Goal: Task Accomplishment & Management: Complete application form

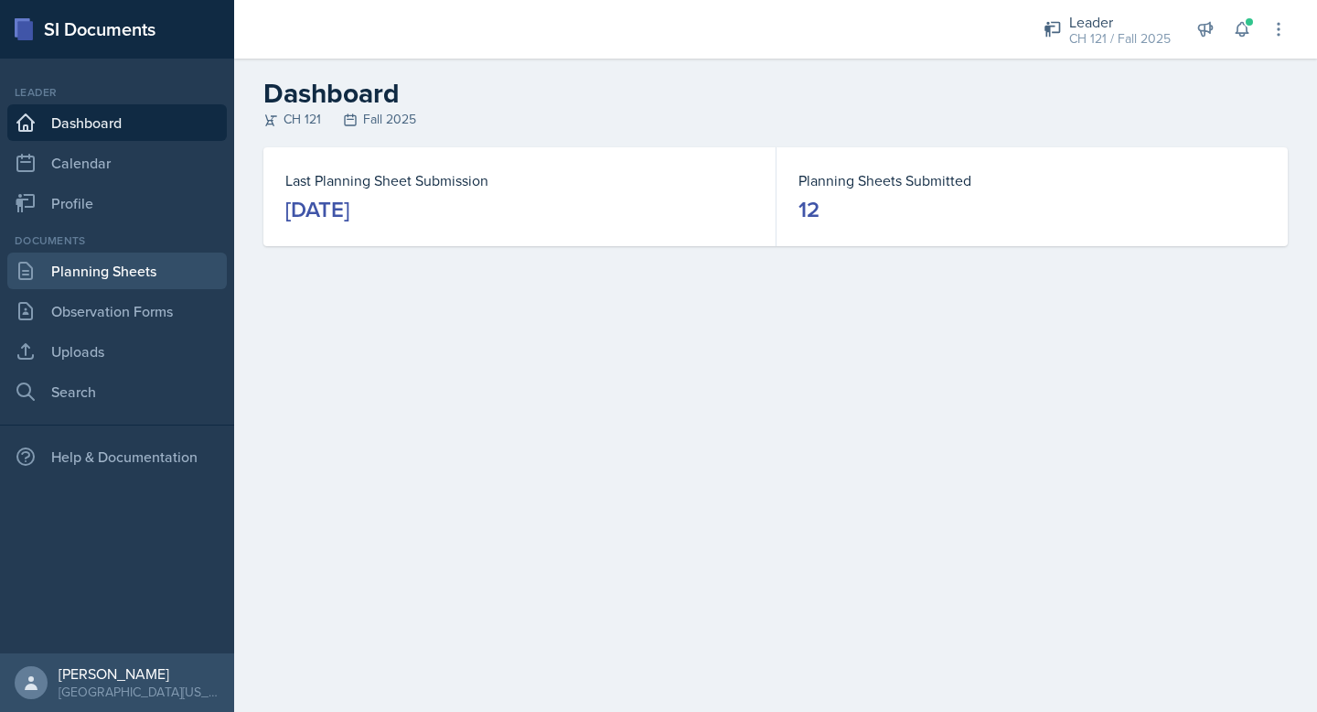
click at [102, 269] on link "Planning Sheets" at bounding box center [117, 270] width 220 height 37
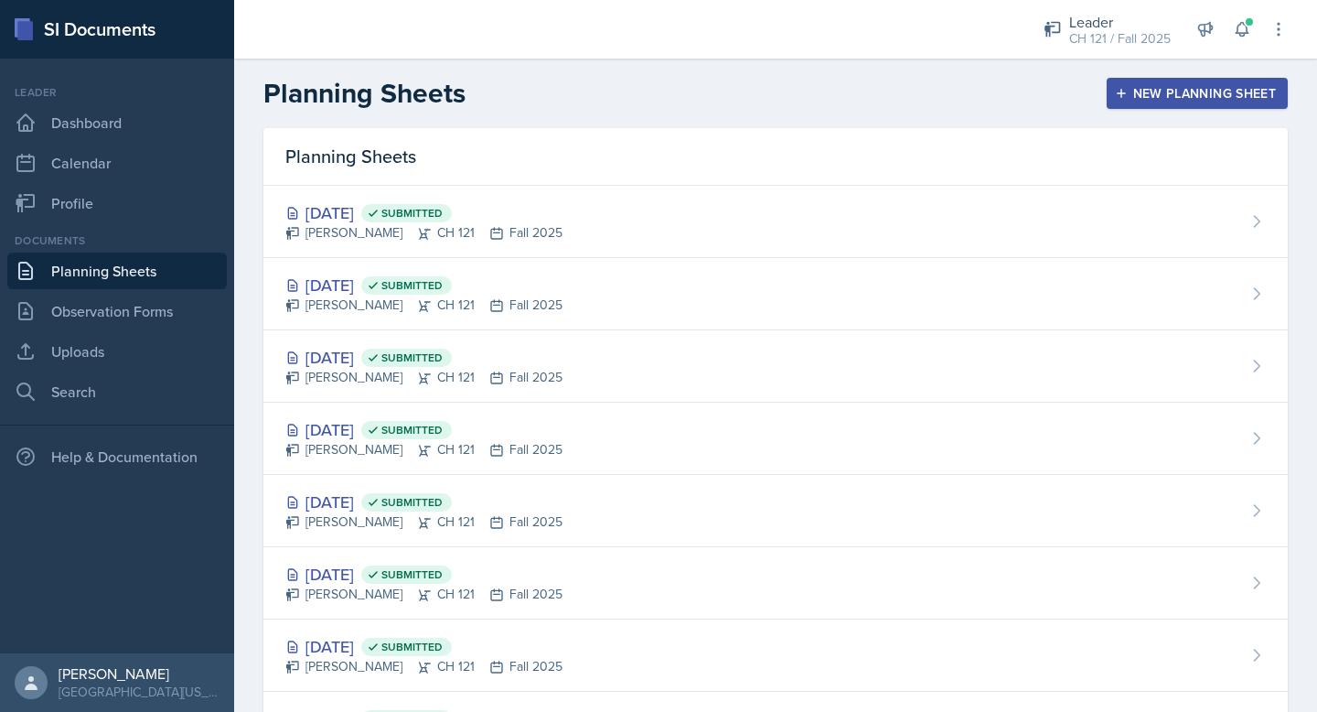
click at [1144, 74] on header "Planning Sheets New Planning Sheet" at bounding box center [775, 94] width 1083 height 70
click at [1141, 92] on div "New Planning Sheet" at bounding box center [1197, 93] width 157 height 15
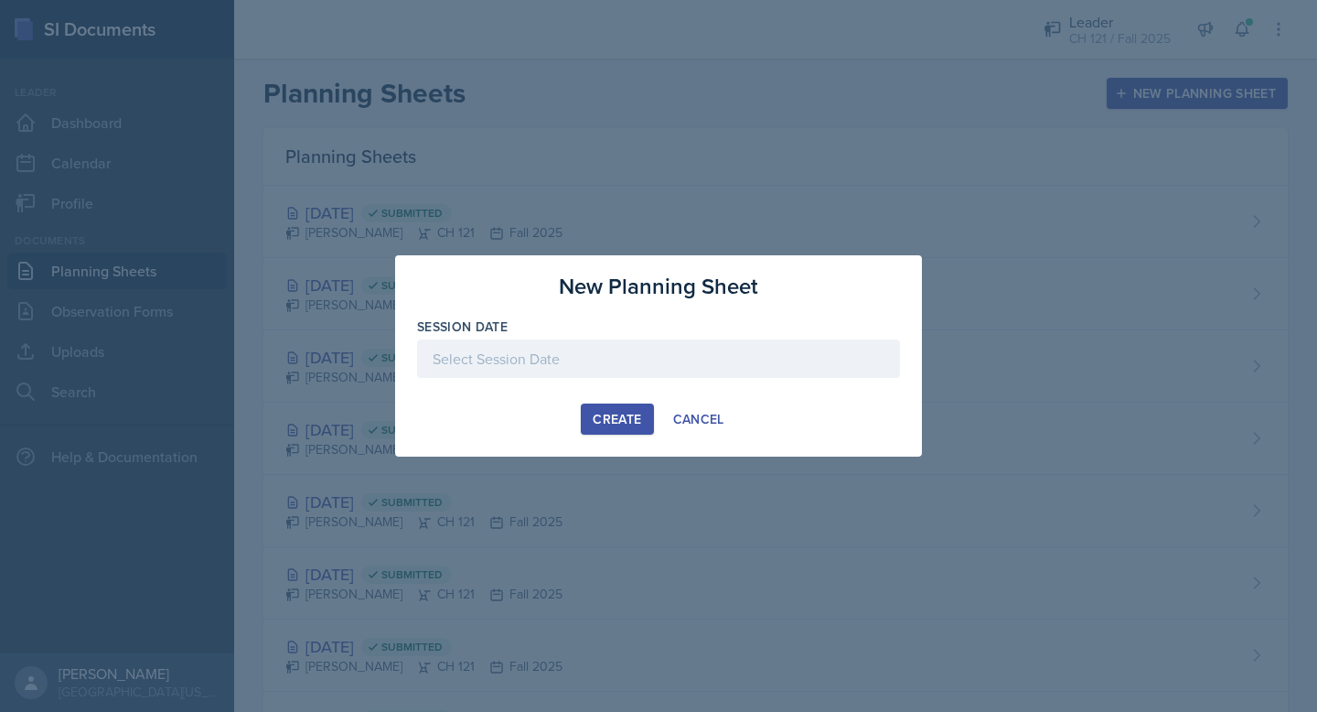
click at [665, 369] on div at bounding box center [658, 358] width 483 height 38
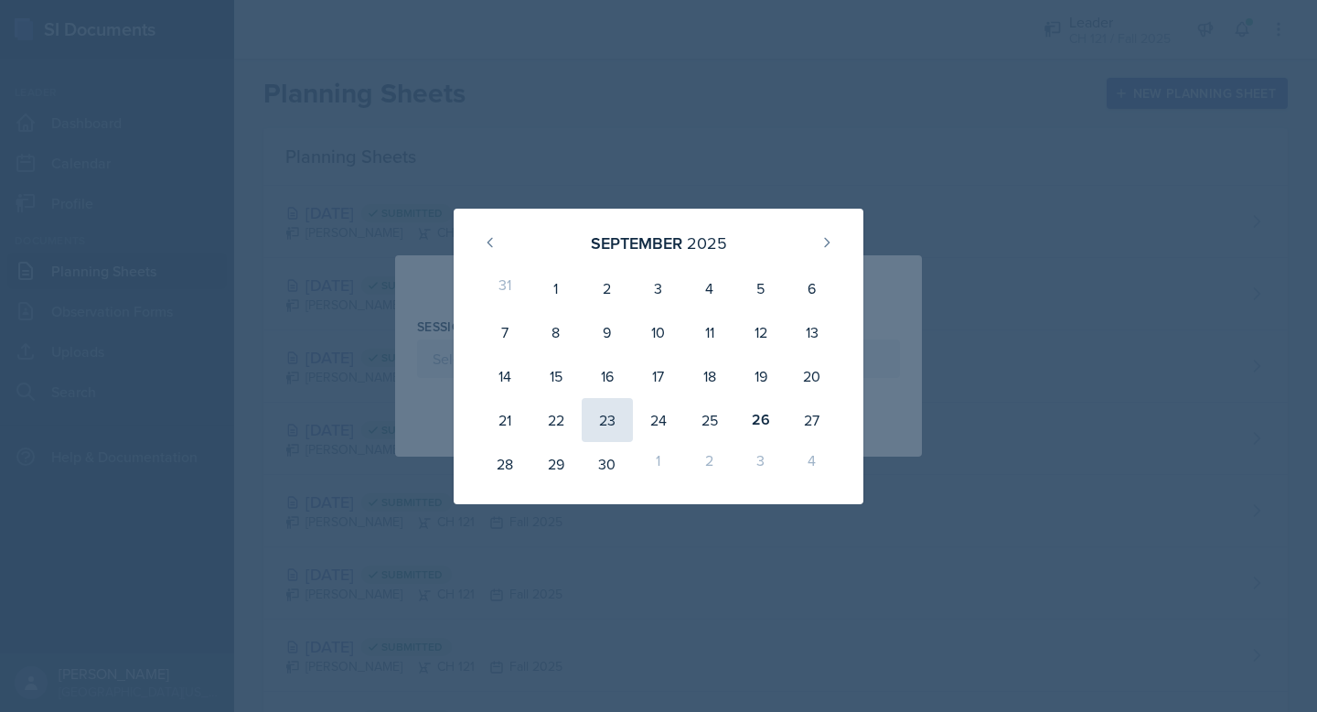
click at [599, 422] on div "23" at bounding box center [607, 420] width 51 height 44
type input "September 23rd, 2025"
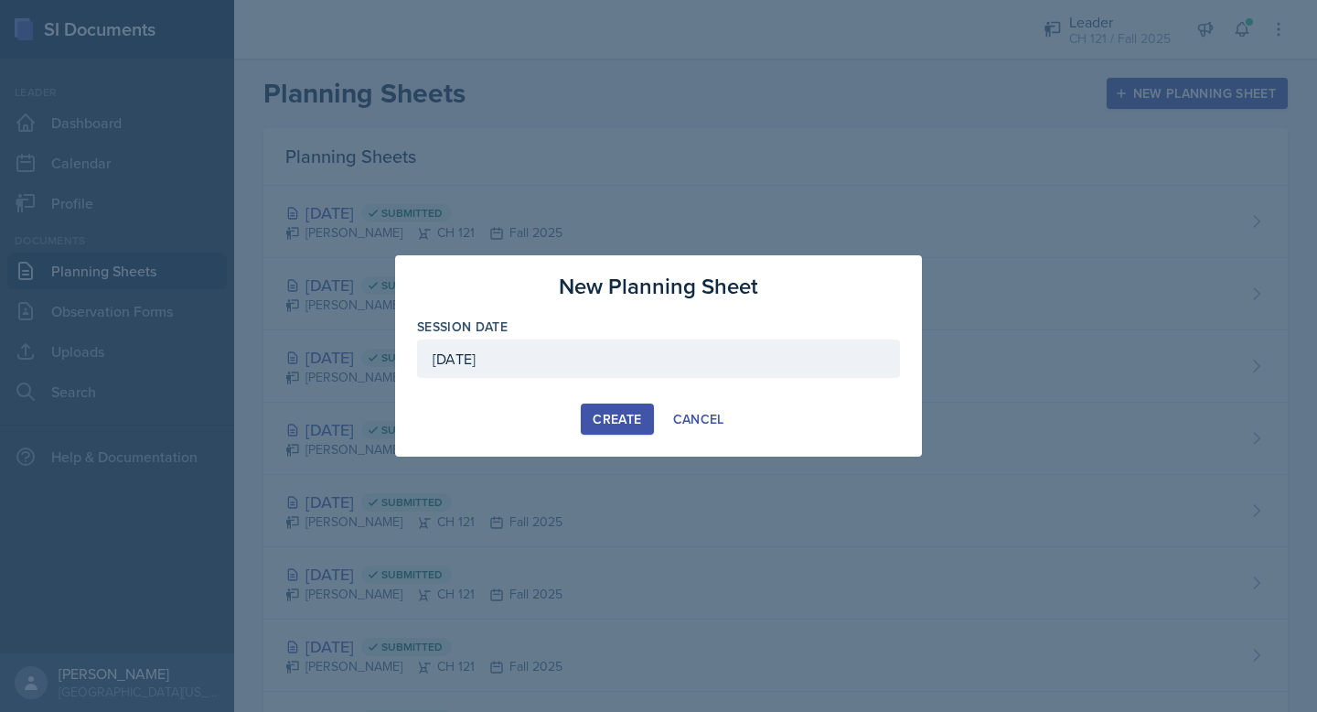
click at [626, 421] on div "Create" at bounding box center [617, 419] width 48 height 15
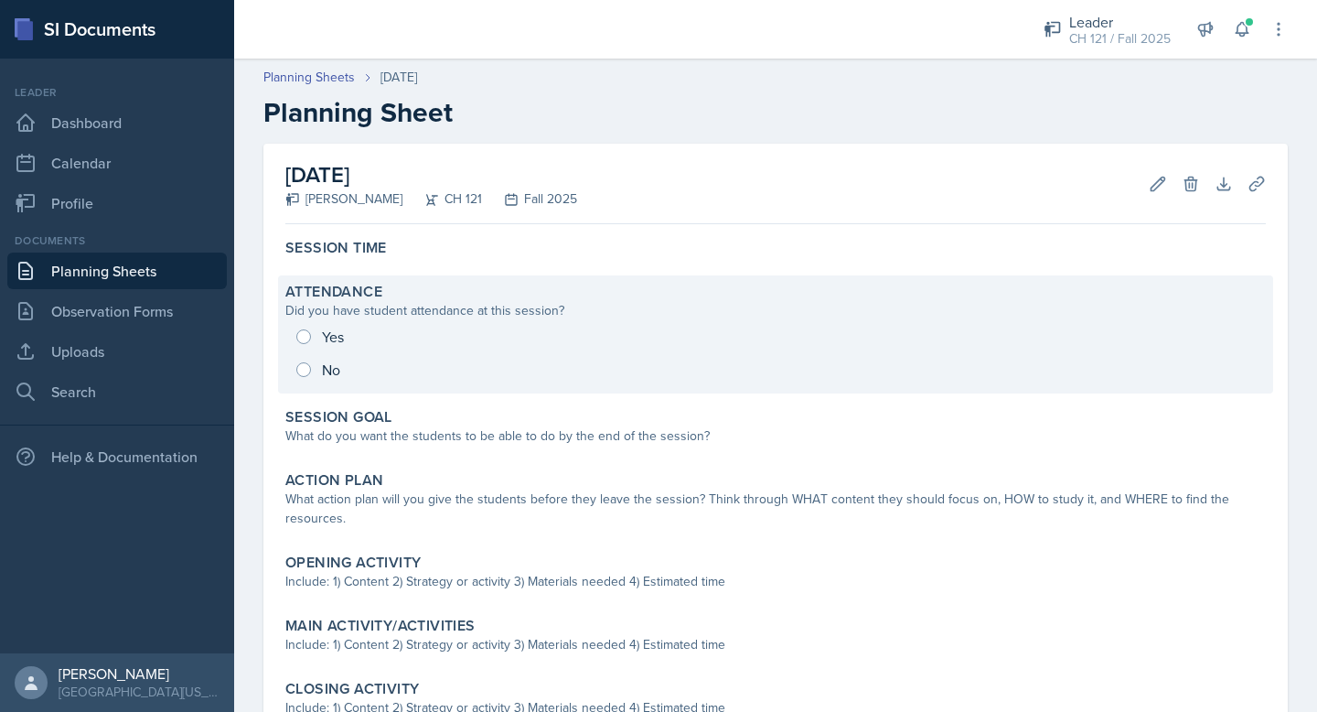
click at [317, 327] on div "Yes No" at bounding box center [775, 353] width 981 height 66
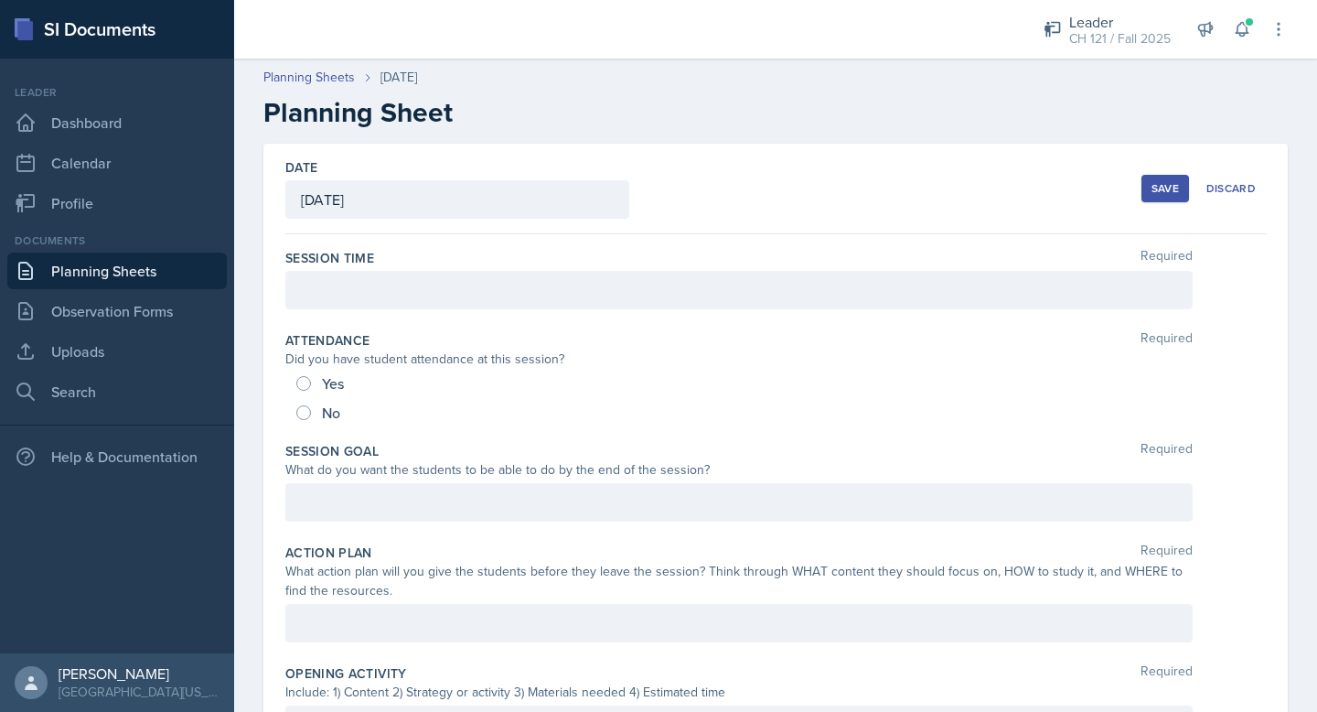
click at [318, 295] on div at bounding box center [738, 290] width 907 height 38
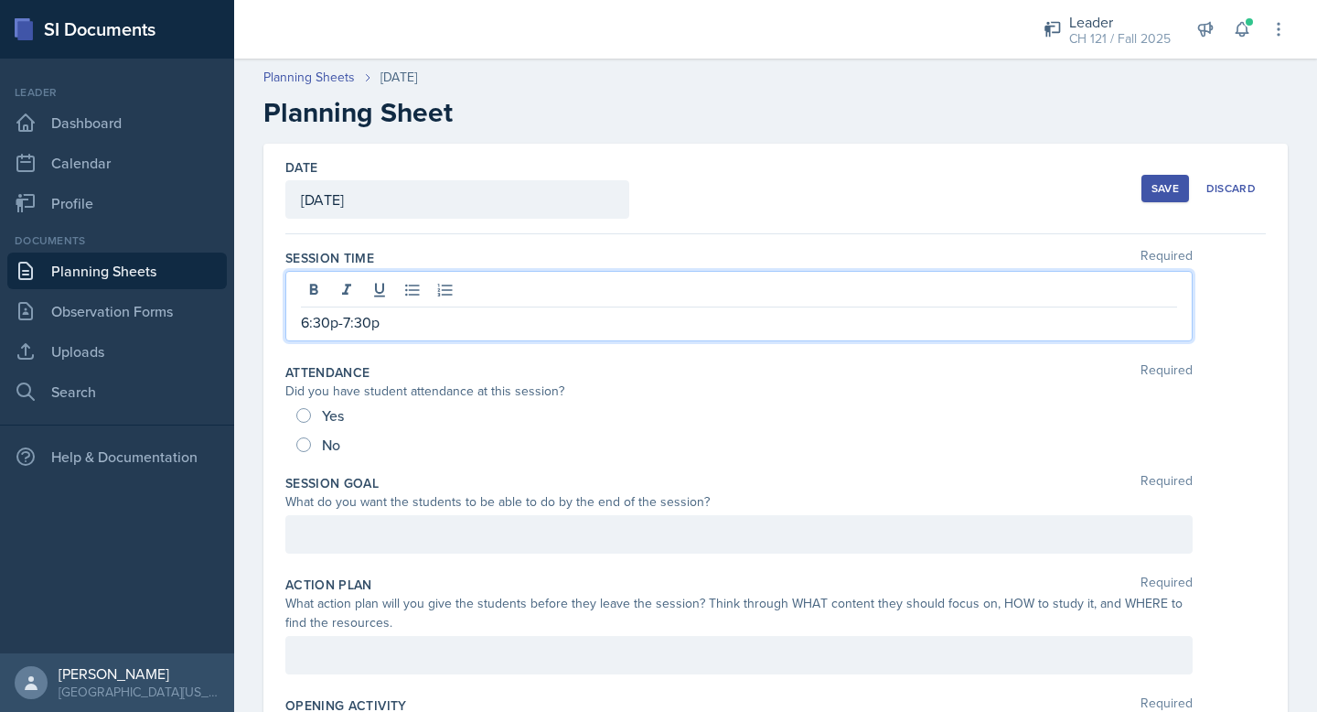
click at [316, 422] on div "Yes" at bounding box center [321, 415] width 51 height 29
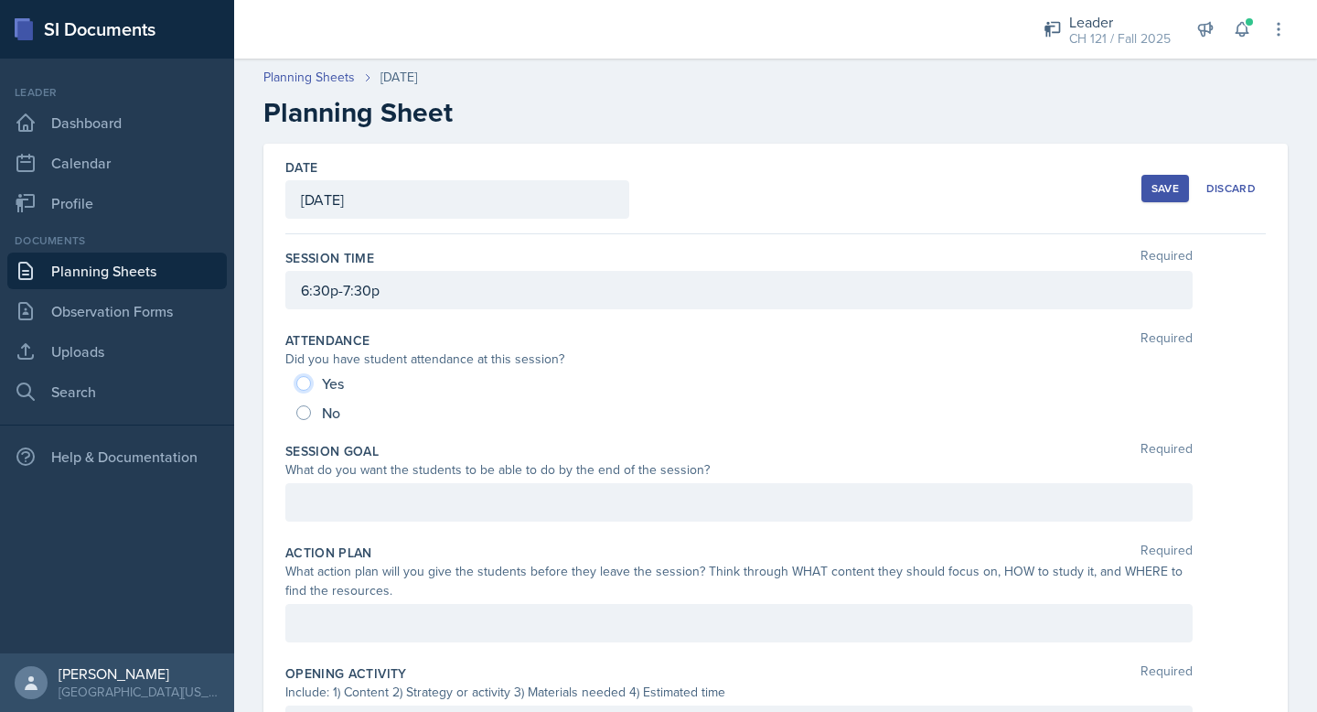
click at [306, 385] on input "Yes" at bounding box center [303, 383] width 15 height 15
radio input "true"
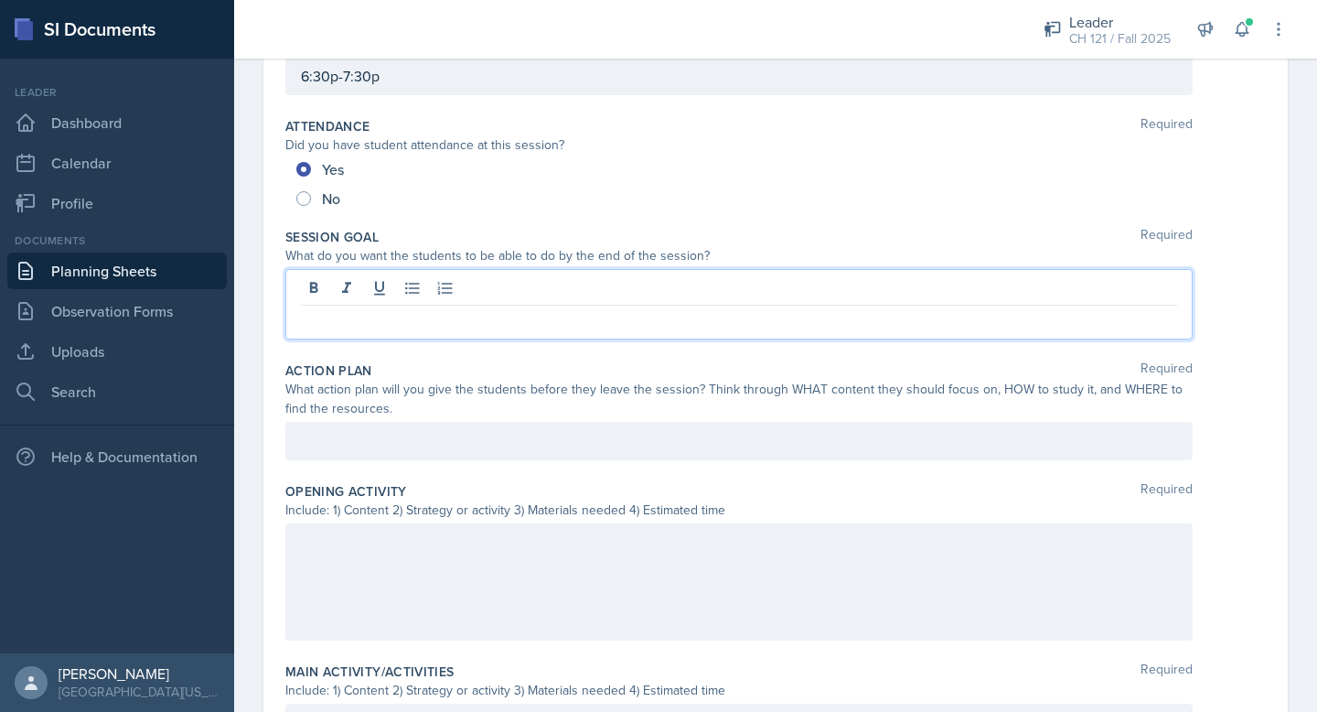
click at [534, 309] on p at bounding box center [739, 320] width 876 height 22
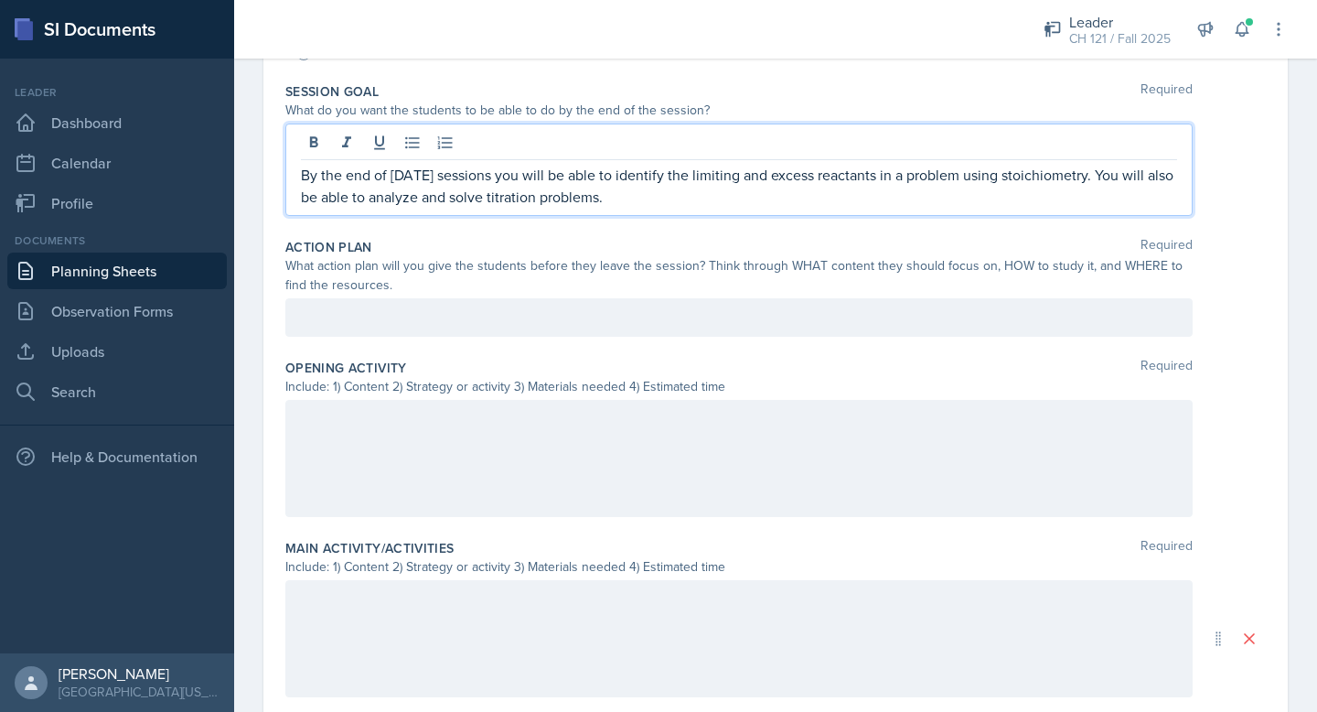
scroll to position [387, 0]
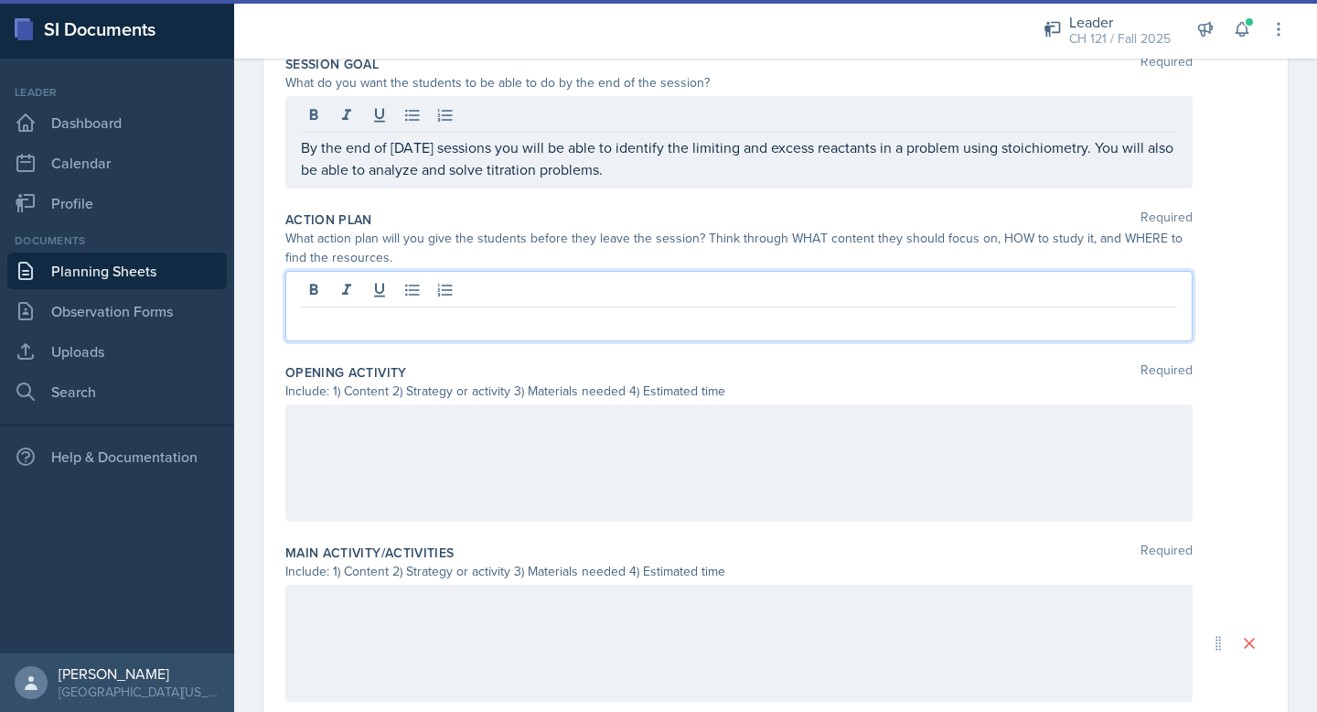
click at [523, 291] on div at bounding box center [738, 306] width 907 height 70
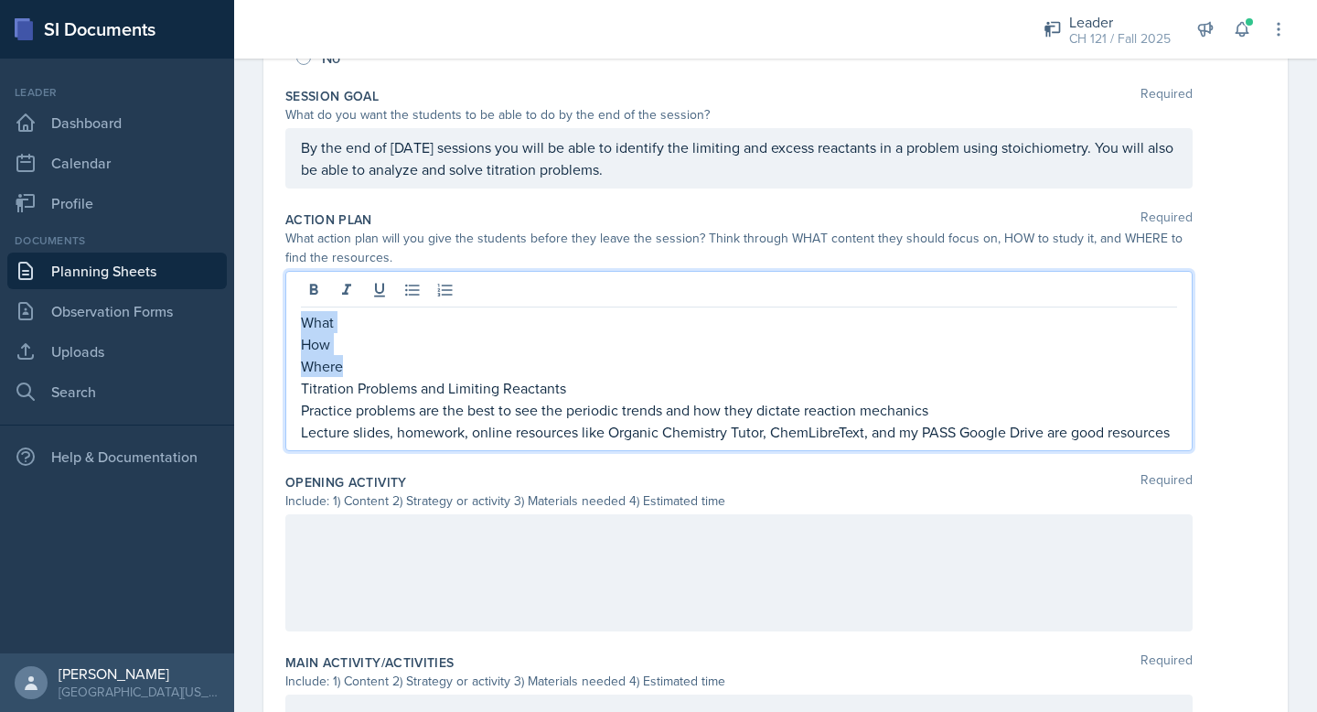
drag, startPoint x: 353, startPoint y: 372, endPoint x: 282, endPoint y: 318, distance: 89.5
click at [282, 318] on div "Date September 23rd, 2025 September 2025 31 1 2 3 4 5 6 7 8 9 10 11 12 13 14 15…" at bounding box center [775, 483] width 1025 height 1388
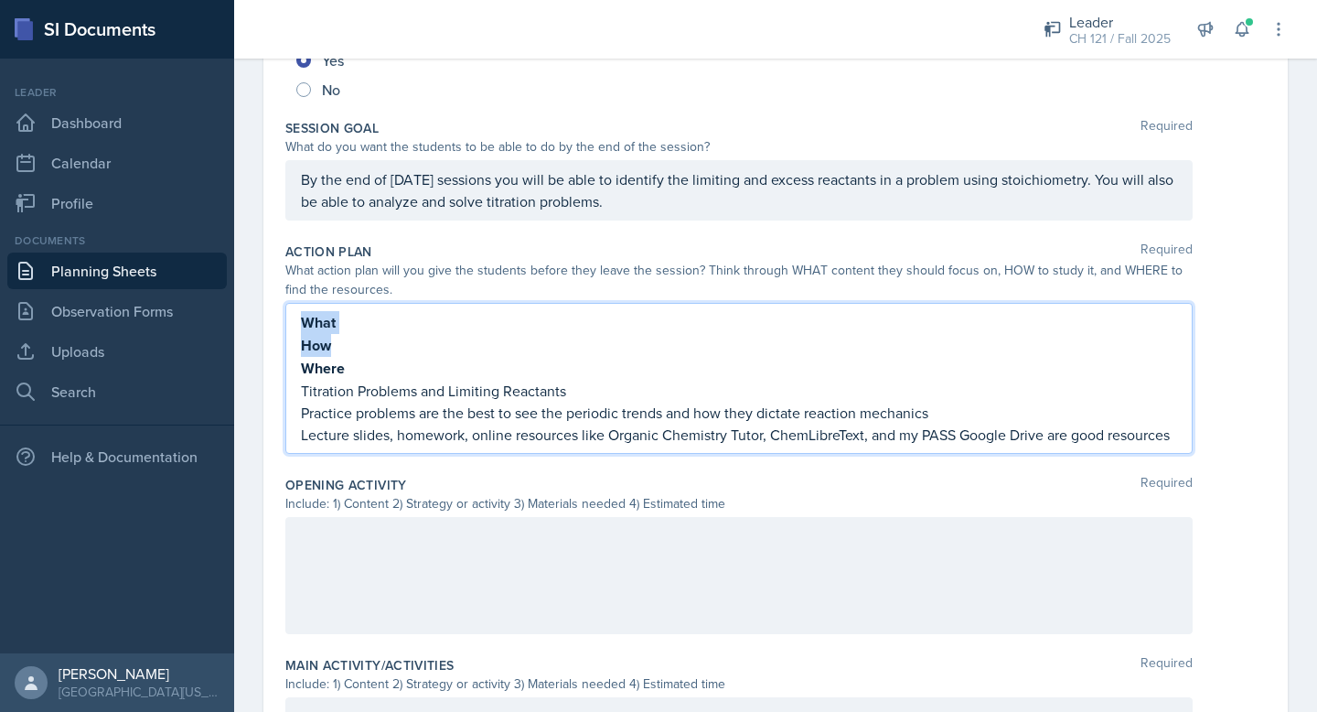
click at [373, 377] on p "Where" at bounding box center [739, 368] width 876 height 23
click at [373, 384] on p "Titration Problems and Limiting Reactants" at bounding box center [739, 391] width 876 height 22
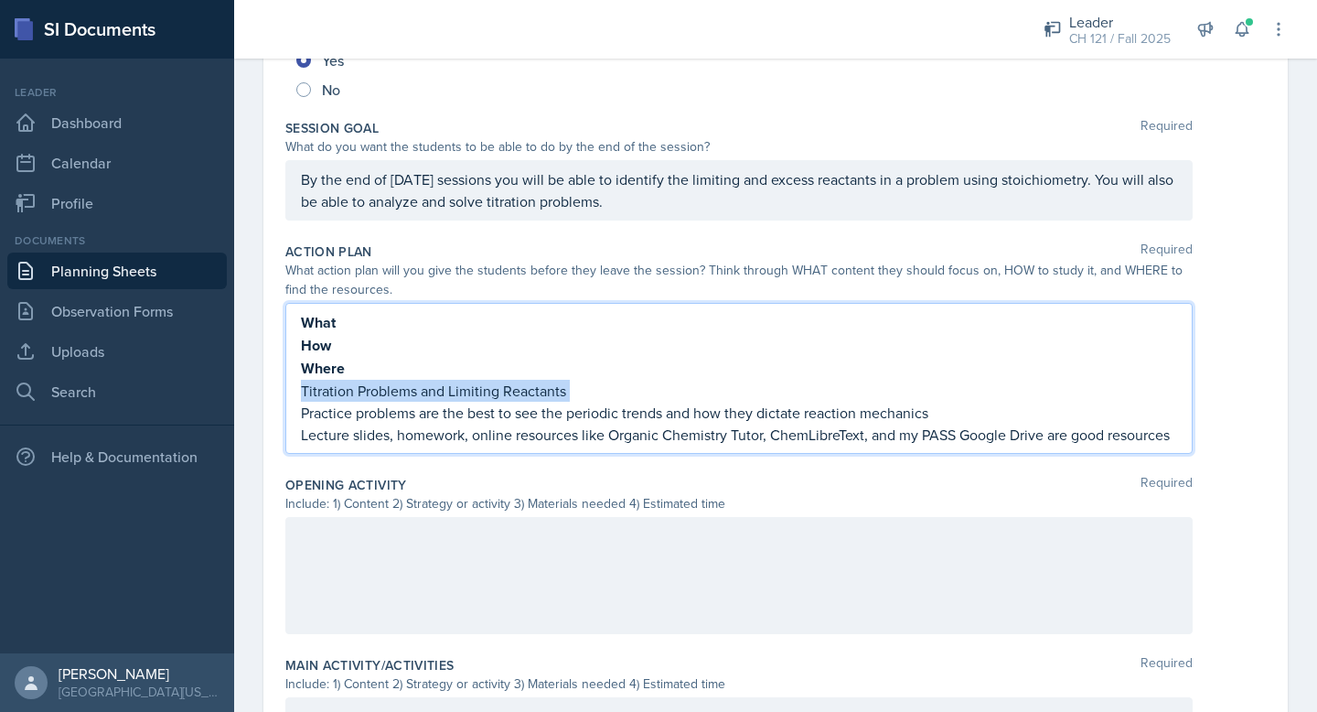
click at [373, 384] on p "Titration Problems and Limiting Reactants" at bounding box center [739, 391] width 876 height 22
copy p "Titration Problems and Limiting Reactants"
click at [352, 327] on p "What" at bounding box center [739, 322] width 876 height 23
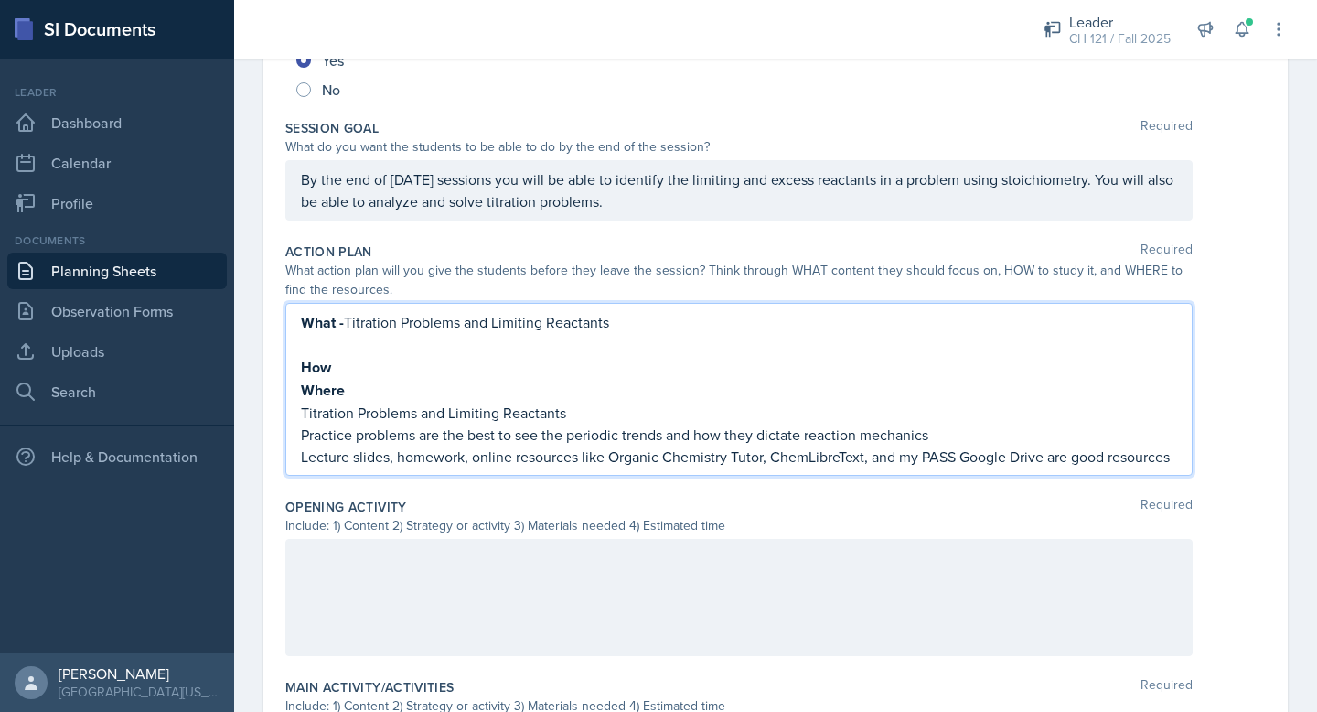
click at [336, 439] on p "Practice problems are the best to see the periodic trends and how they dictate …" at bounding box center [739, 435] width 876 height 22
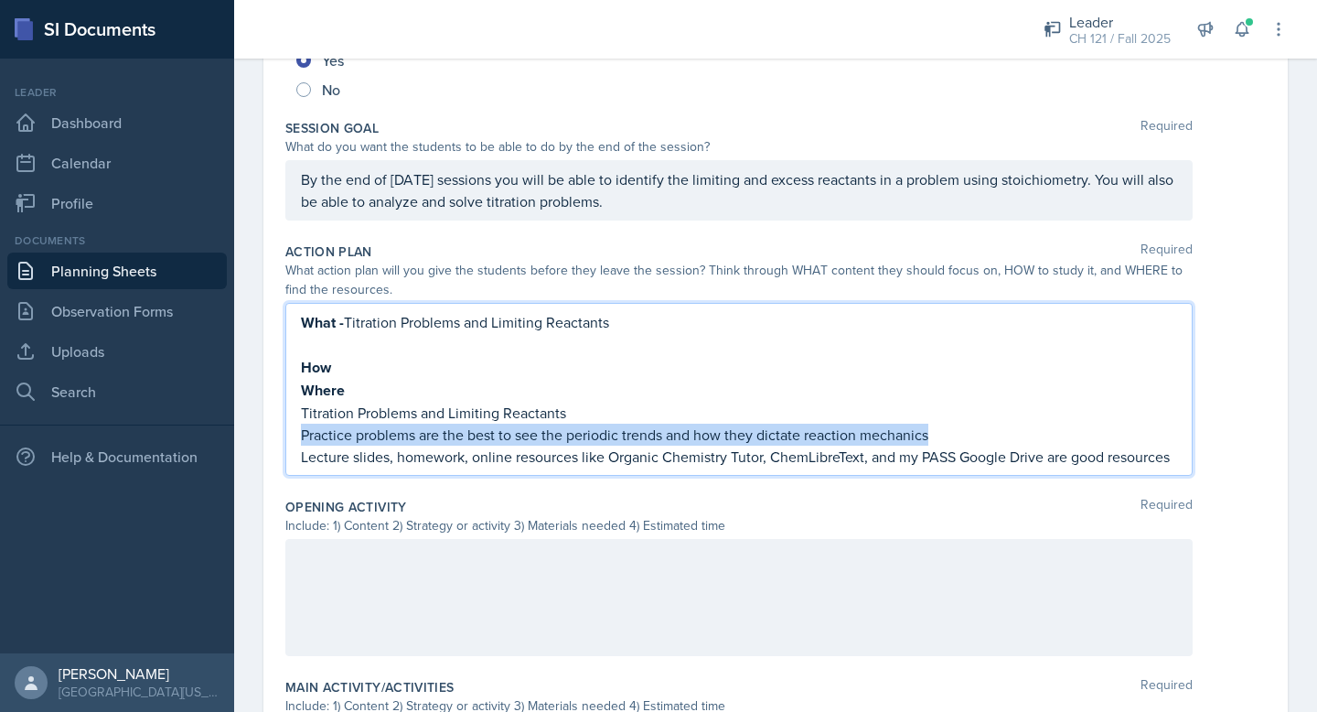
copy p "Practice problems are the best to see the periodic trends and how they dictate …"
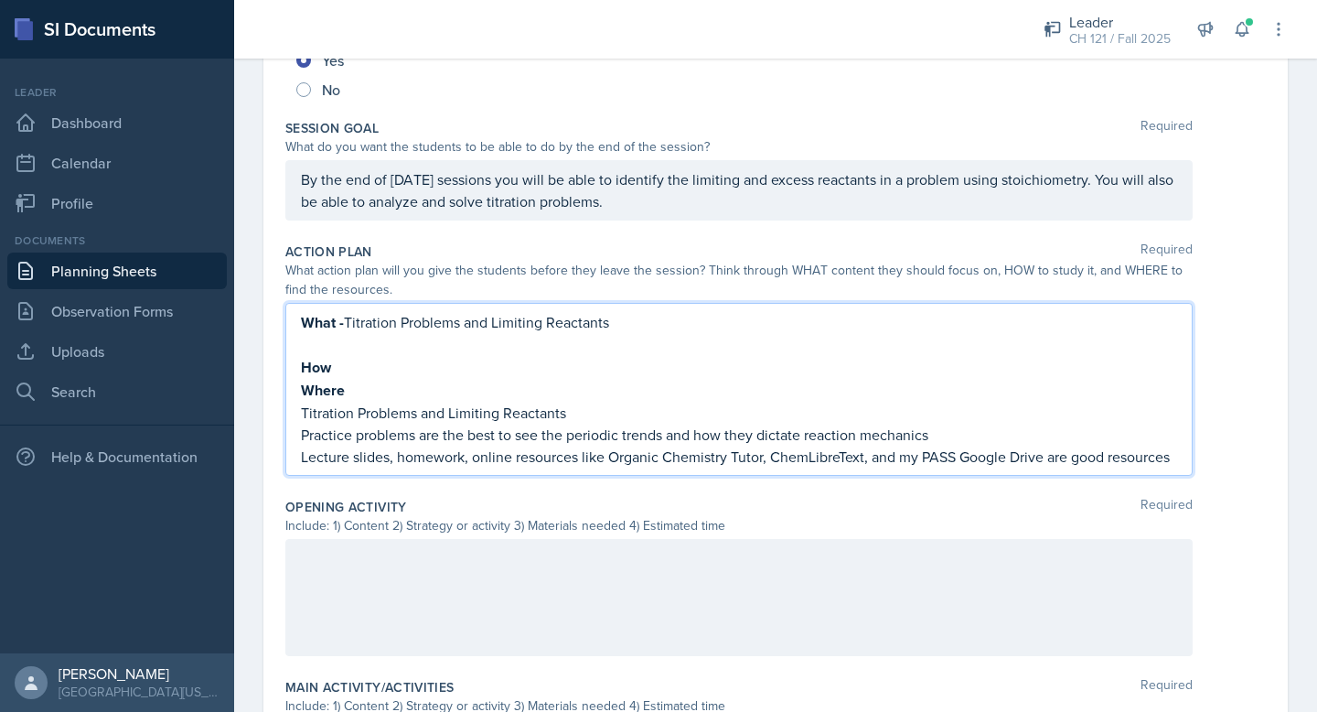
click at [349, 372] on p "How" at bounding box center [739, 367] width 876 height 23
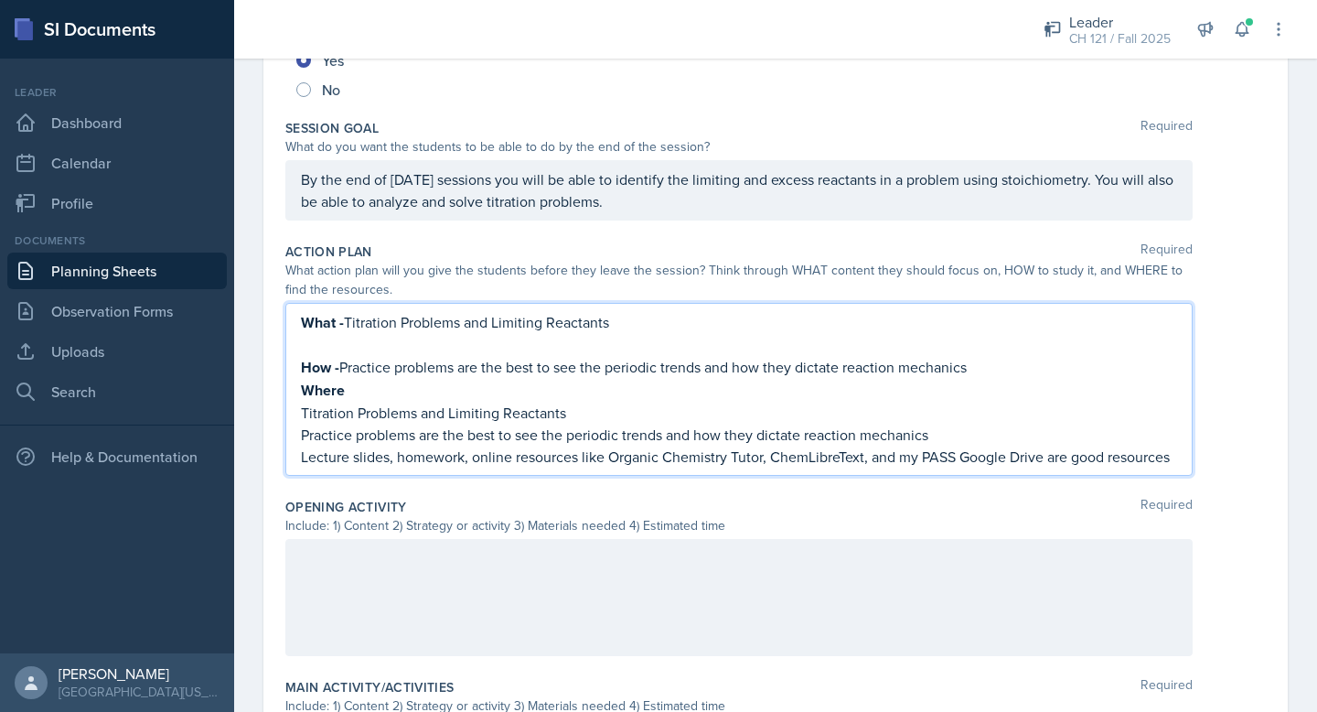
click at [347, 455] on p "Lecture slides, homework, online resources like Organic Chemistry Tutor, ChemLi…" at bounding box center [739, 457] width 876 height 22
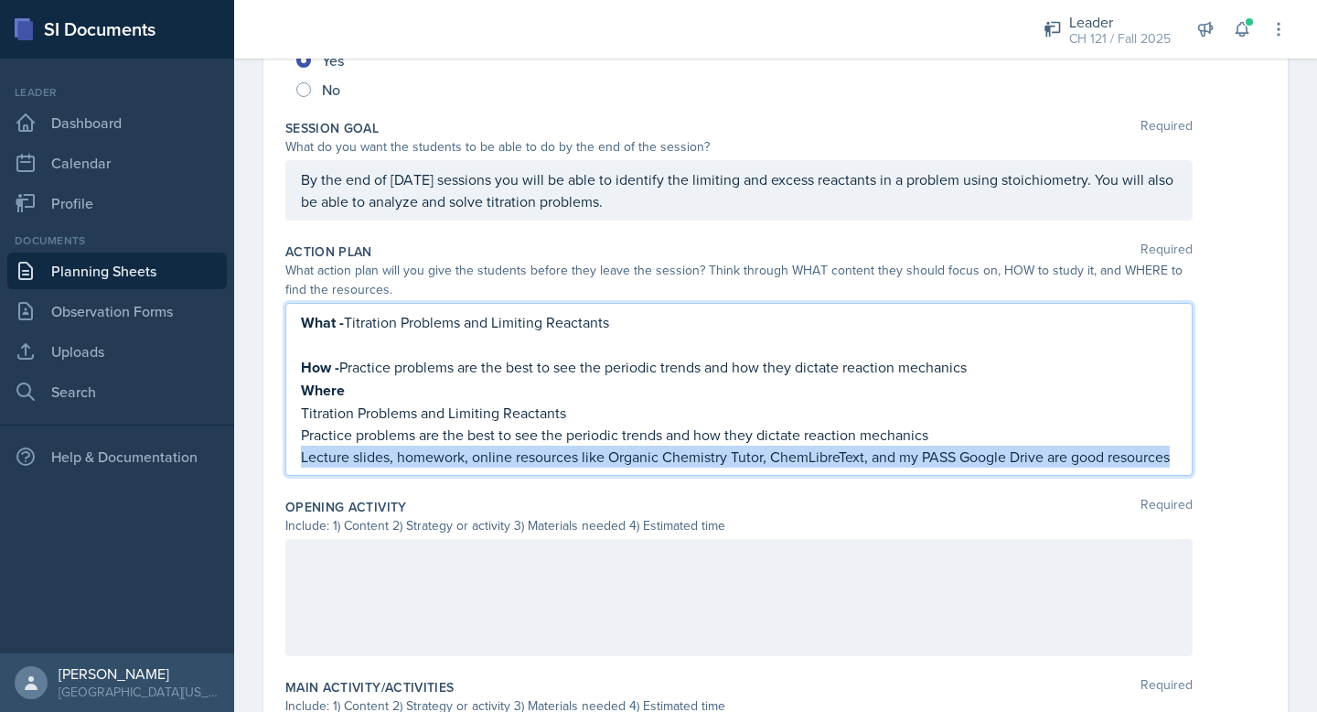
click at [347, 455] on p "Lecture slides, homework, online resources like Organic Chemistry Tutor, ChemLi…" at bounding box center [739, 457] width 876 height 22
copy p "Lecture slides, homework, online resources like Organic Chemistry Tutor, ChemLi…"
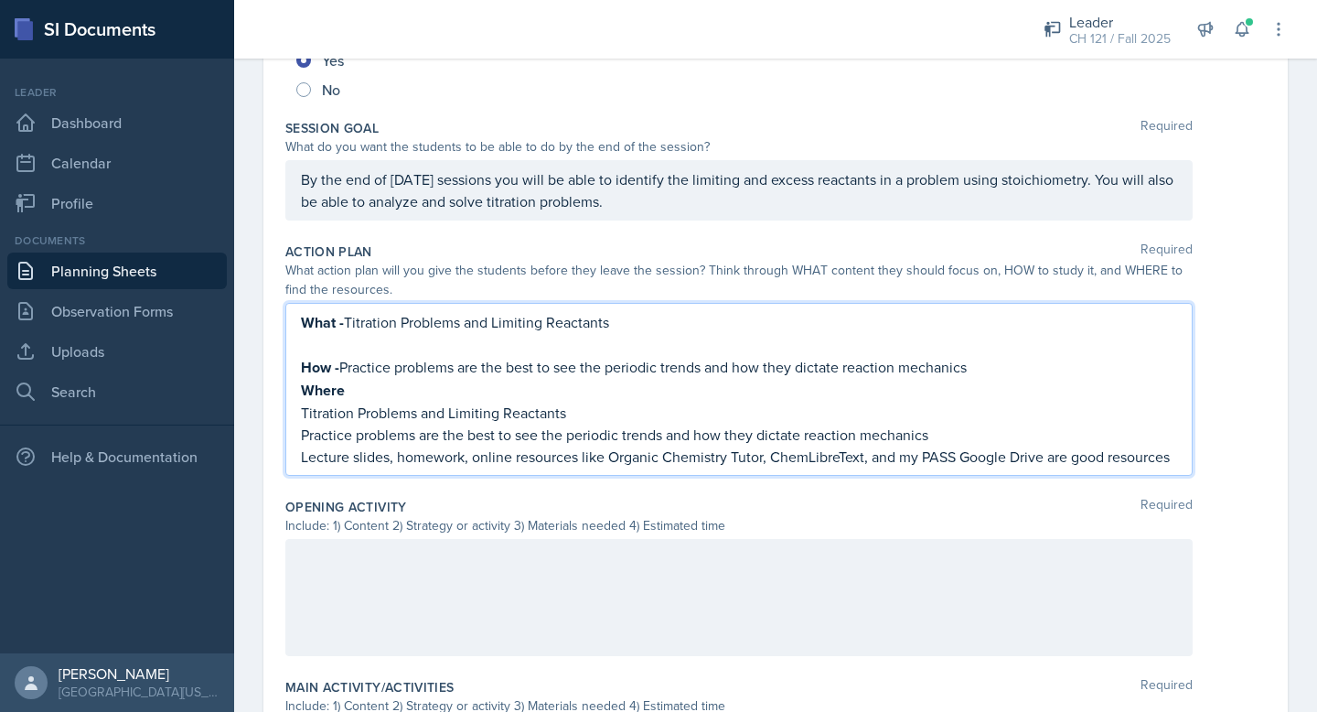
click at [369, 394] on p "Where" at bounding box center [739, 390] width 876 height 23
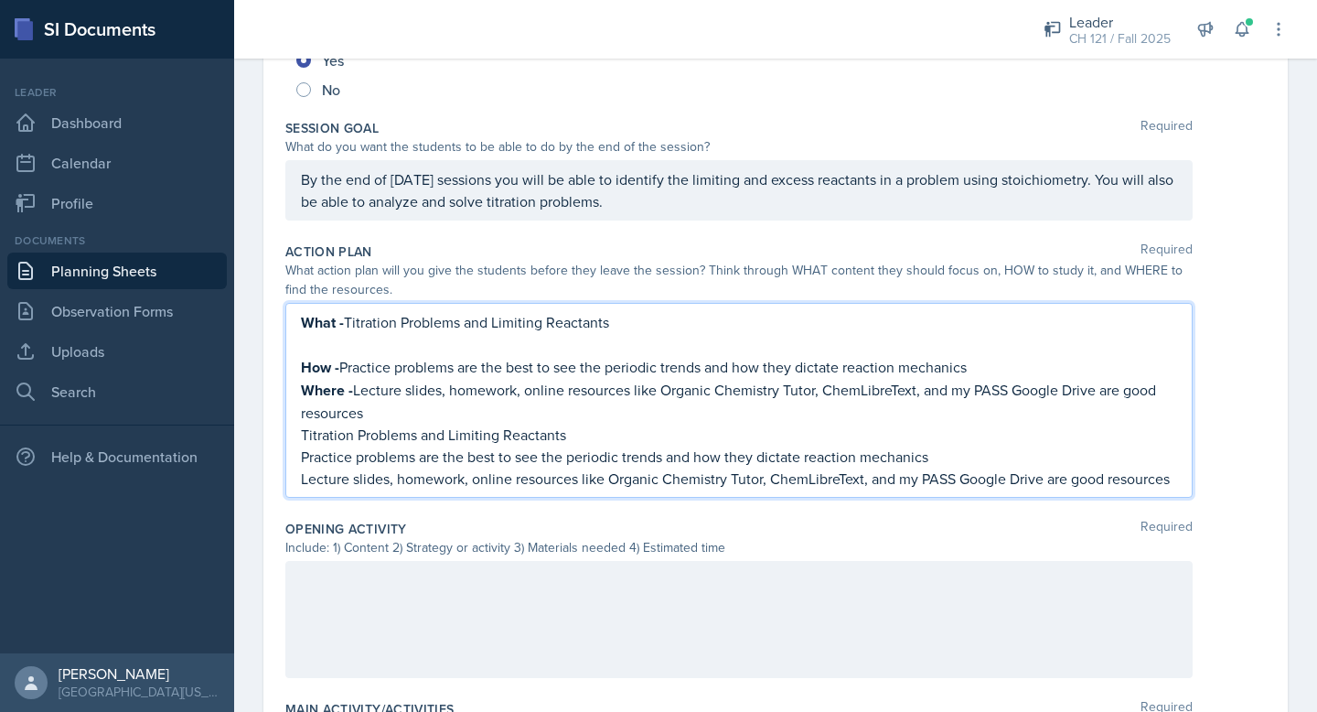
click at [321, 342] on p at bounding box center [739, 345] width 876 height 22
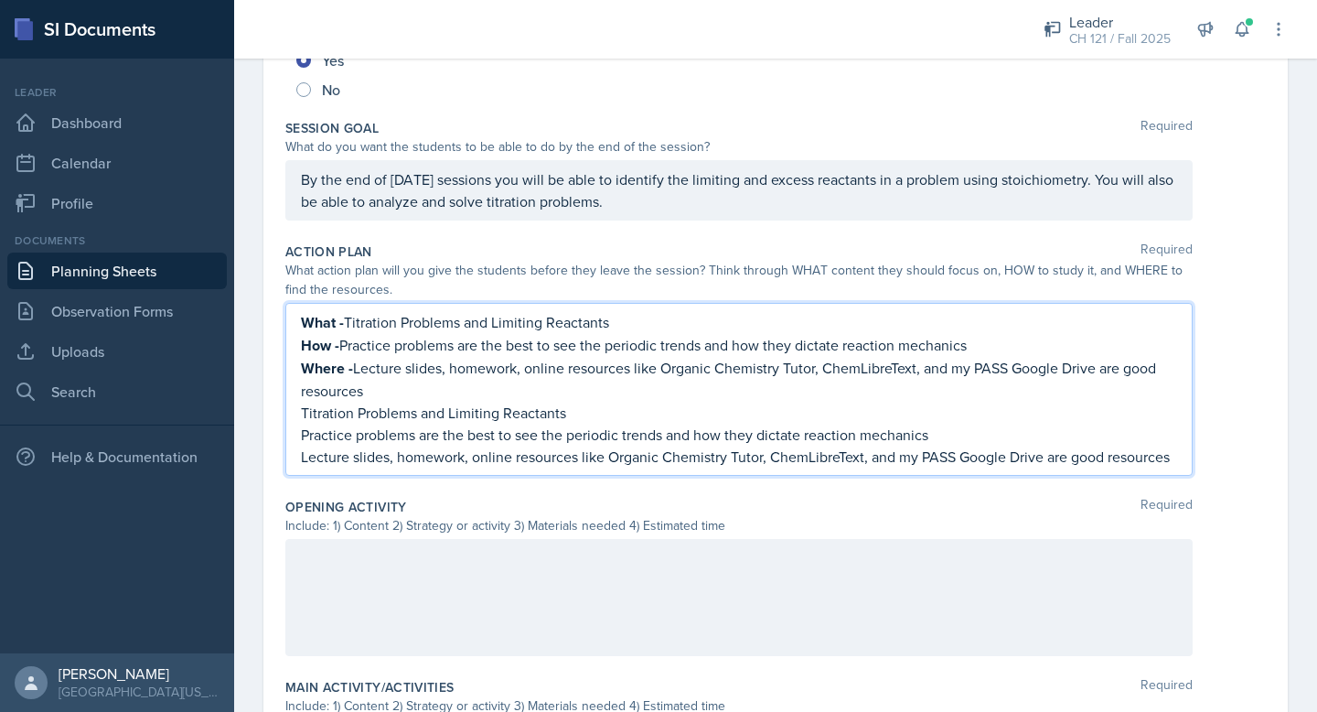
click at [357, 456] on p "Lecture slides, homework, online resources like Organic Chemistry Tutor, ChemLi…" at bounding box center [739, 457] width 876 height 22
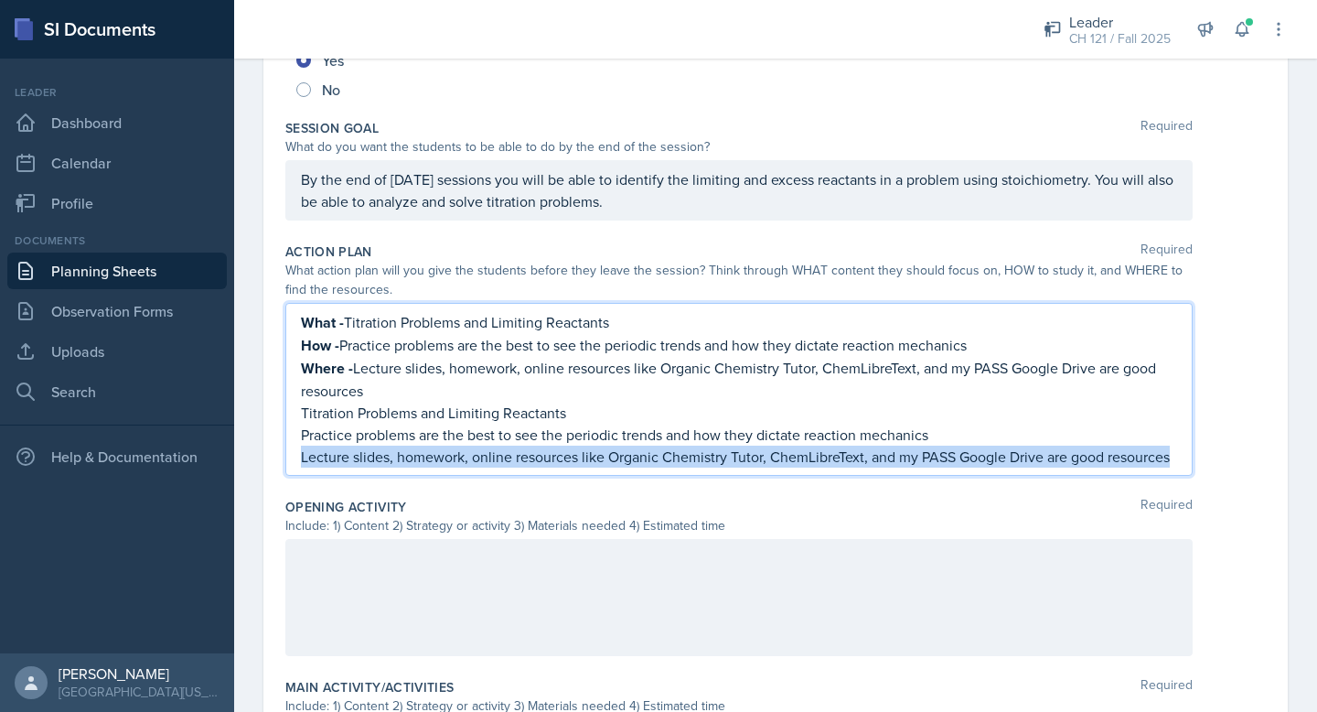
click at [357, 456] on p "Lecture slides, homework, online resources like Organic Chemistry Tutor, ChemLi…" at bounding box center [739, 457] width 876 height 22
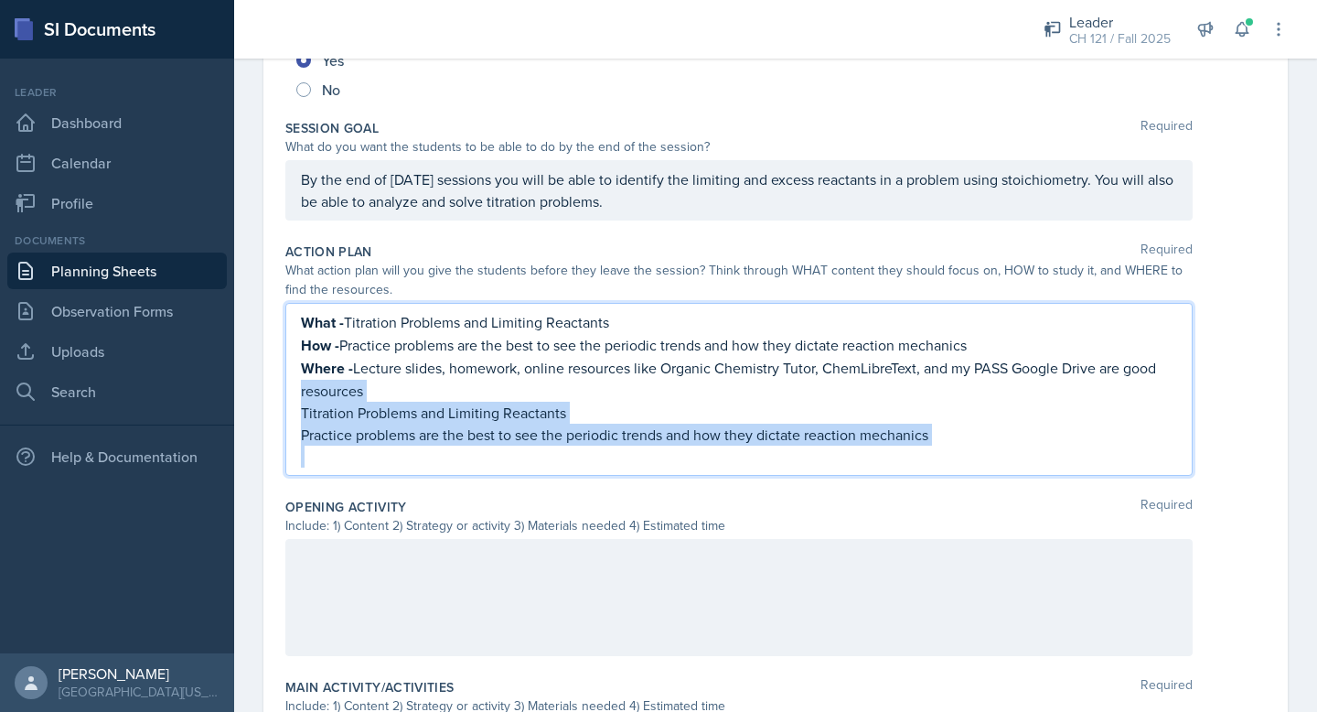
drag, startPoint x: 334, startPoint y: 457, endPoint x: 290, endPoint y: 396, distance: 75.4
click at [290, 396] on div "What - Titration Problems and Limiting Reactants How - Practice problems are th…" at bounding box center [738, 389] width 907 height 173
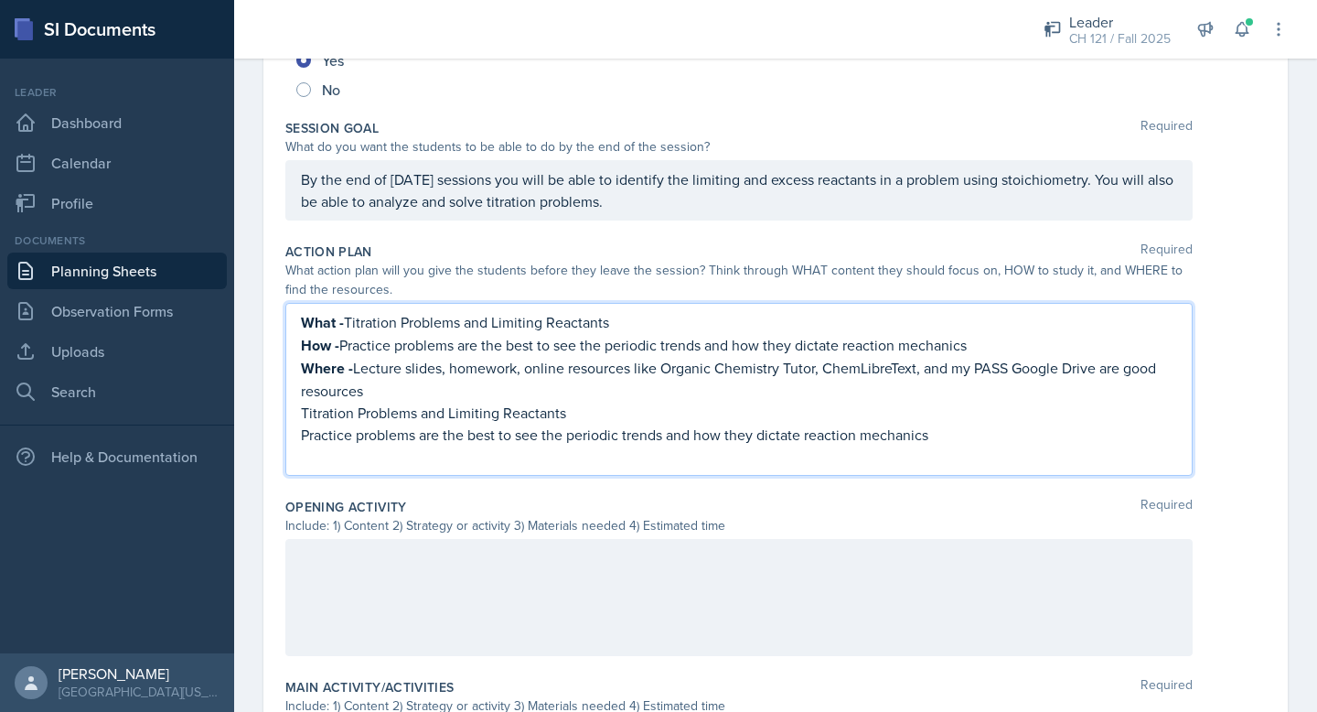
click at [302, 455] on p at bounding box center [739, 457] width 876 height 22
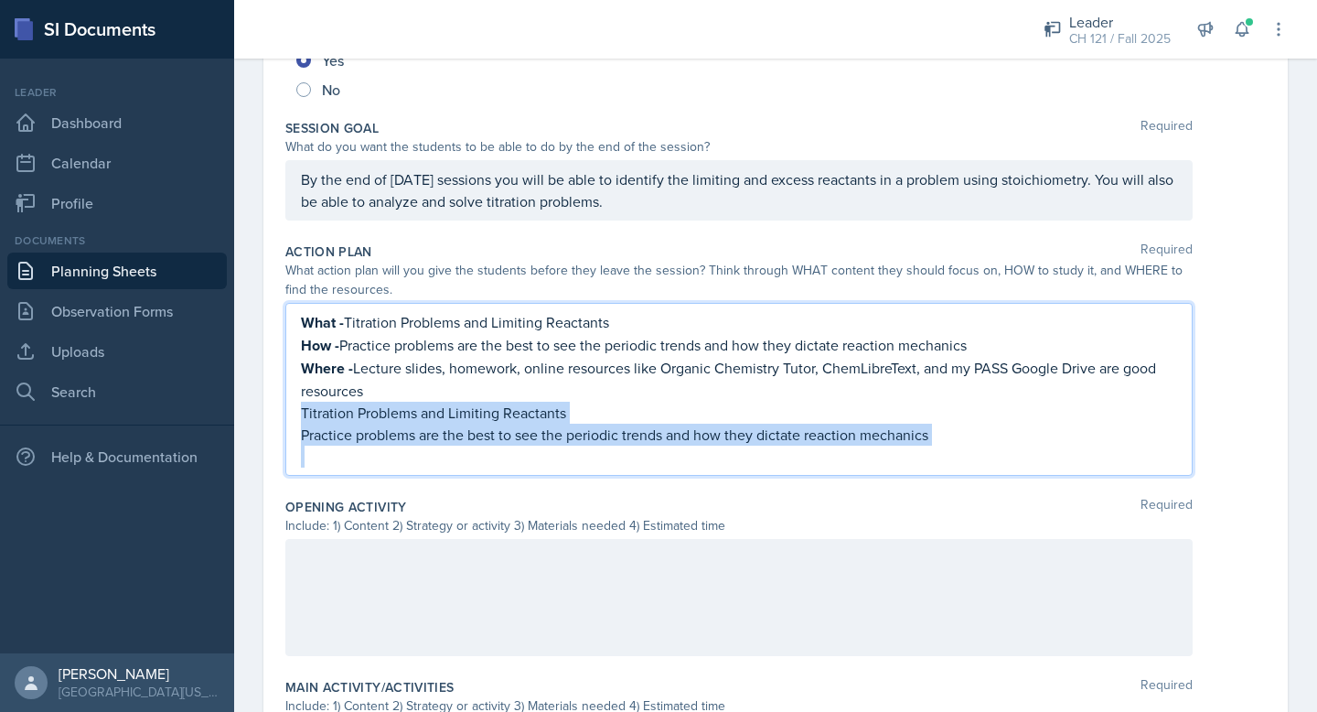
drag, startPoint x: 303, startPoint y: 466, endPoint x: 298, endPoint y: 413, distance: 52.3
click at [298, 413] on div "What - Titration Problems and Limiting Reactants How - Practice problems are th…" at bounding box center [738, 389] width 907 height 173
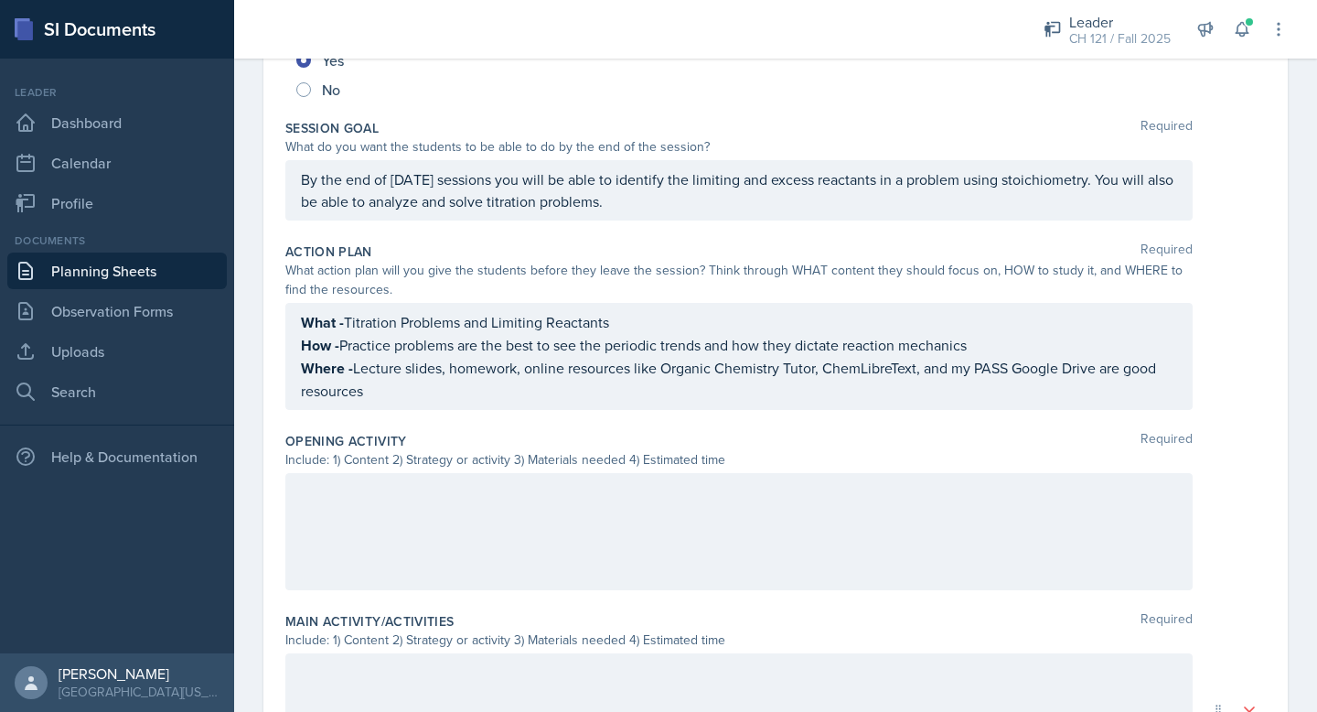
scroll to position [355, 0]
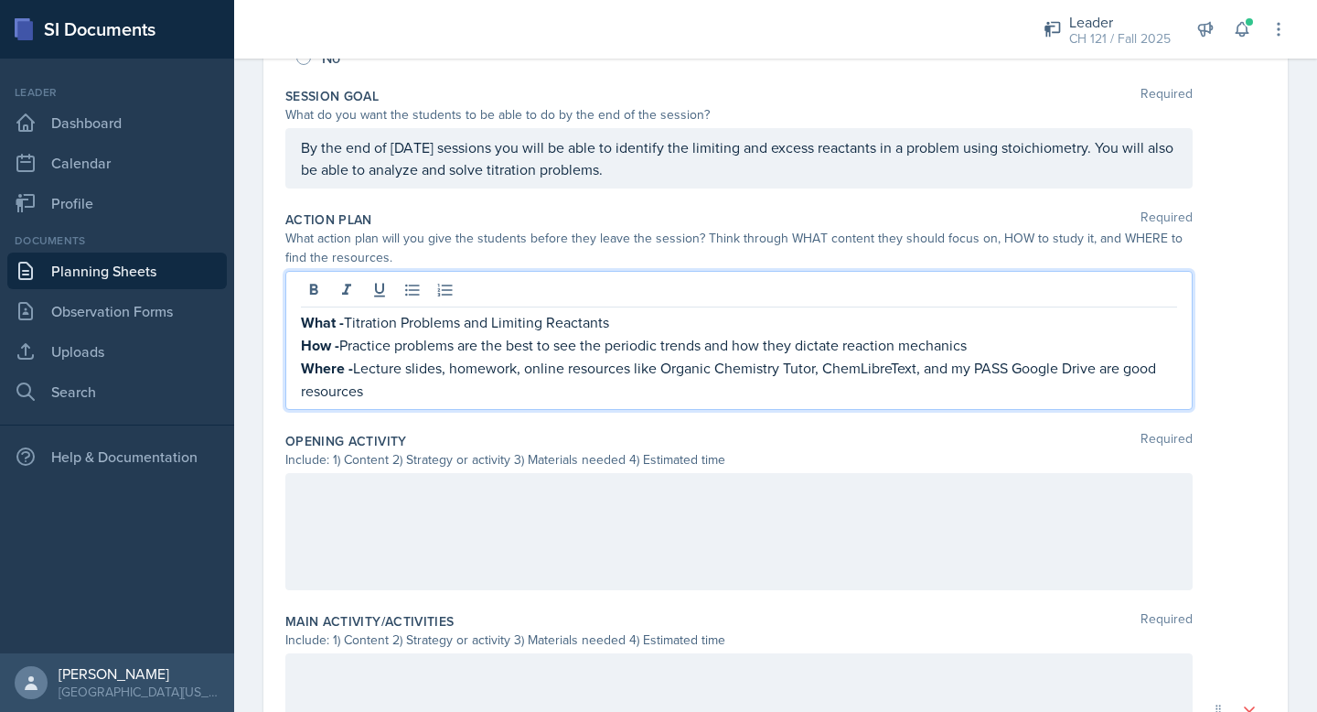
click at [412, 526] on div at bounding box center [738, 531] width 907 height 117
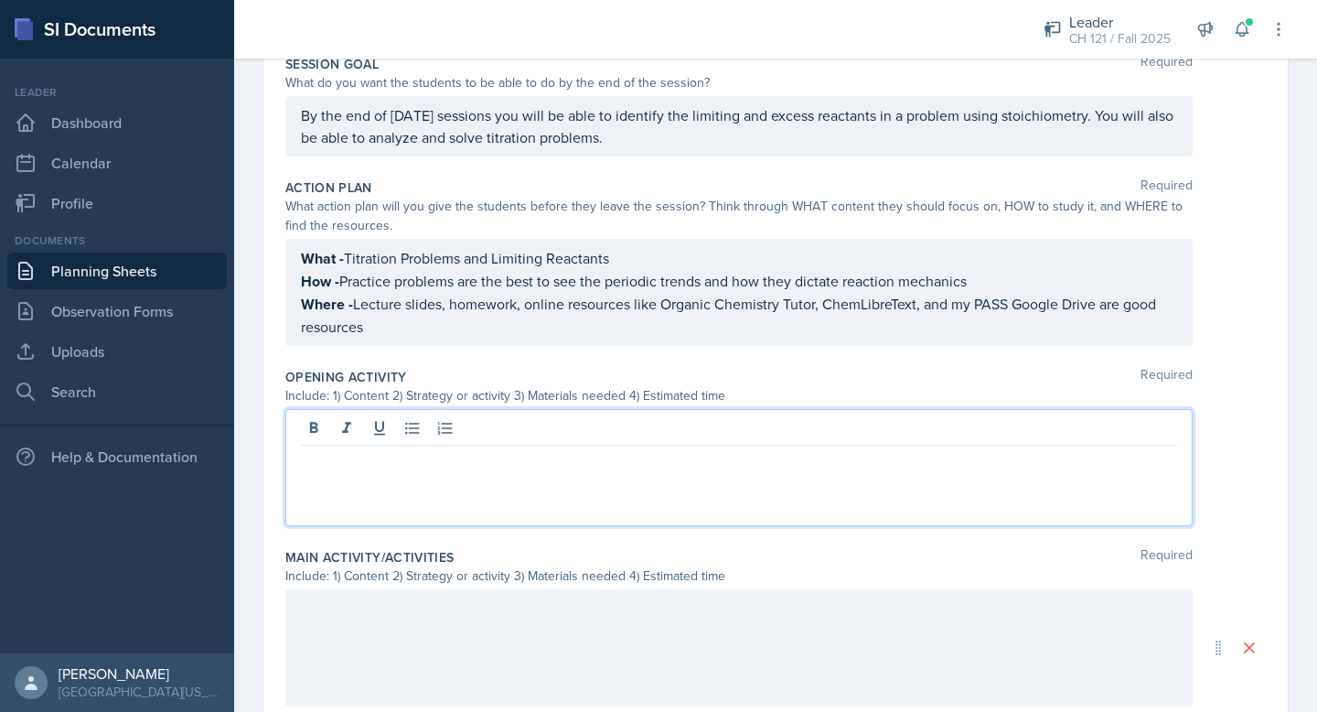
paste div
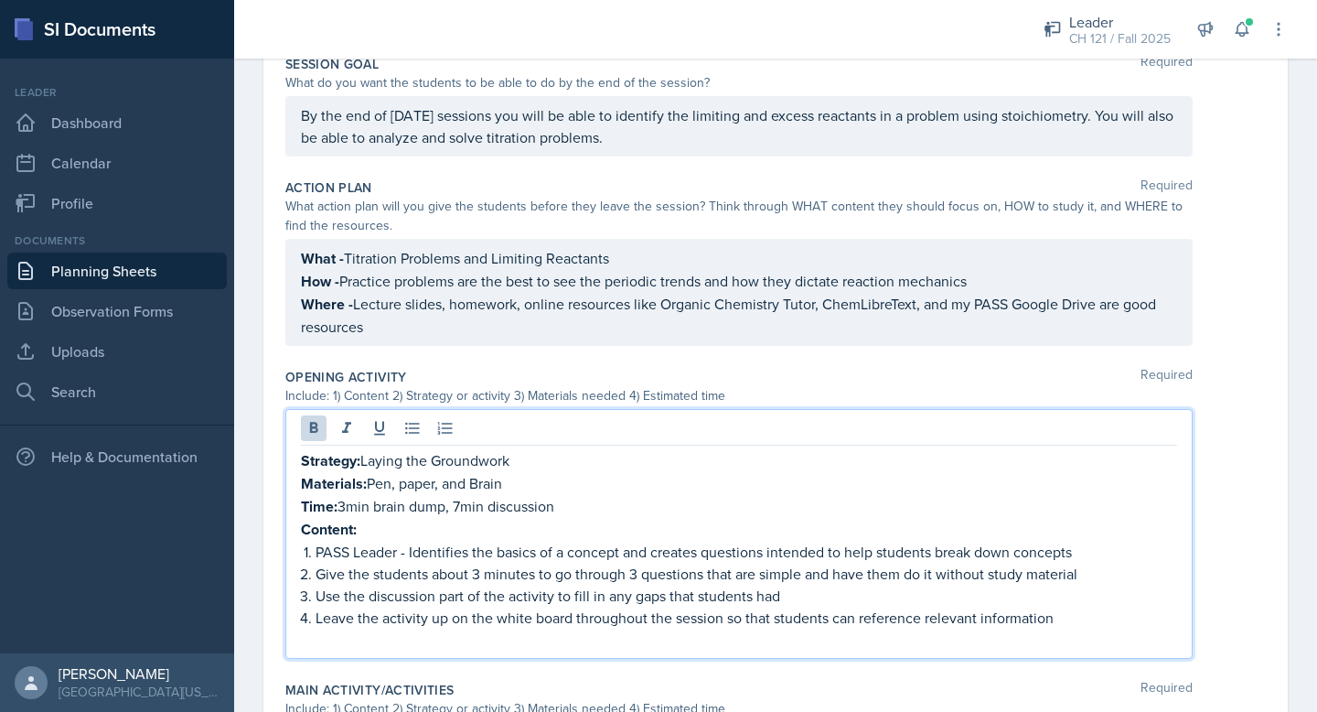
click at [368, 528] on p "Content:" at bounding box center [739, 529] width 876 height 23
click at [410, 532] on p "Content: Titratino Problems and Limiting Reactants" at bounding box center [739, 529] width 876 height 23
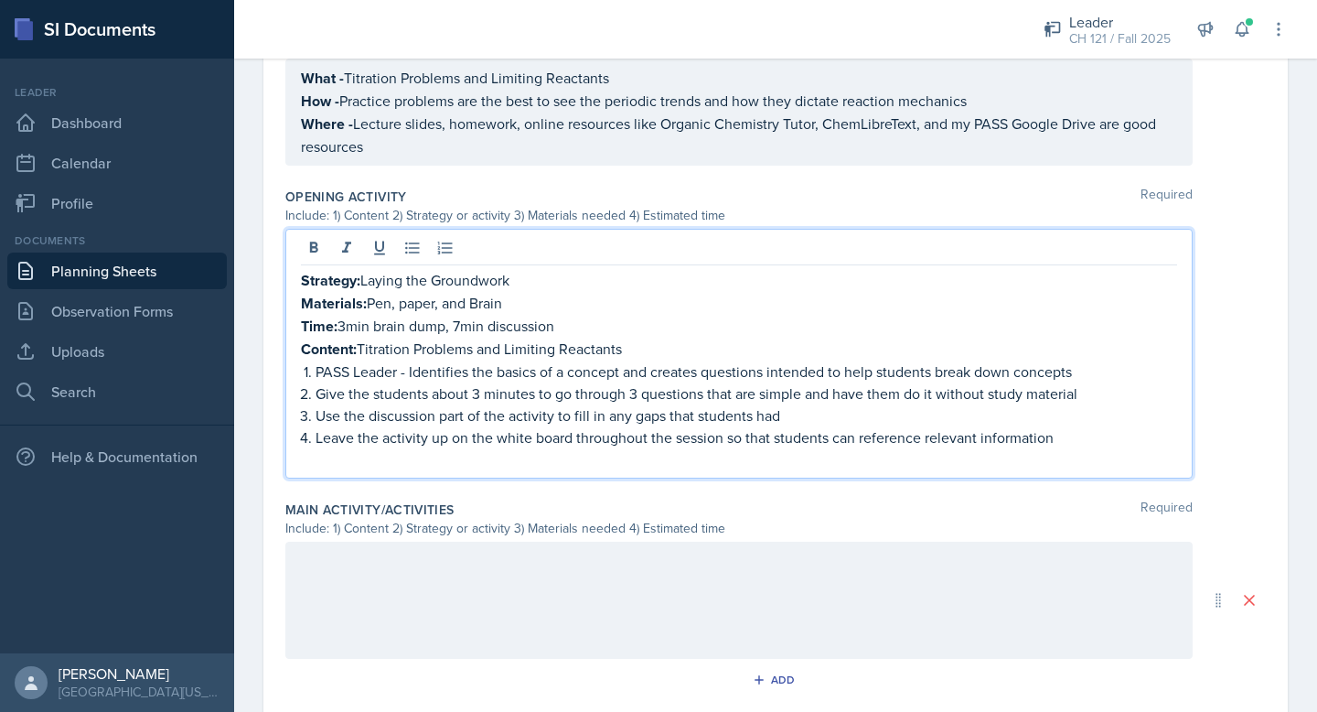
scroll to position [569, 0]
click at [438, 456] on p at bounding box center [739, 457] width 876 height 22
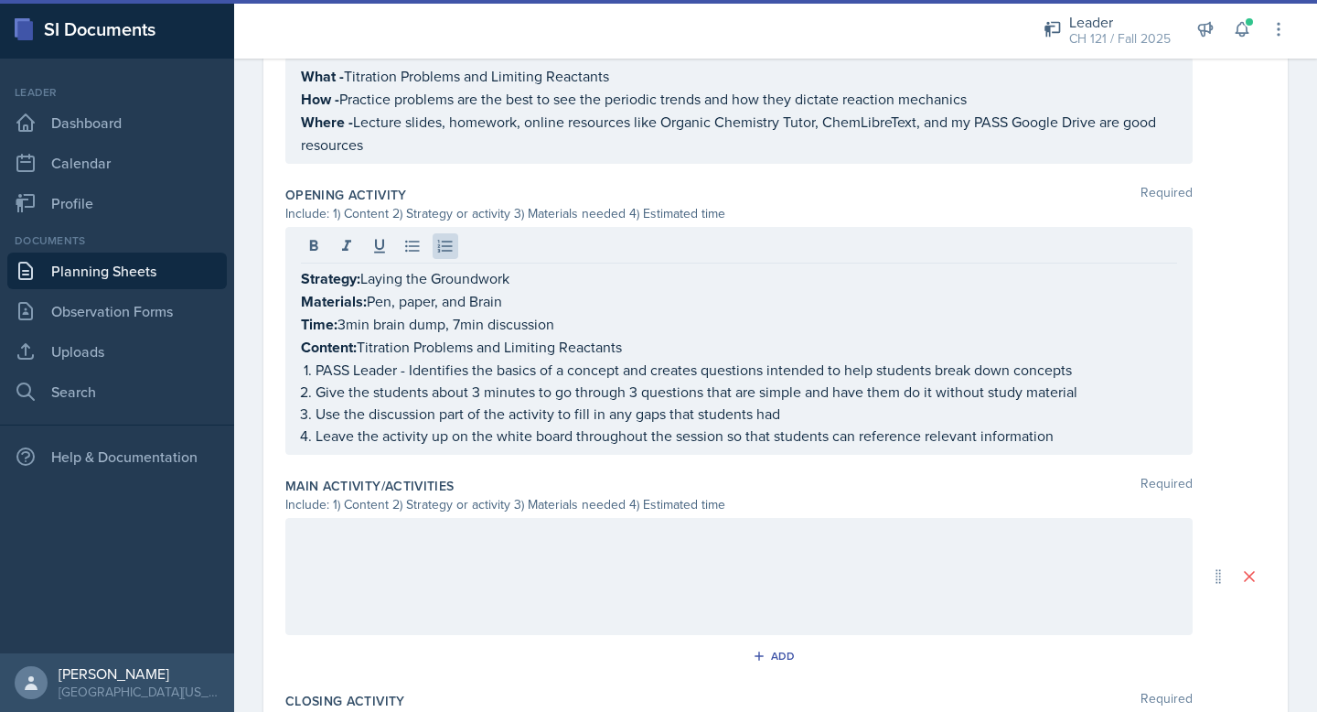
click at [435, 572] on div at bounding box center [738, 576] width 907 height 117
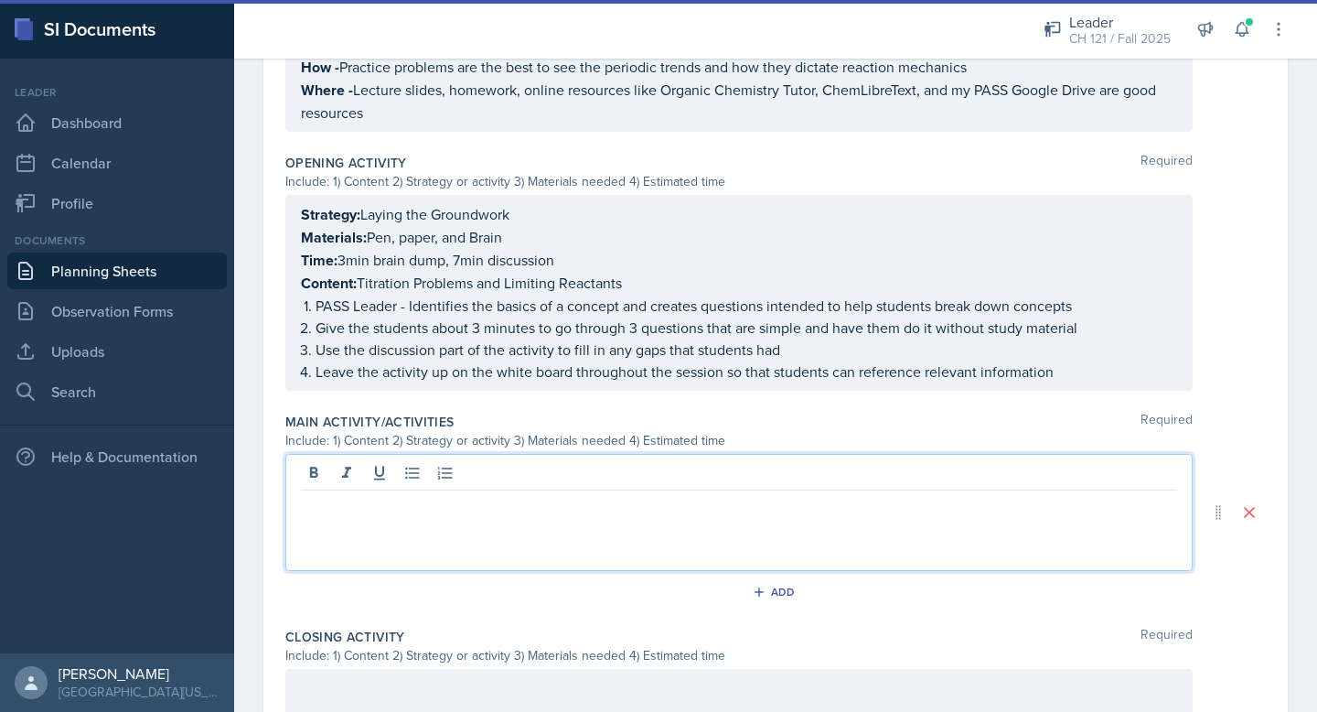
paste div
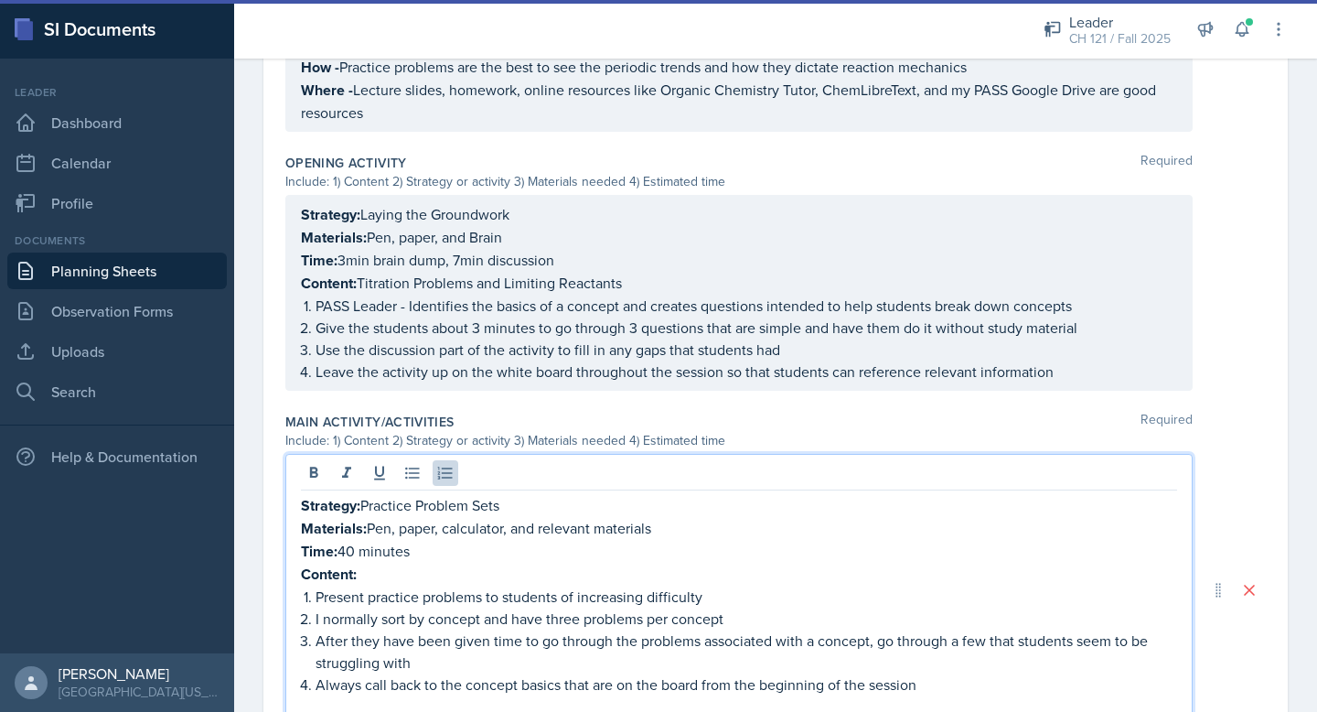
click at [387, 578] on p "Content:" at bounding box center [739, 574] width 876 height 23
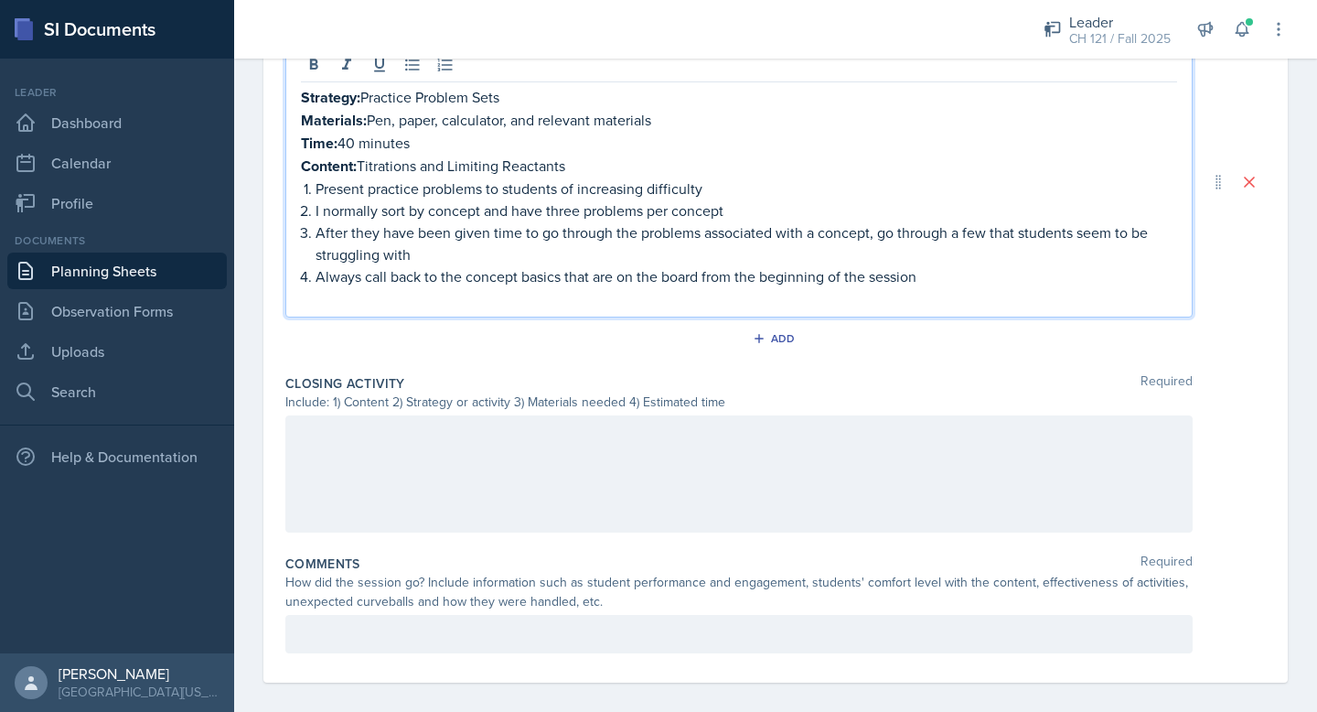
scroll to position [1018, 0]
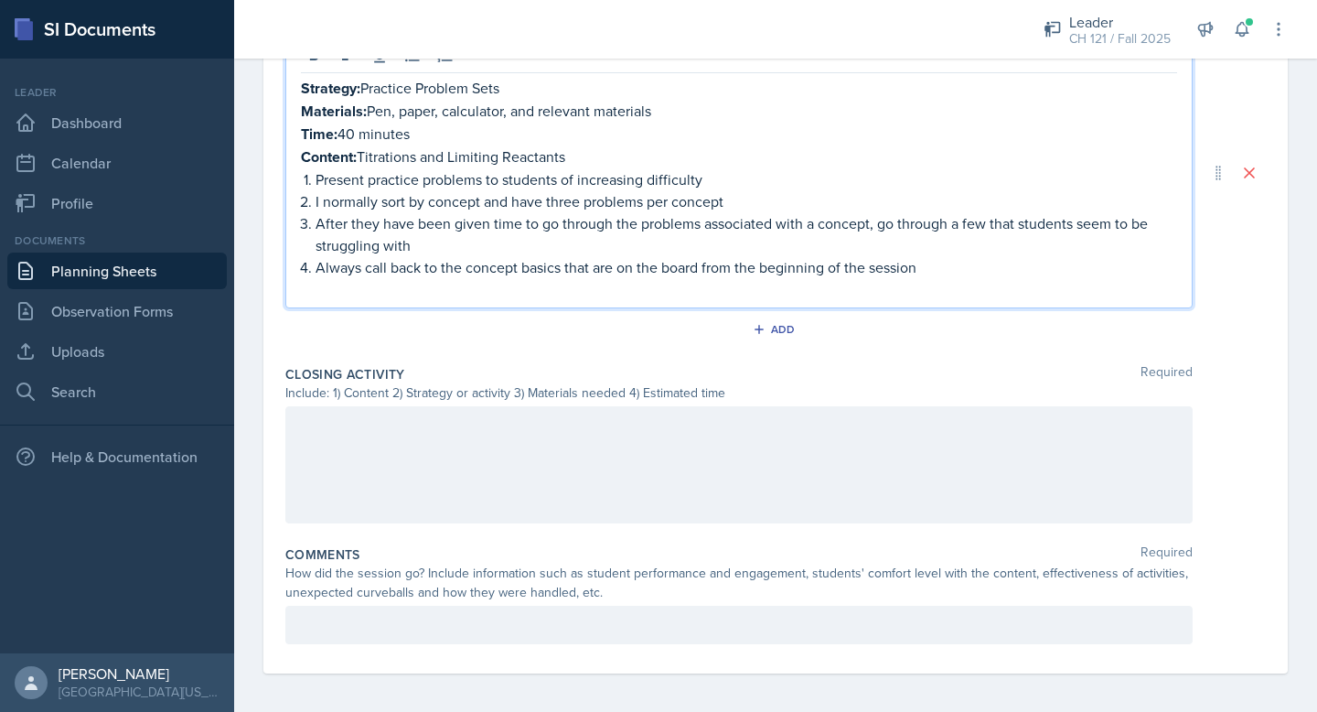
click at [426, 407] on div at bounding box center [738, 464] width 907 height 117
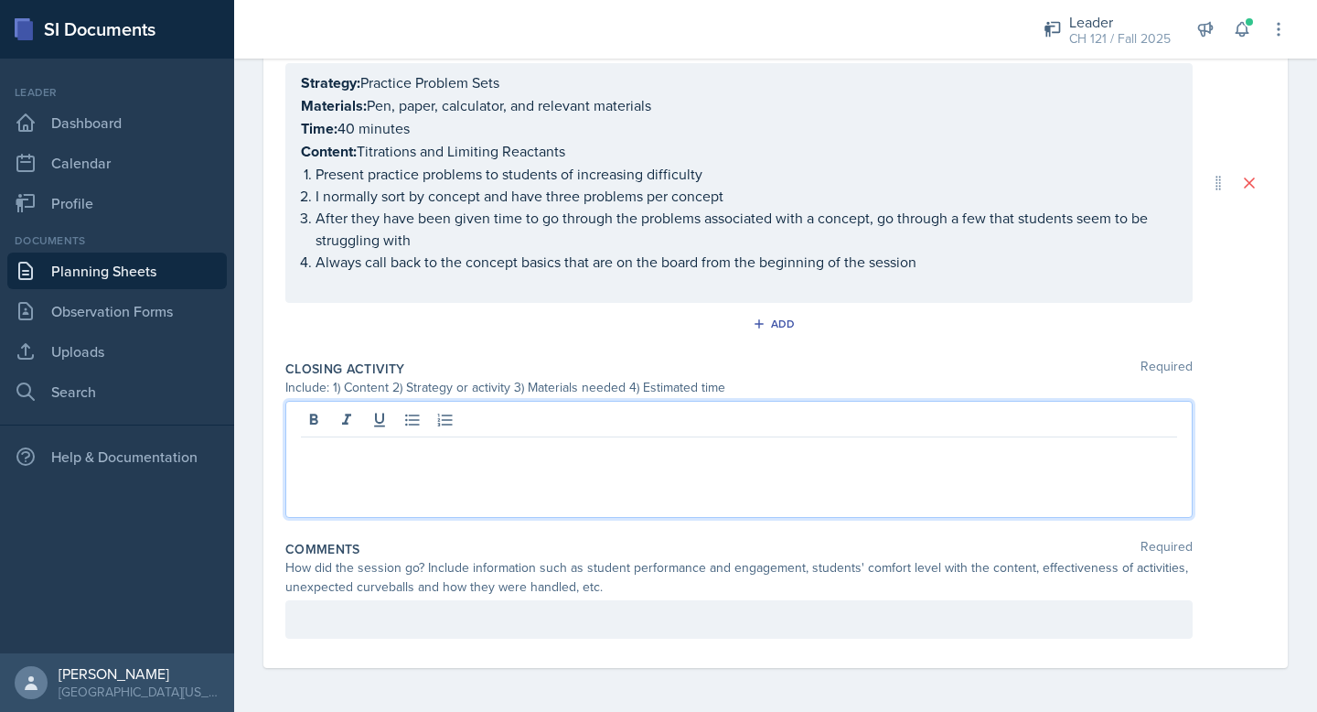
scroll to position [986, 0]
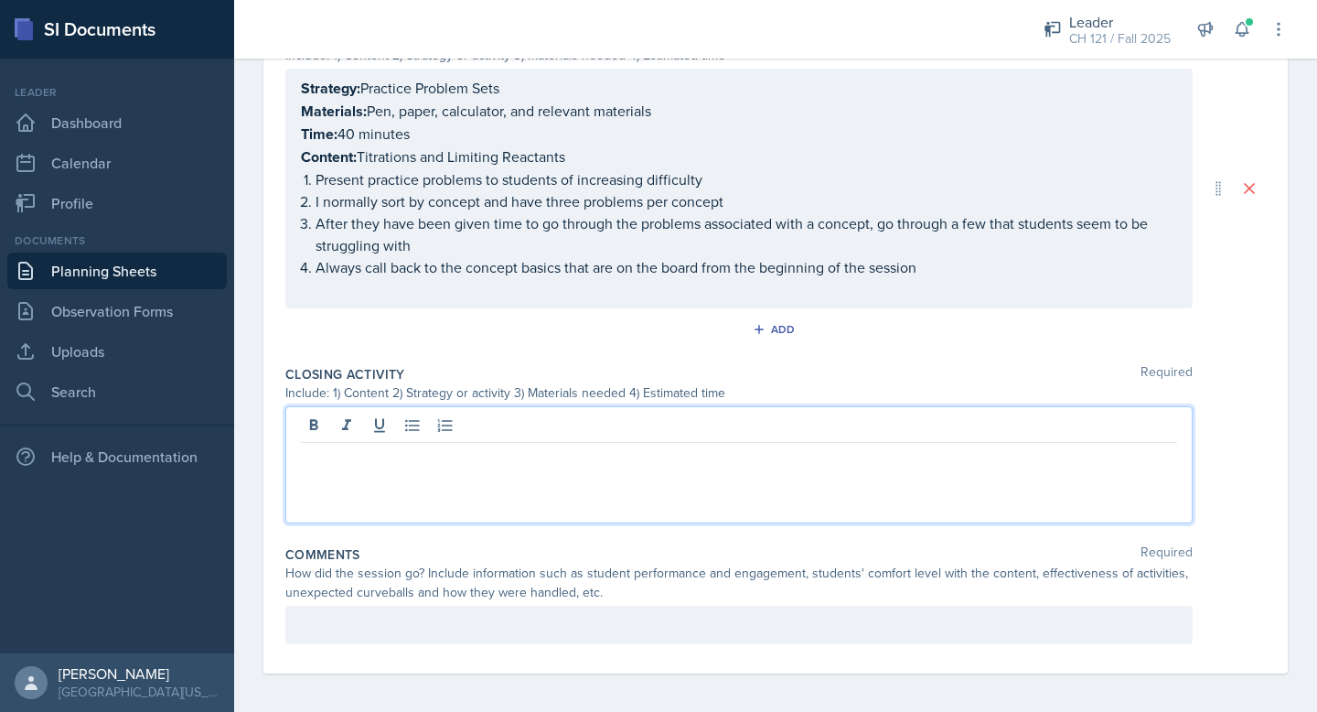
paste div
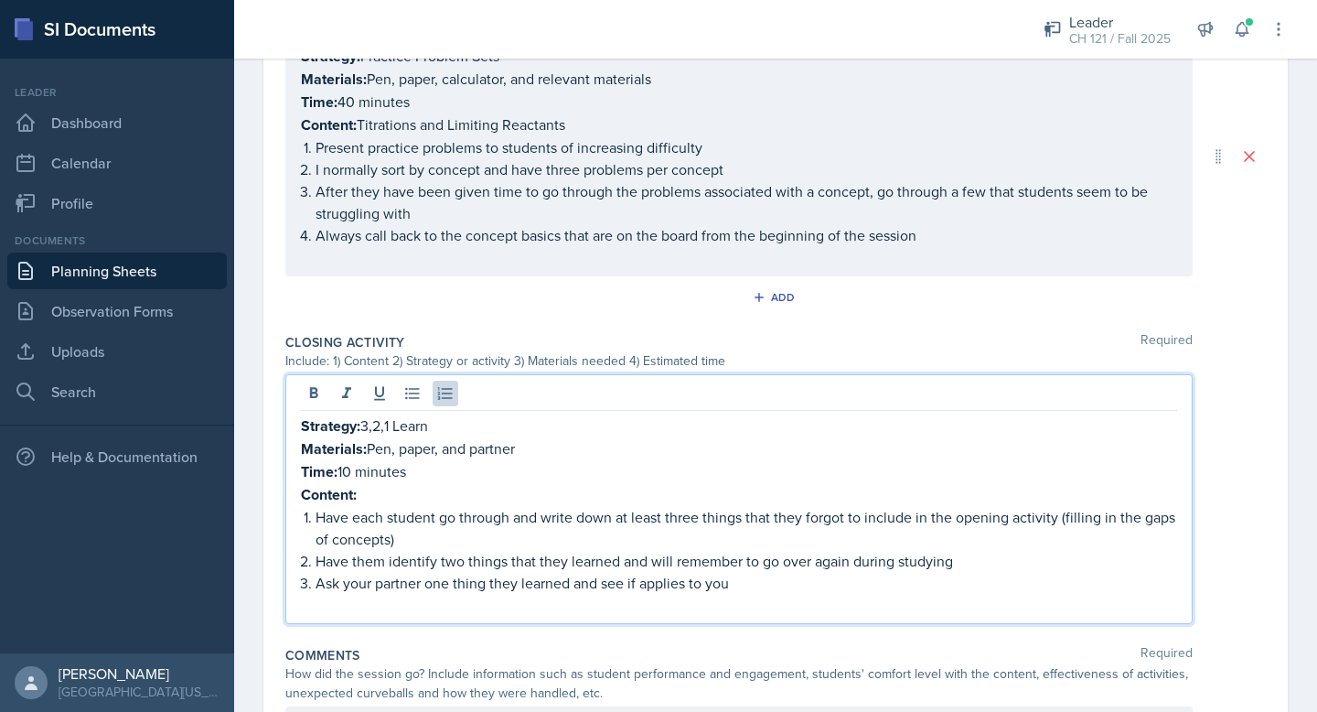
click at [379, 485] on p "Content:" at bounding box center [739, 494] width 876 height 23
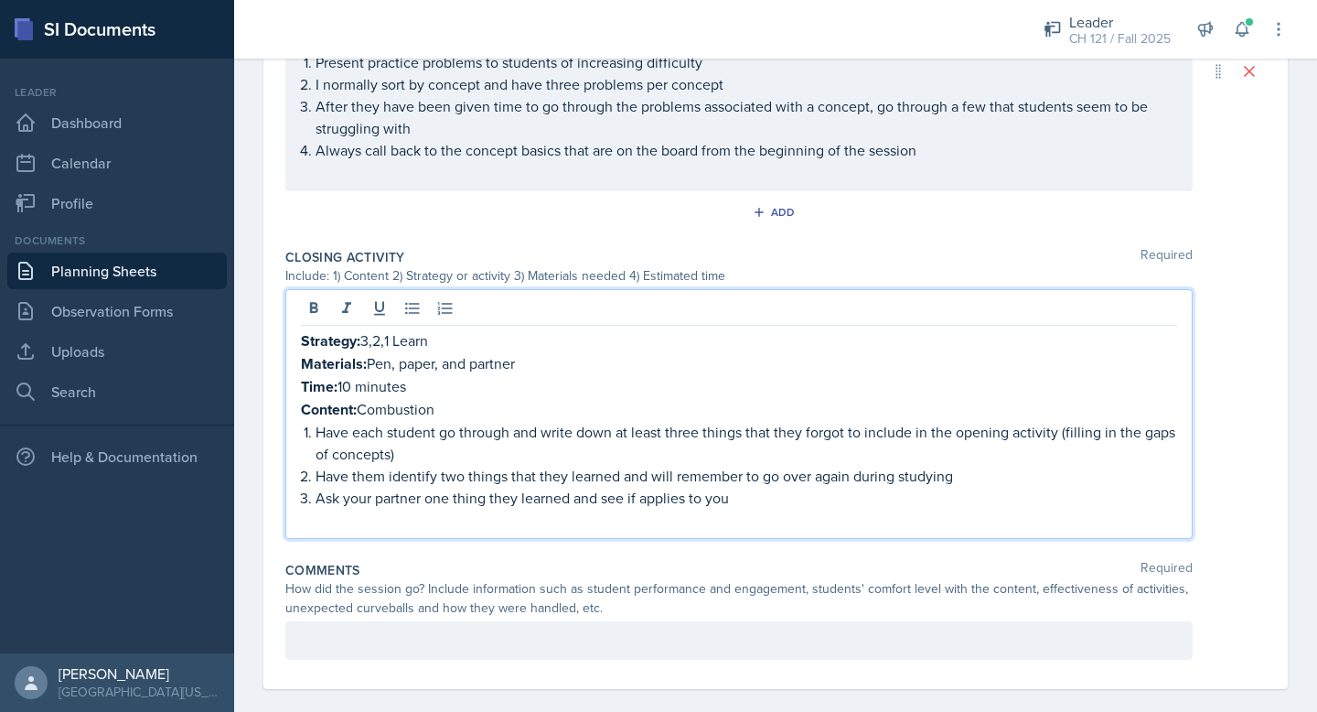
scroll to position [1117, 0]
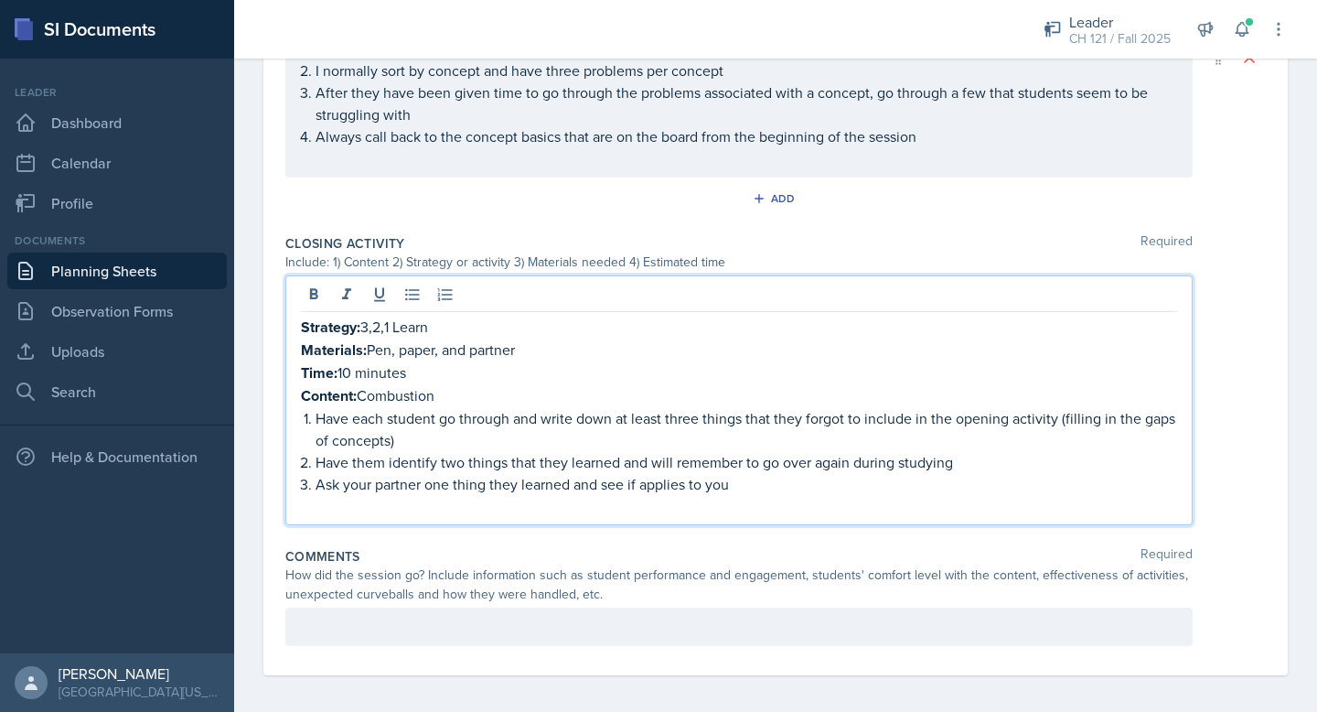
click at [354, 628] on p at bounding box center [739, 627] width 876 height 22
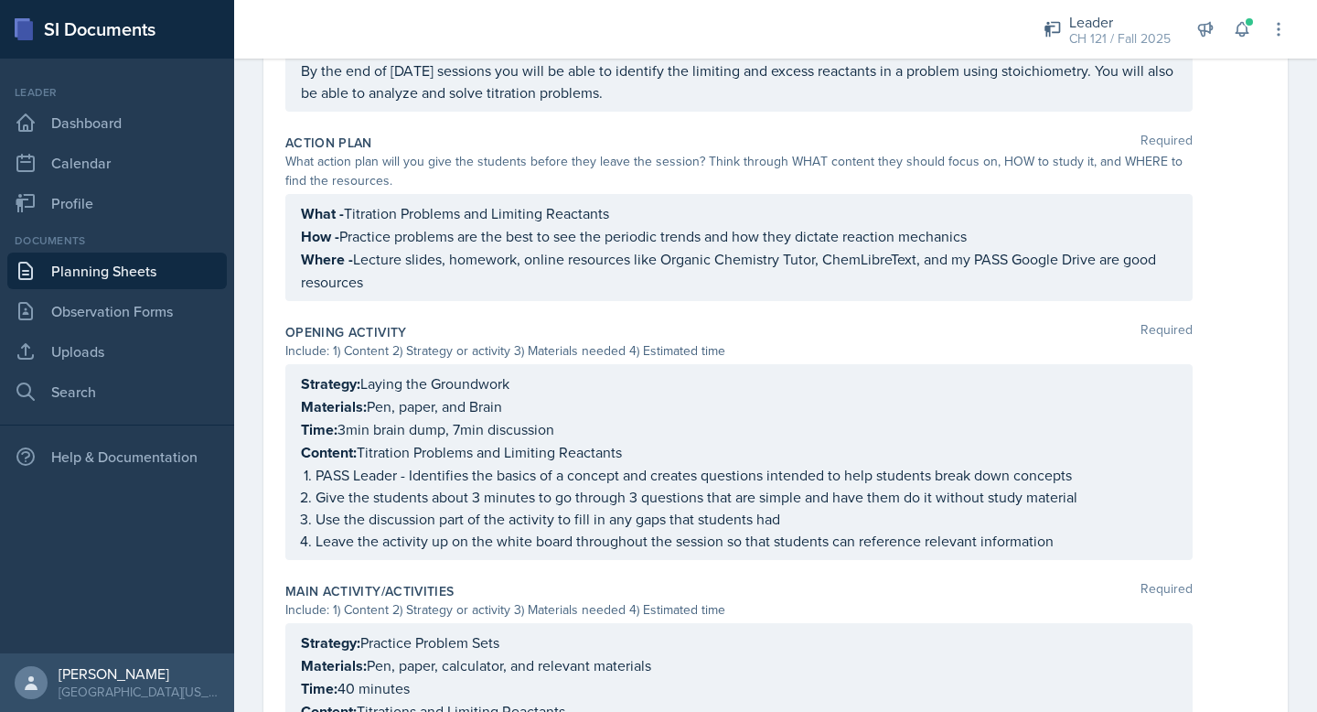
scroll to position [0, 0]
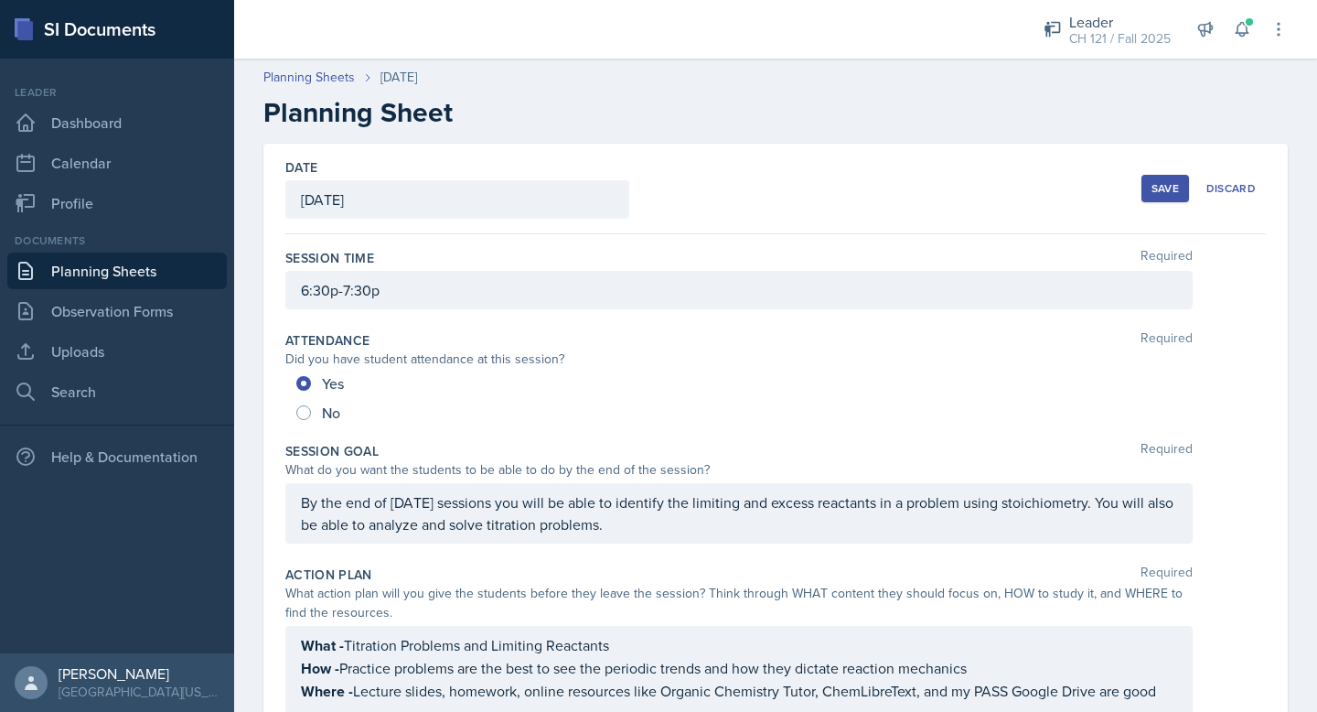
click at [1179, 199] on button "Save" at bounding box center [1166, 188] width 48 height 27
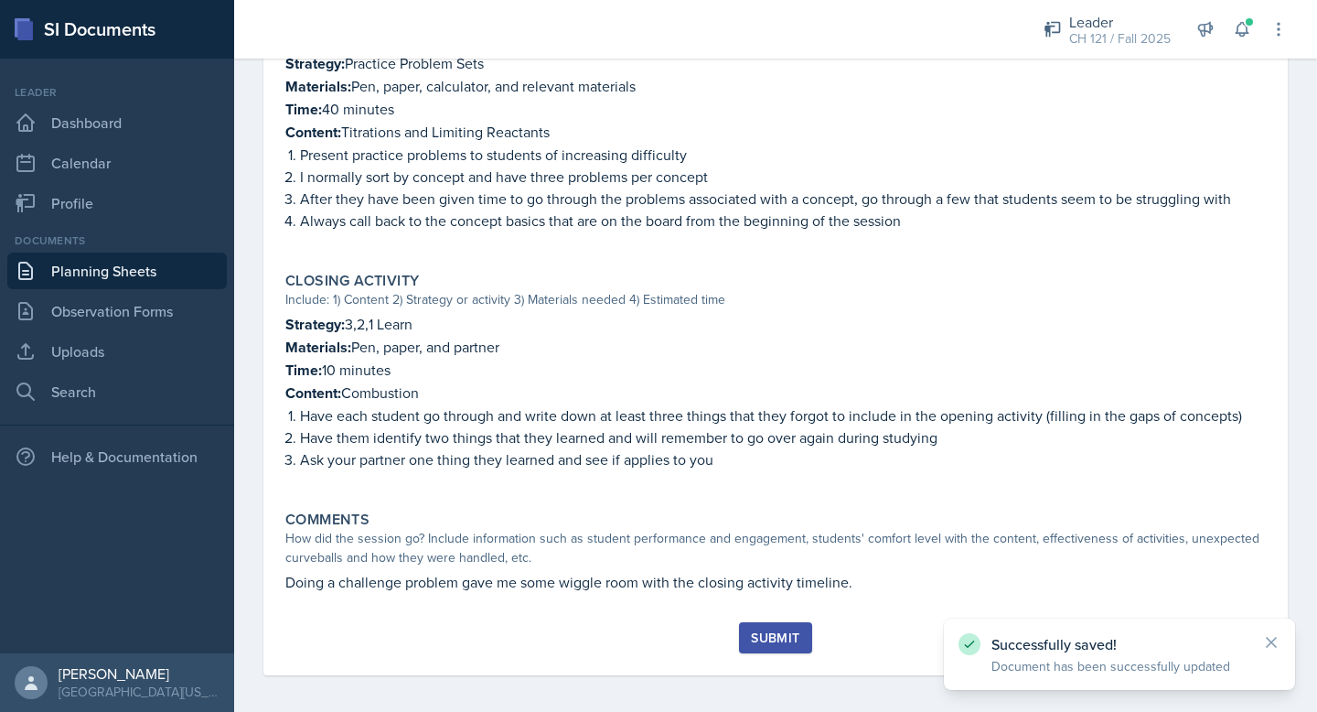
scroll to position [919, 0]
click at [763, 630] on div "Submit" at bounding box center [775, 637] width 48 height 15
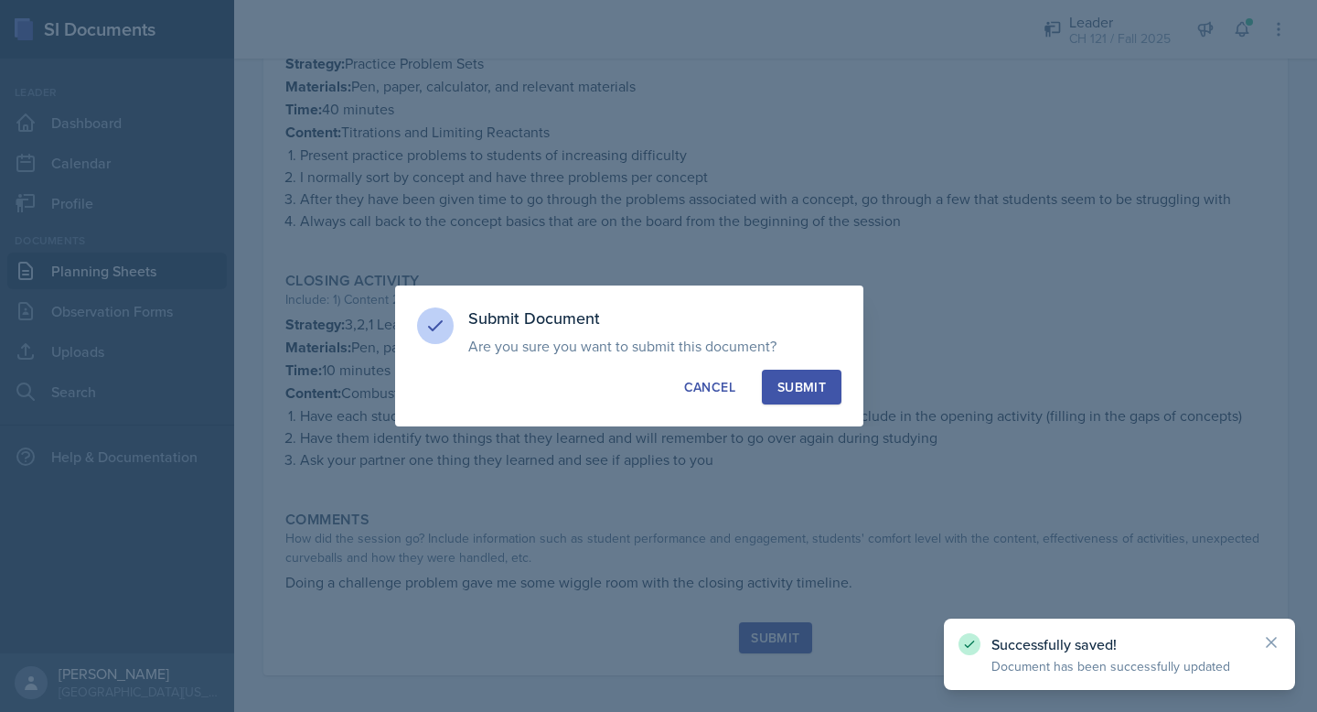
click at [823, 381] on div "Submit" at bounding box center [802, 387] width 48 height 18
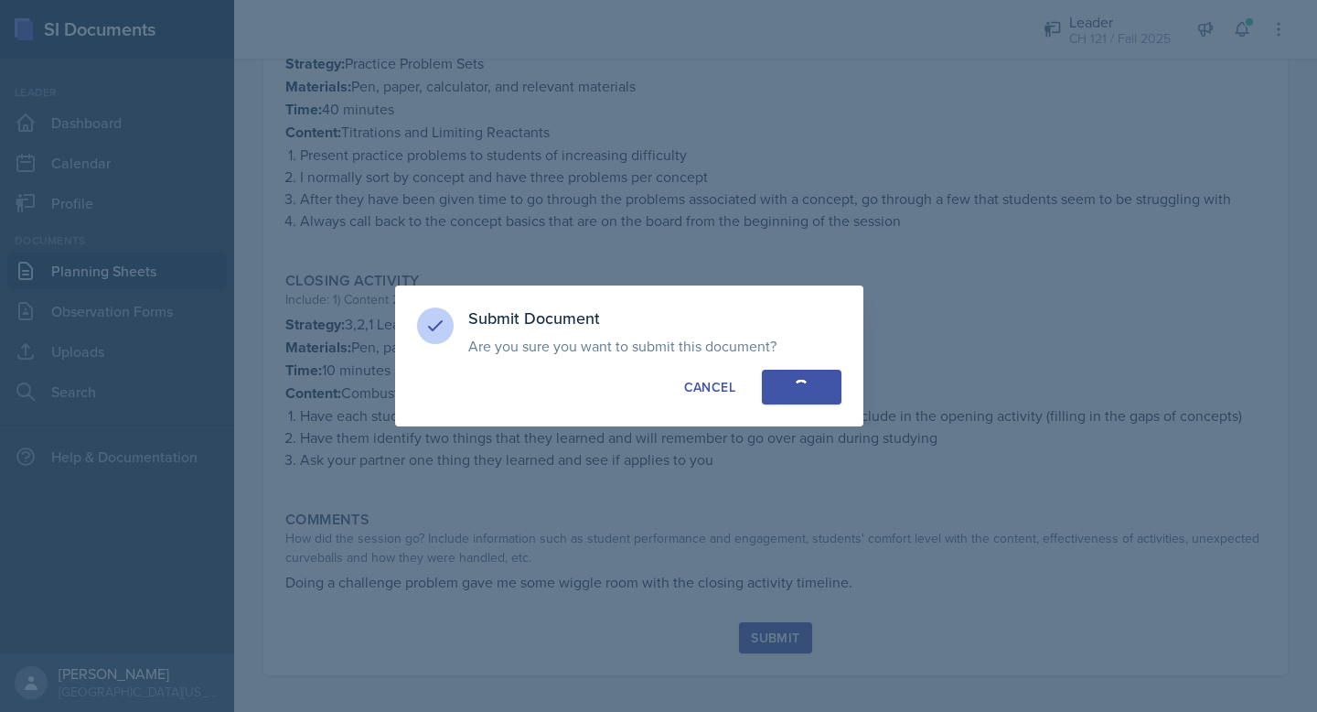
radio input "true"
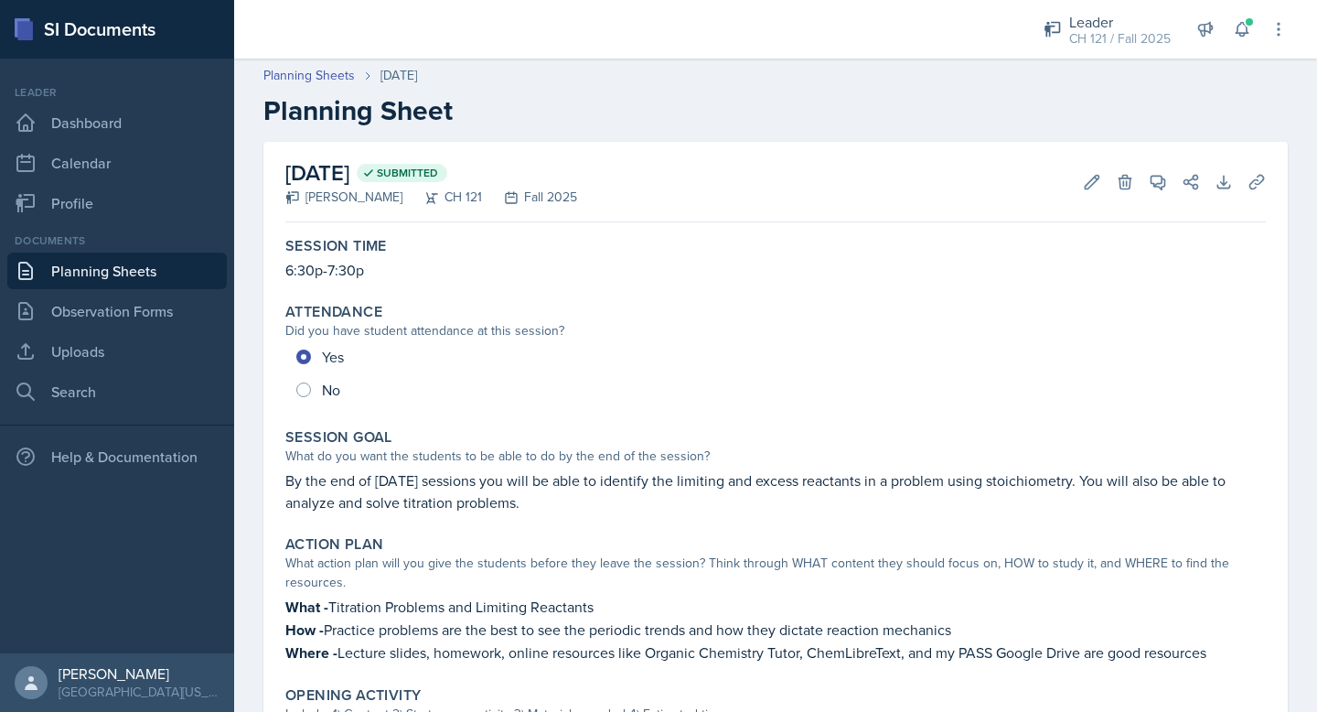
scroll to position [0, 0]
click at [142, 262] on link "Planning Sheets" at bounding box center [117, 270] width 220 height 37
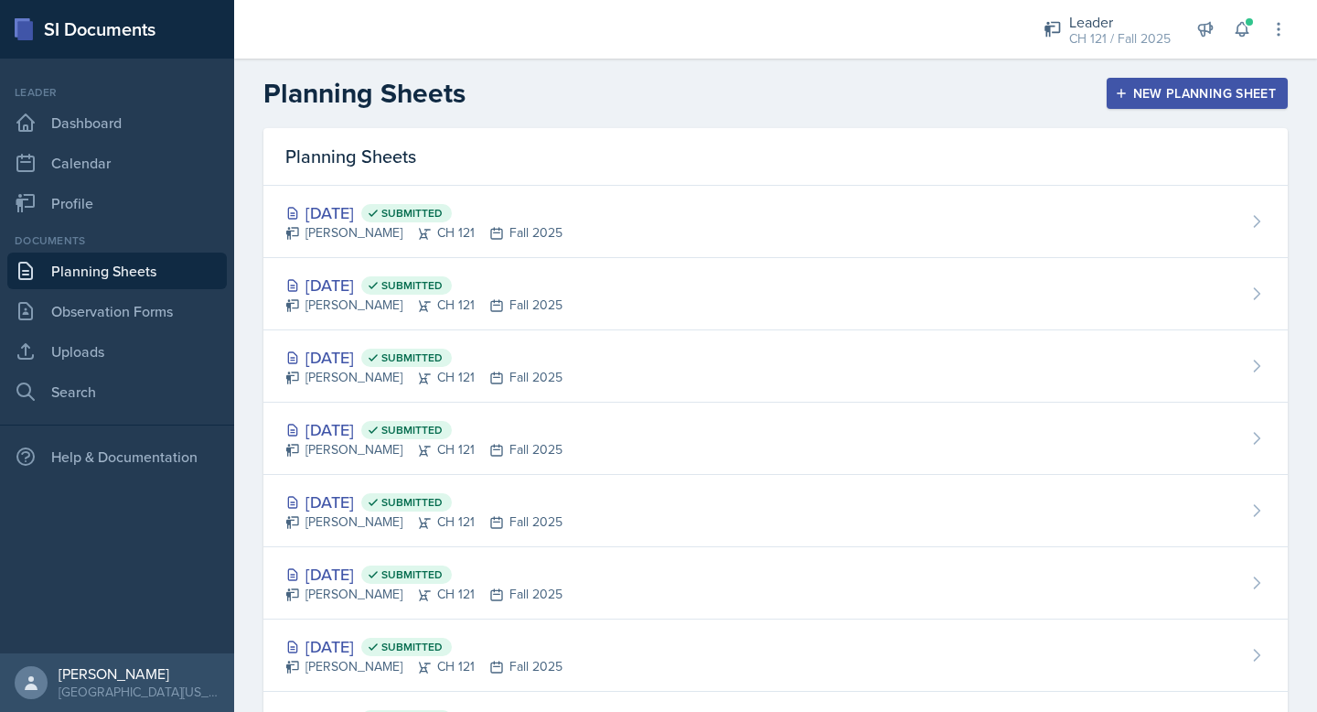
click at [1144, 98] on div "New Planning Sheet" at bounding box center [1197, 93] width 157 height 15
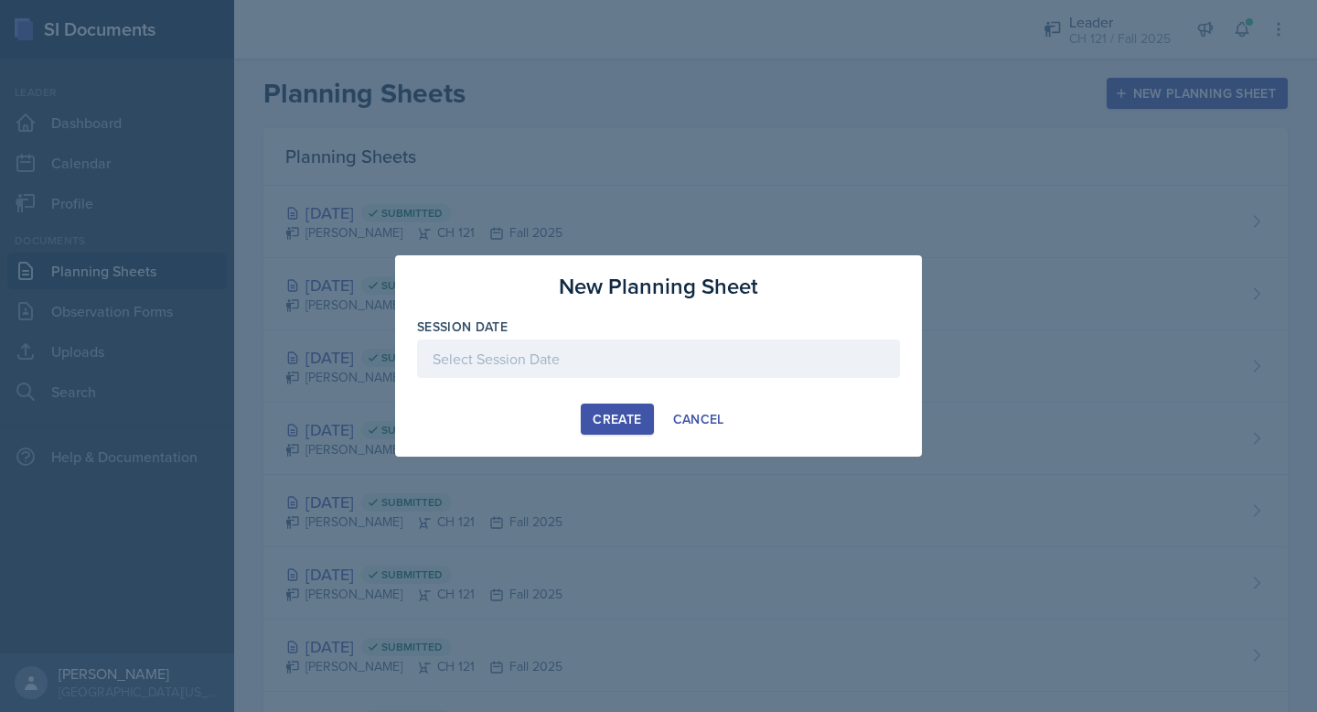
click at [707, 350] on div at bounding box center [658, 358] width 483 height 38
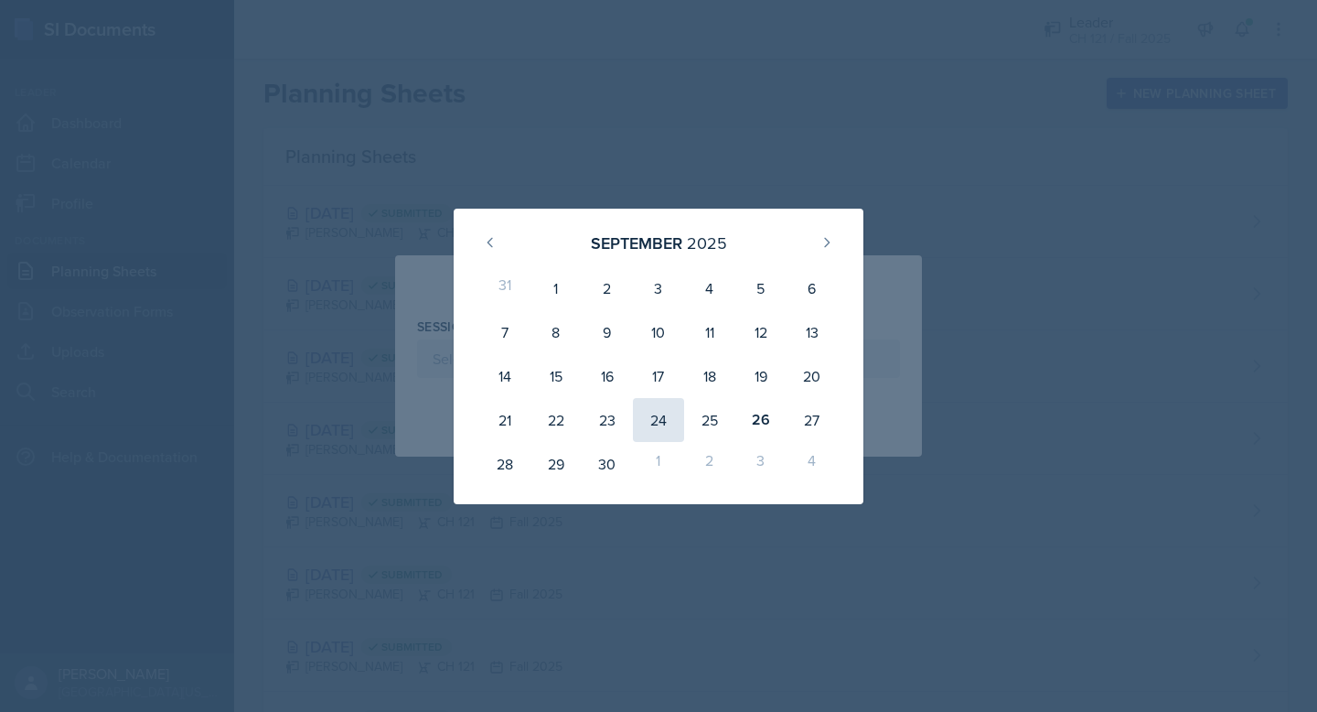
click at [656, 417] on div "24" at bounding box center [658, 420] width 51 height 44
type input "[DATE]"
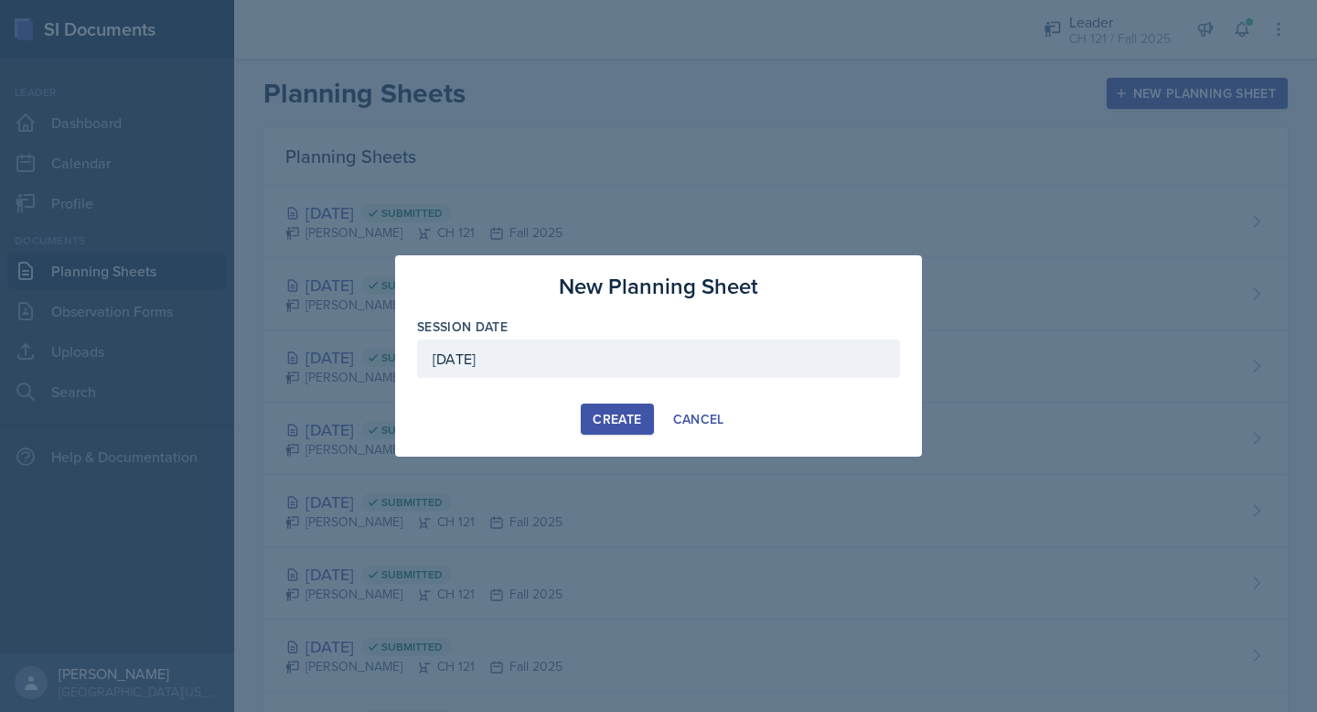
click at [598, 413] on div "Create" at bounding box center [617, 419] width 48 height 15
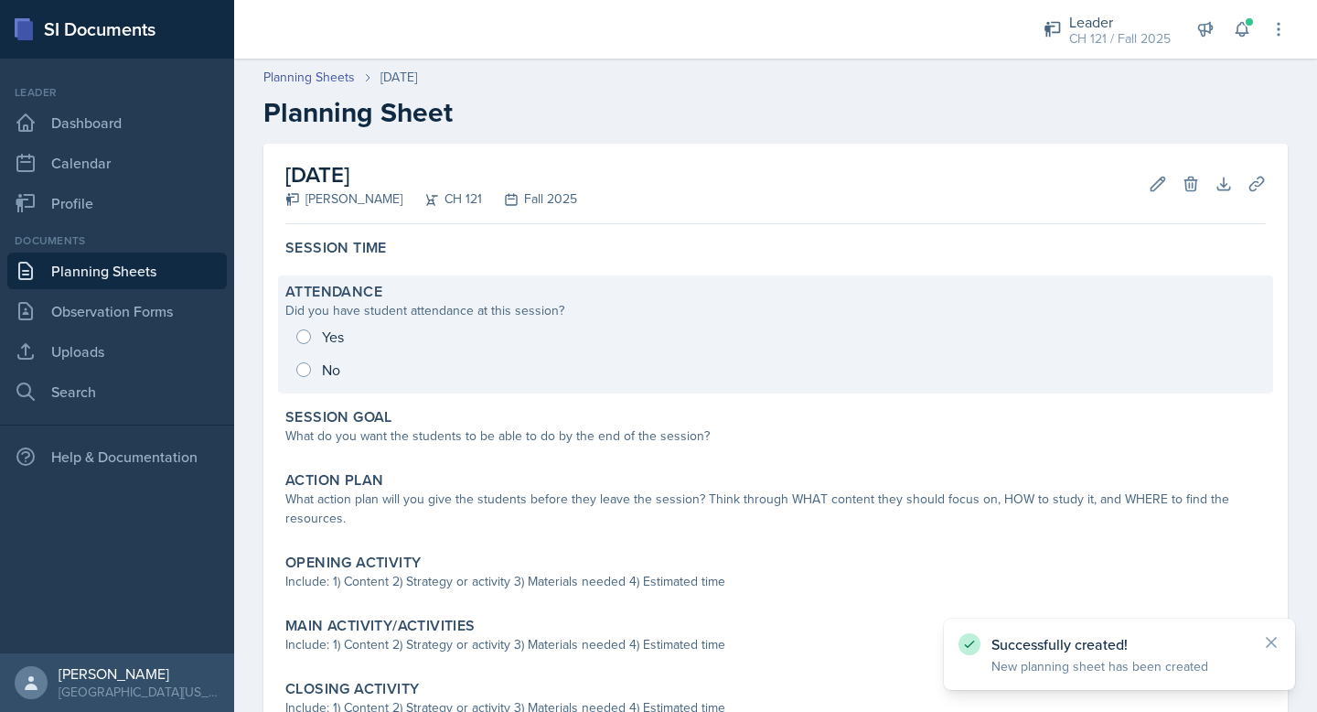
click at [304, 338] on div "Yes No" at bounding box center [775, 353] width 981 height 66
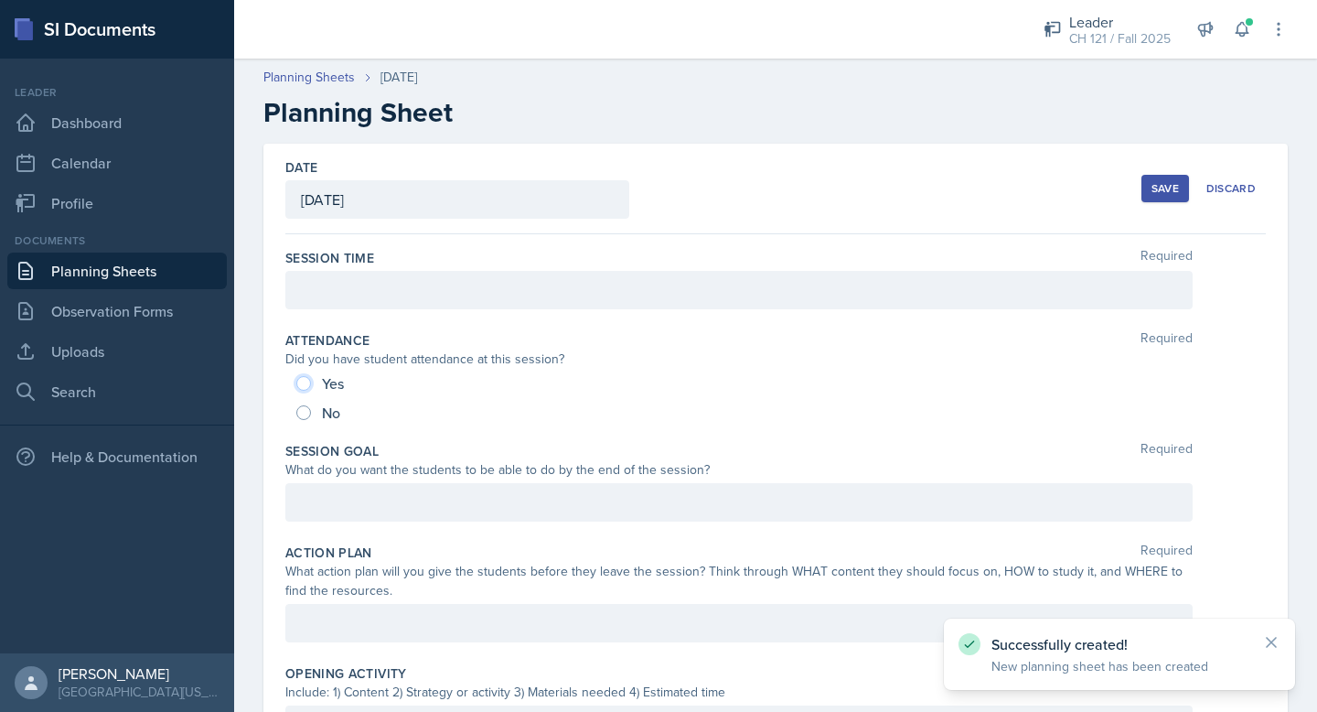
click at [298, 386] on input "Yes" at bounding box center [303, 383] width 15 height 15
radio input "true"
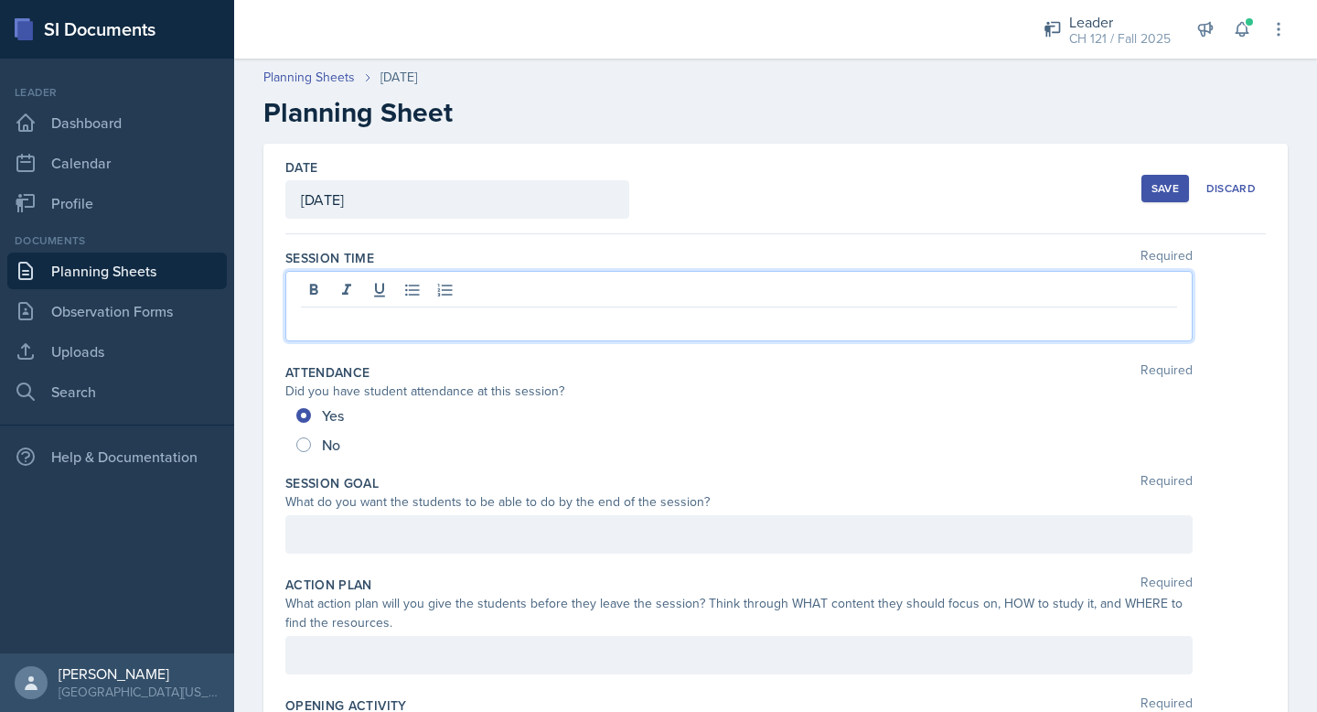
click at [359, 300] on div at bounding box center [738, 306] width 907 height 70
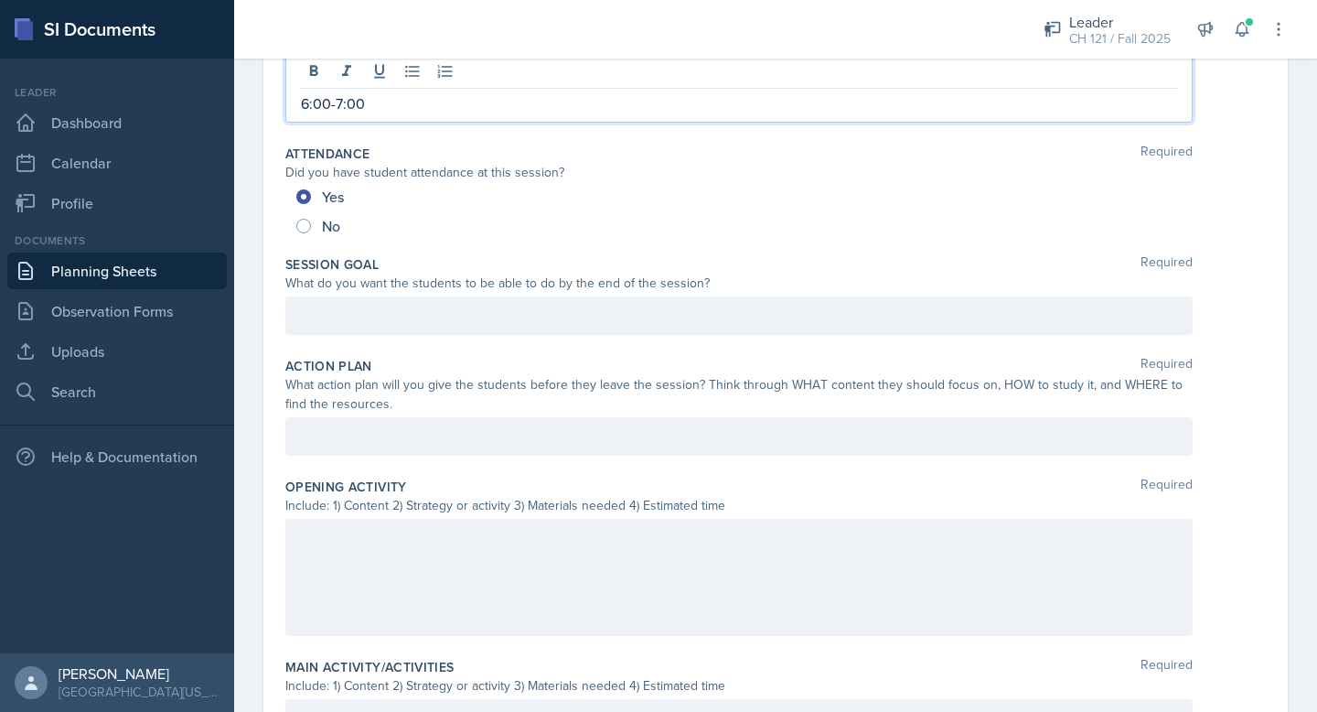
scroll to position [194, 0]
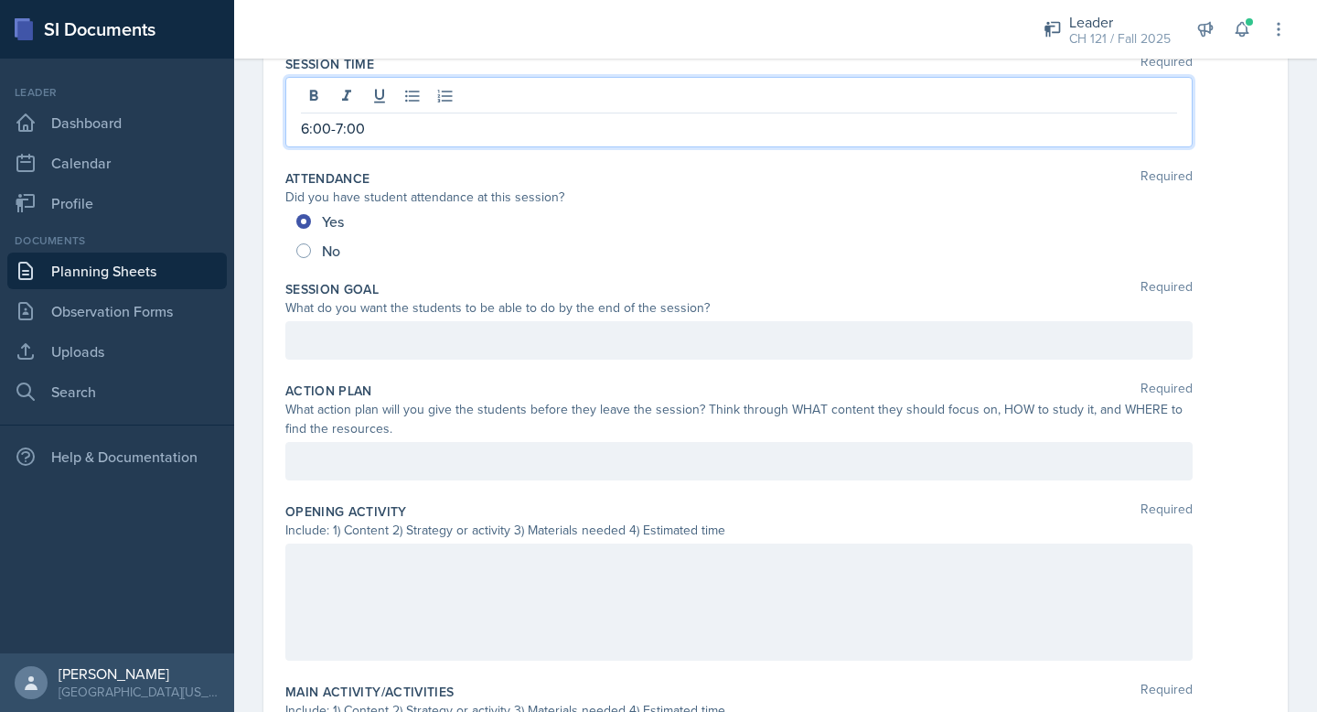
click at [337, 125] on p "6:00-7:00" at bounding box center [739, 128] width 876 height 22
click at [328, 336] on div at bounding box center [738, 340] width 907 height 38
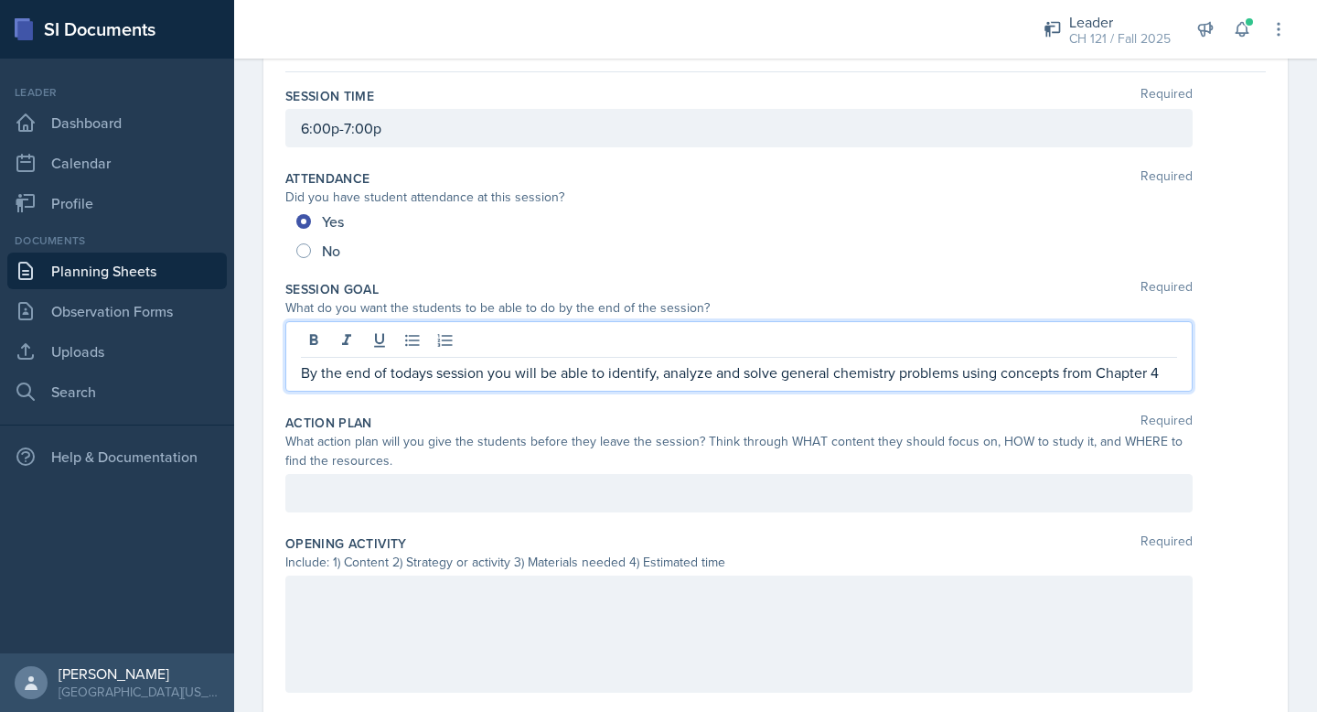
click at [426, 475] on div at bounding box center [738, 493] width 907 height 38
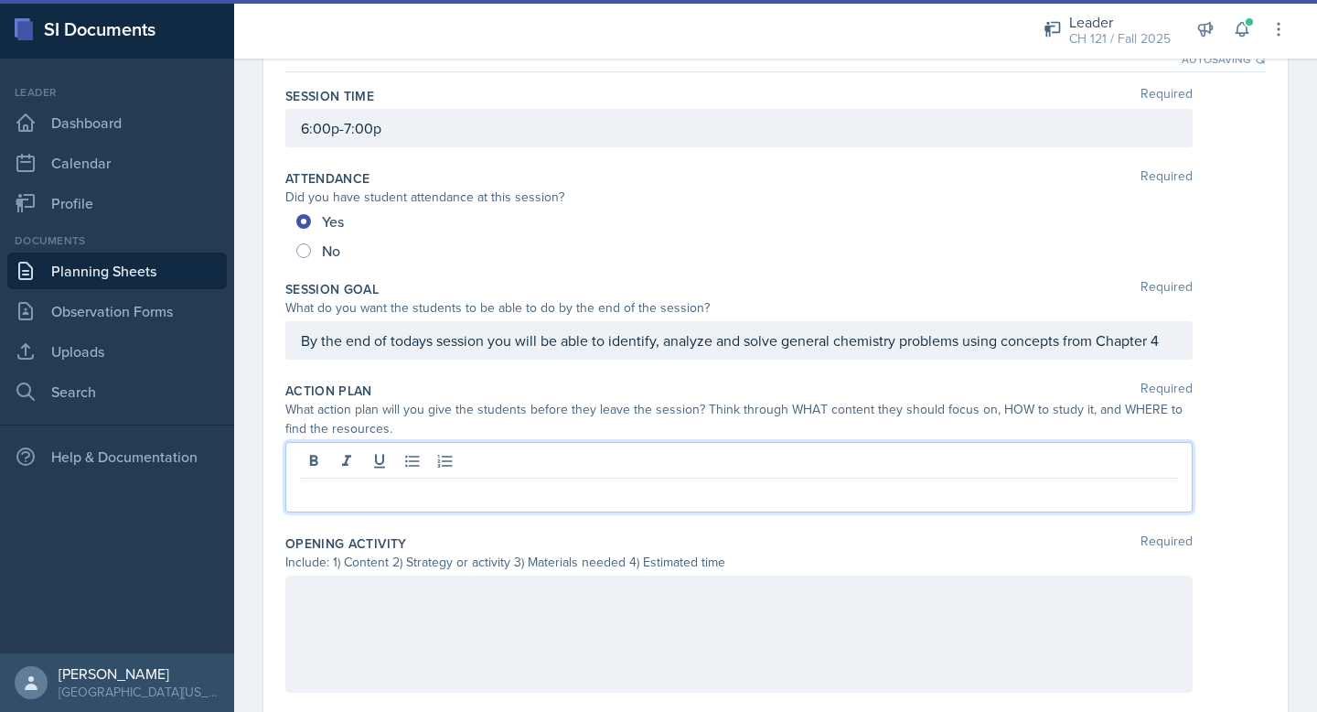
scroll to position [194, 0]
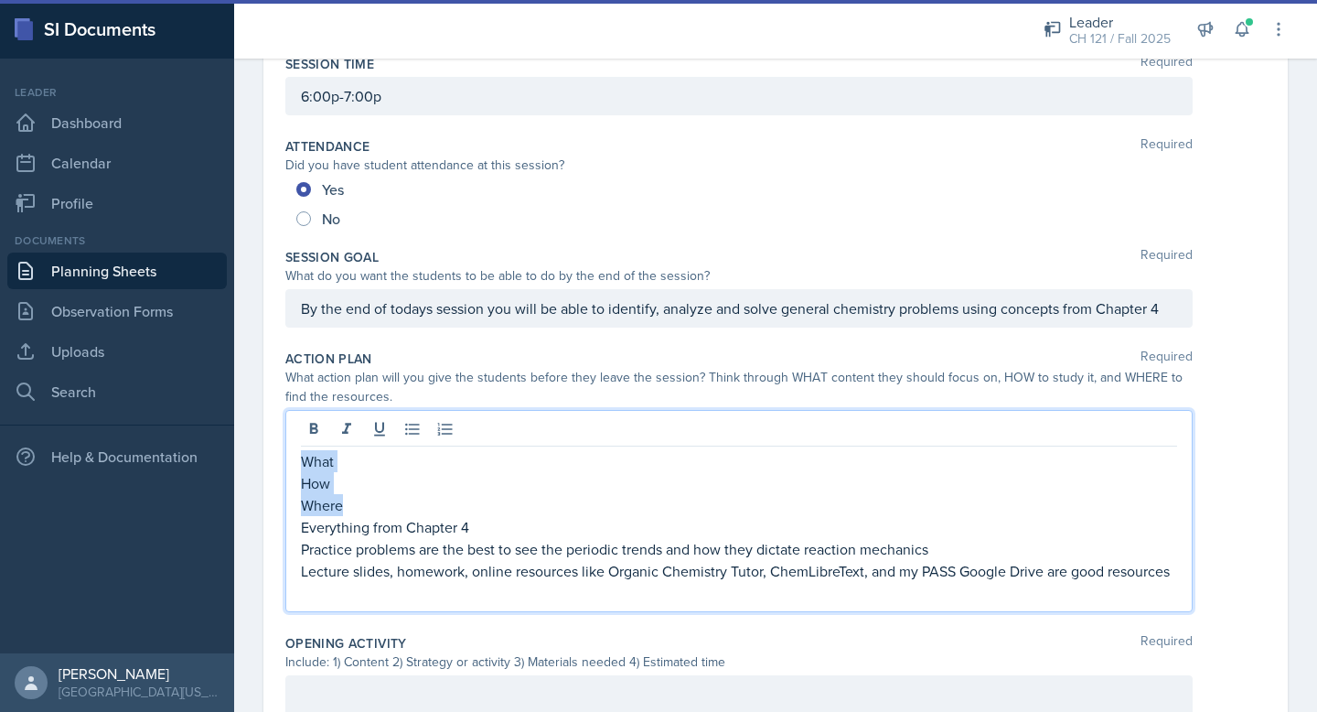
drag, startPoint x: 367, startPoint y: 506, endPoint x: 279, endPoint y: 462, distance: 98.2
click at [279, 462] on div "Date September 24th, 2025 September 2025 31 1 2 3 4 5 6 7 8 9 10 11 12 13 14 15…" at bounding box center [775, 644] width 1025 height 1388
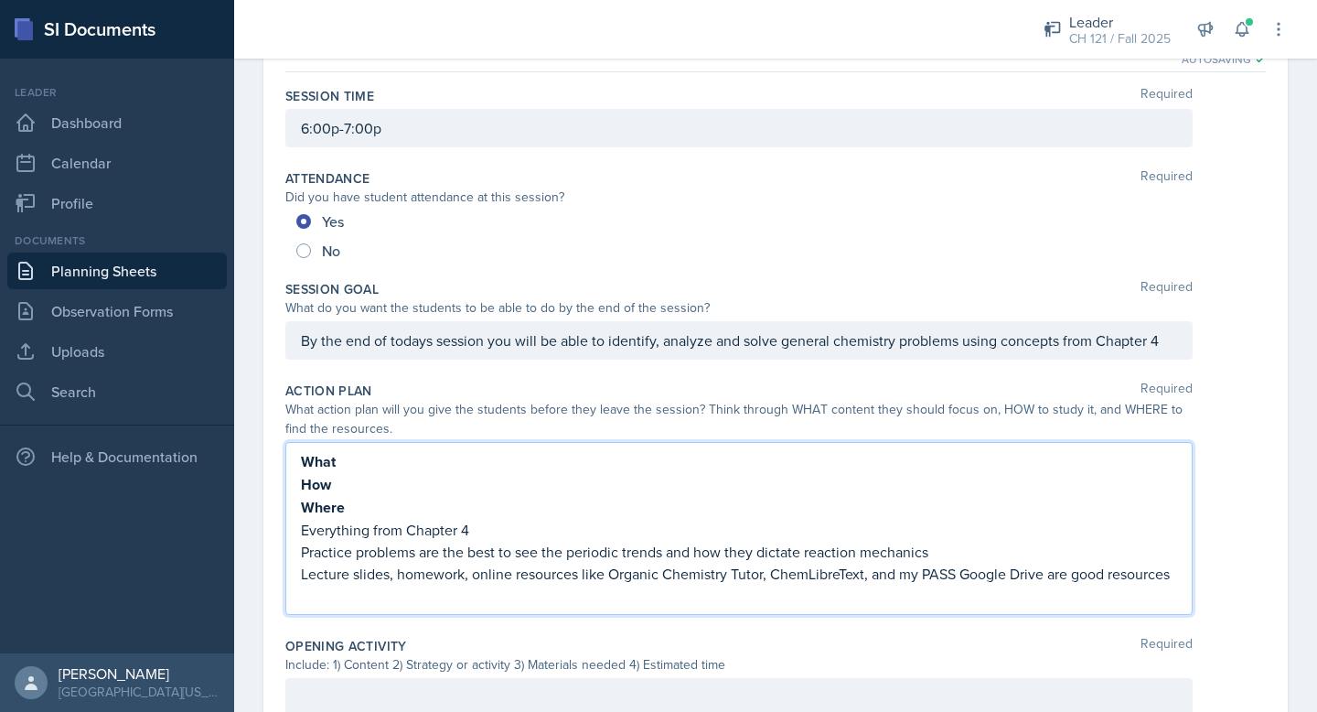
click at [355, 522] on p "Everything from Chapter 4" at bounding box center [739, 530] width 876 height 22
copy p "Everything from Chapter 4"
click at [351, 455] on p "What" at bounding box center [739, 461] width 876 height 23
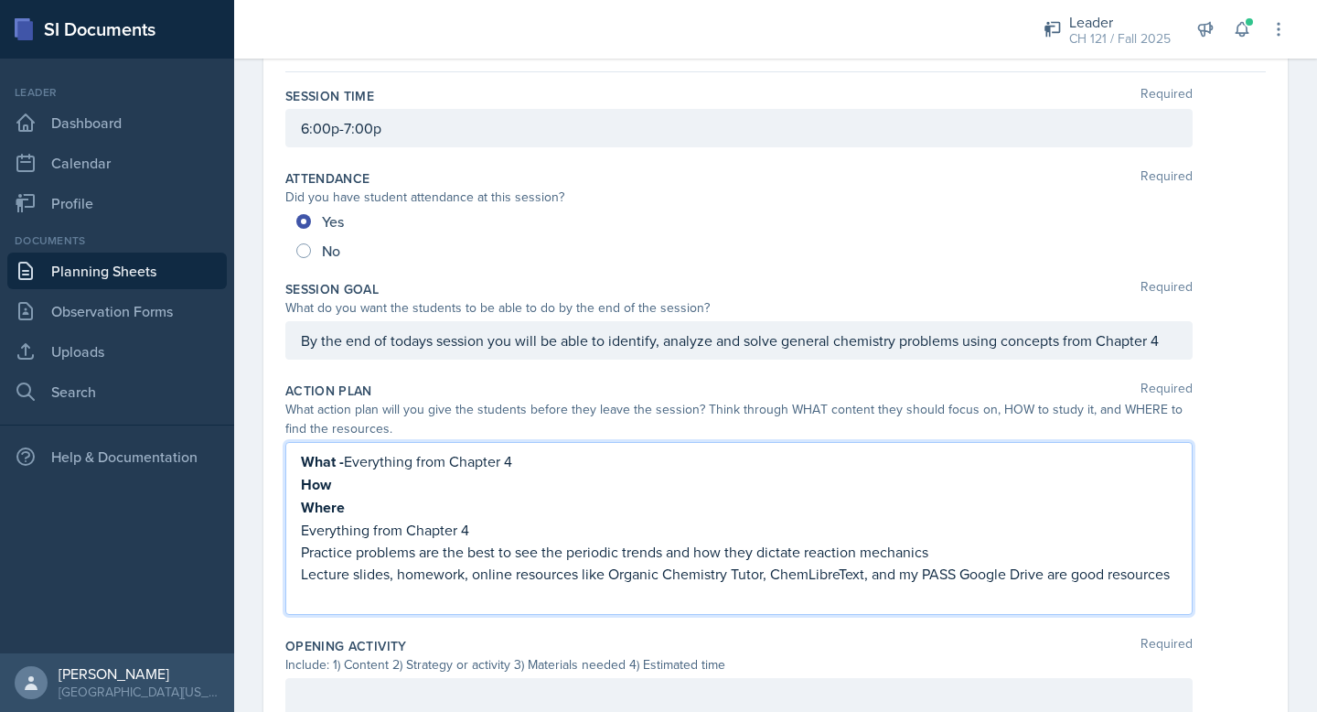
click at [360, 557] on p "Practice problems are the best to see the periodic trends and how they dictate …" at bounding box center [739, 552] width 876 height 22
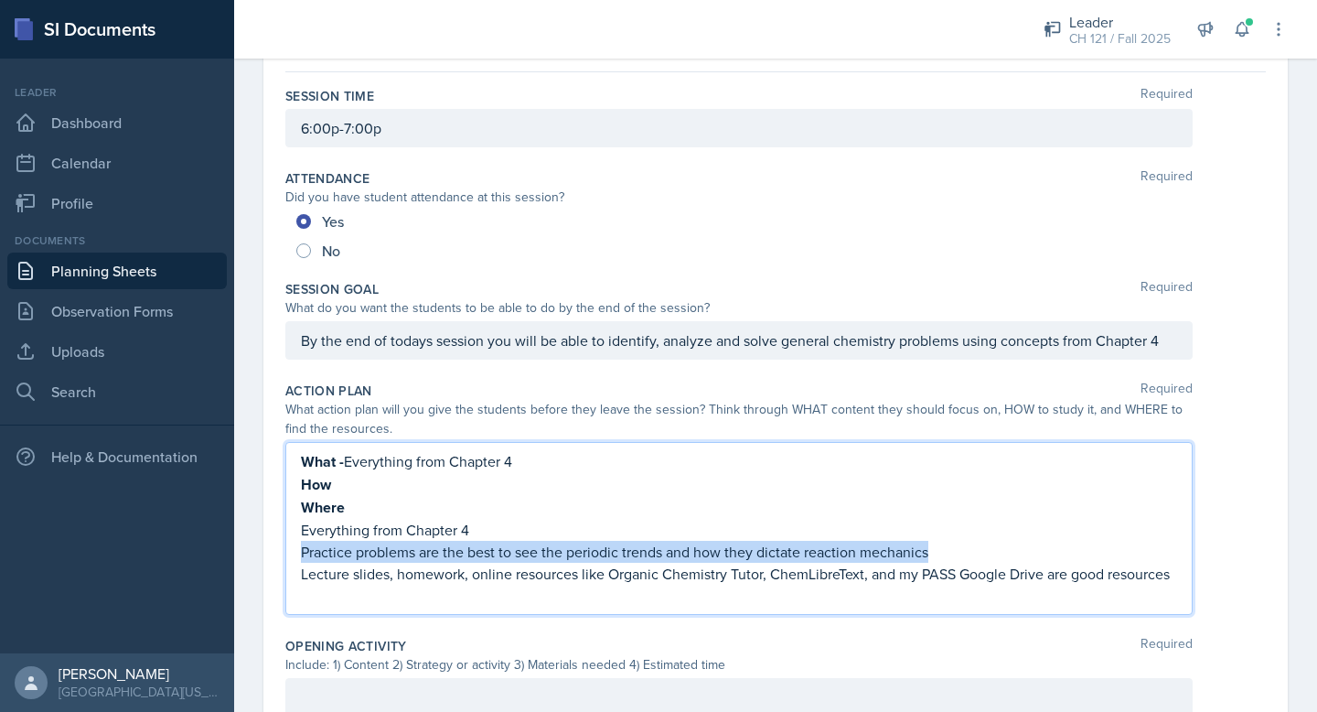
copy p "Practice problems are the best to see the periodic trends and how they dictate …"
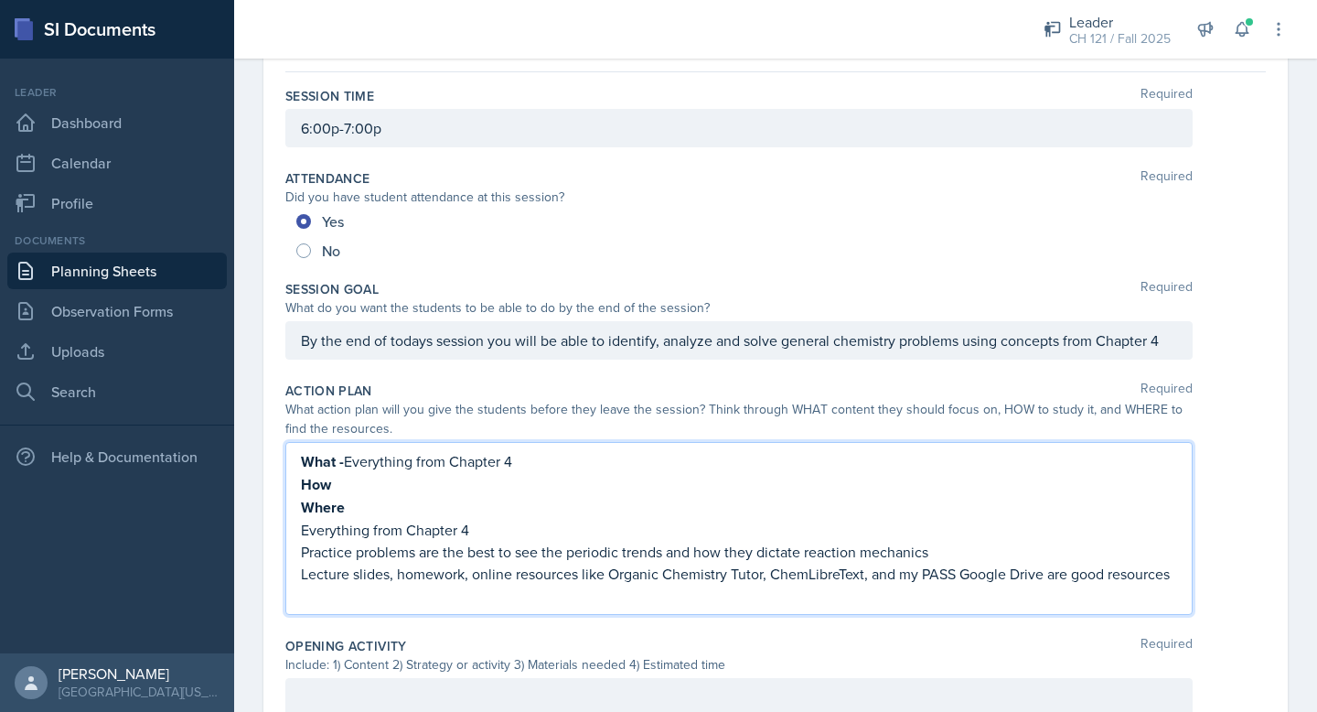
click at [349, 489] on p "How" at bounding box center [739, 484] width 876 height 23
click at [321, 570] on p "Lecture slides, homework, online resources like Organic Chemistry Tutor, ChemLi…" at bounding box center [739, 574] width 876 height 22
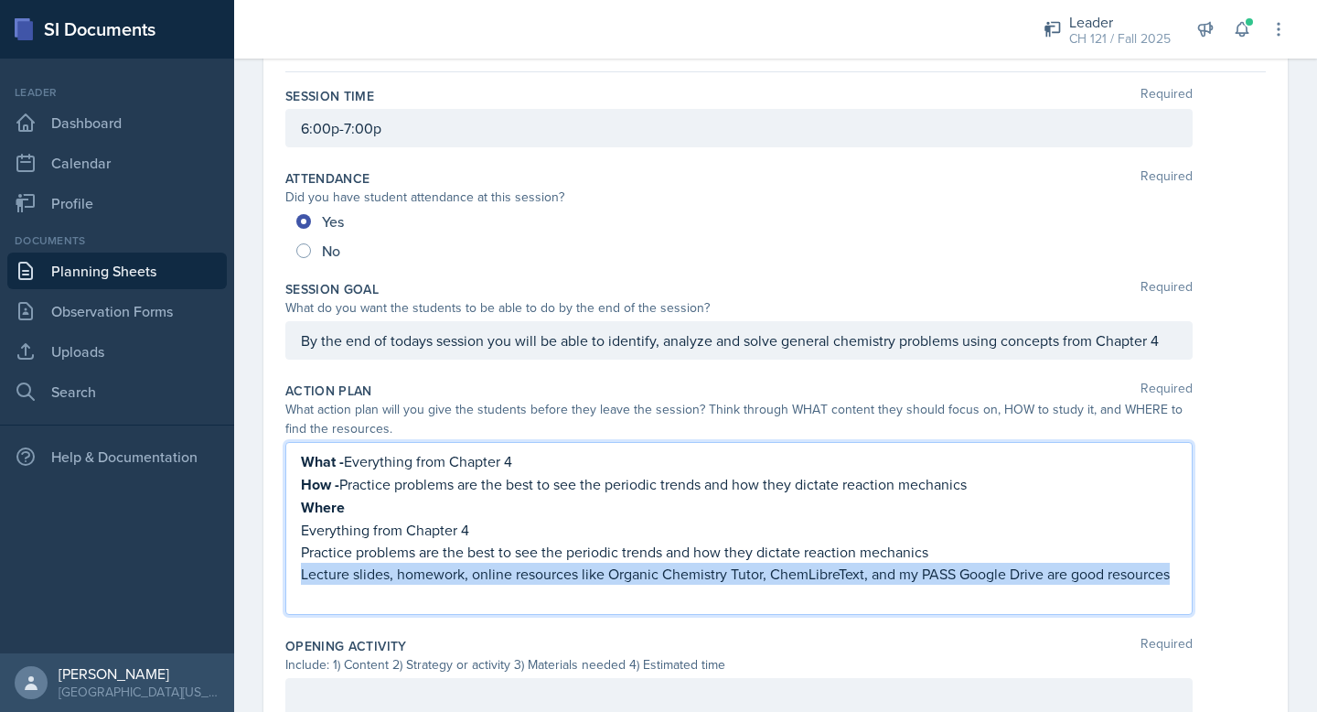
copy p "Lecture slides, homework, online resources like Organic Chemistry Tutor, ChemLi…"
click at [371, 511] on p "Where" at bounding box center [739, 507] width 876 height 23
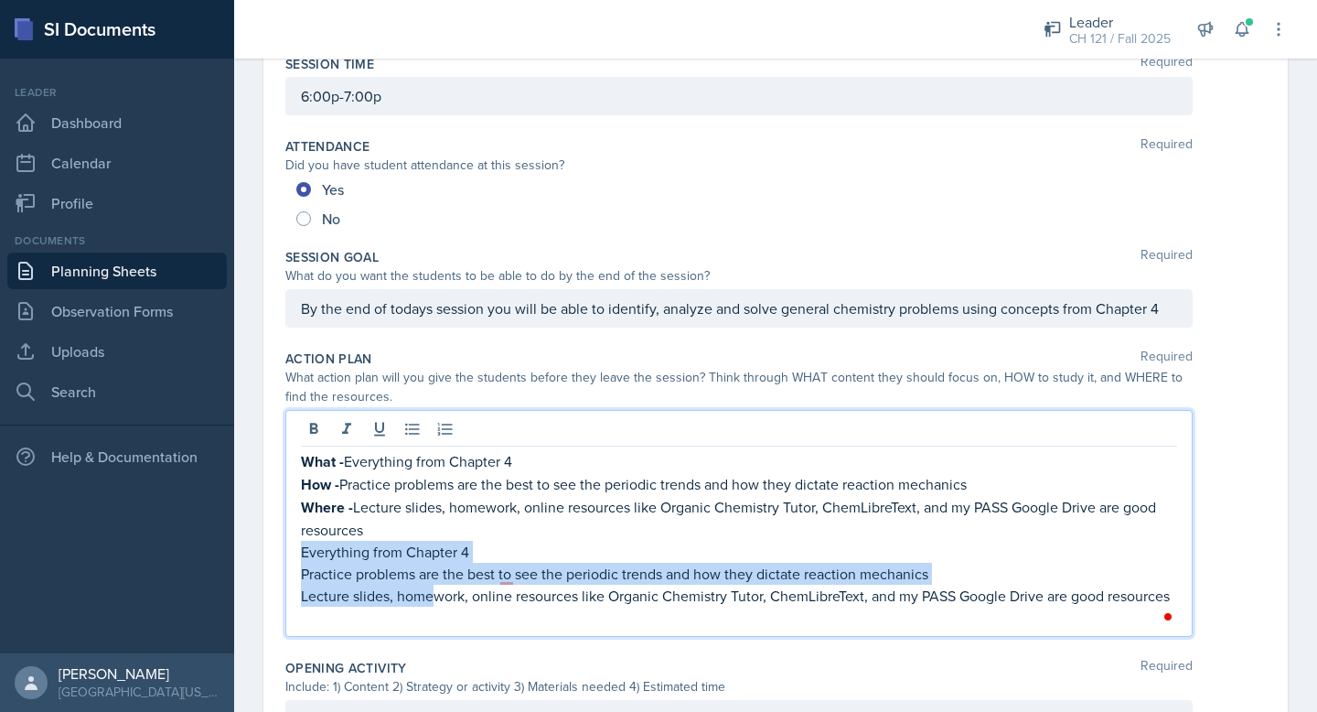
drag, startPoint x: 1181, startPoint y: 597, endPoint x: 285, endPoint y: 554, distance: 897.6
click at [285, 553] on div "Date September 24th, 2025 September 2025 31 1 2 3 4 5 6 7 8 9 10 11 12 13 14 15…" at bounding box center [775, 656] width 1025 height 1412
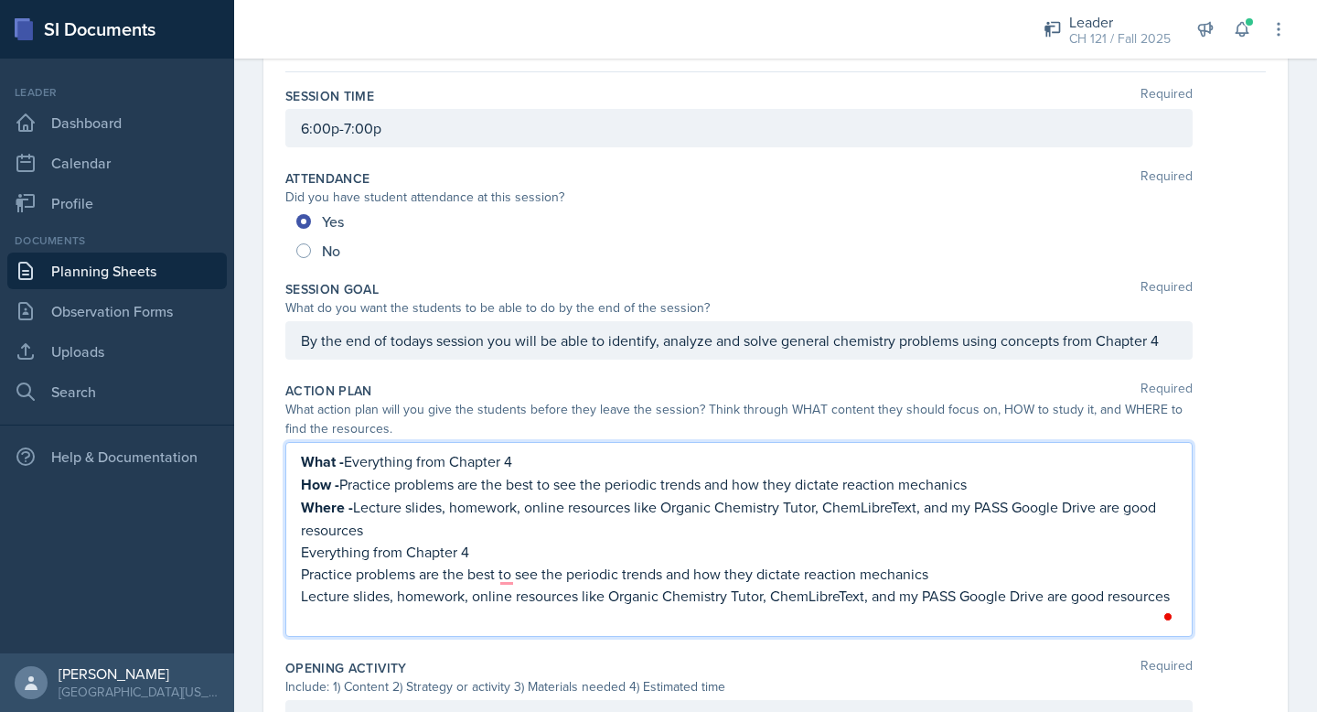
click at [985, 600] on p "Lecture slides, homework, online resources like Organic Chemistry Tutor, ChemLi…" at bounding box center [739, 596] width 876 height 22
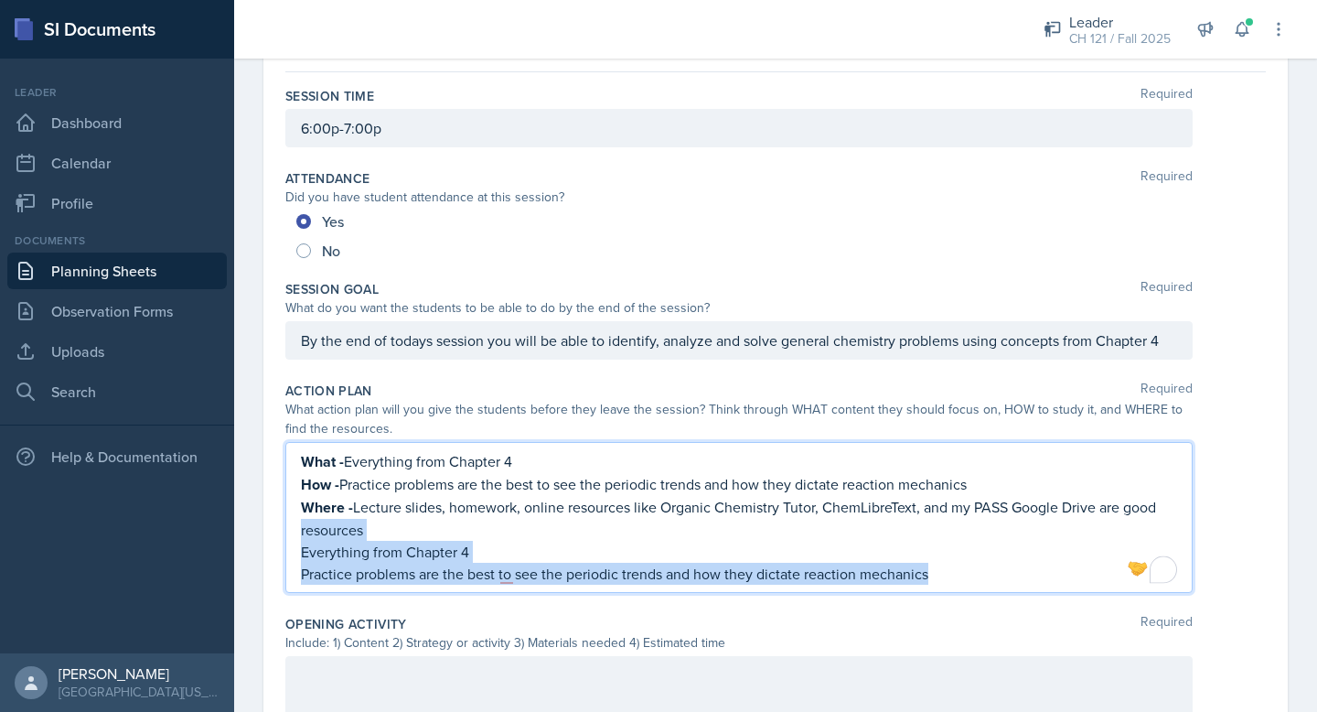
drag, startPoint x: 933, startPoint y: 573, endPoint x: 52, endPoint y: 538, distance: 881.7
click at [52, 538] on div "SI Documents Leader Dashboard Calendar Profile Documents Planning Sheets Observ…" at bounding box center [658, 356] width 1317 height 712
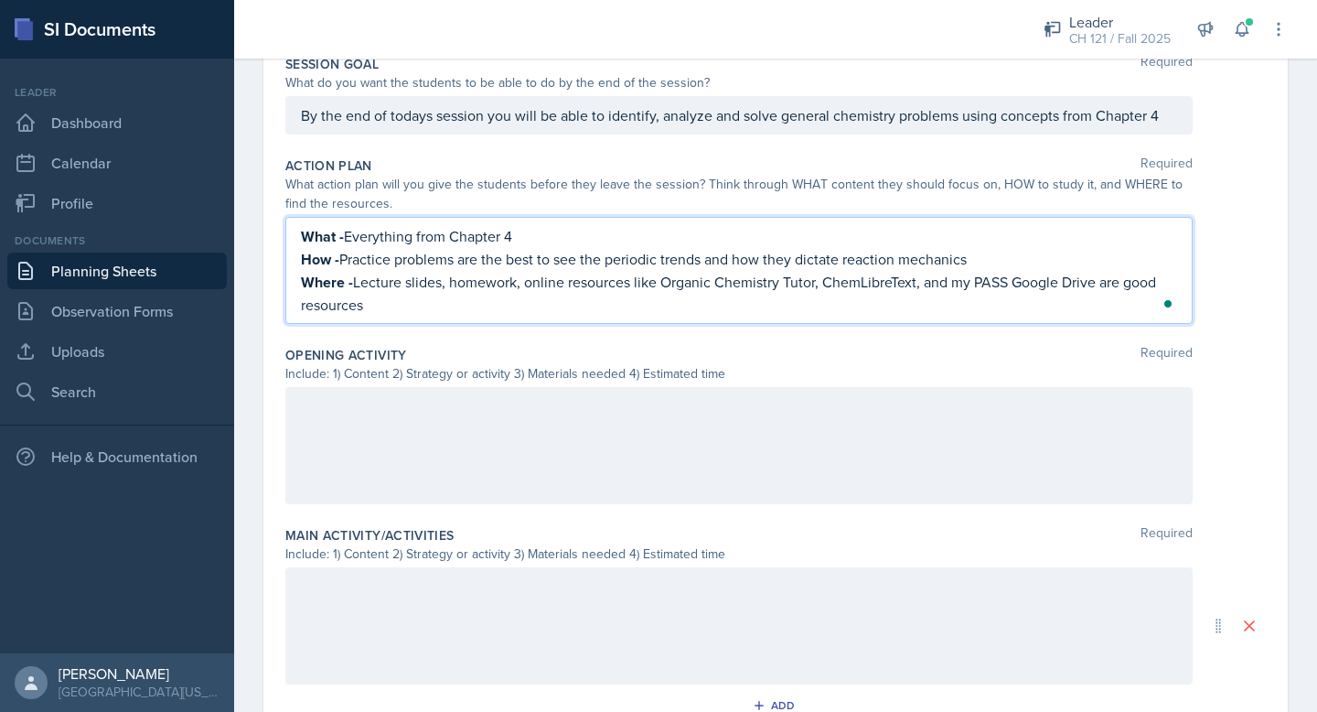
scroll to position [393, 0]
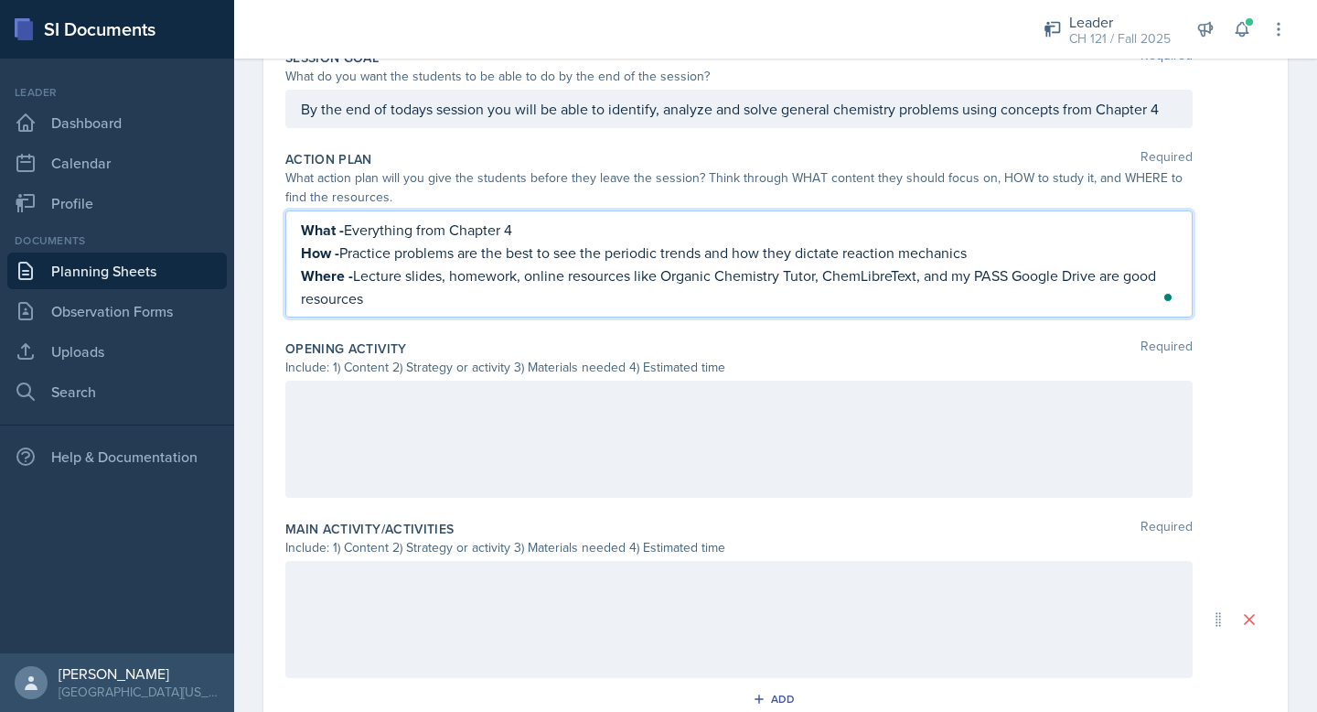
click at [621, 366] on div "Include: 1) Content 2) Strategy or activity 3) Materials needed 4) Estimated ti…" at bounding box center [738, 367] width 907 height 19
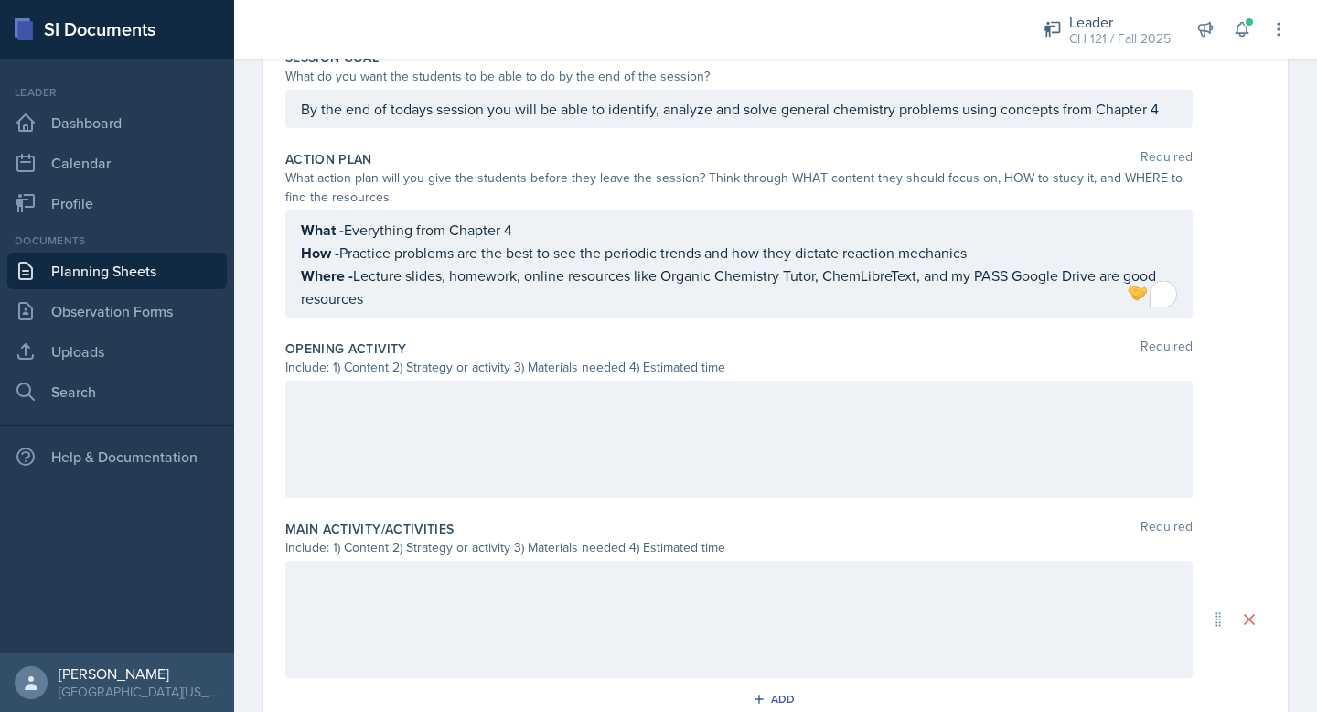
click at [499, 417] on div at bounding box center [738, 439] width 907 height 117
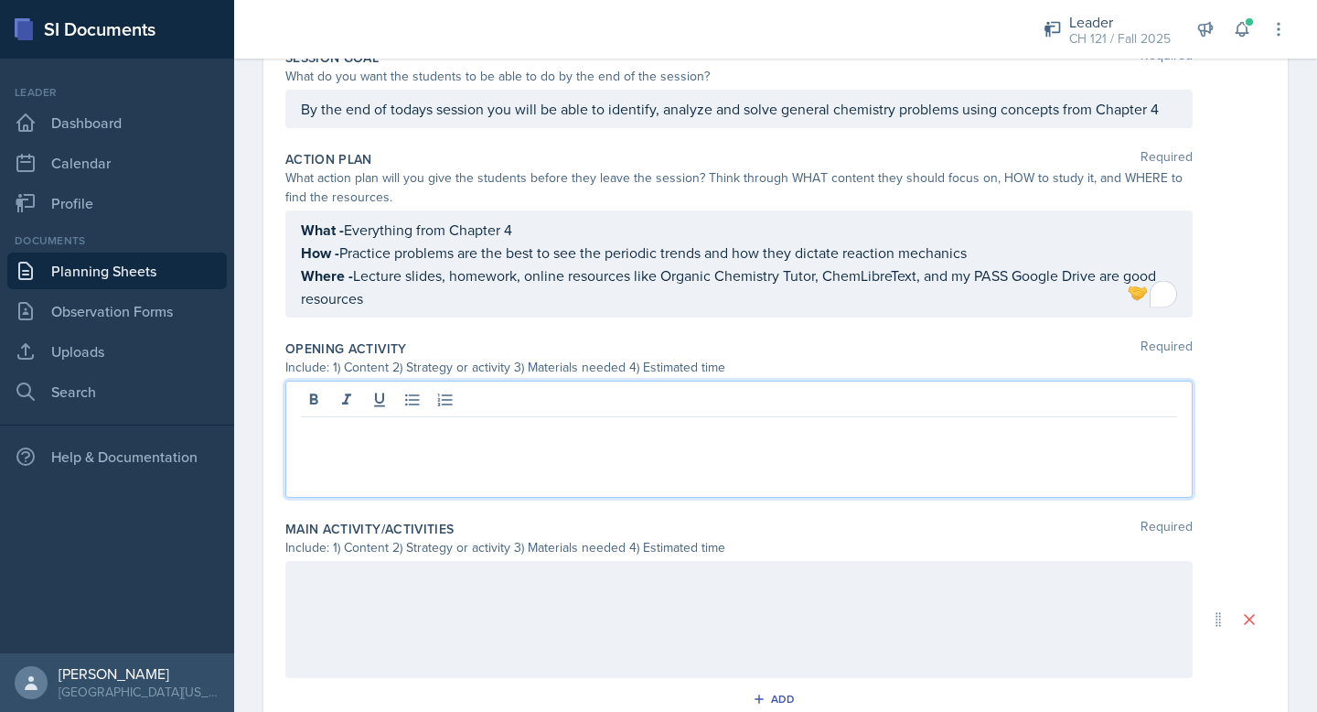
scroll to position [425, 0]
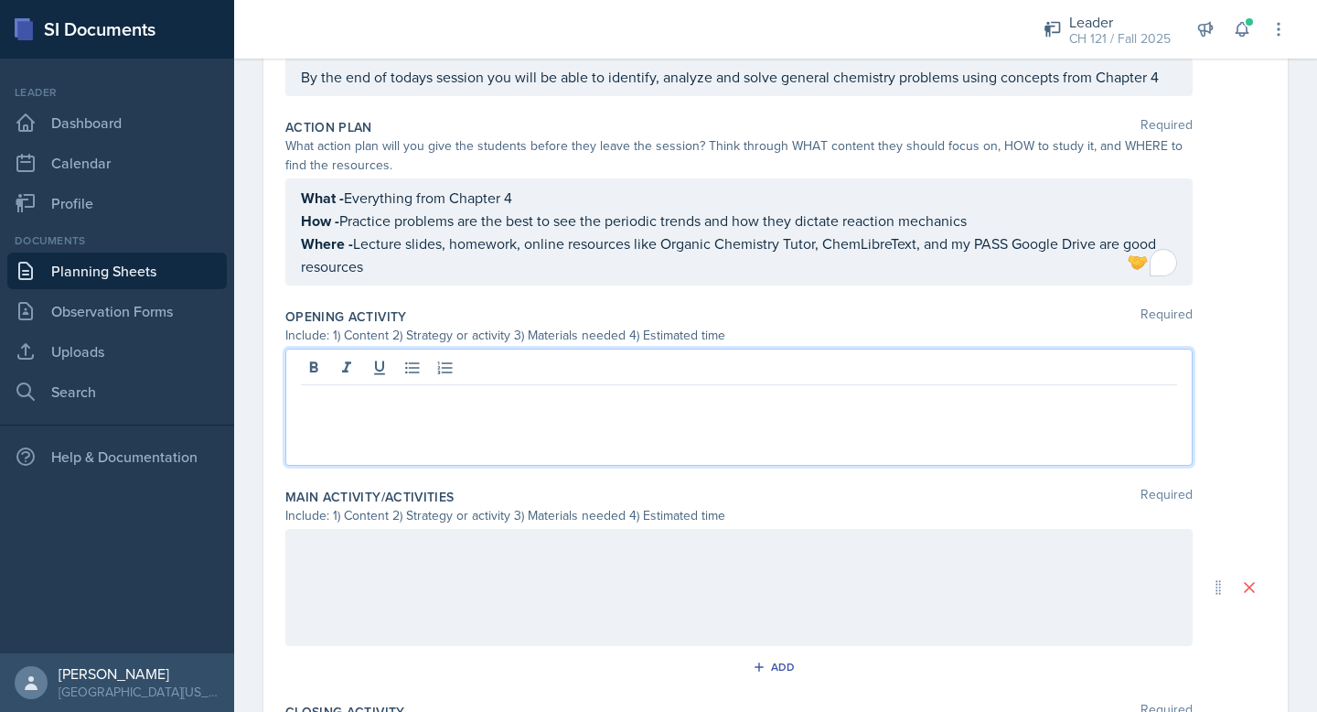
paste div
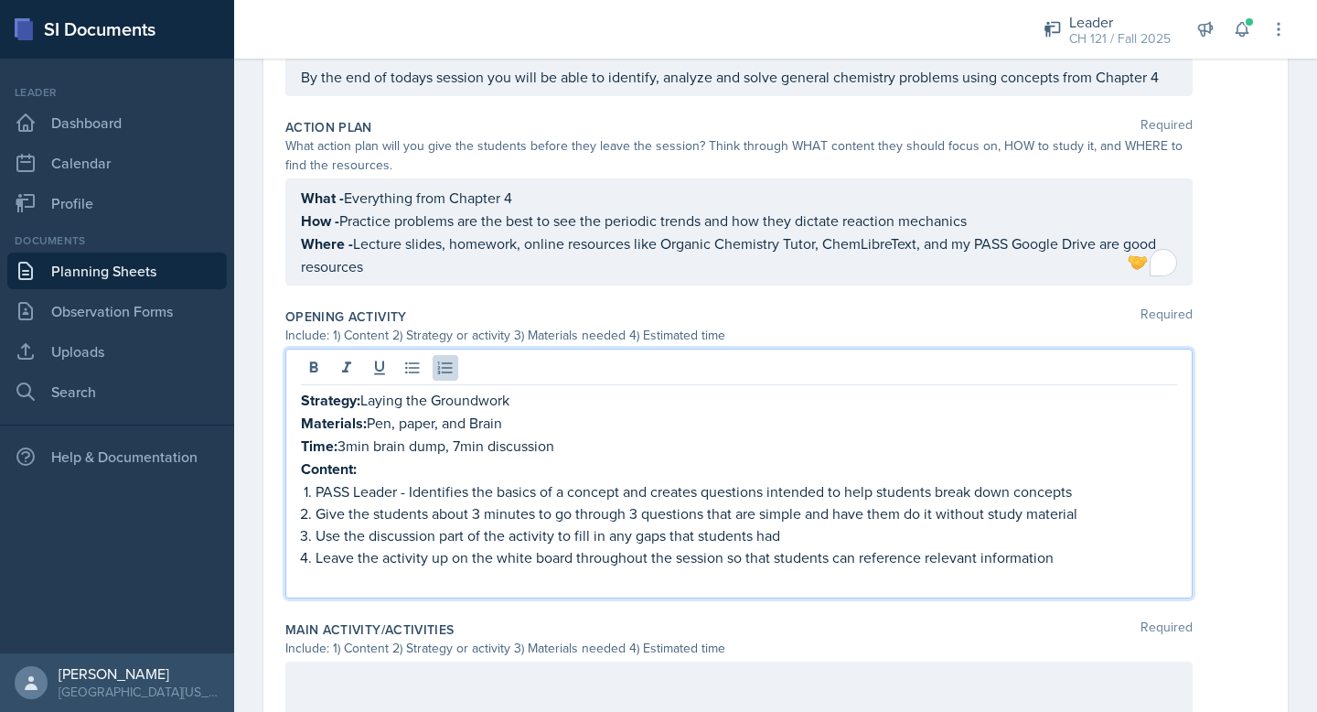
click at [320, 574] on p at bounding box center [739, 579] width 876 height 22
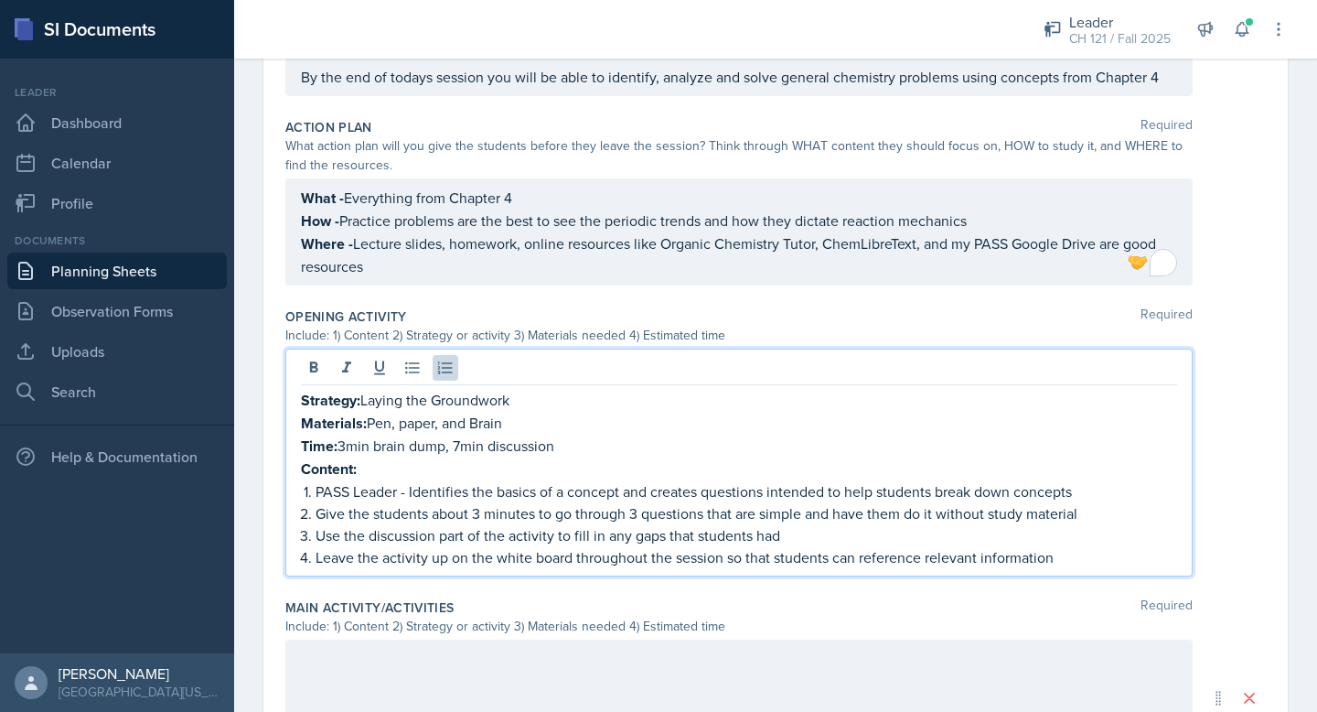
click at [379, 467] on p "Content:" at bounding box center [739, 468] width 876 height 23
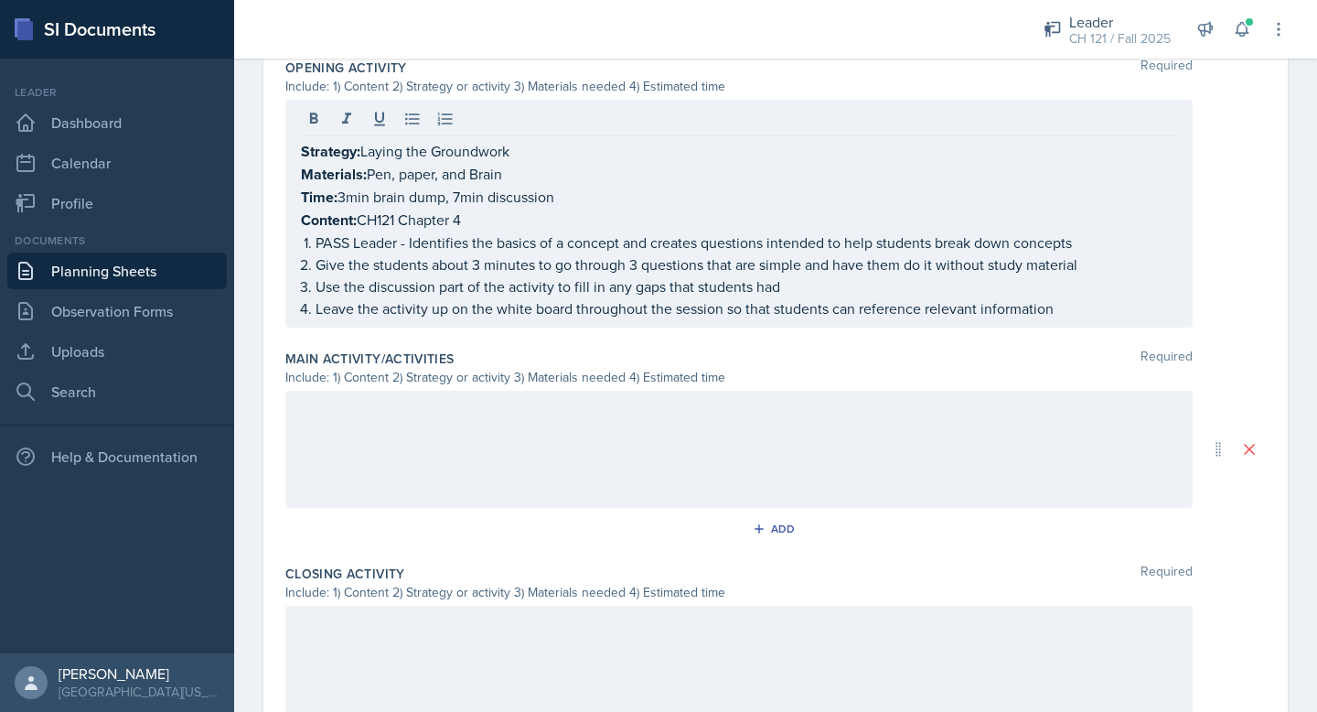
click at [558, 440] on div at bounding box center [738, 449] width 907 height 117
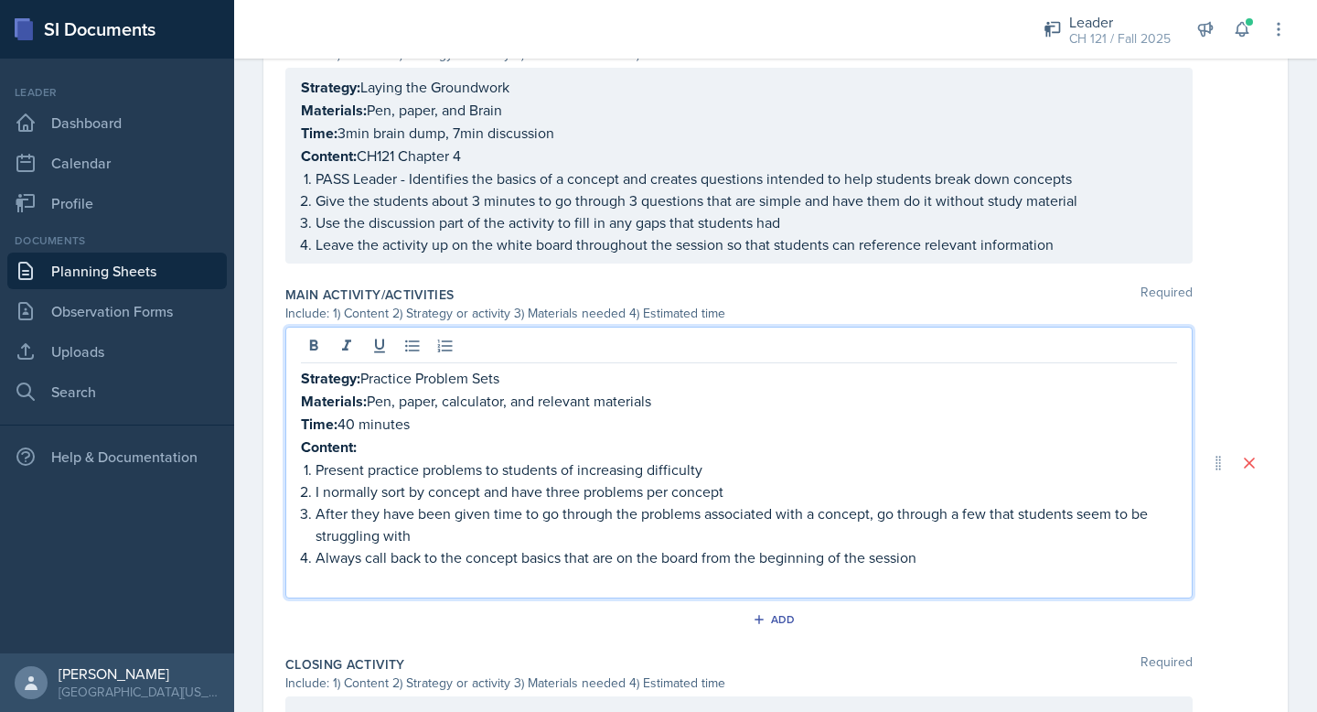
click at [351, 580] on p at bounding box center [739, 579] width 876 height 22
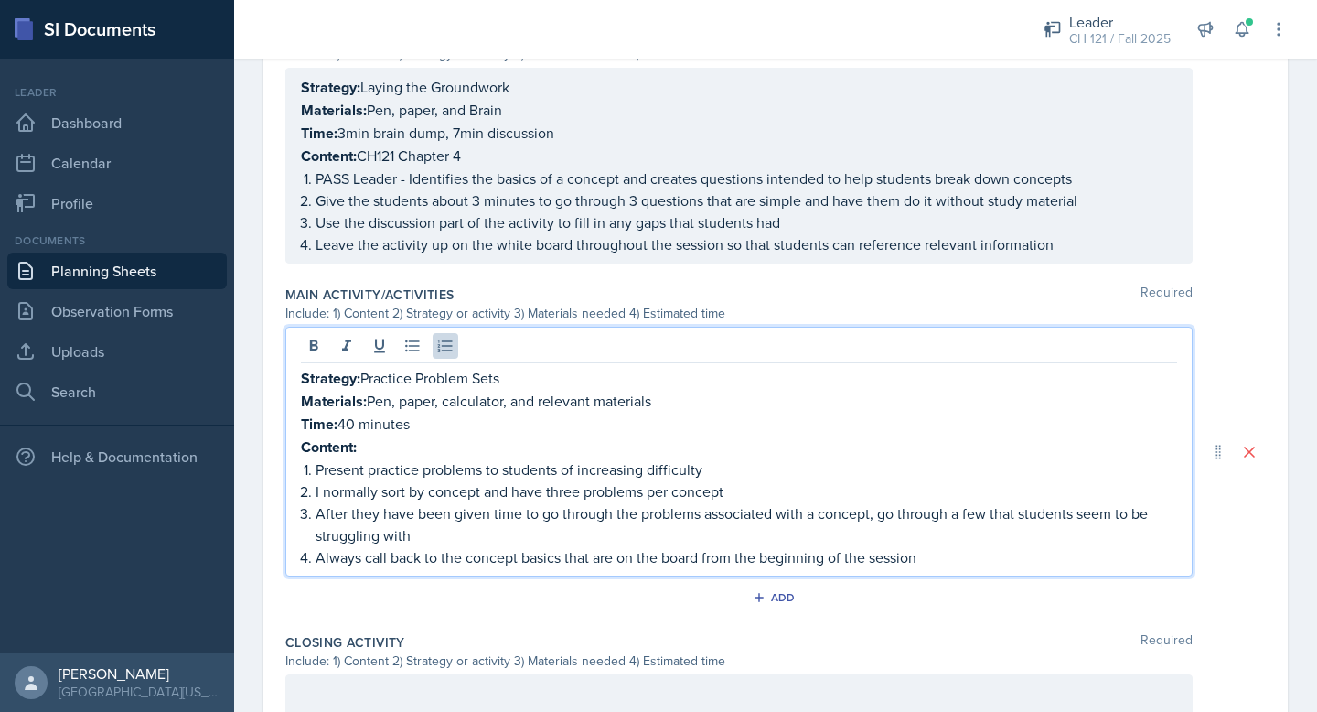
click at [374, 435] on p "Content:" at bounding box center [739, 446] width 876 height 23
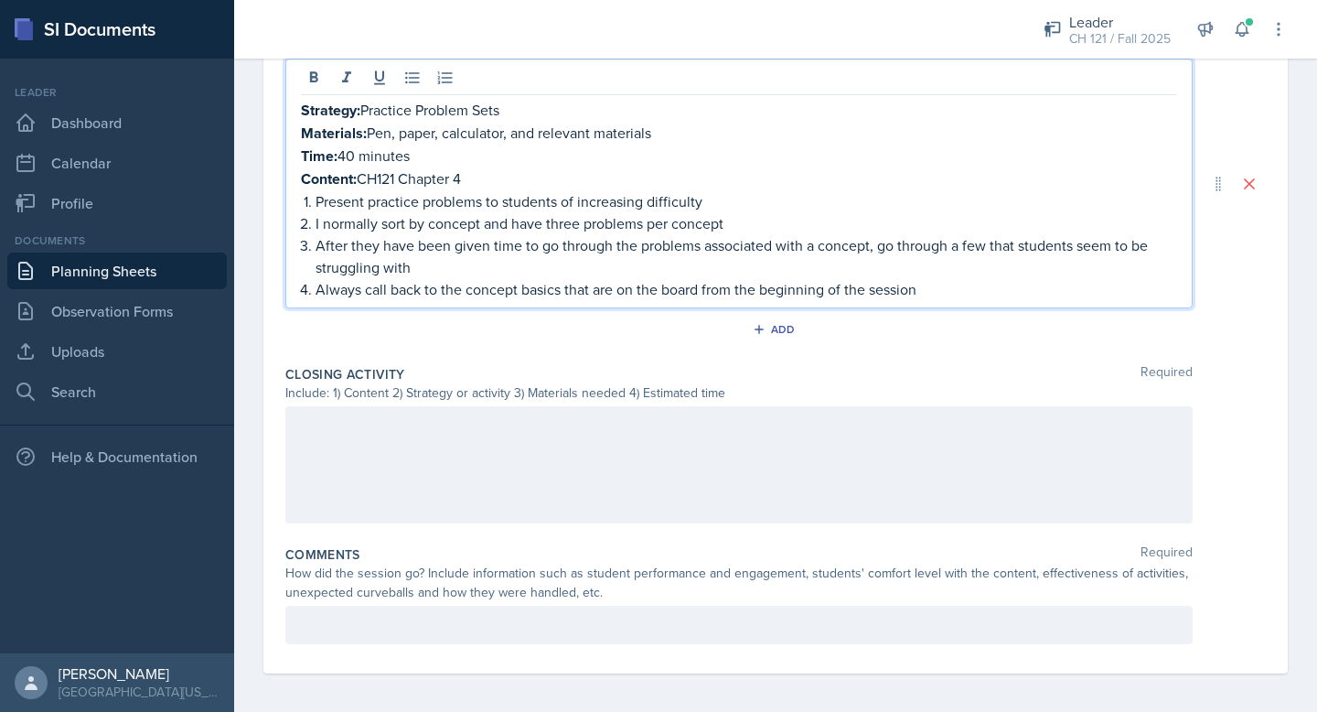
click at [565, 446] on div at bounding box center [738, 464] width 907 height 117
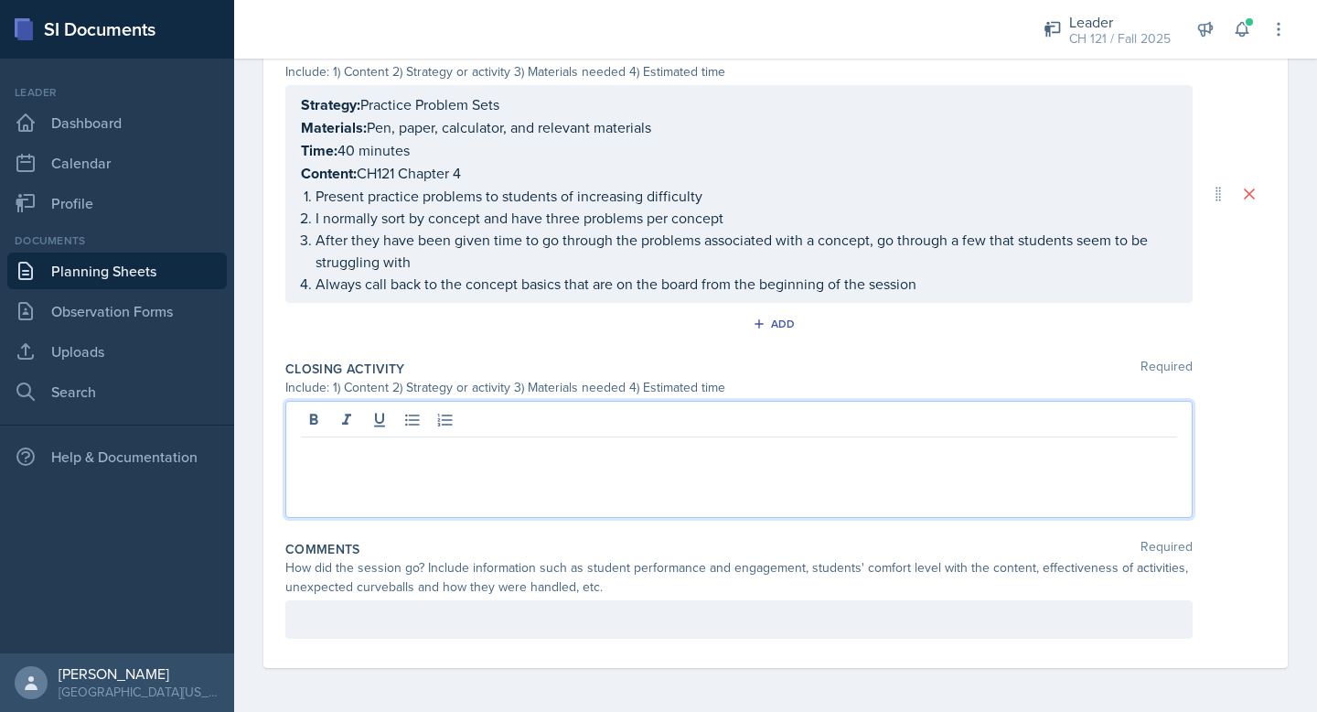
scroll to position [942, 0]
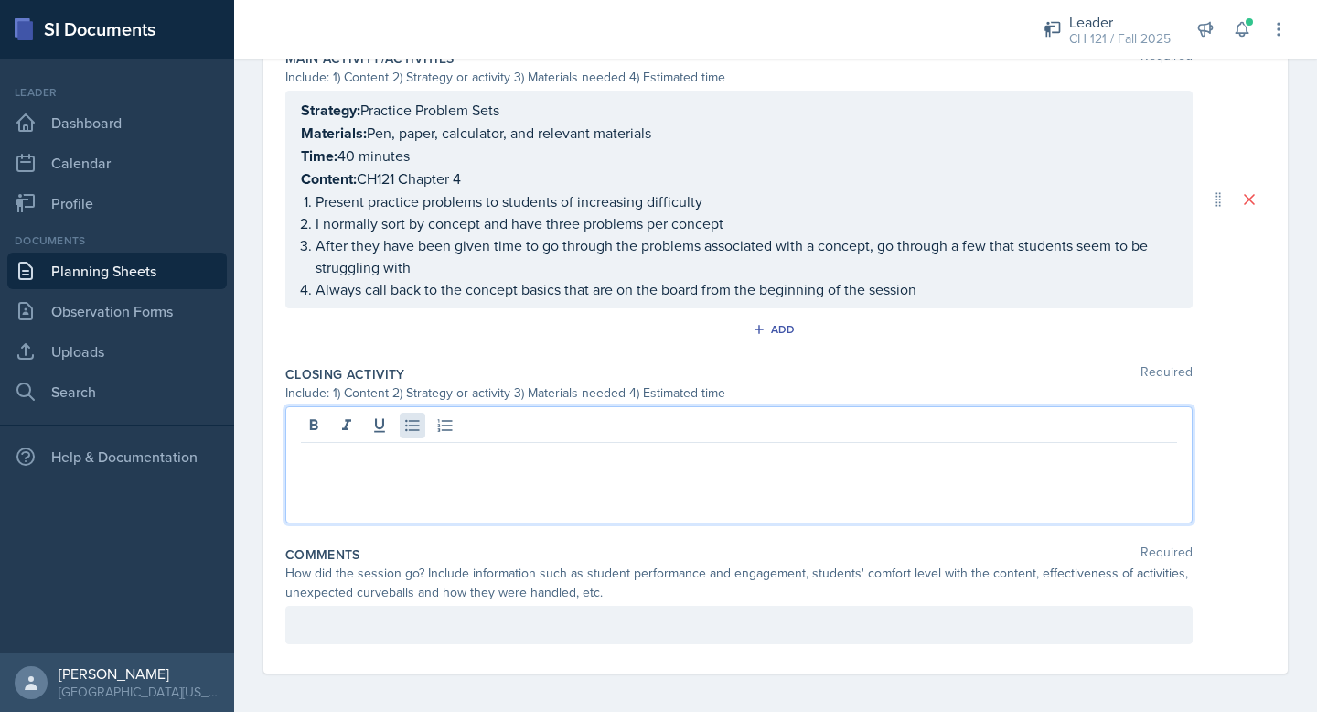
paste div
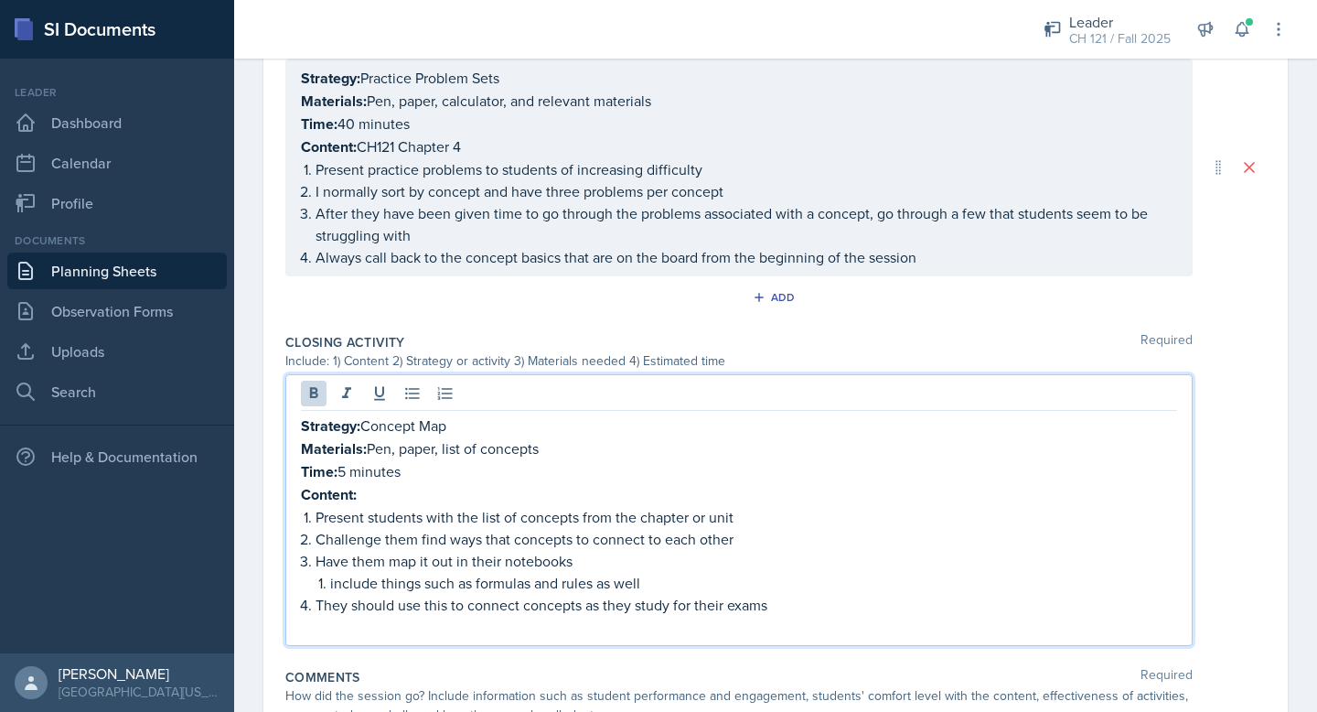
click at [370, 487] on p "Content:" at bounding box center [739, 494] width 876 height 23
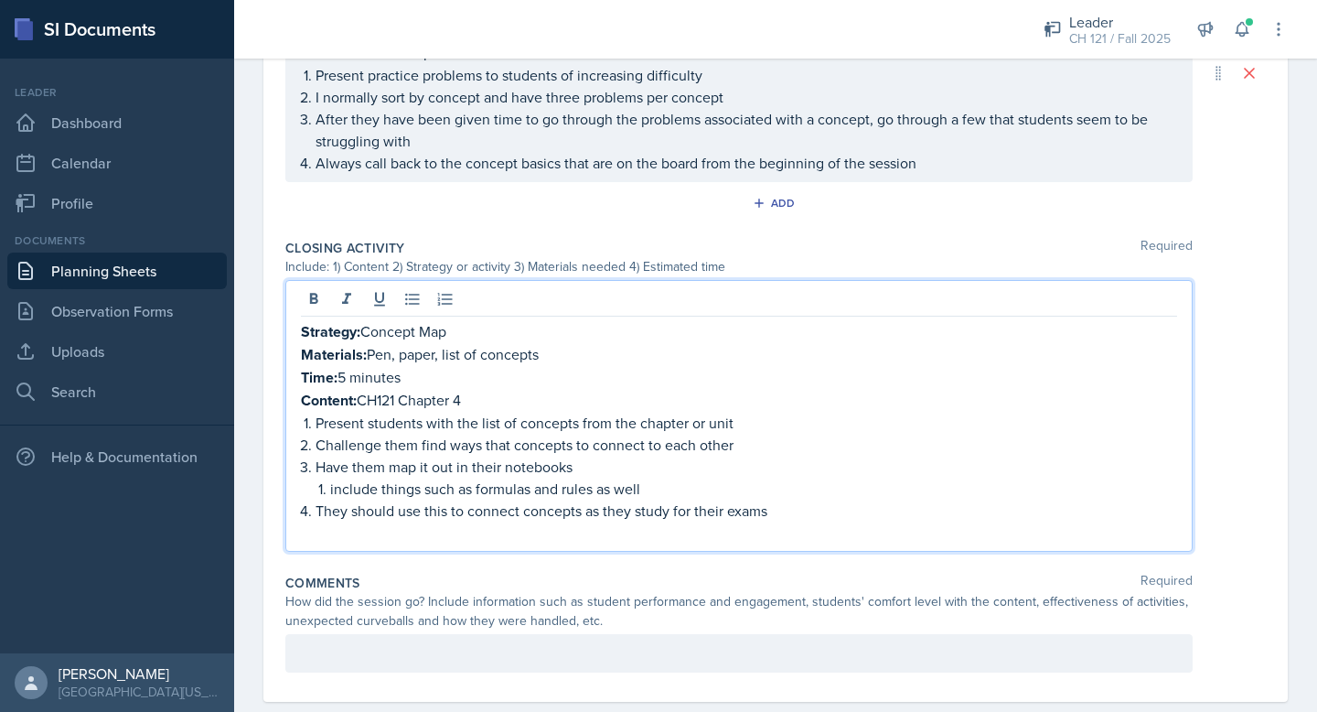
scroll to position [1095, 0]
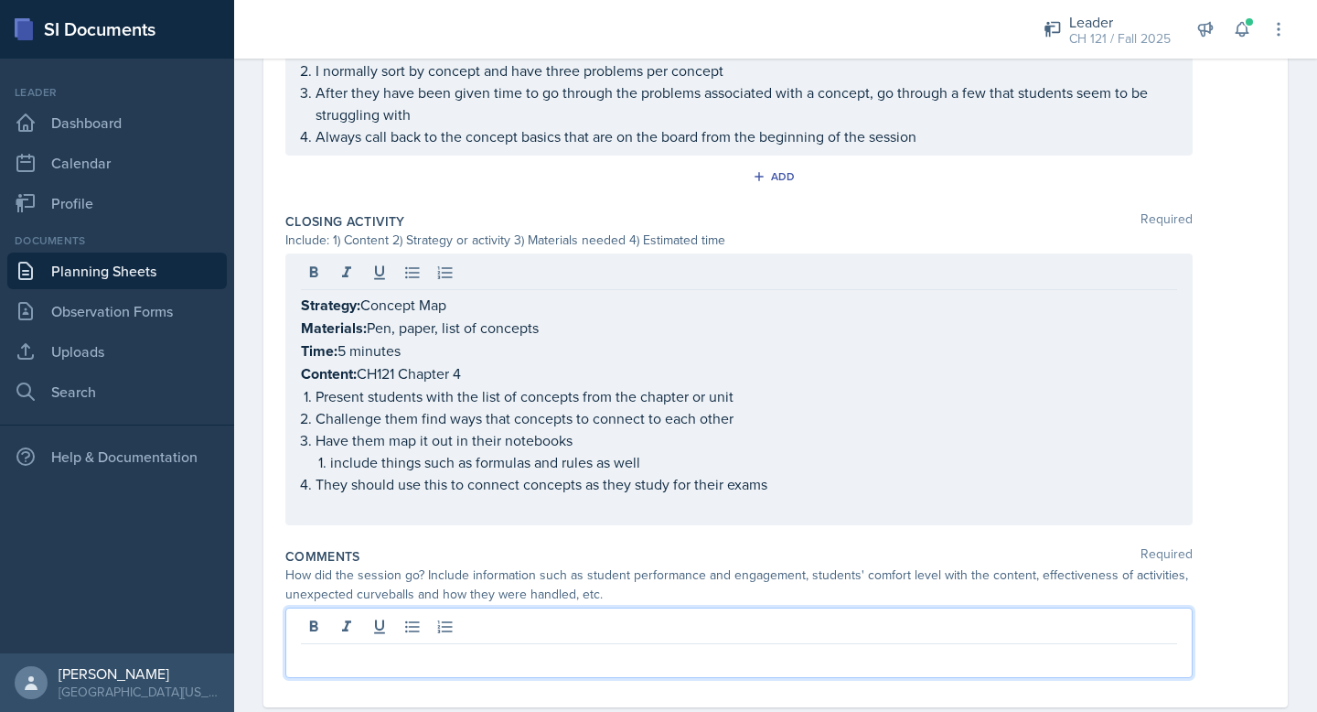
click at [521, 648] on p at bounding box center [739, 659] width 876 height 22
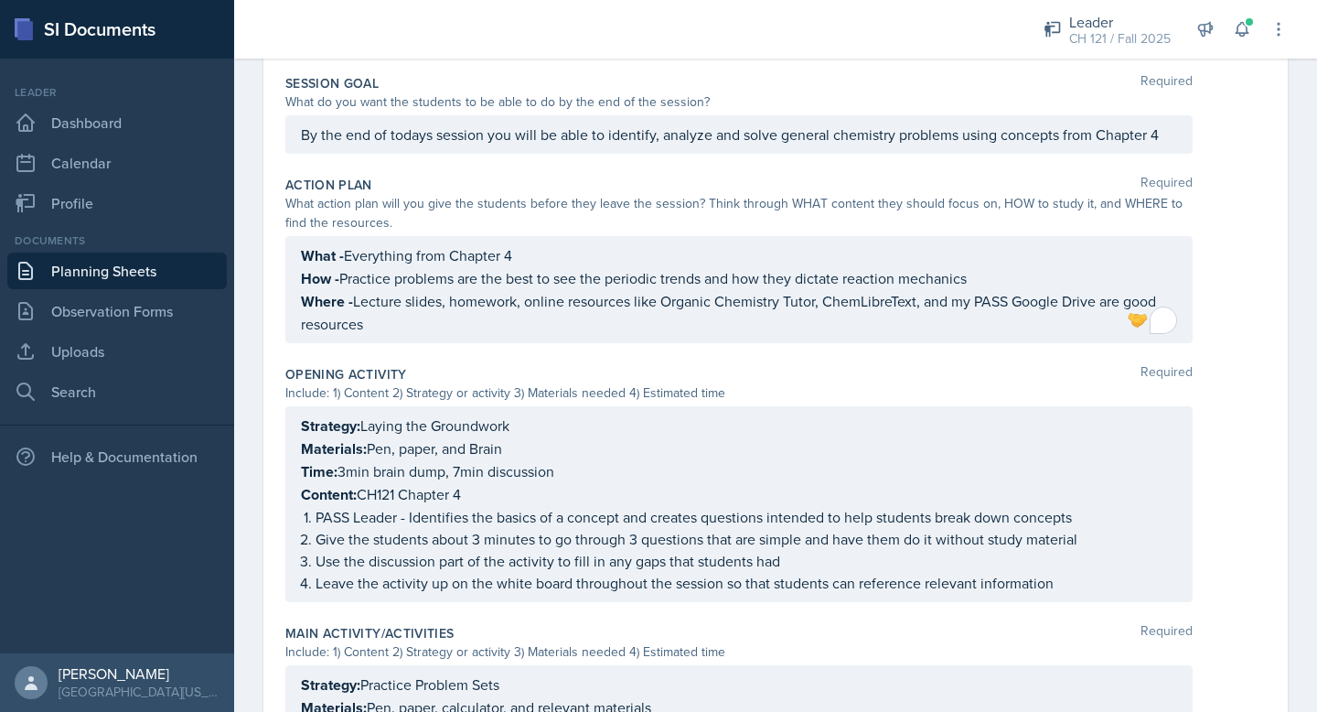
scroll to position [0, 0]
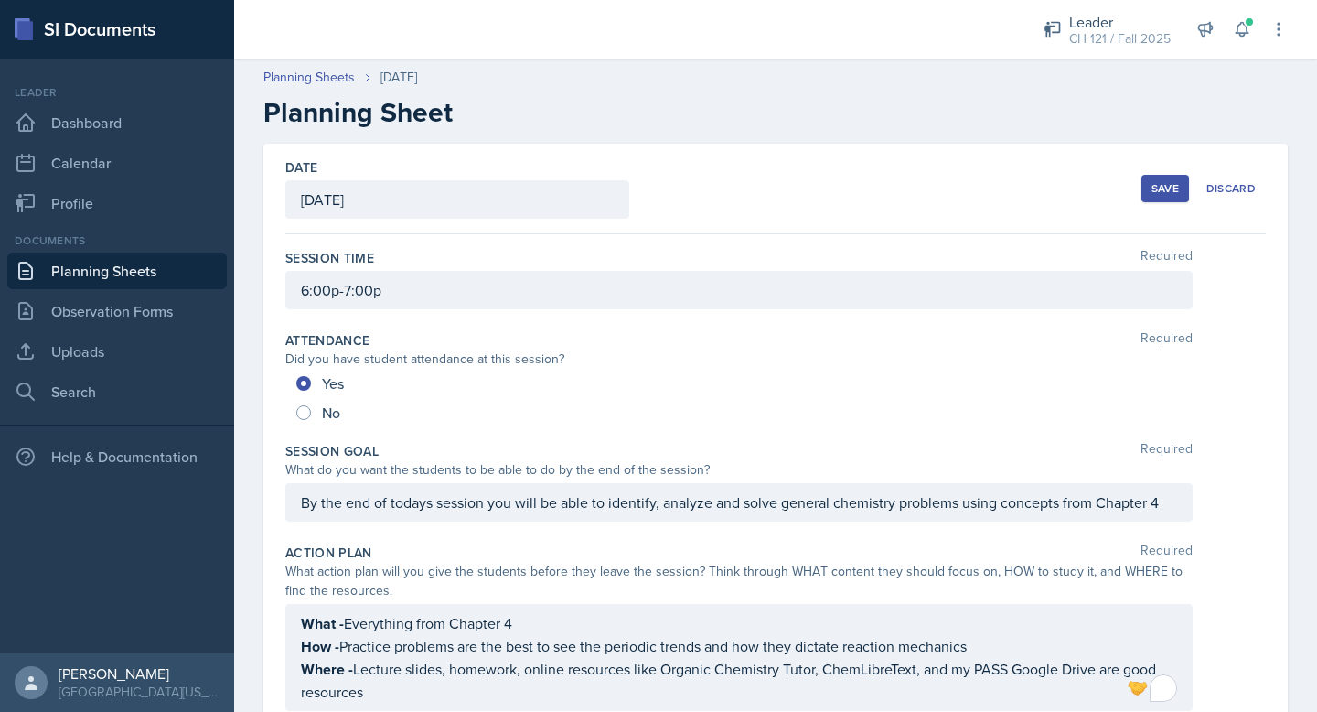
click at [1177, 189] on div "Save" at bounding box center [1165, 188] width 27 height 15
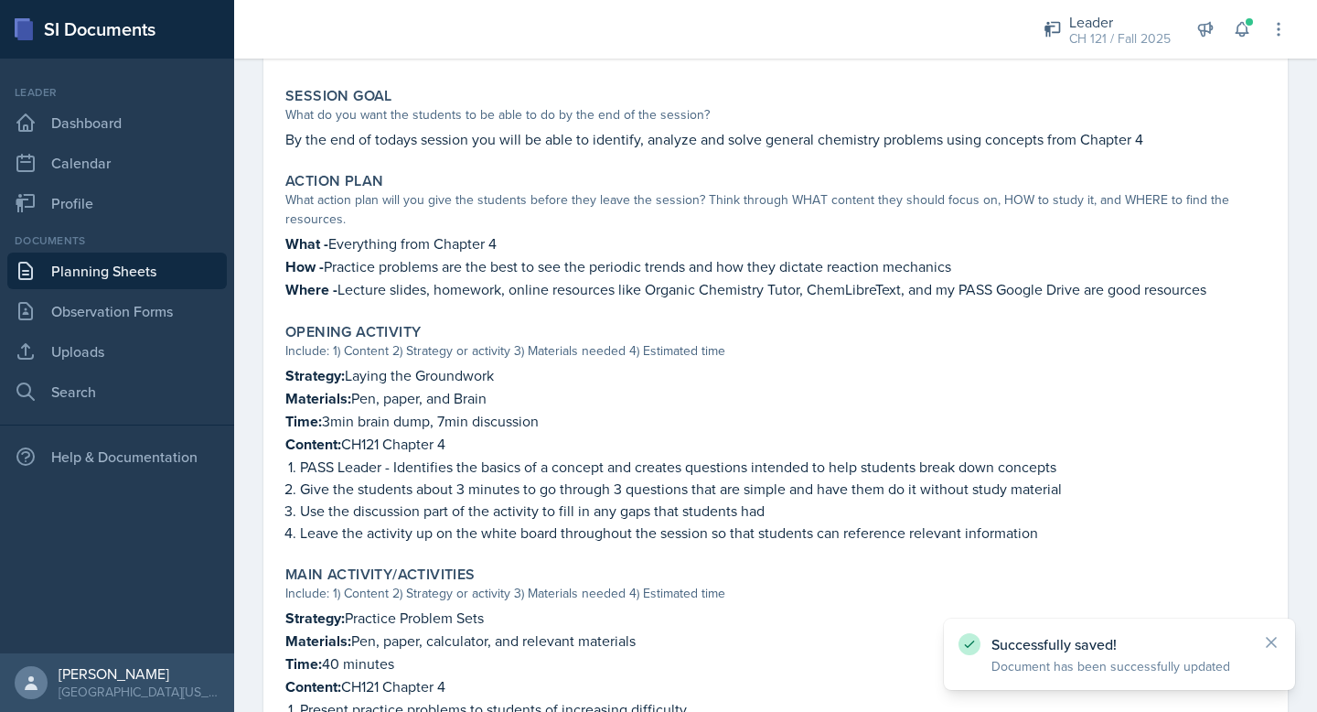
scroll to position [923, 0]
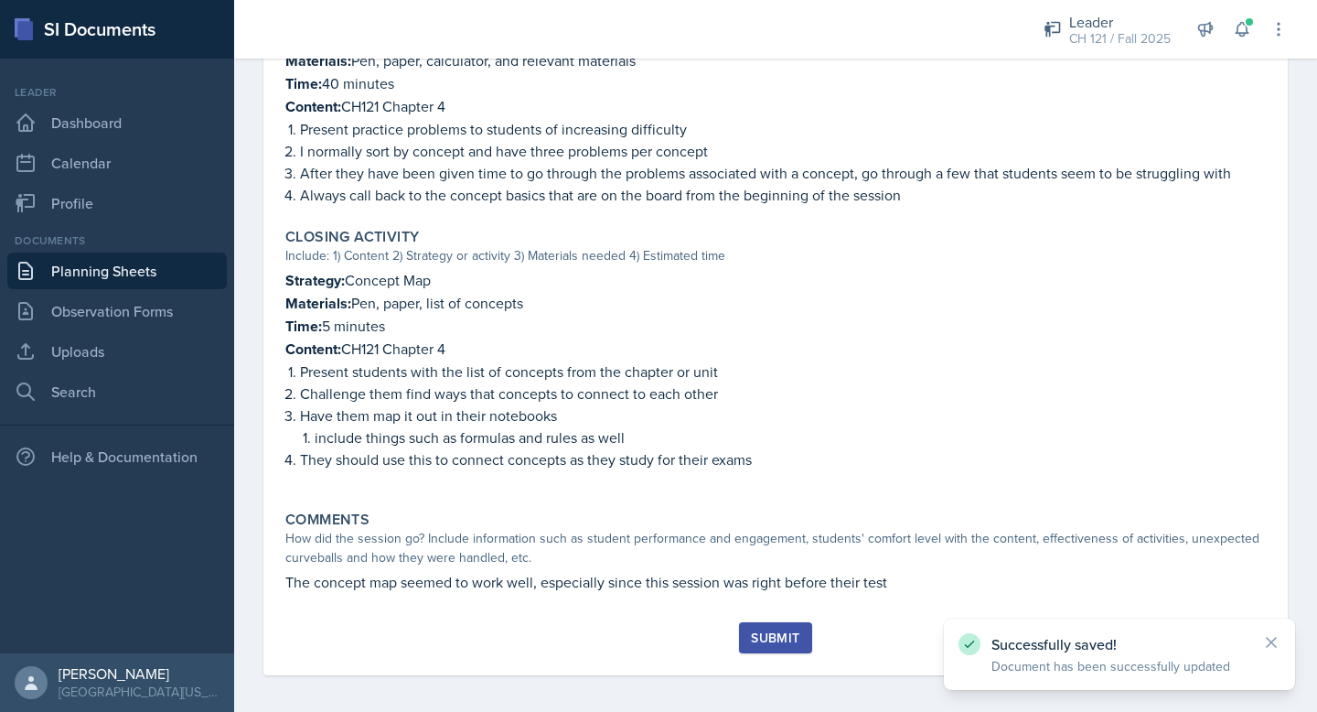
click at [772, 643] on button "Submit" at bounding box center [775, 637] width 72 height 31
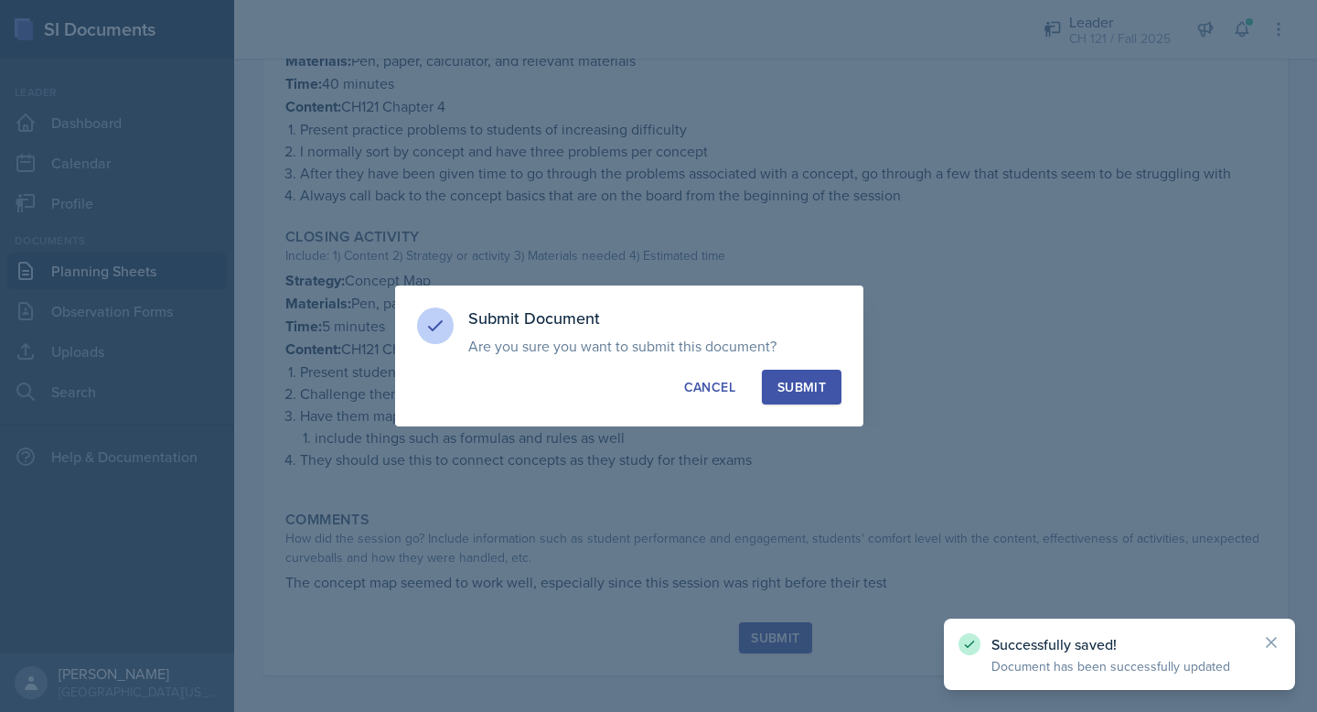
click at [811, 393] on div "Submit" at bounding box center [802, 387] width 48 height 18
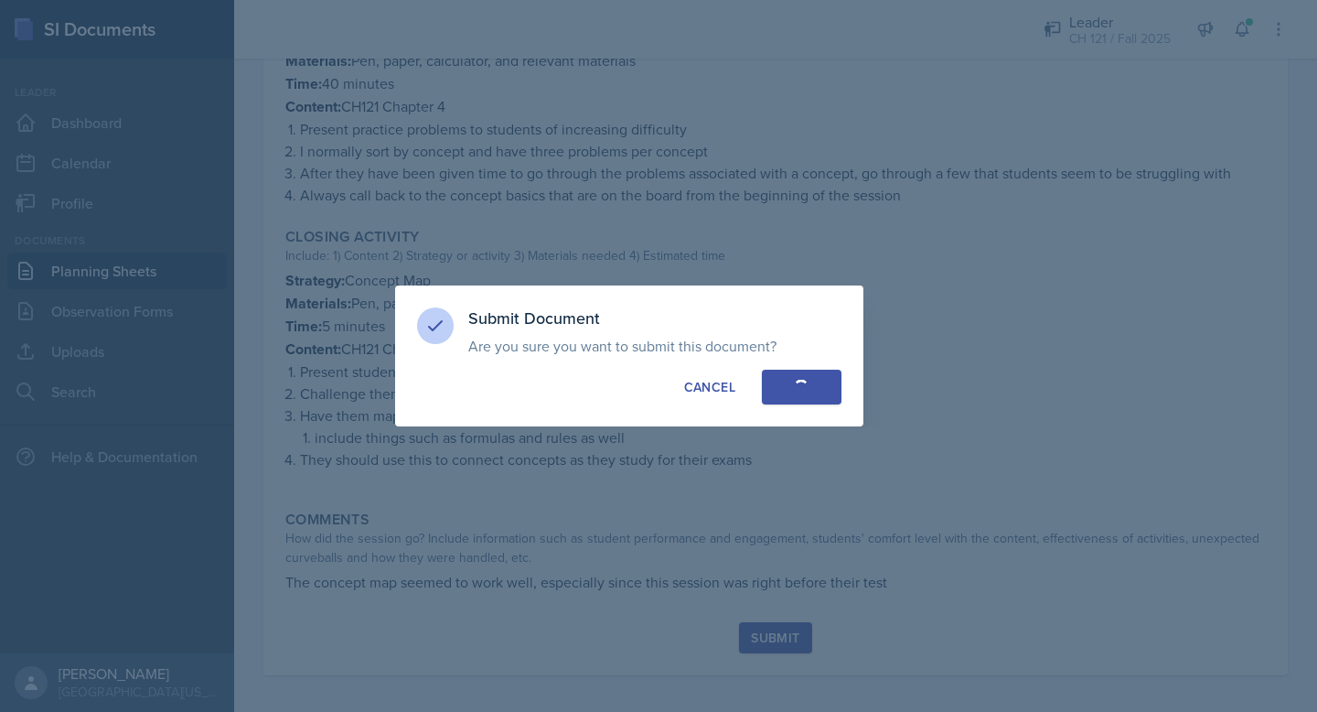
radio input "true"
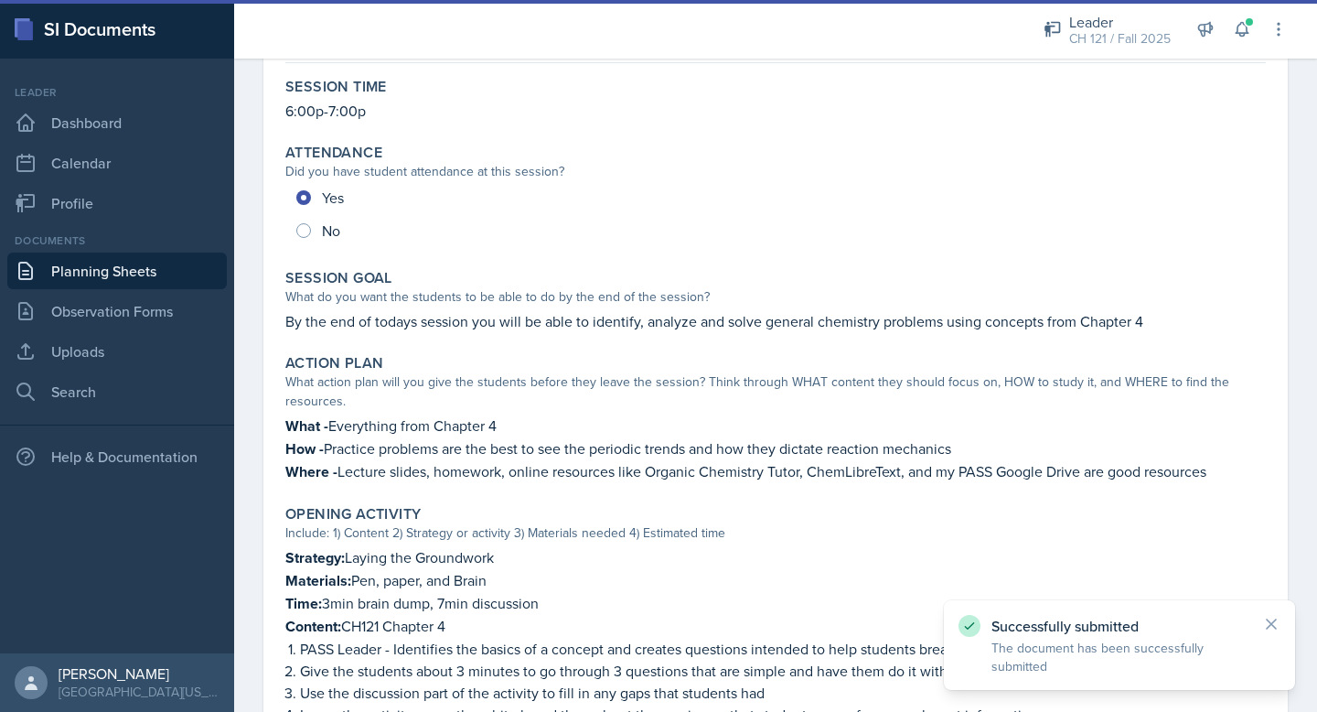
scroll to position [0, 0]
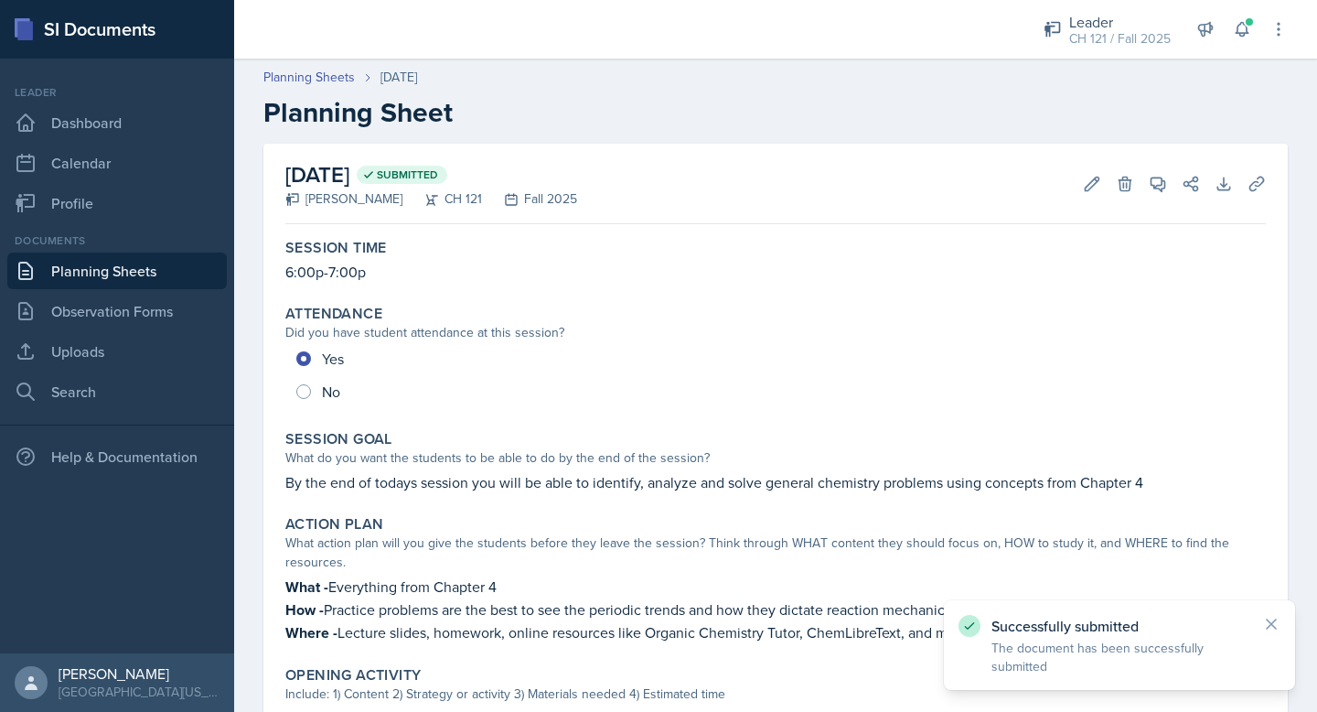
click at [81, 269] on link "Planning Sheets" at bounding box center [117, 270] width 220 height 37
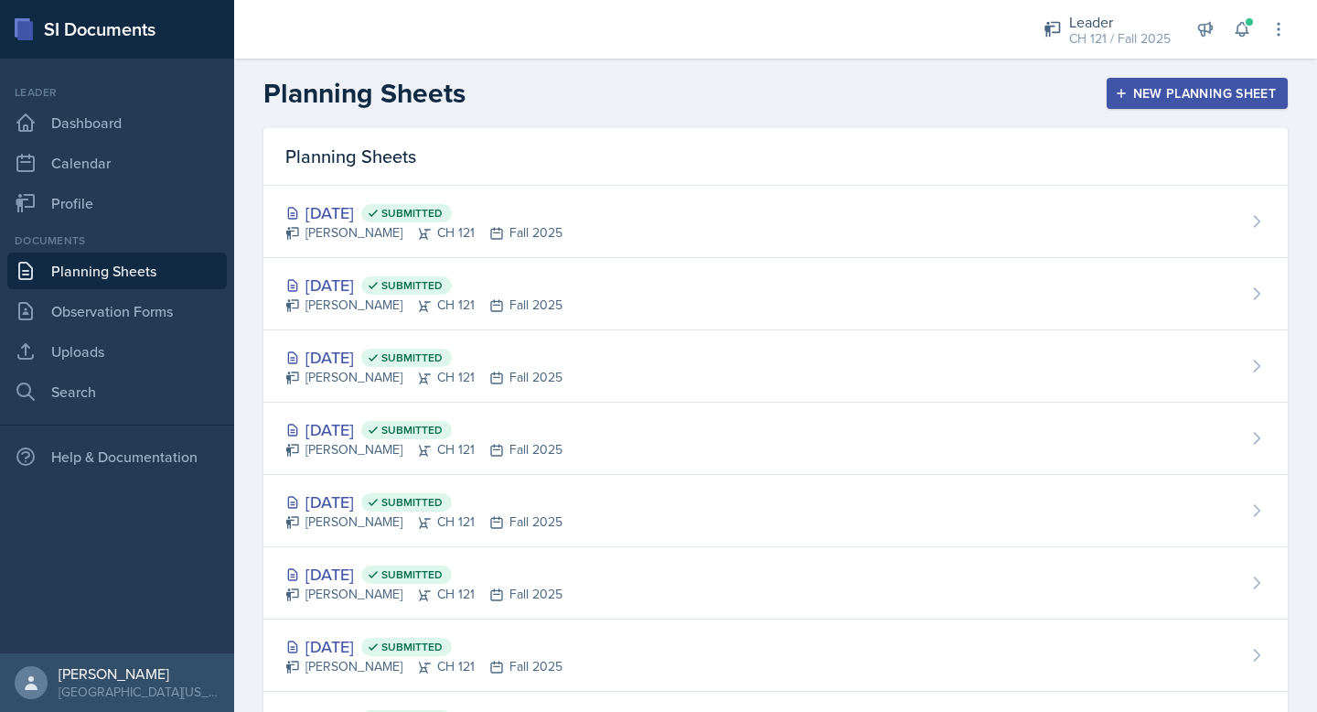
click at [1187, 104] on button "New Planning Sheet" at bounding box center [1197, 93] width 181 height 31
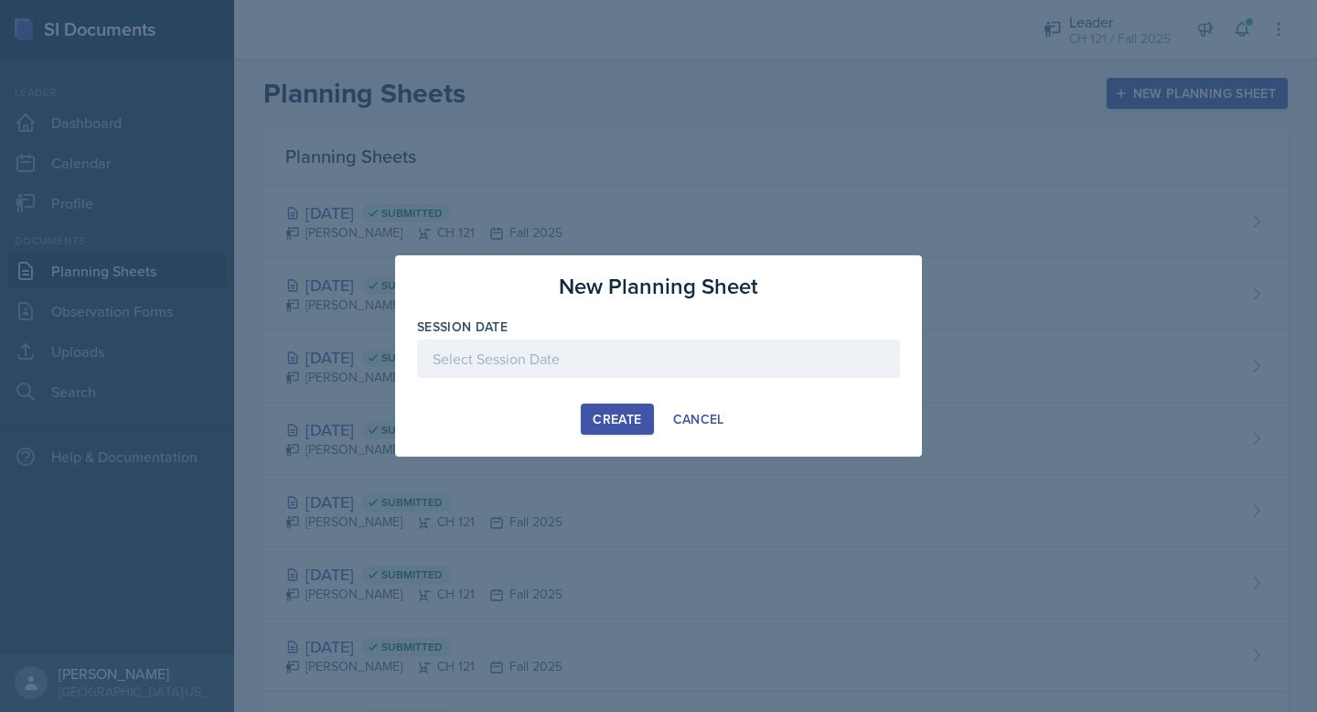
click at [698, 370] on div at bounding box center [658, 358] width 483 height 38
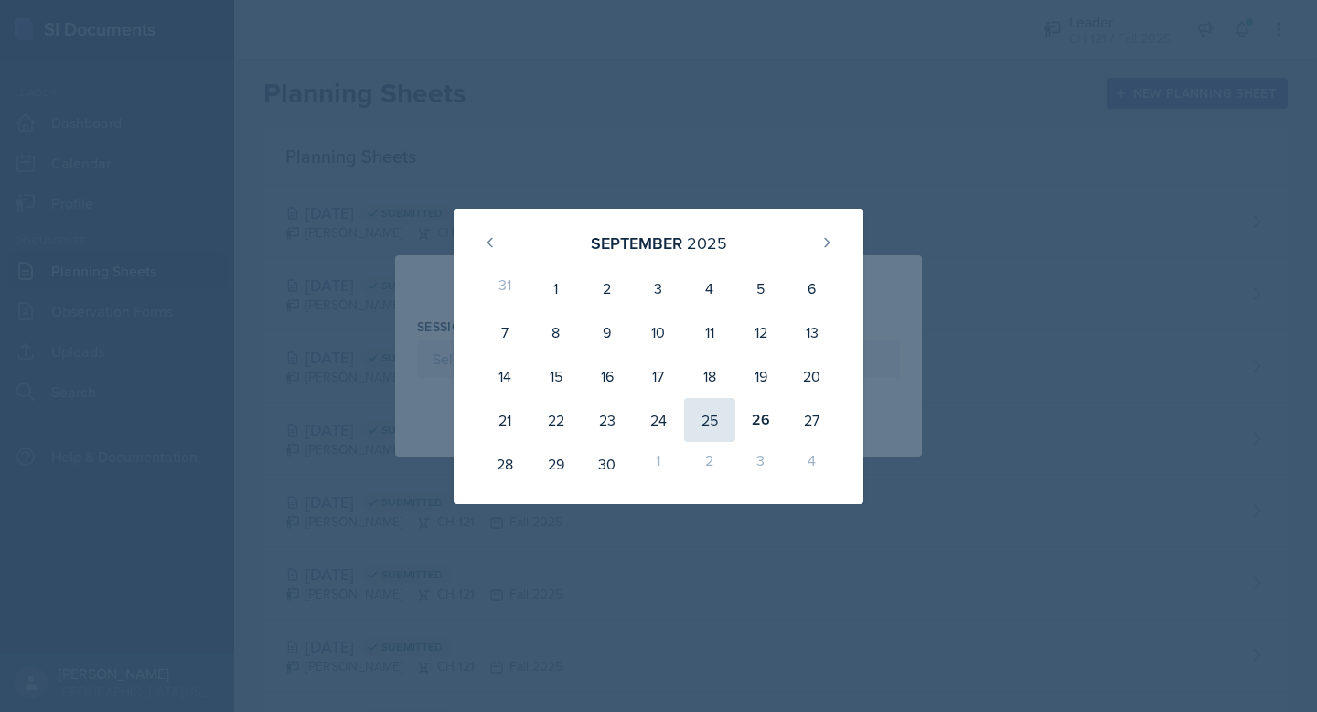
click at [703, 420] on div "25" at bounding box center [709, 420] width 51 height 44
type input "September 25th, 2025"
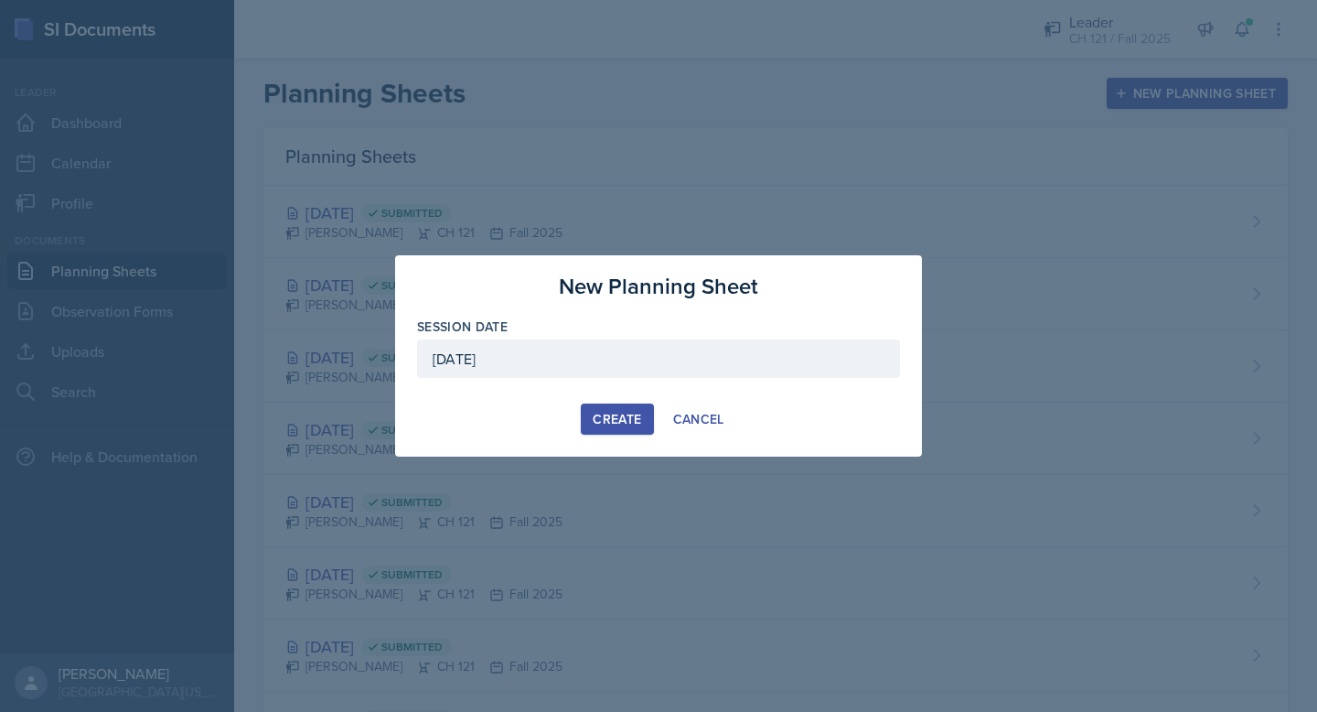
click at [627, 424] on div "Create" at bounding box center [617, 419] width 48 height 15
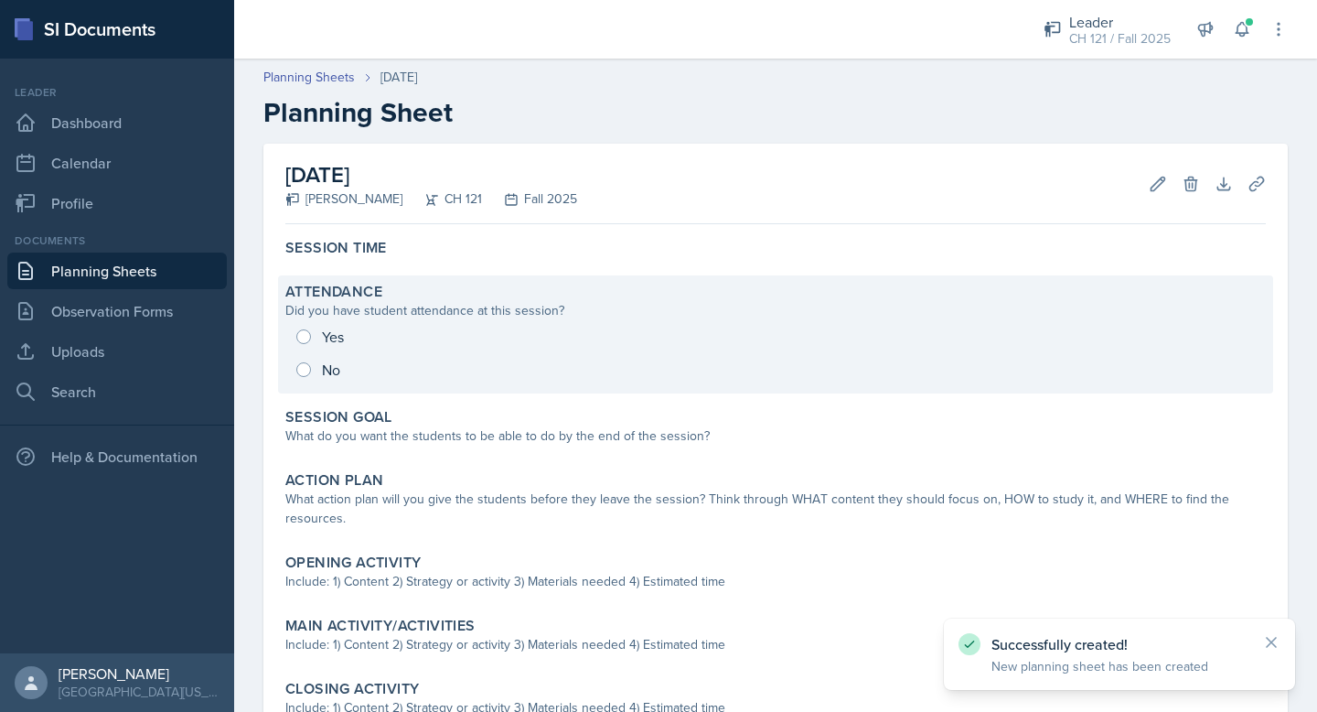
click at [300, 346] on div "Yes No" at bounding box center [775, 353] width 981 height 66
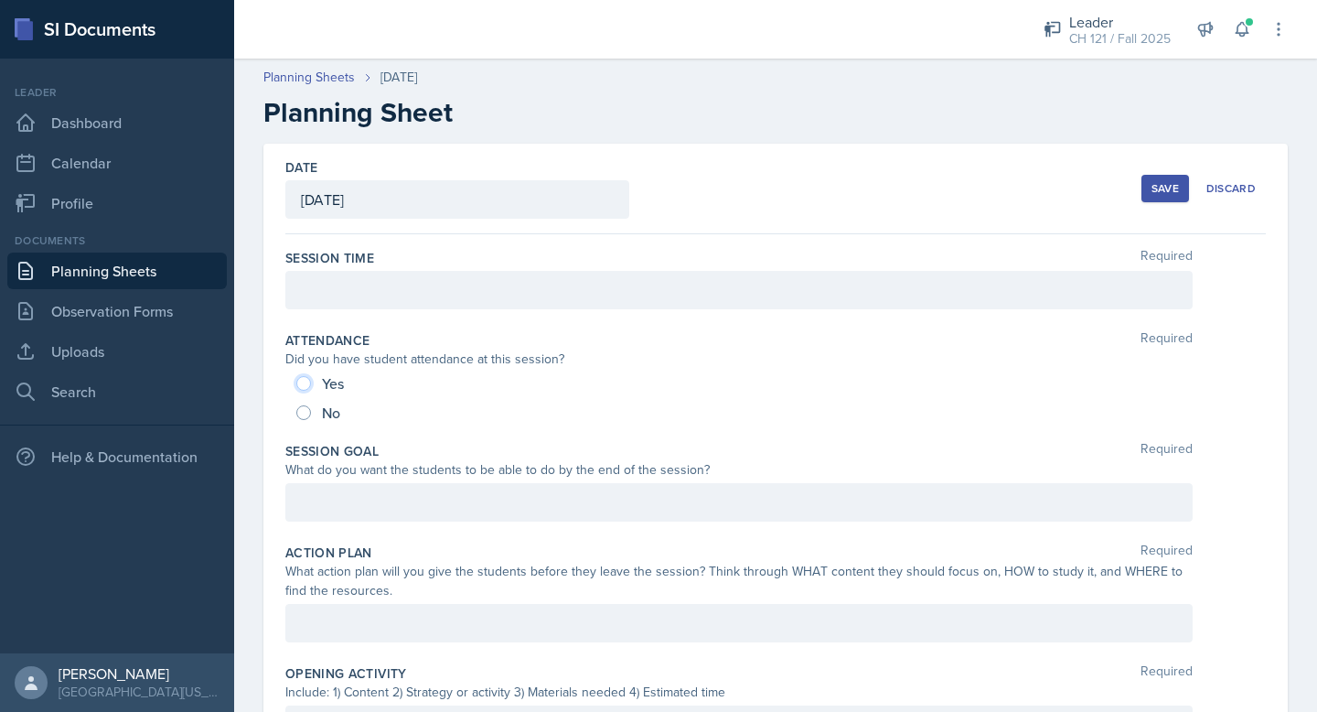
click at [307, 383] on input "Yes" at bounding box center [303, 383] width 15 height 15
radio input "true"
click at [381, 306] on div at bounding box center [738, 290] width 907 height 38
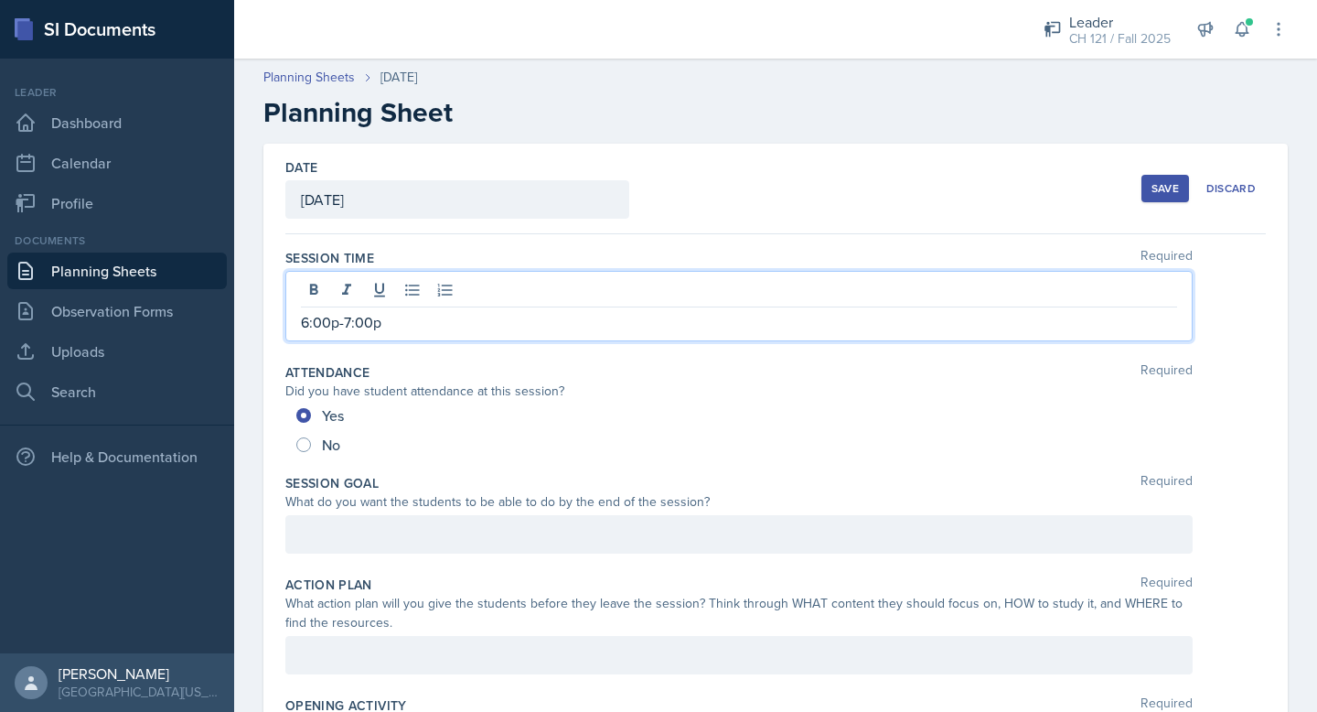
click at [1165, 184] on div "Save" at bounding box center [1165, 188] width 27 height 15
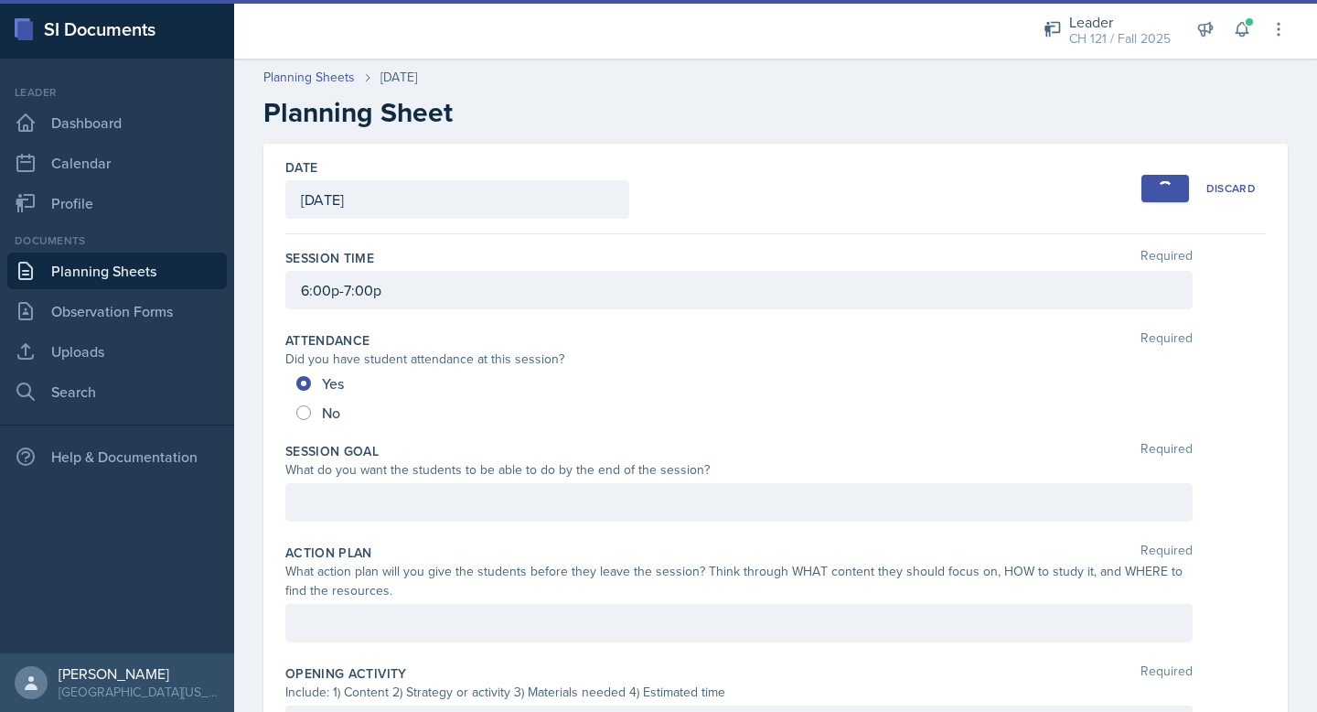
click at [124, 277] on link "Planning Sheets" at bounding box center [117, 270] width 220 height 37
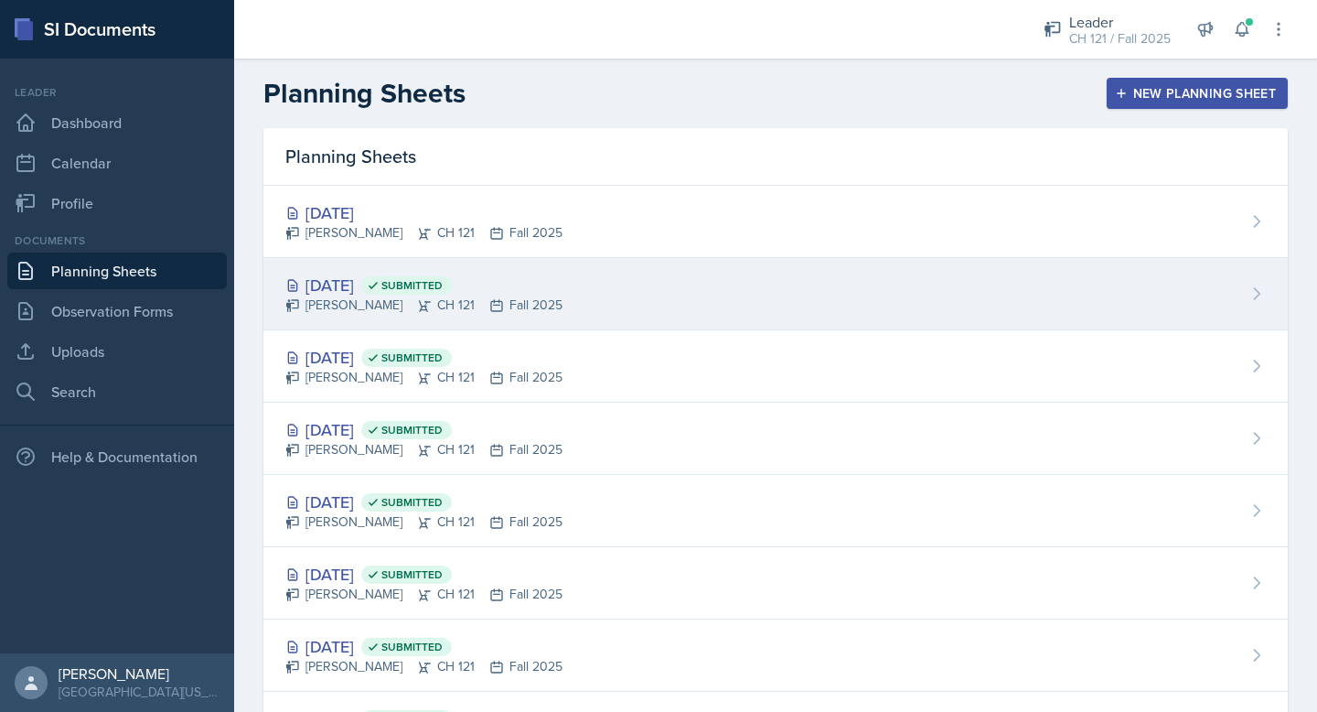
click at [1206, 281] on div "[DATE] Submitted [PERSON_NAME] CH 121 Fall 2025" at bounding box center [775, 294] width 1025 height 72
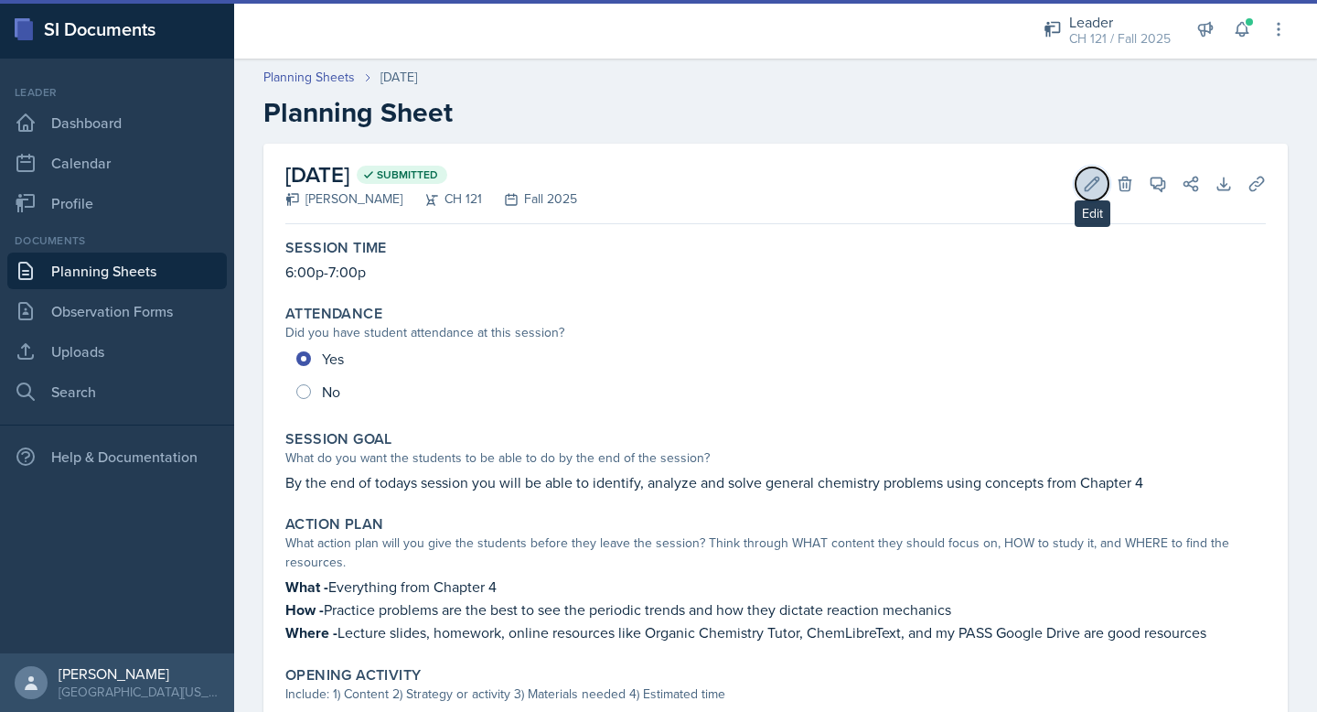
click at [1091, 183] on icon at bounding box center [1092, 184] width 18 height 18
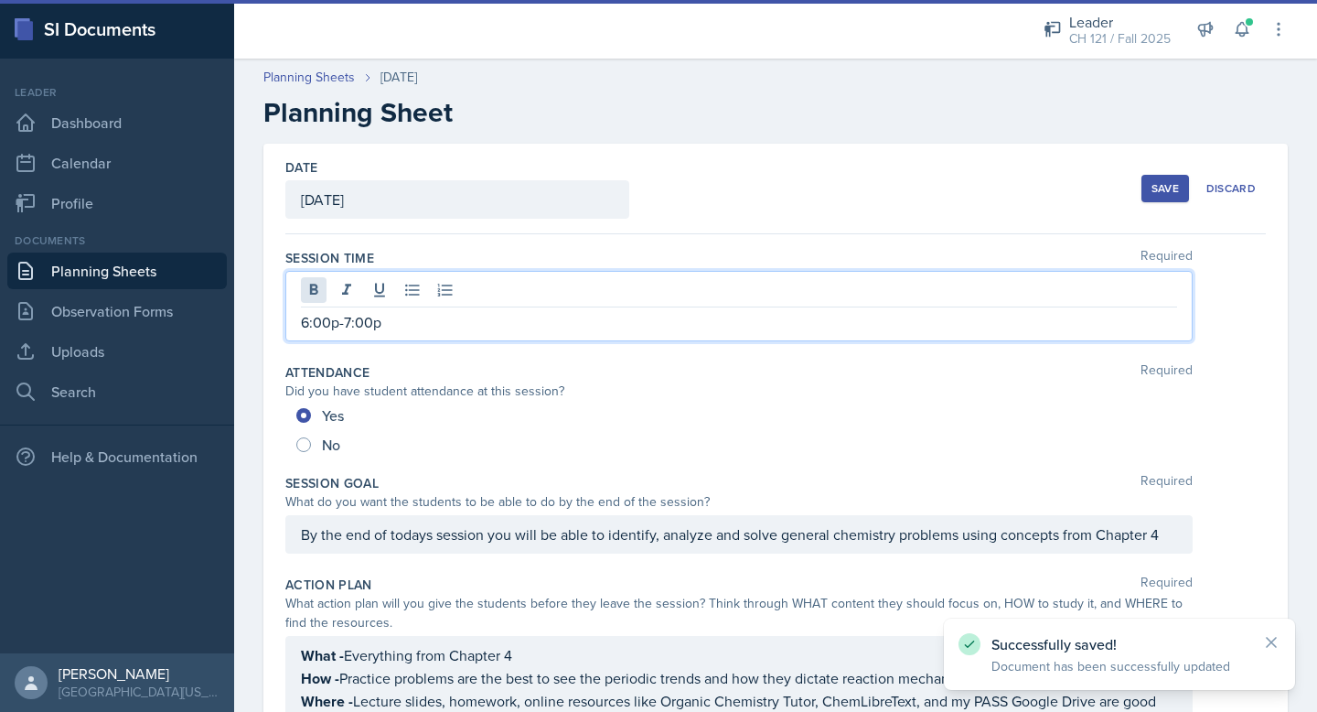
click at [318, 295] on div "6:00p-7:00p" at bounding box center [738, 306] width 907 height 70
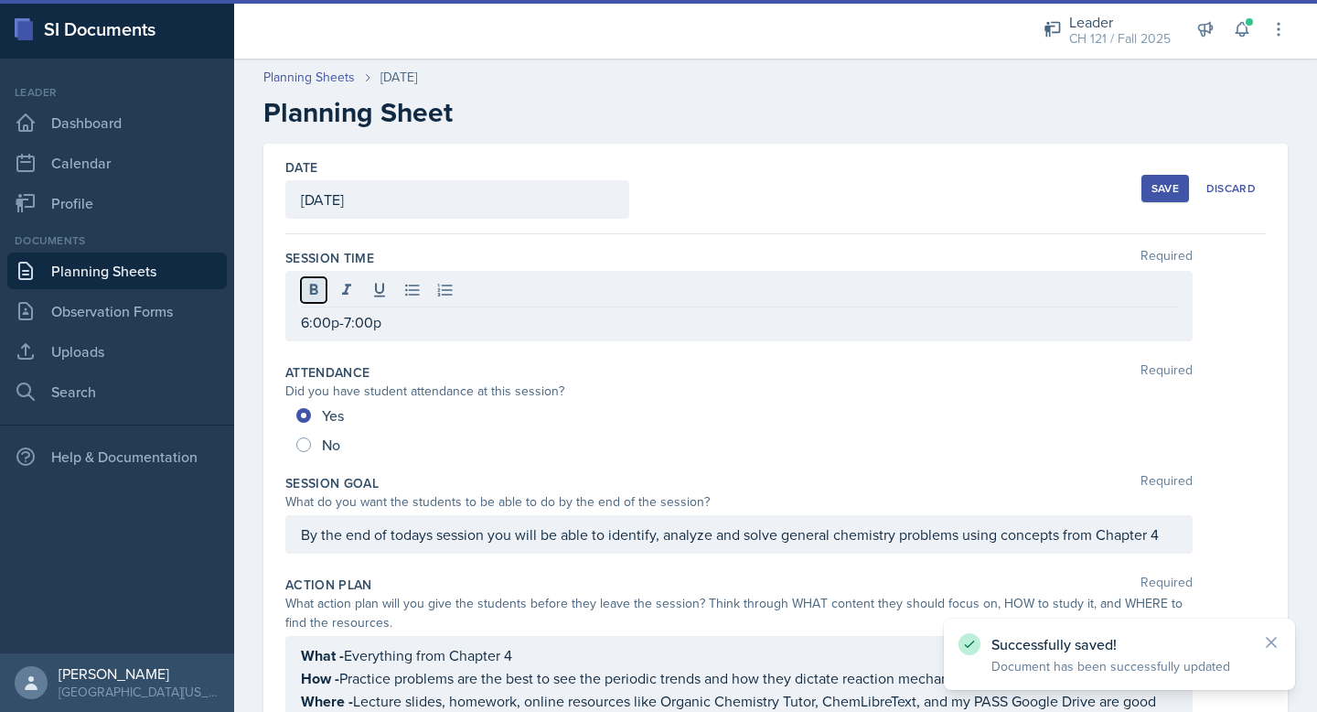
click at [318, 295] on icon at bounding box center [314, 290] width 18 height 18
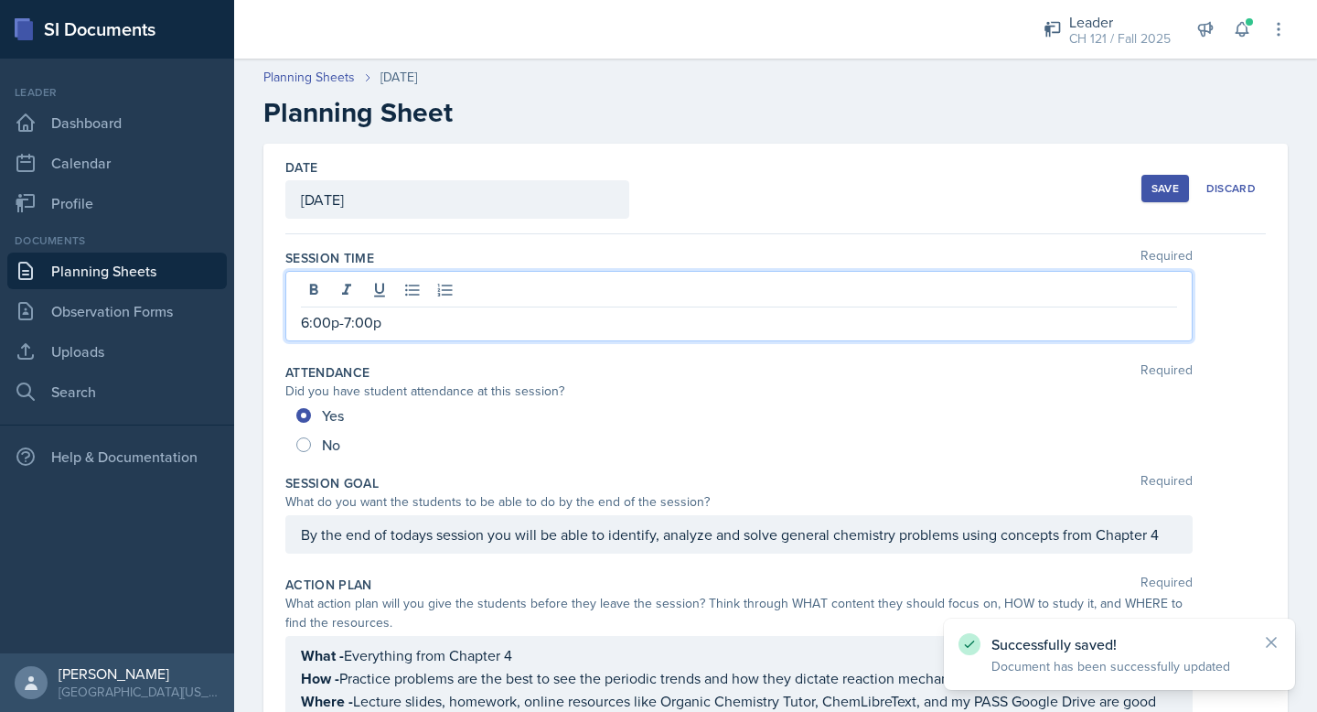
click at [322, 323] on p "6:00p-7:00p" at bounding box center [739, 322] width 876 height 22
click at [1177, 189] on div "Save" at bounding box center [1165, 188] width 27 height 15
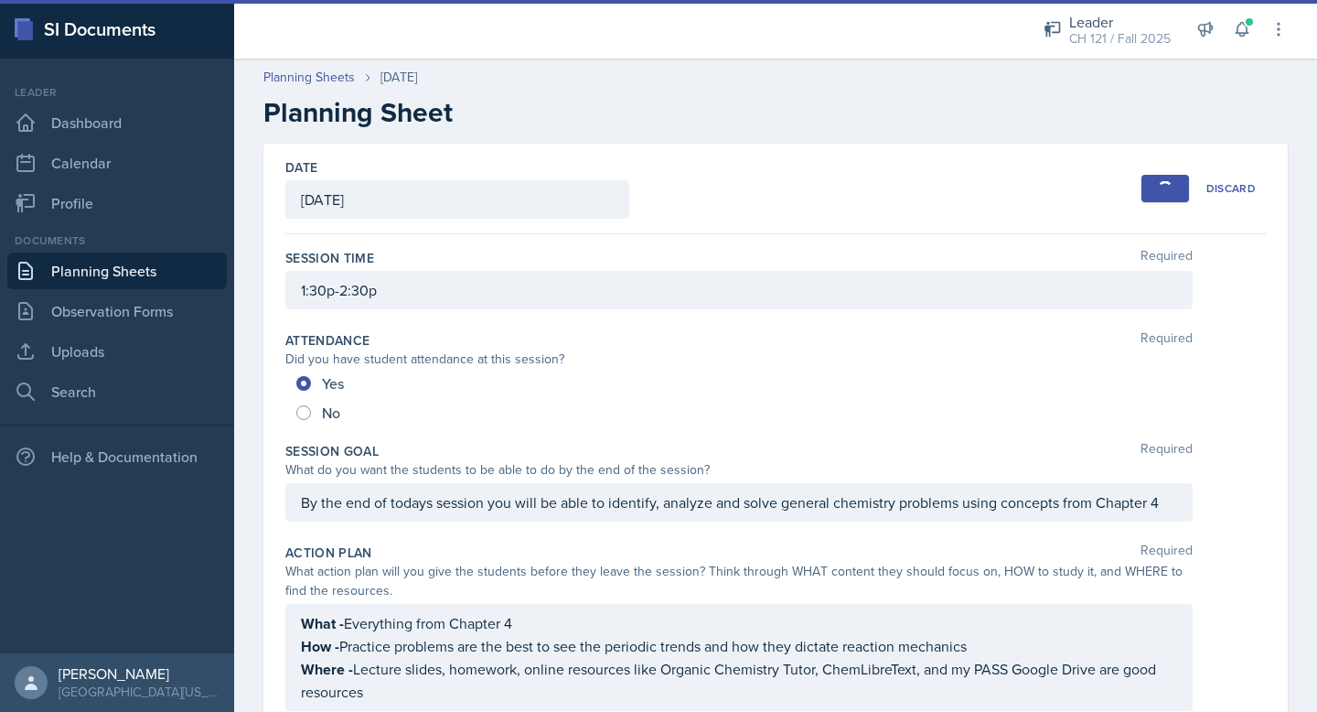
click at [102, 268] on link "Planning Sheets" at bounding box center [117, 270] width 220 height 37
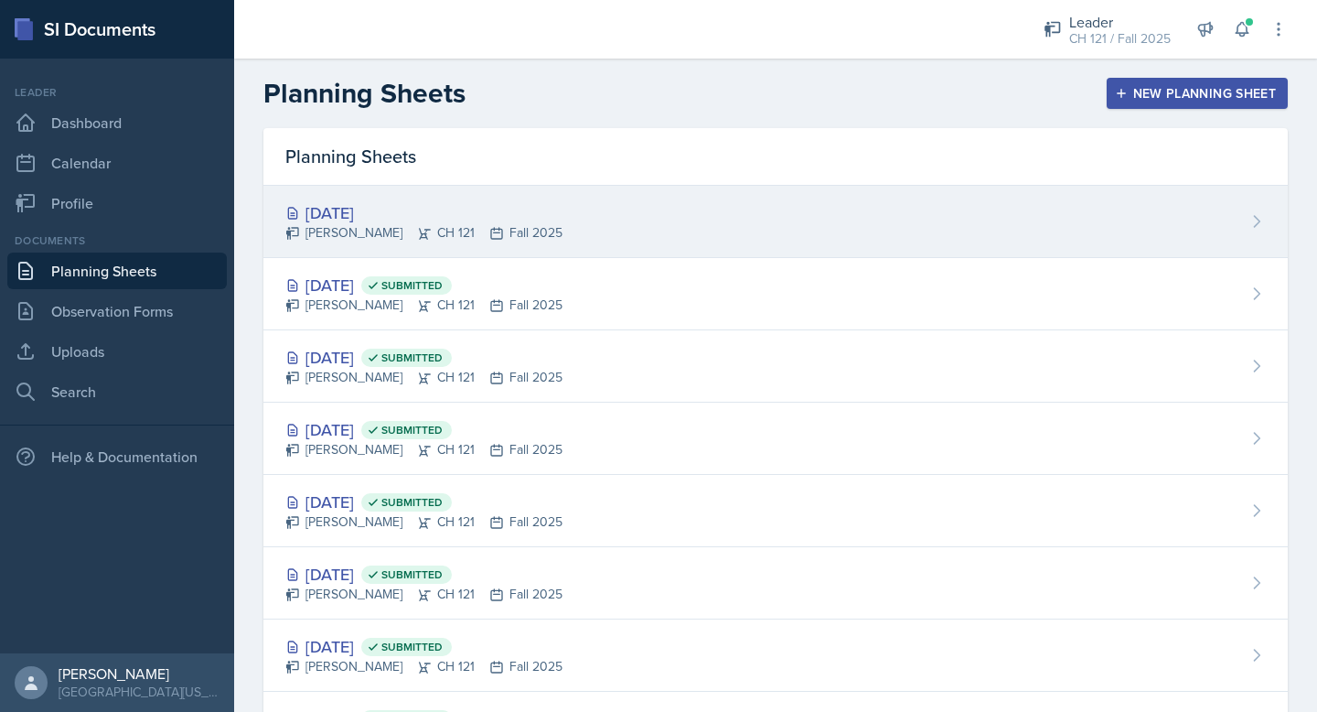
click at [416, 209] on div "[DATE]" at bounding box center [423, 212] width 277 height 25
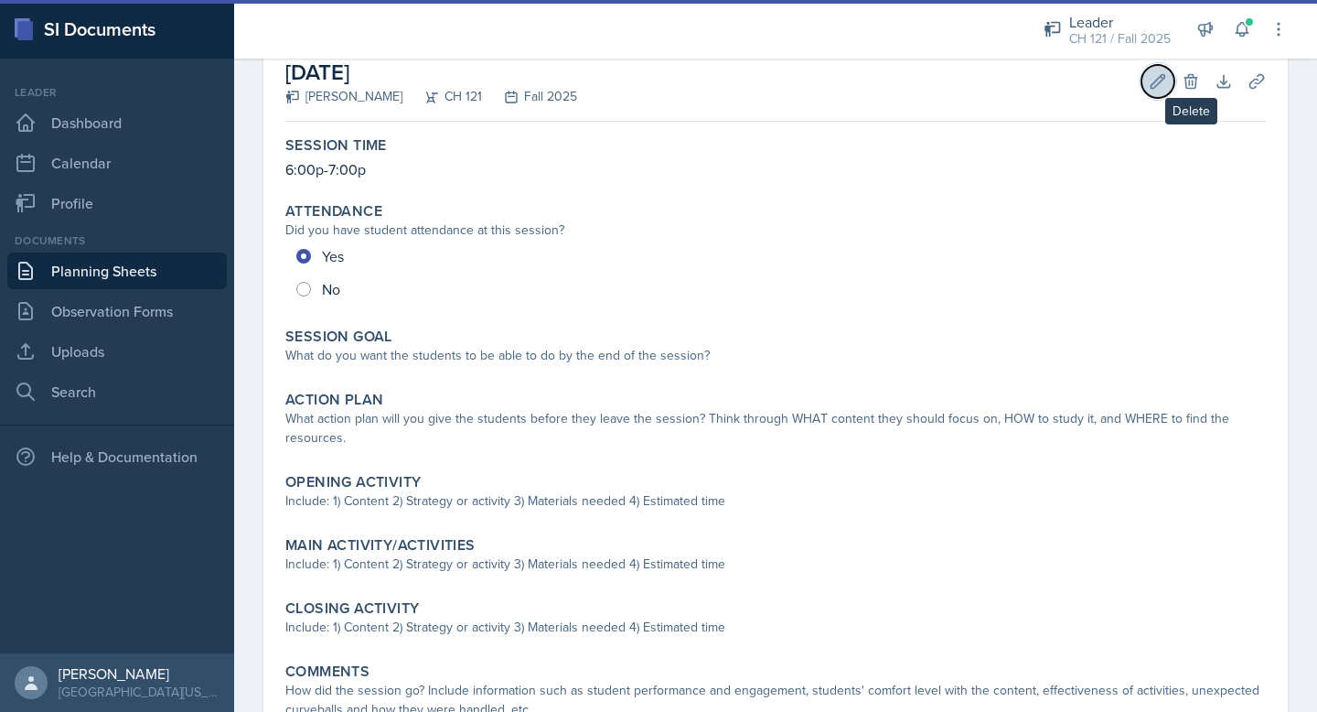
click at [1163, 74] on icon at bounding box center [1159, 81] width 14 height 14
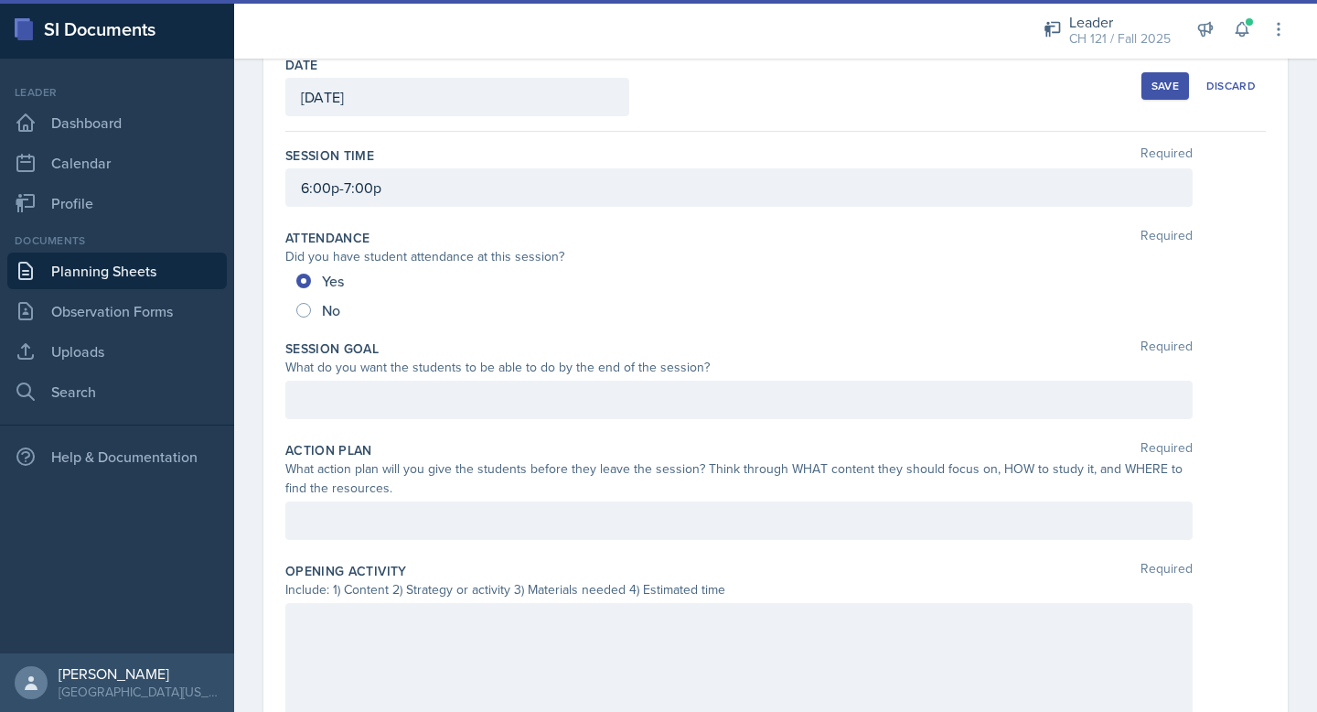
scroll to position [95, 0]
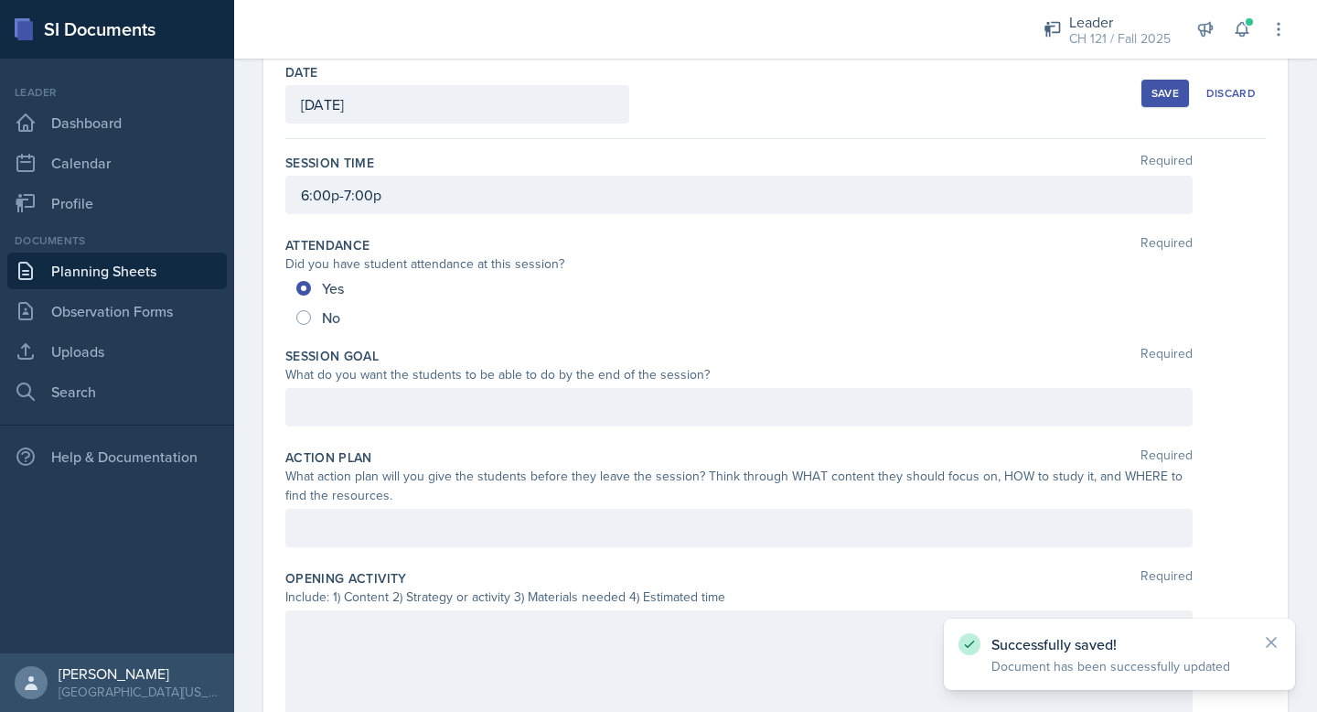
click at [473, 402] on div at bounding box center [738, 407] width 907 height 38
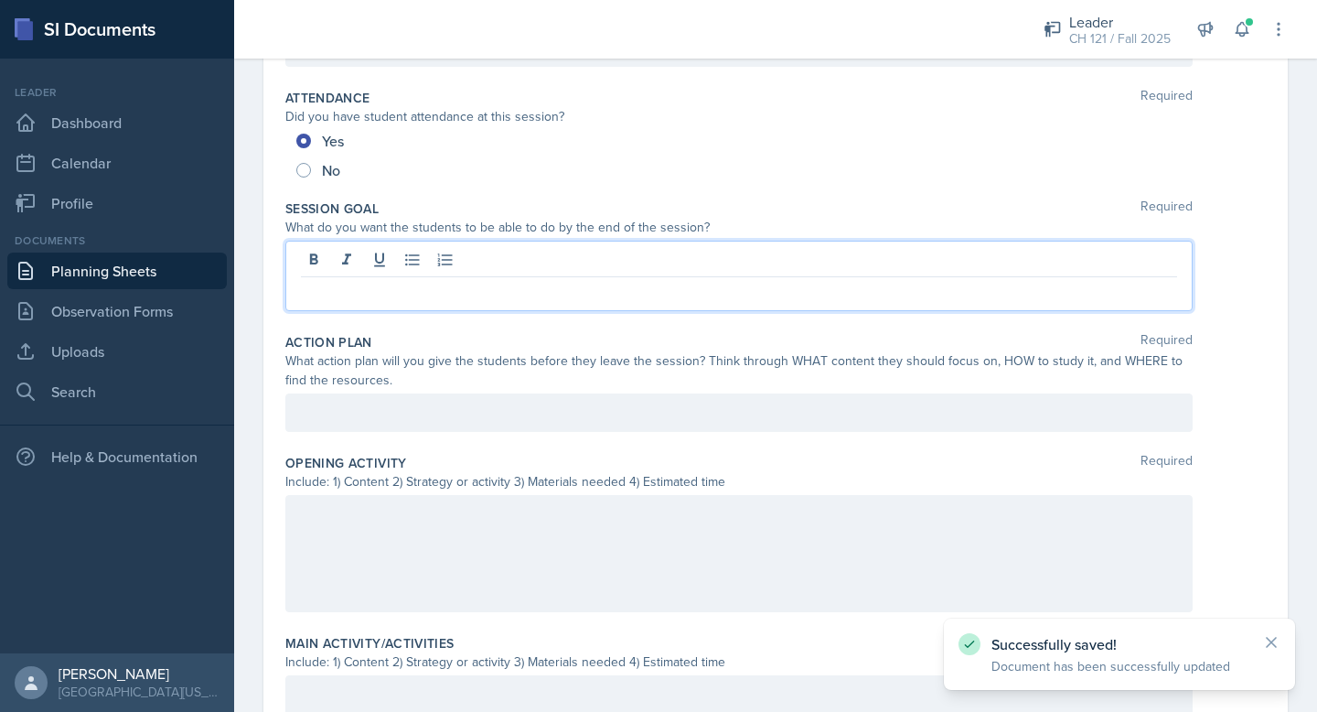
scroll to position [244, 0]
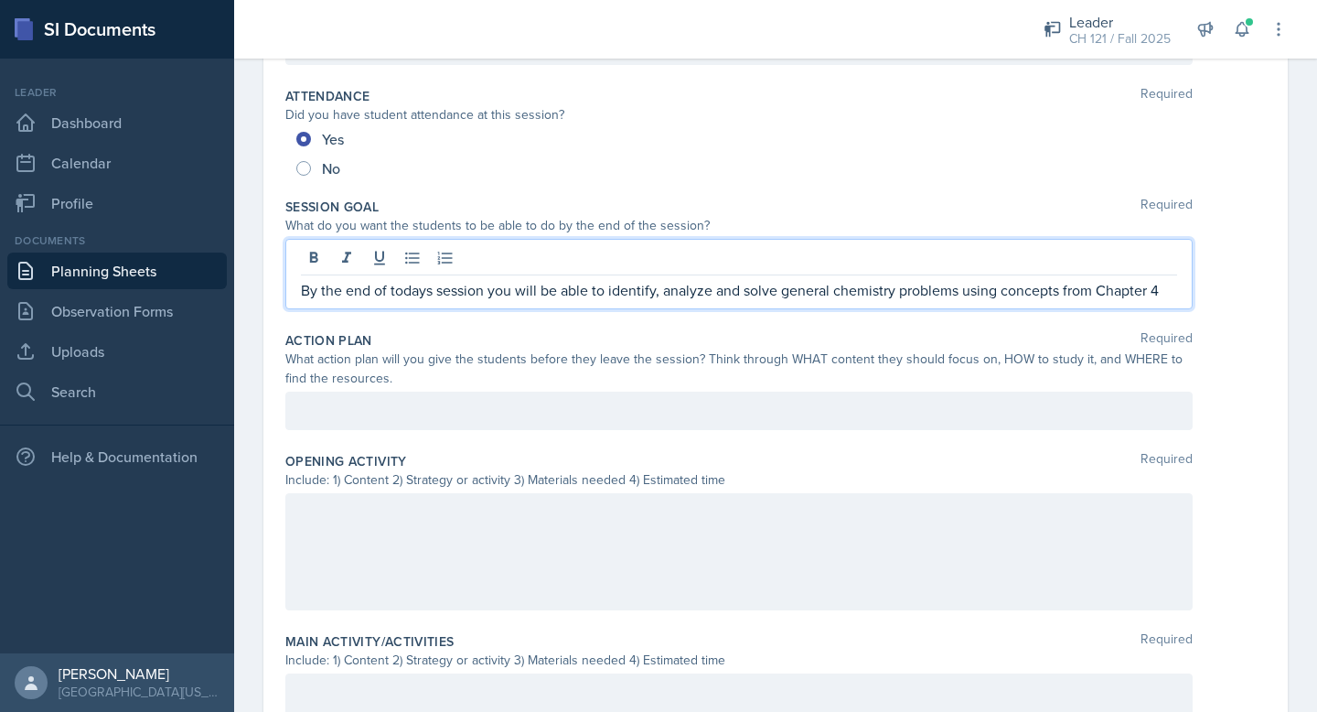
click at [472, 396] on div at bounding box center [738, 411] width 907 height 38
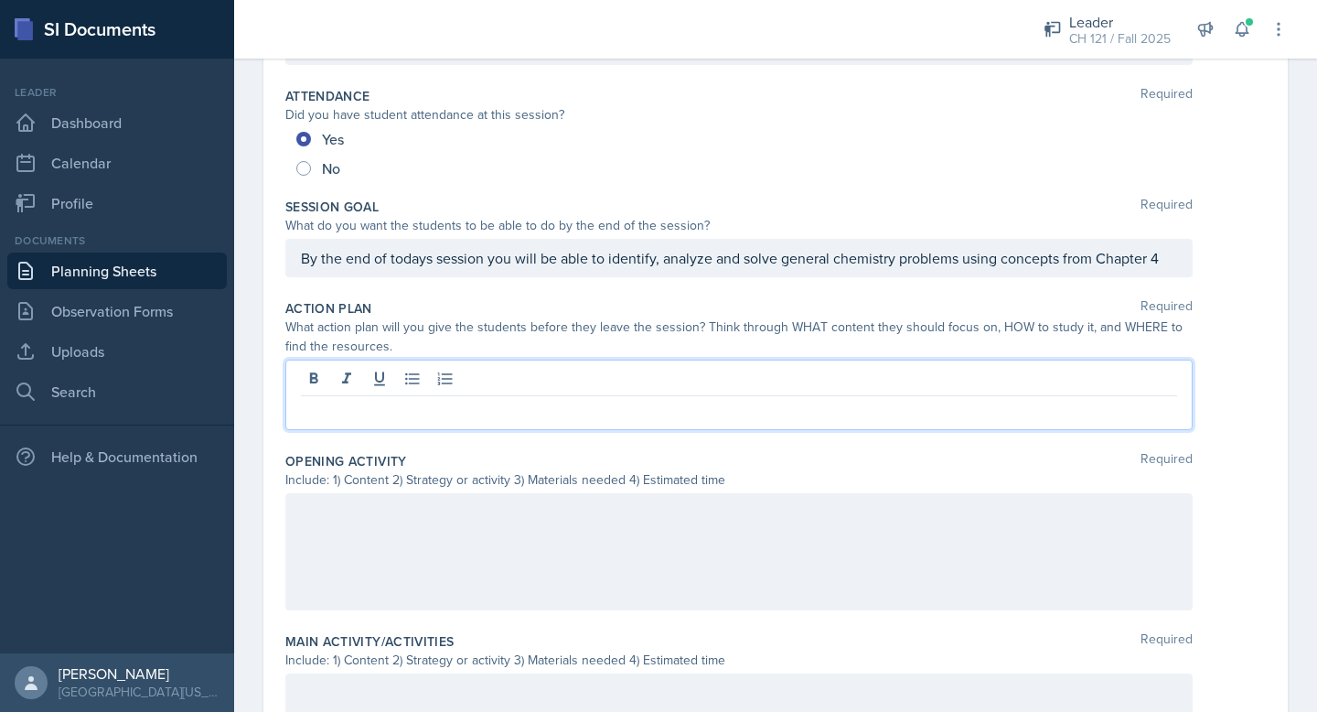
scroll to position [276, 0]
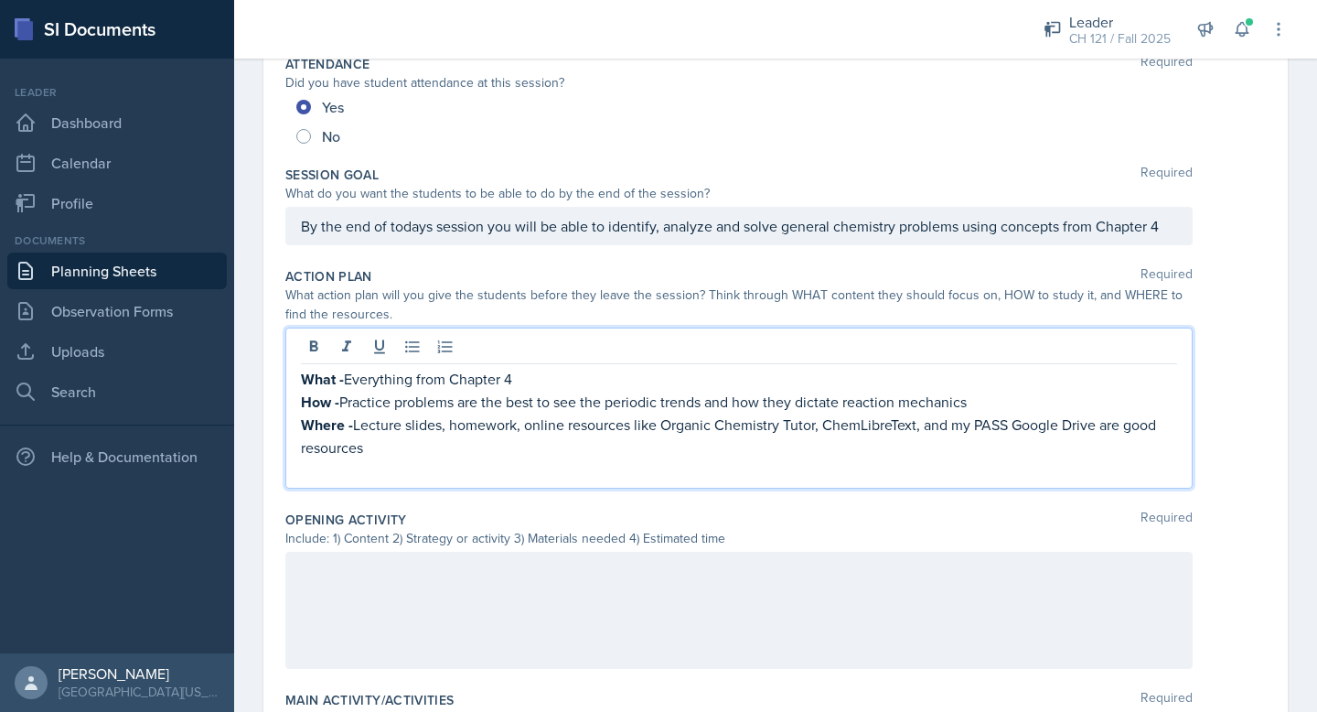
click at [306, 478] on p at bounding box center [739, 469] width 876 height 22
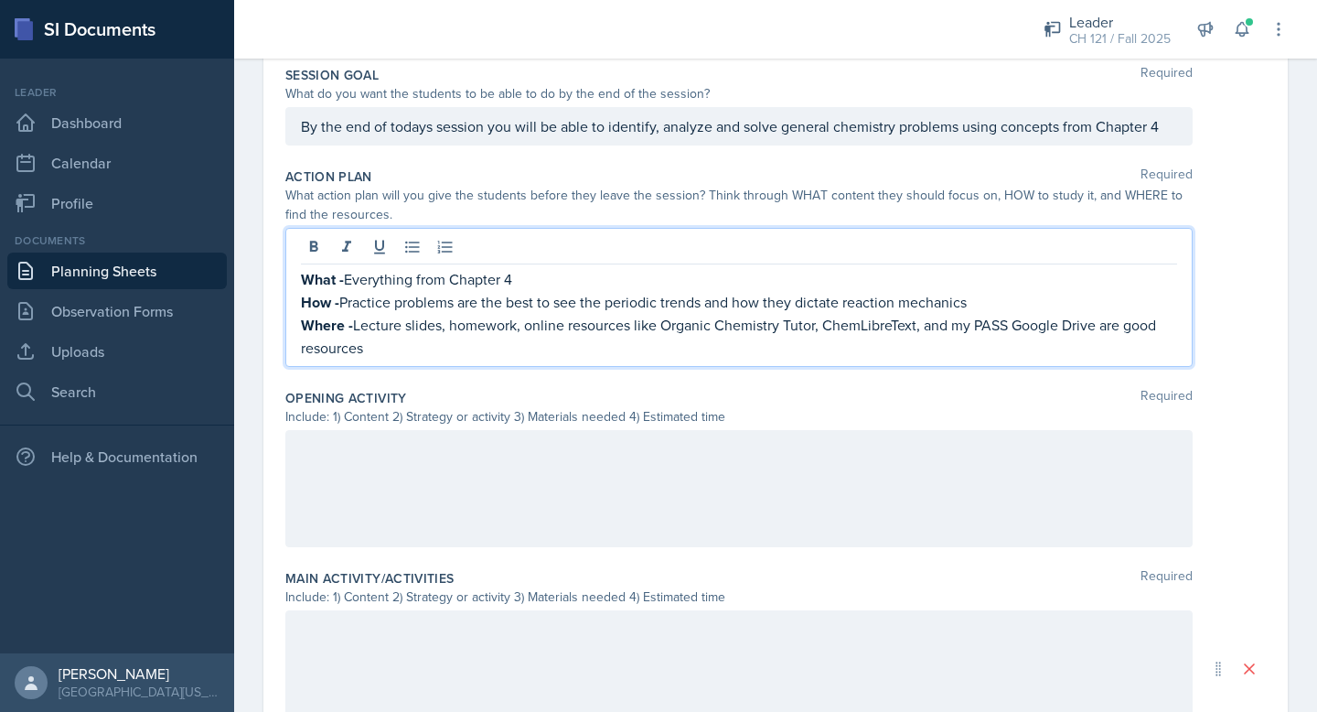
scroll to position [403, 0]
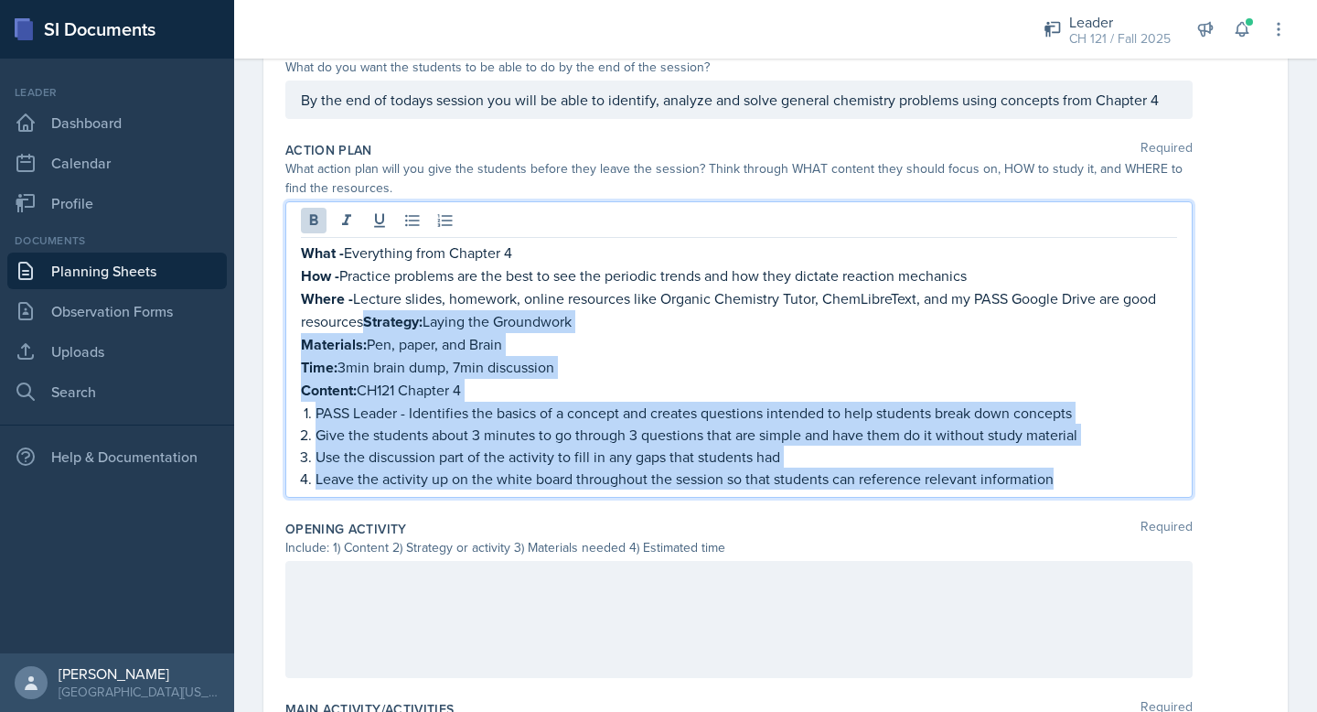
drag, startPoint x: 1081, startPoint y: 478, endPoint x: 367, endPoint y: 317, distance: 732.6
click at [367, 317] on div "What - Everything from Chapter 4 How - Practice problems are the best to see th…" at bounding box center [739, 366] width 876 height 248
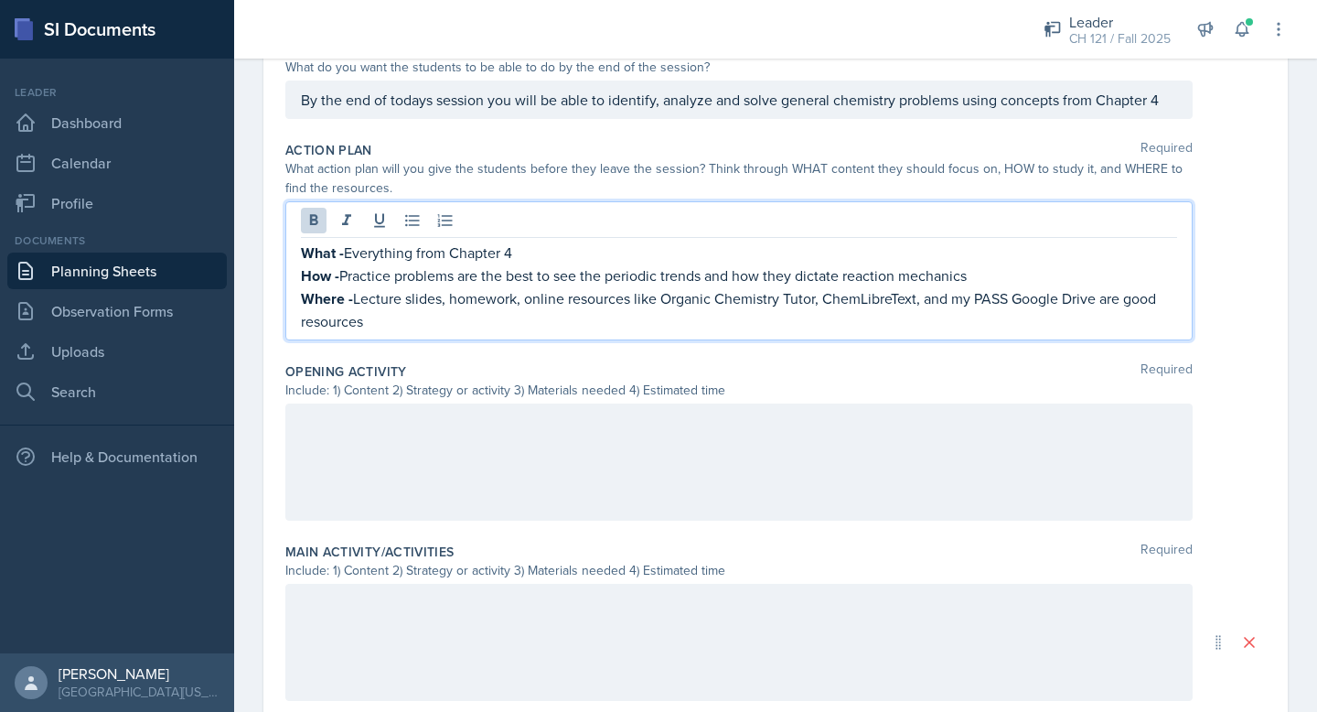
click at [381, 423] on div at bounding box center [738, 461] width 907 height 117
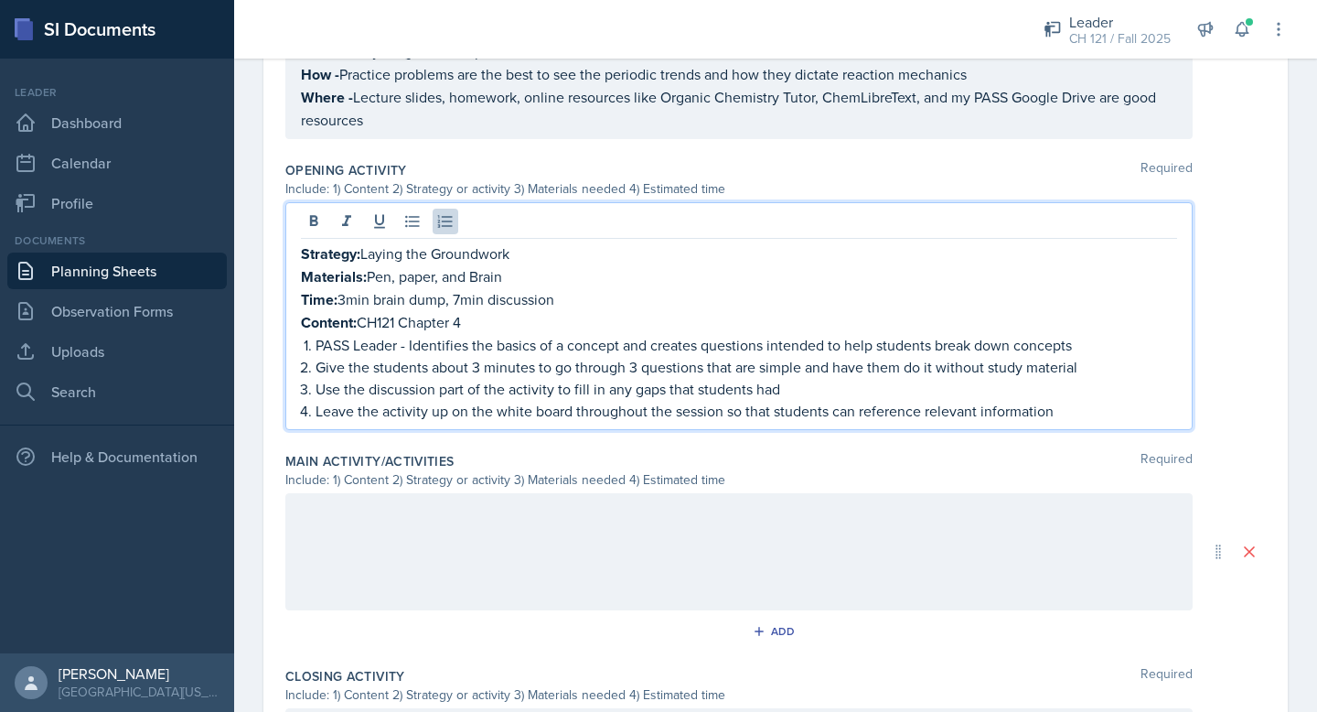
scroll to position [610, 0]
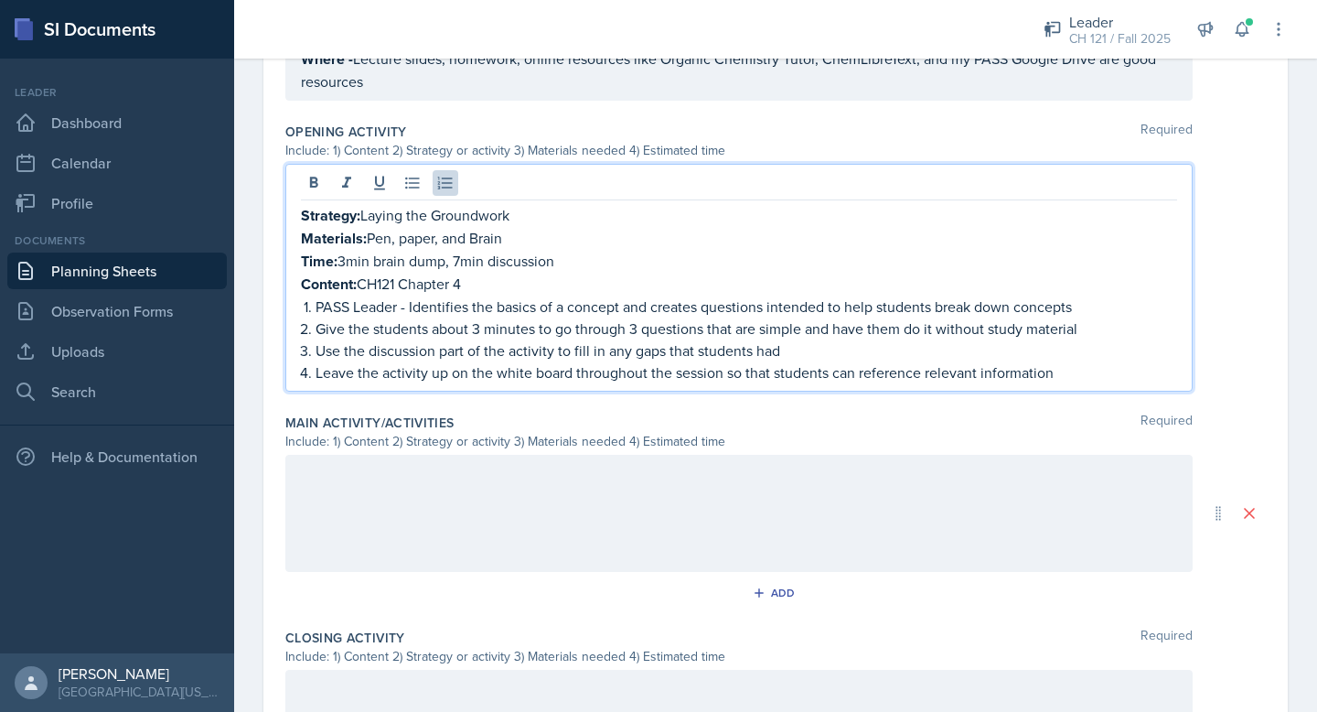
click at [676, 464] on p at bounding box center [739, 474] width 876 height 22
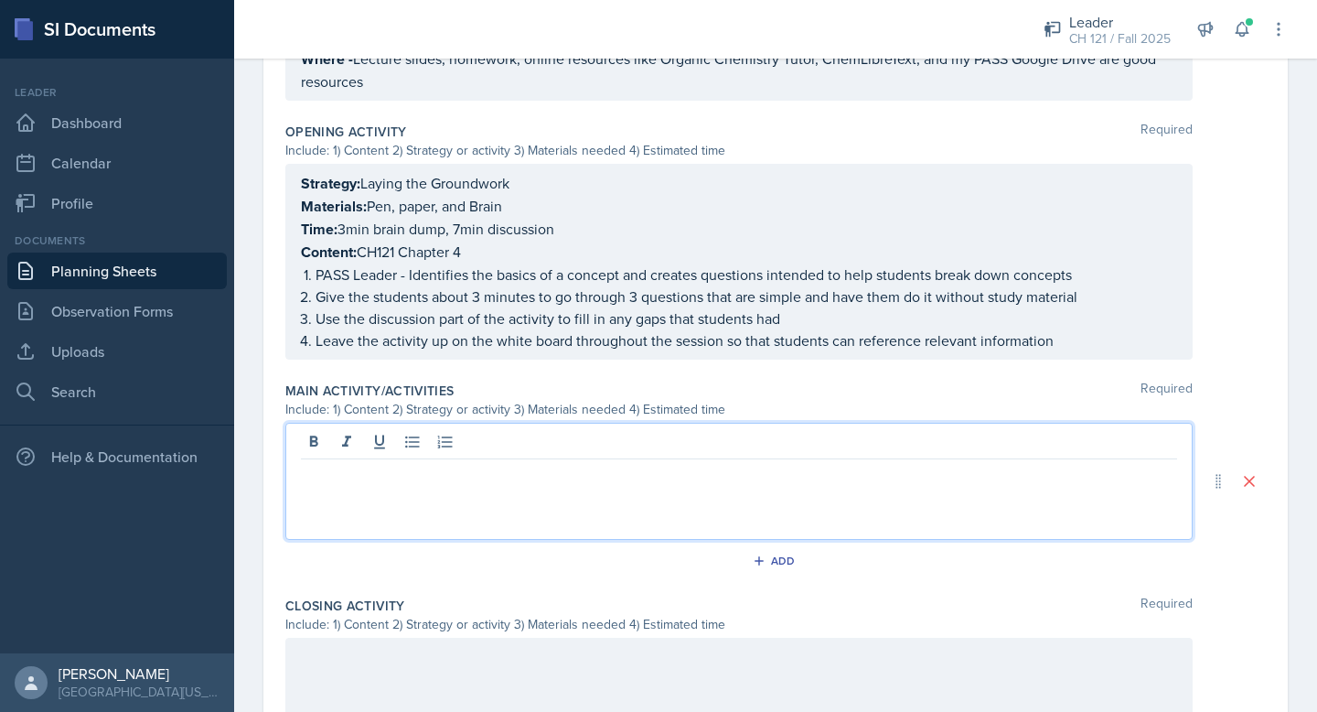
paste div
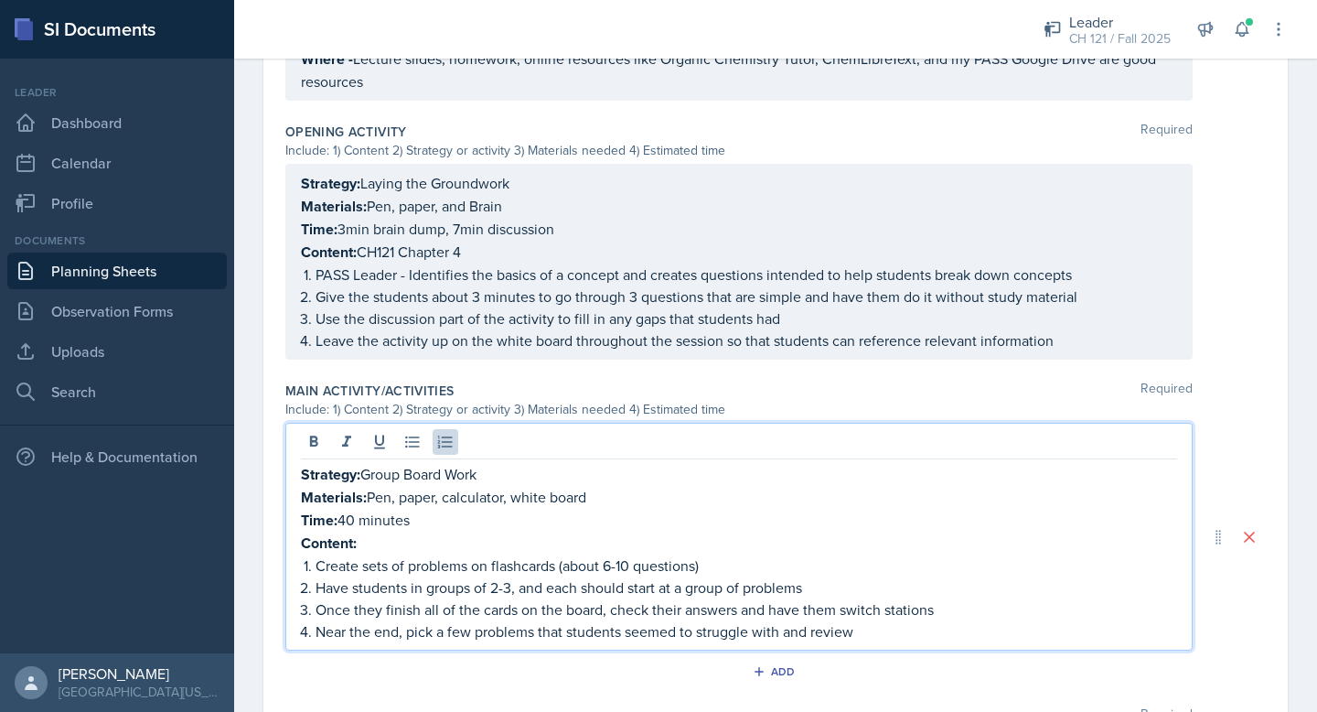
click at [346, 557] on p "Create sets of problems on flashcards (about 6-10 questions)" at bounding box center [747, 565] width 862 height 22
click at [378, 547] on p "Content:" at bounding box center [739, 543] width 876 height 23
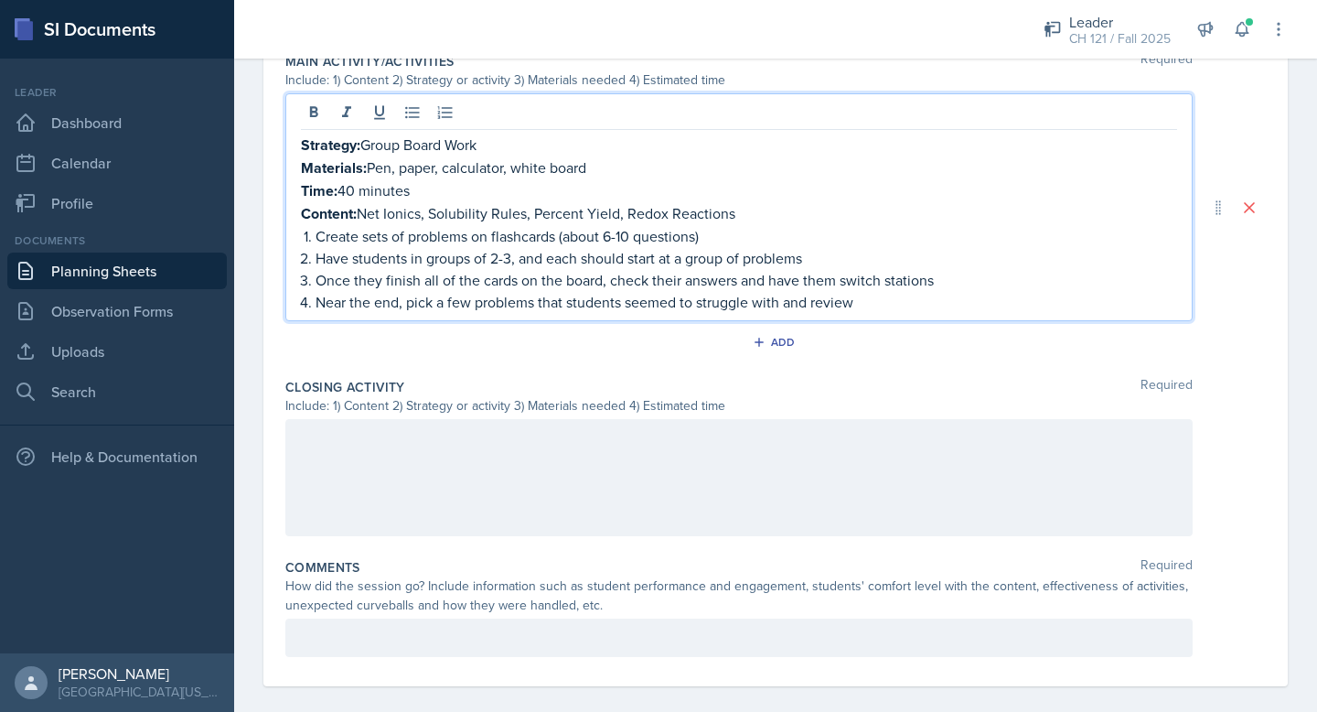
click at [384, 401] on div "Include: 1) Content 2) Strategy or activity 3) Materials needed 4) Estimated ti…" at bounding box center [738, 405] width 907 height 19
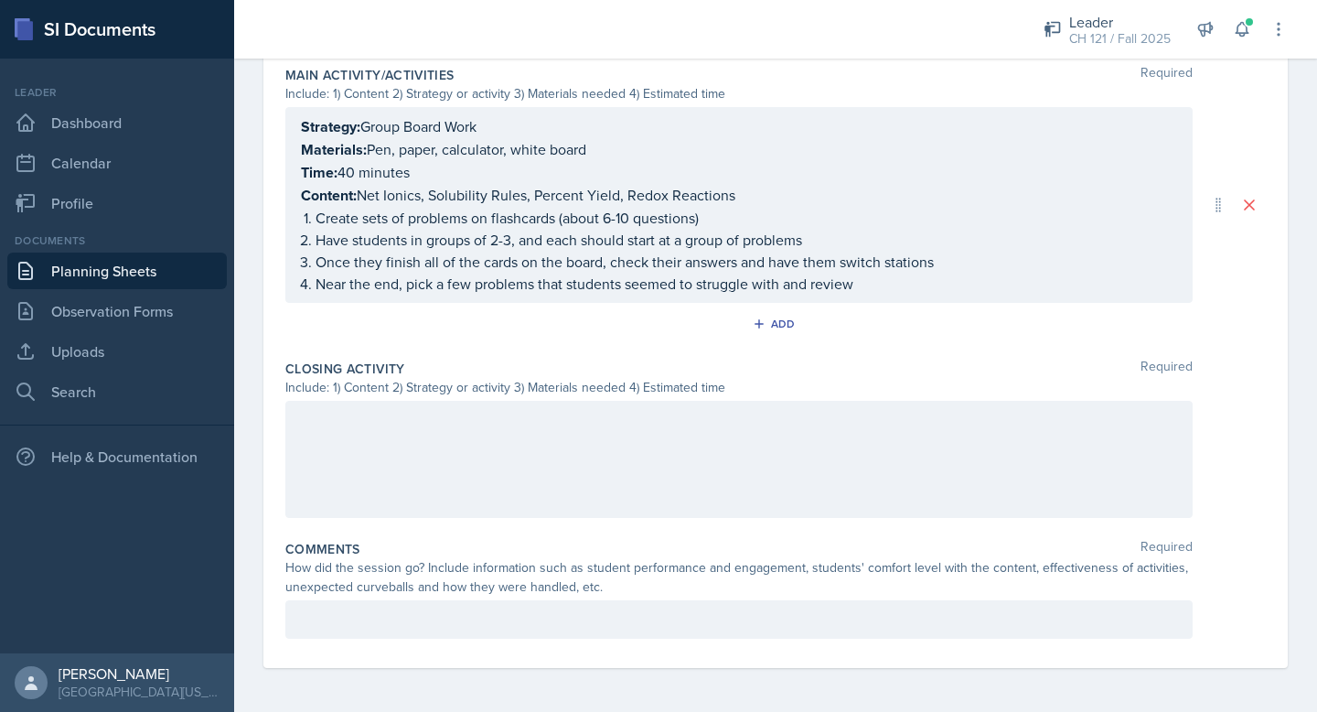
scroll to position [920, 0]
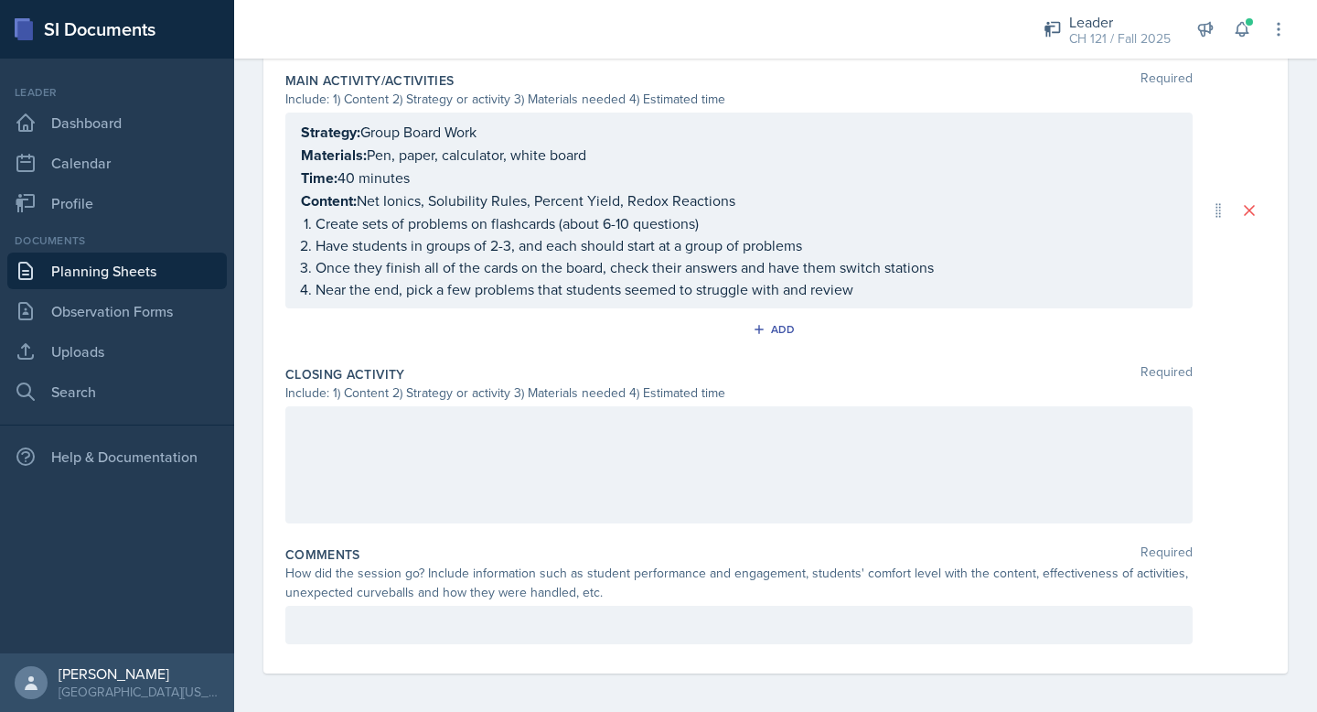
click at [381, 424] on div at bounding box center [738, 464] width 907 height 117
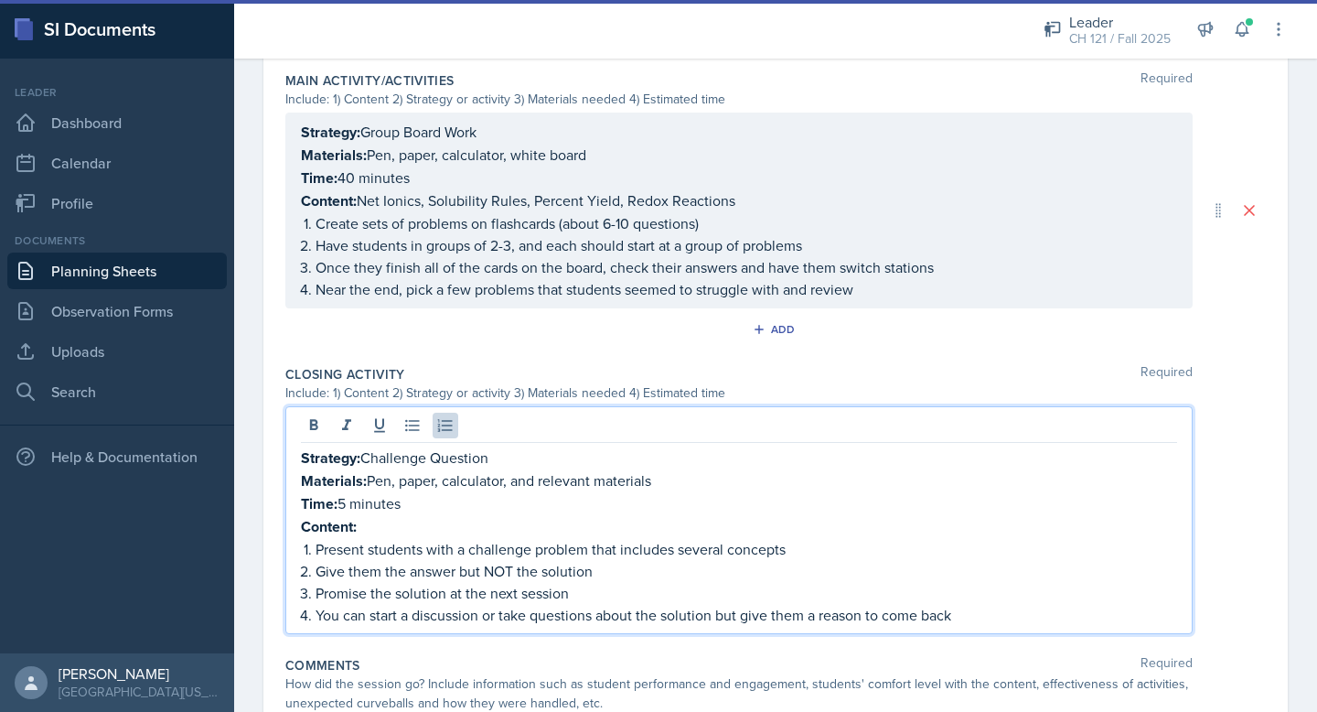
click at [379, 521] on p "Content:" at bounding box center [739, 526] width 876 height 23
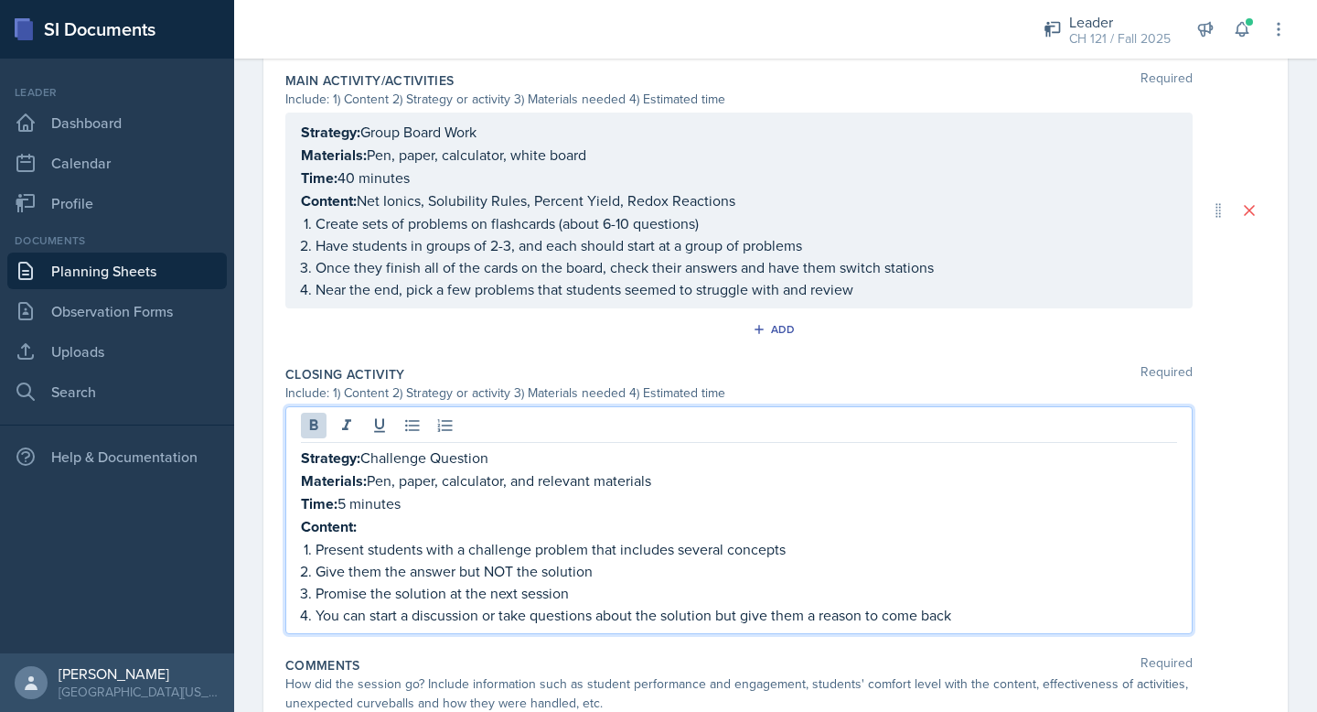
click at [408, 195] on p "Content: Net Ionics, Solubility Rules, Percent Yield, Redox Reactions" at bounding box center [739, 200] width 876 height 23
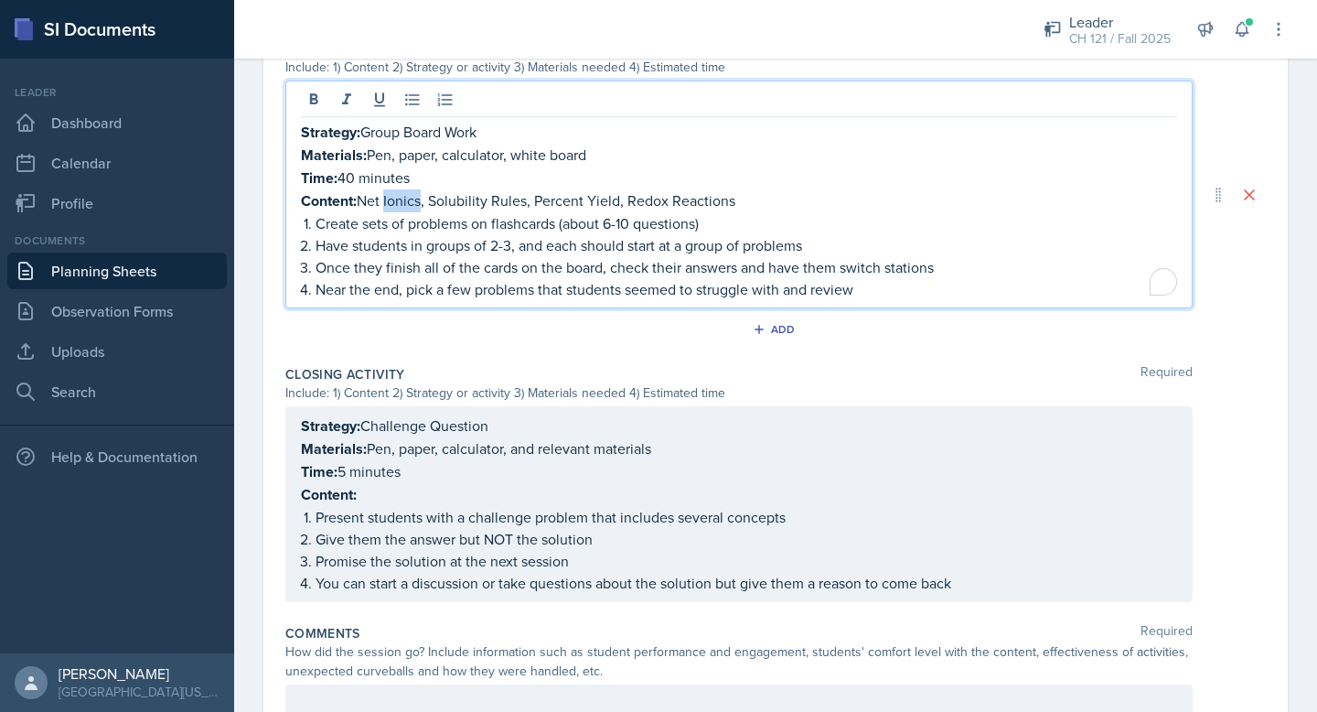
click at [408, 195] on p "Content: Net Ionics, Solubility Rules, Percent Yield, Redox Reactions" at bounding box center [739, 200] width 876 height 23
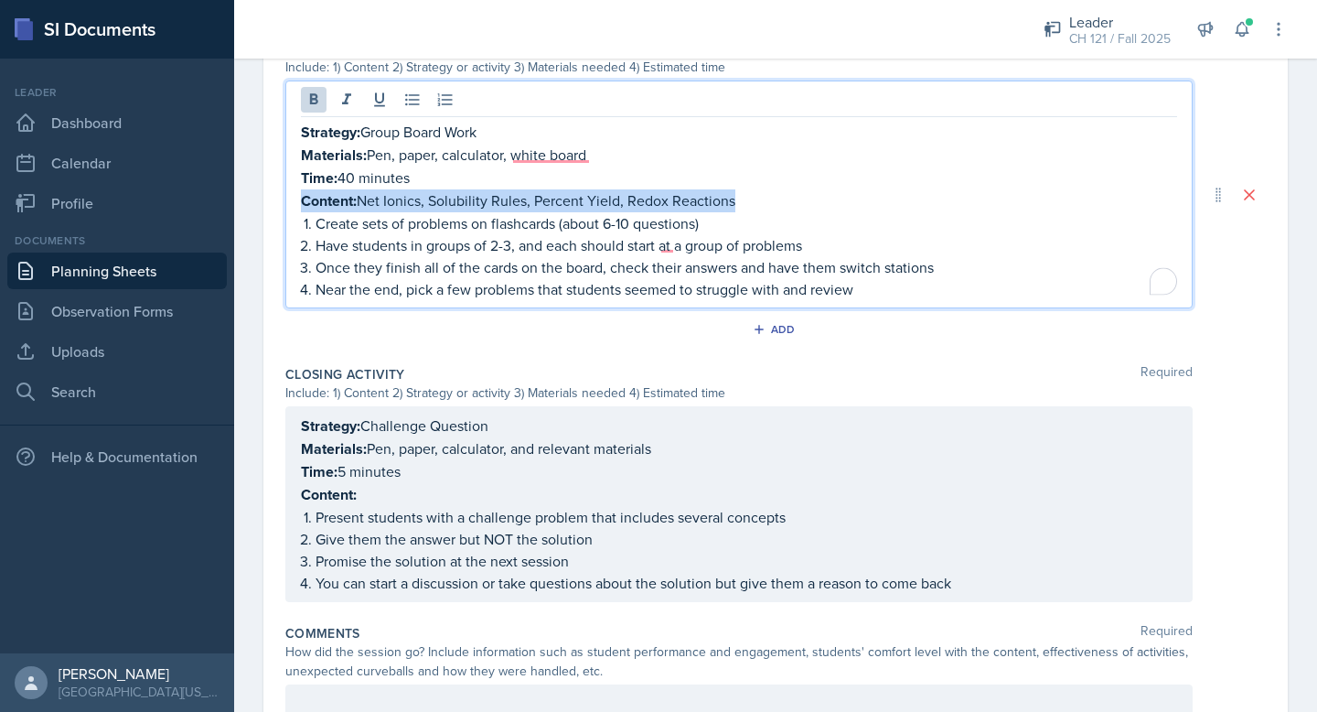
copy p "Content: Net Ionics, Solubility Rules, Percent Yield, Redox Reactions"
click at [334, 499] on div "Strategy: Challenge Question Materials: Pen, paper, calculator, and relevant ma…" at bounding box center [739, 503] width 876 height 179
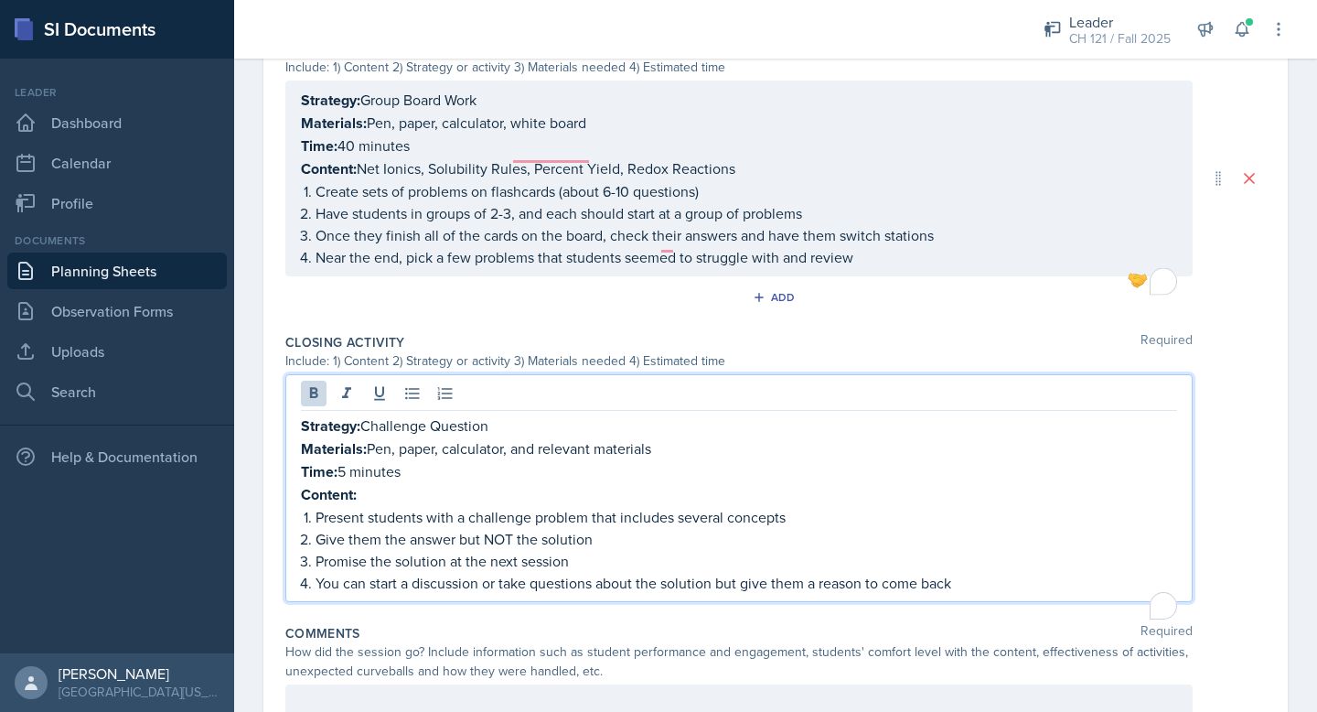
scroll to position [920, 0]
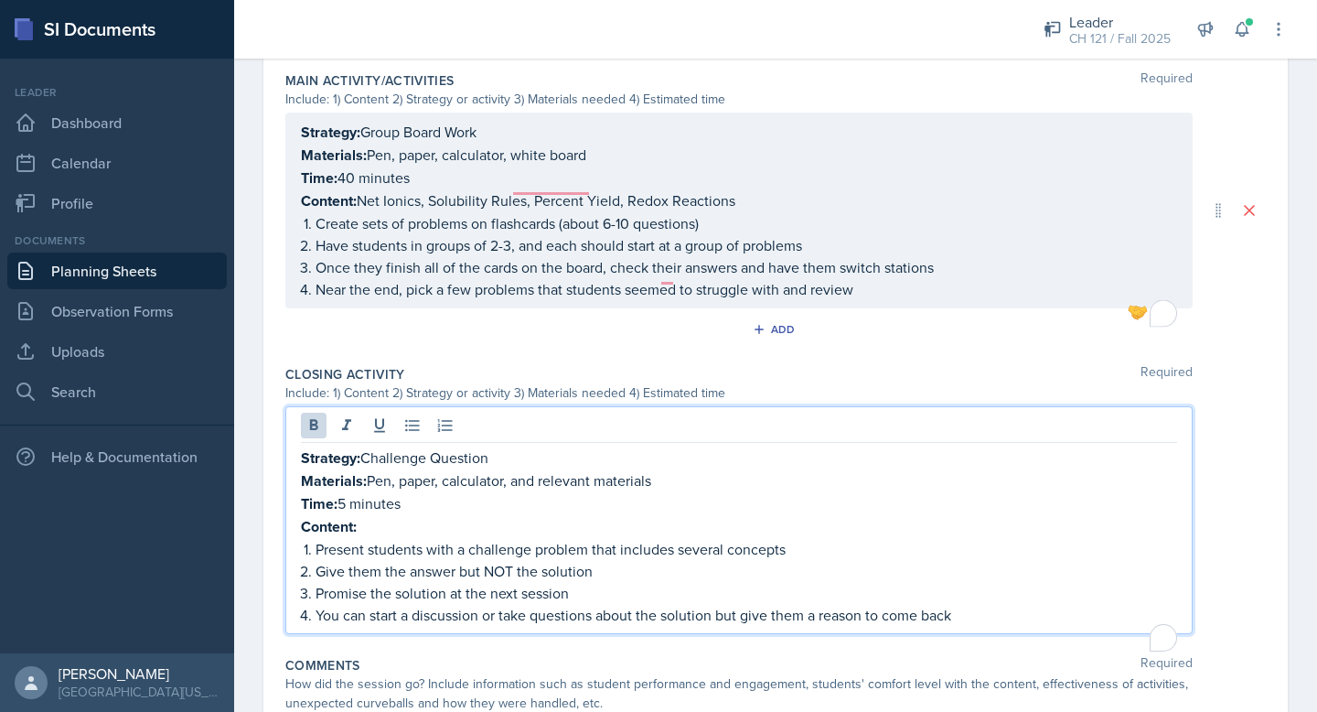
click at [334, 499] on strong "Time:" at bounding box center [319, 503] width 37 height 21
click at [333, 517] on strong "Content:" at bounding box center [329, 526] width 56 height 21
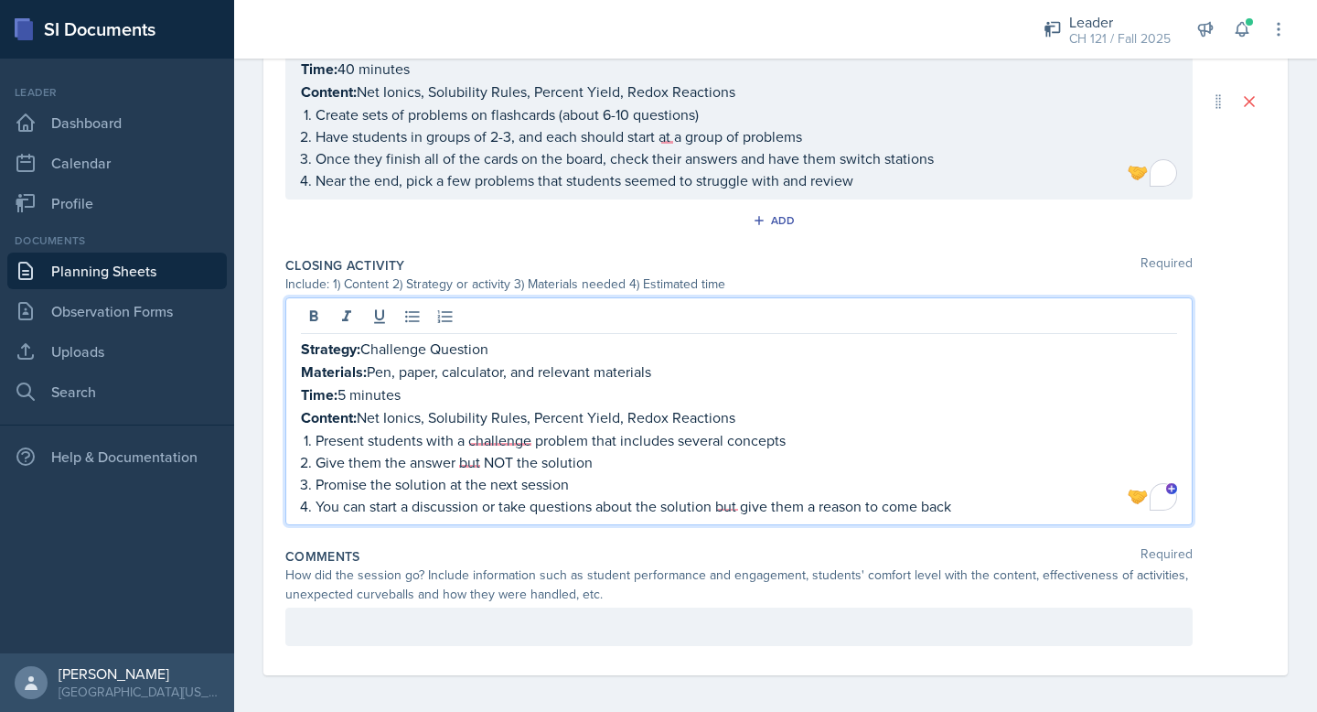
click at [388, 629] on div at bounding box center [738, 626] width 907 height 38
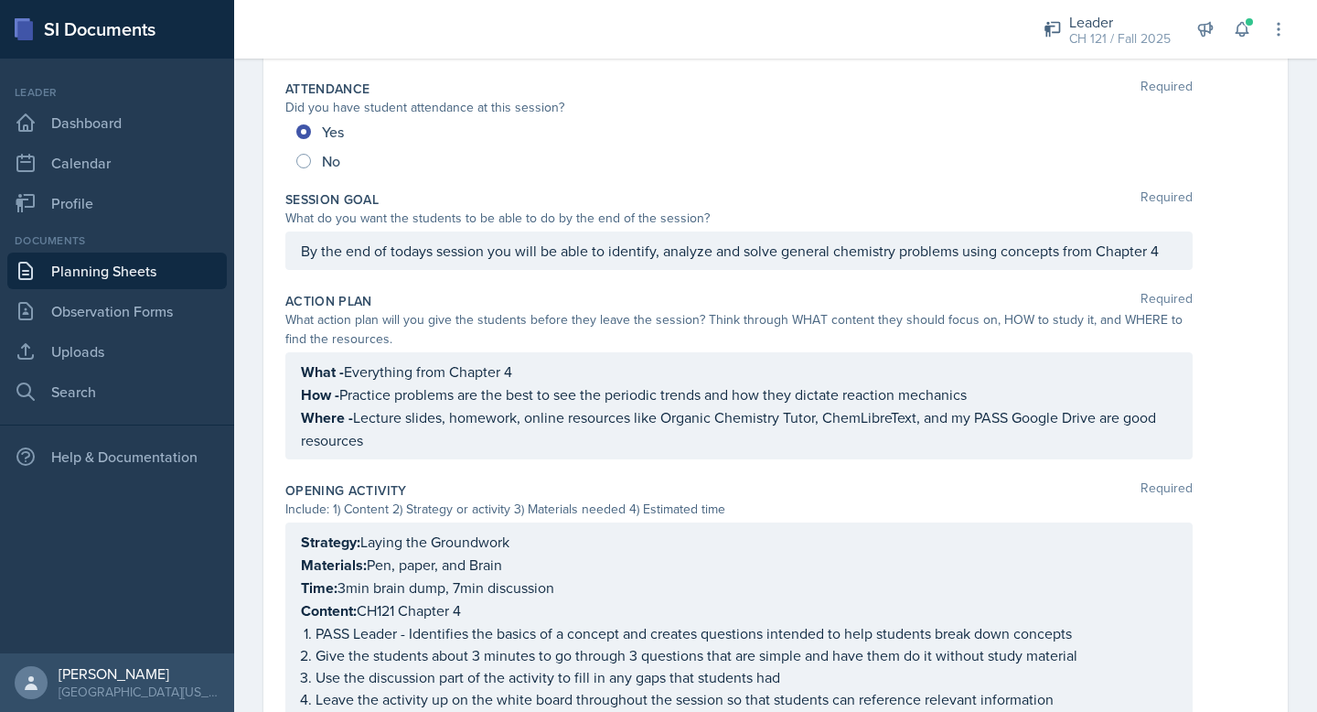
scroll to position [0, 0]
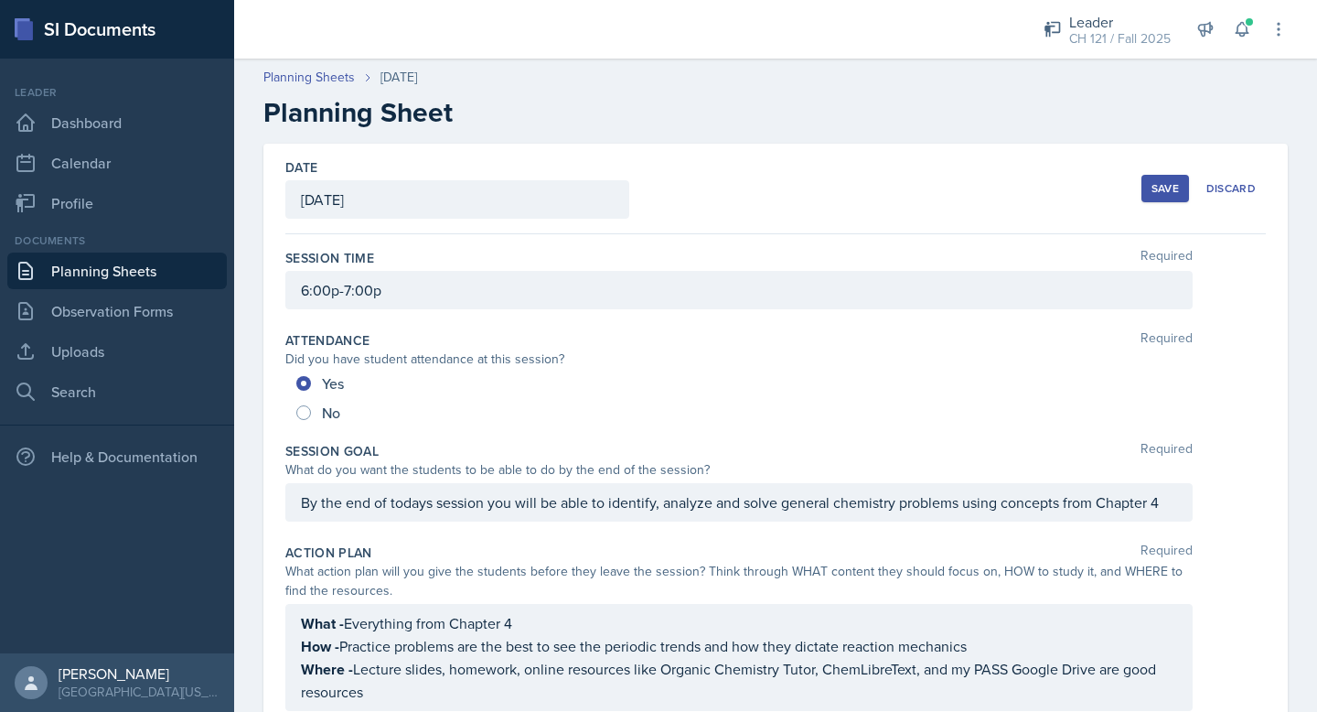
click at [1165, 192] on div "Save" at bounding box center [1165, 188] width 27 height 15
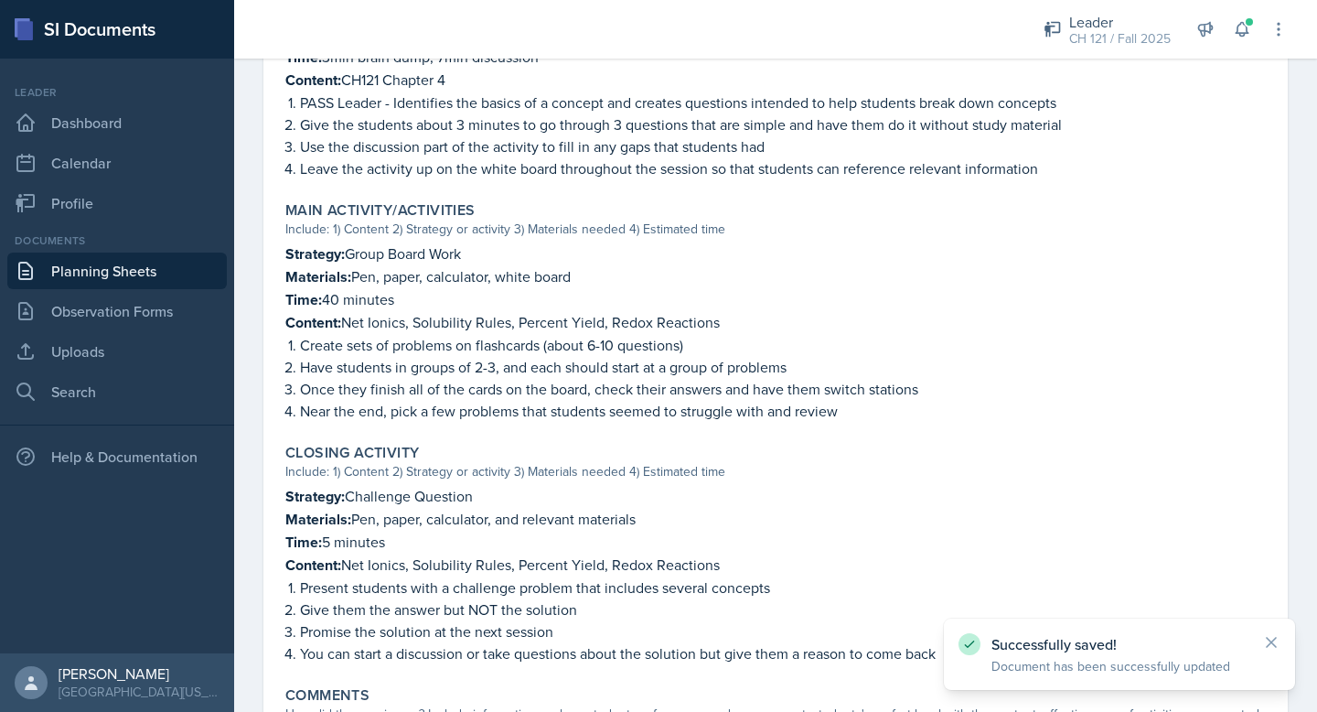
scroll to position [905, 0]
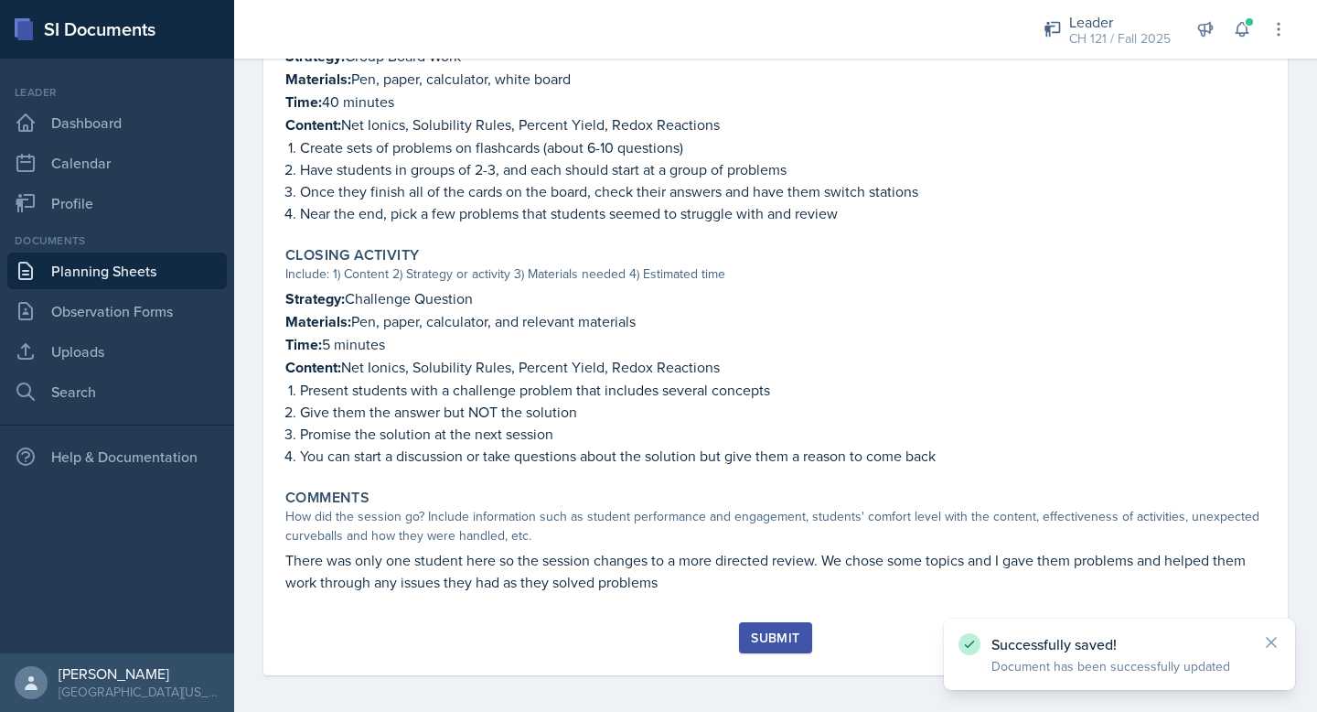
click at [753, 622] on button "Submit" at bounding box center [775, 637] width 72 height 31
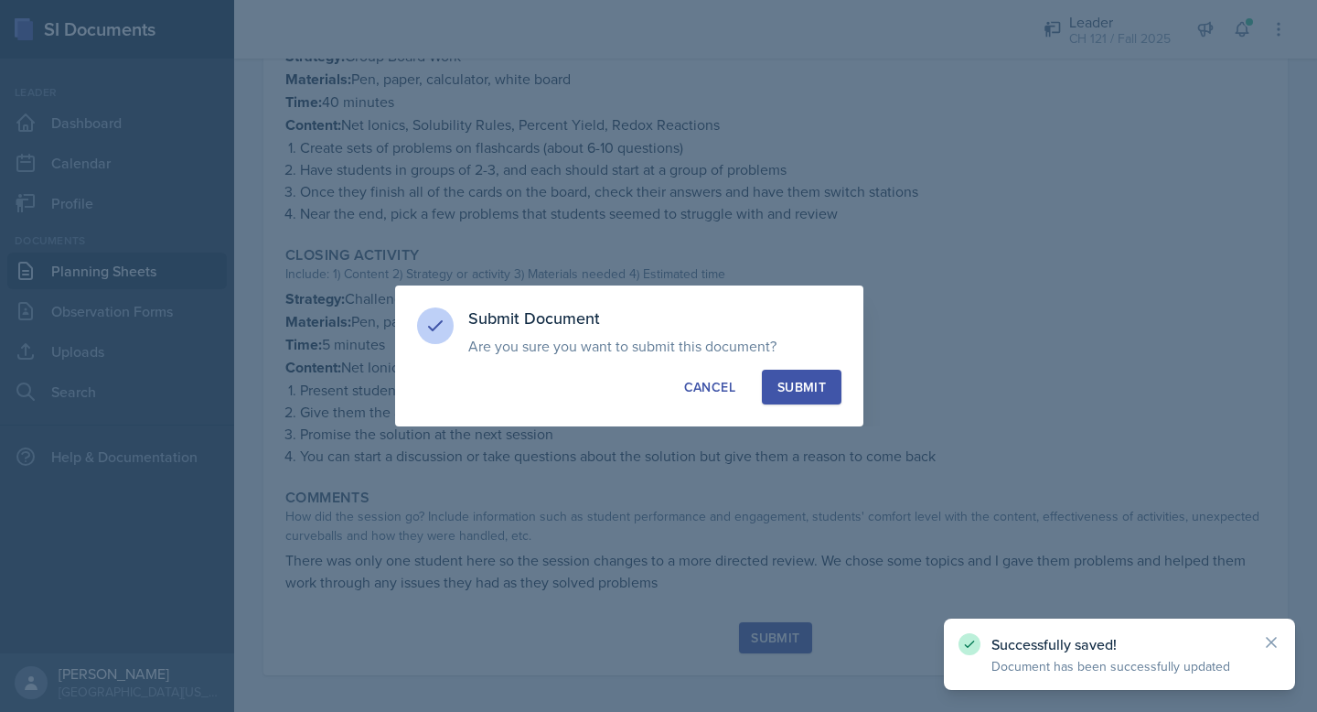
click at [820, 394] on div "Submit" at bounding box center [802, 387] width 48 height 18
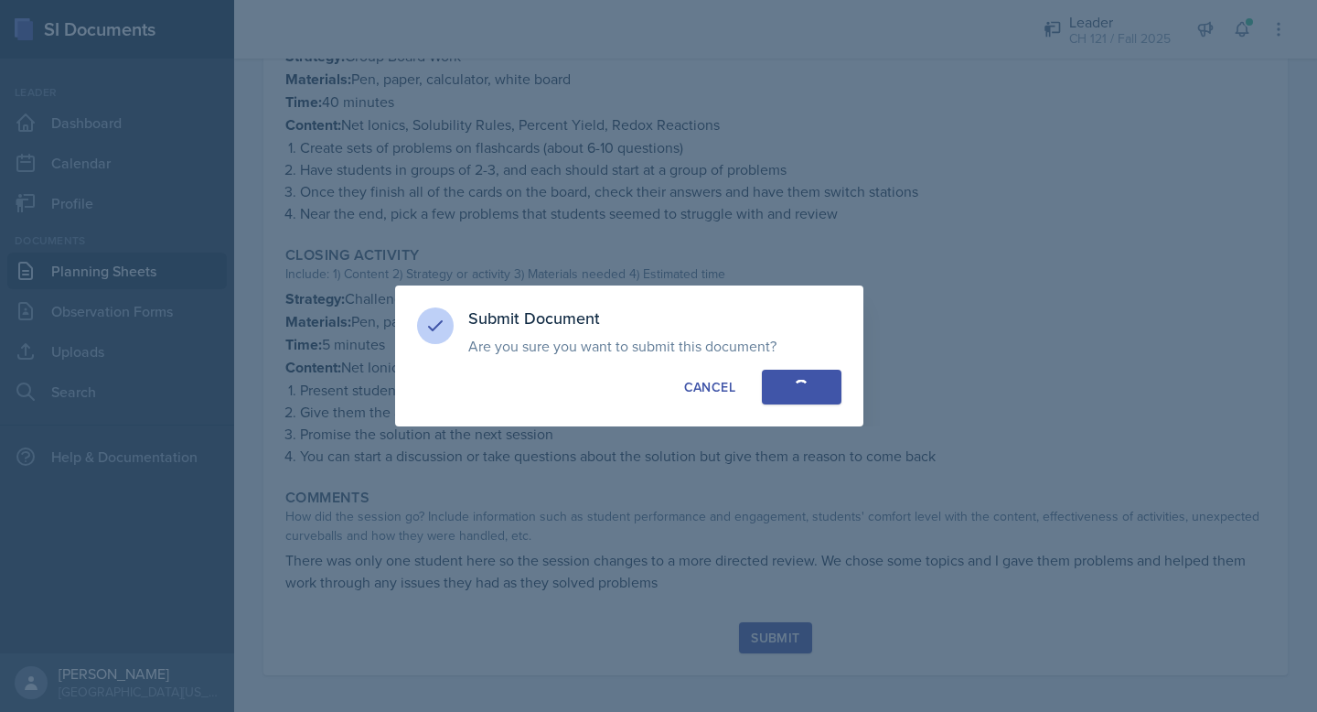
radio input "true"
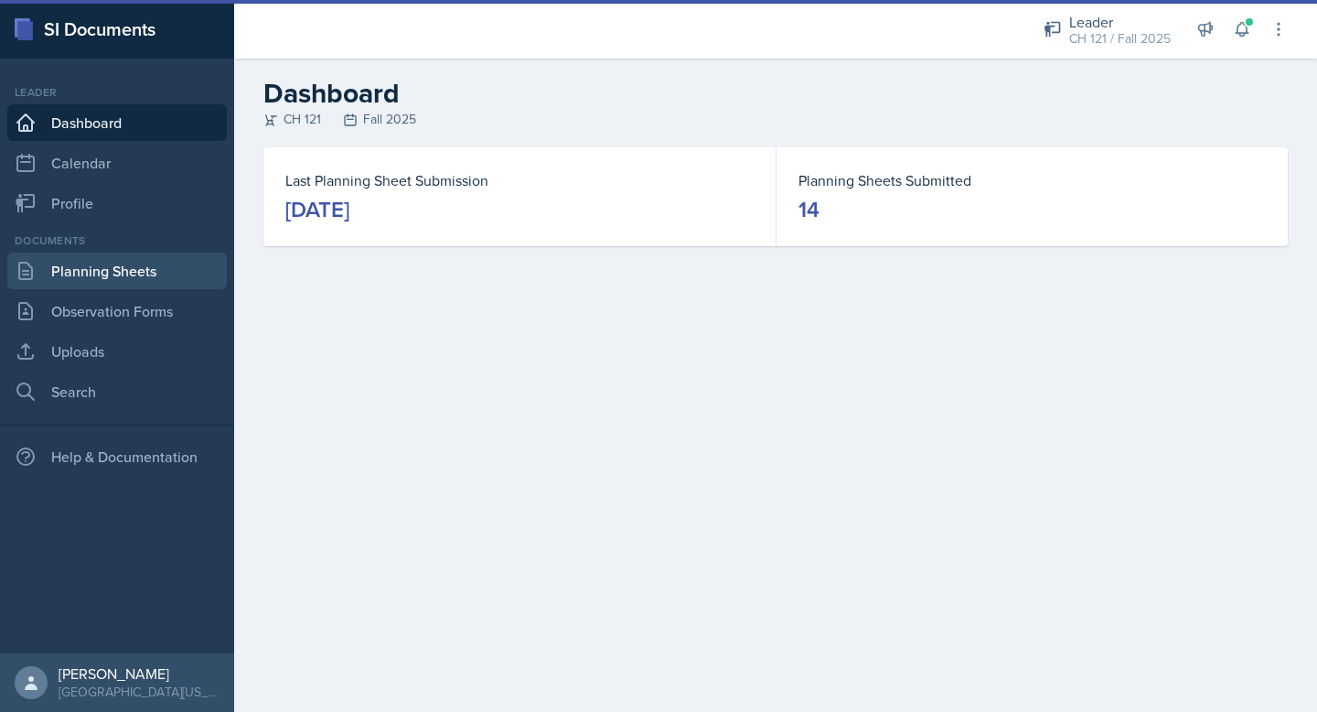
click at [108, 274] on link "Planning Sheets" at bounding box center [117, 270] width 220 height 37
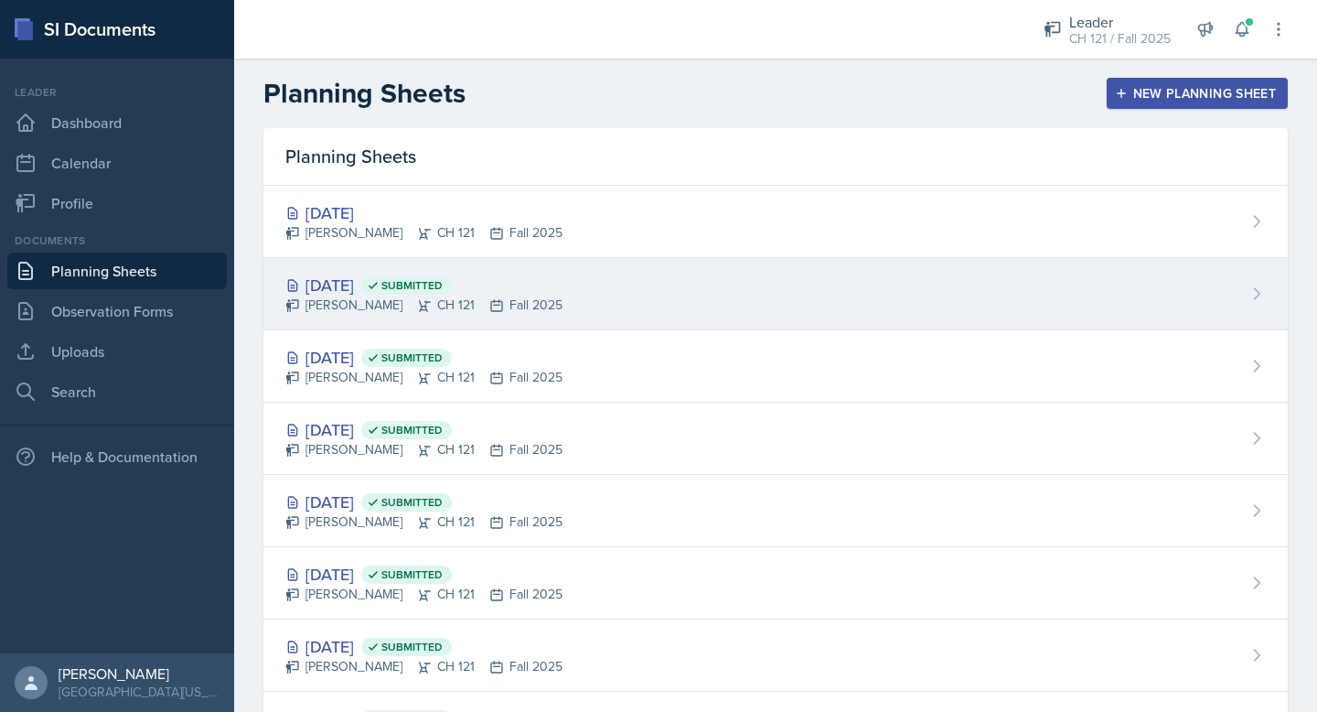
click at [380, 281] on div "[DATE] Submitted" at bounding box center [423, 285] width 277 height 25
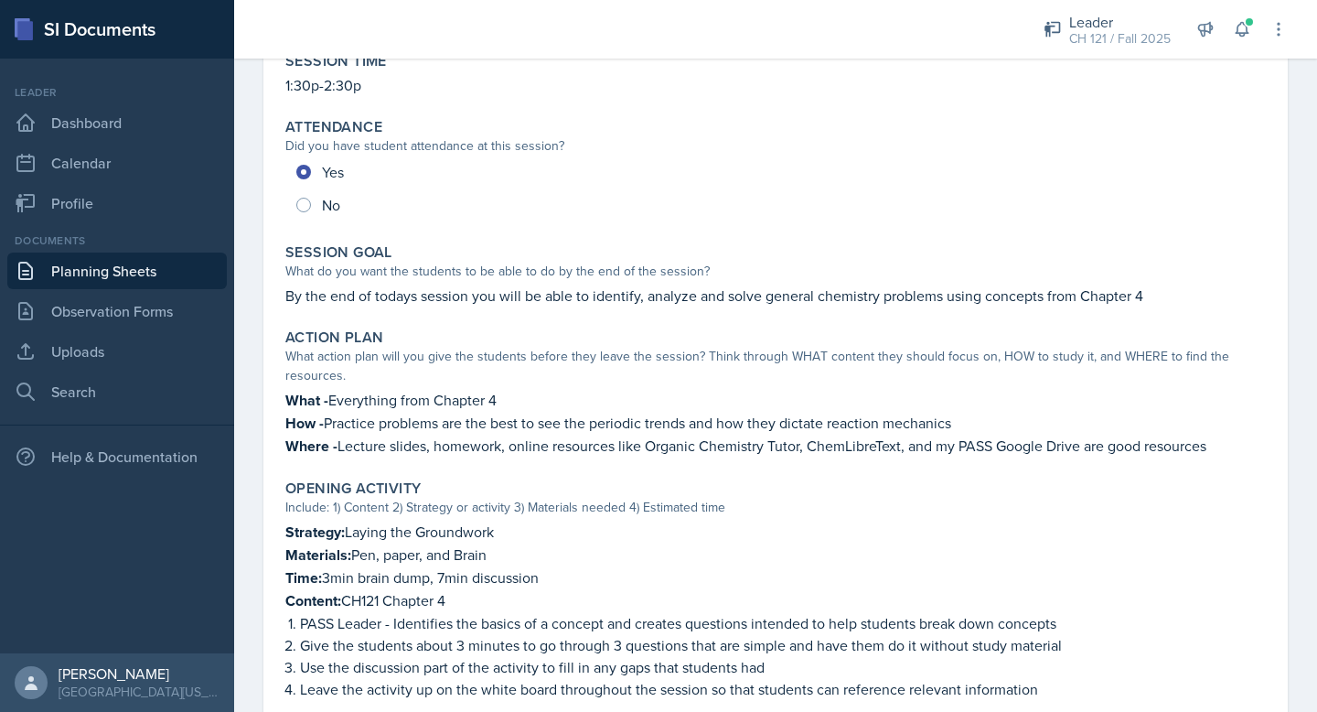
scroll to position [188, 0]
click at [542, 293] on p "By the end of todays session you will be able to identify, analyze and solve ge…" at bounding box center [775, 295] width 981 height 22
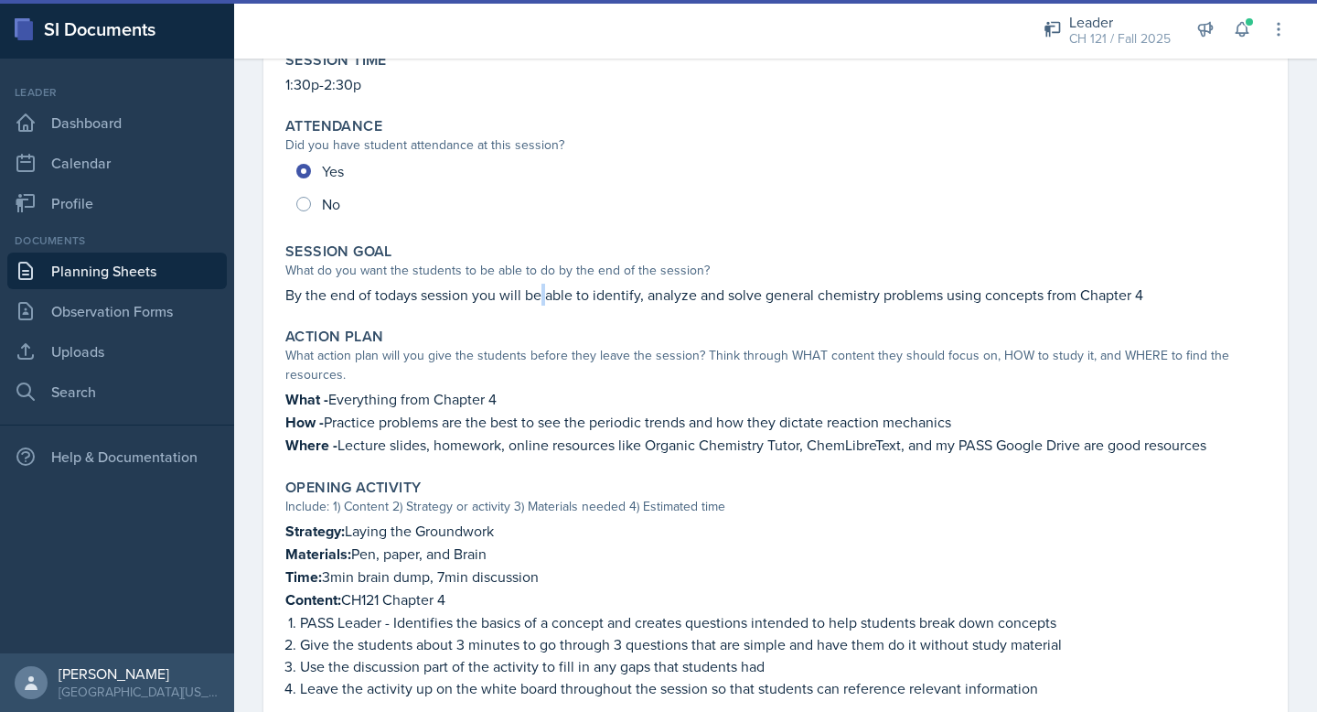
click at [542, 293] on p "By the end of todays session you will be able to identify, analyze and solve ge…" at bounding box center [775, 295] width 981 height 22
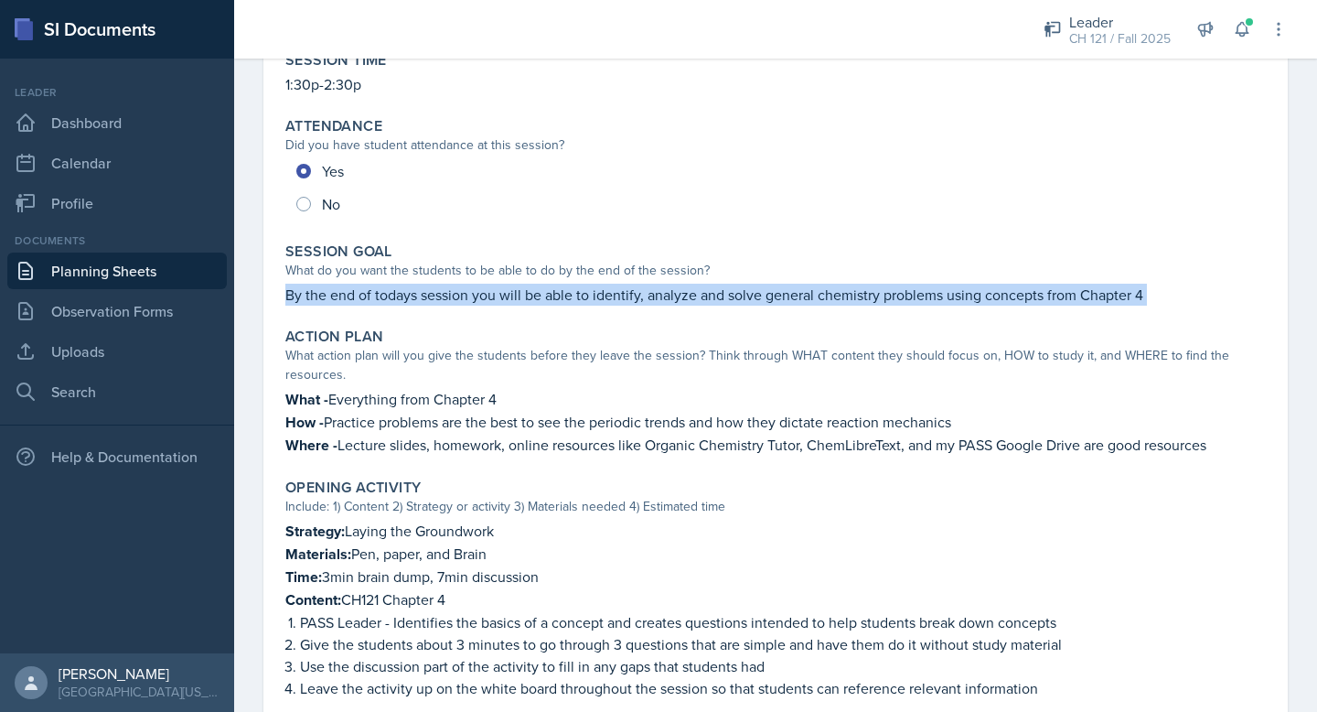
copy div "By the end of todays session you will be able to identify, analyze and solve ge…"
click at [410, 444] on p "Where - Lecture slides, homework, online resources like Organic Chemistry Tutor…" at bounding box center [775, 445] width 981 height 23
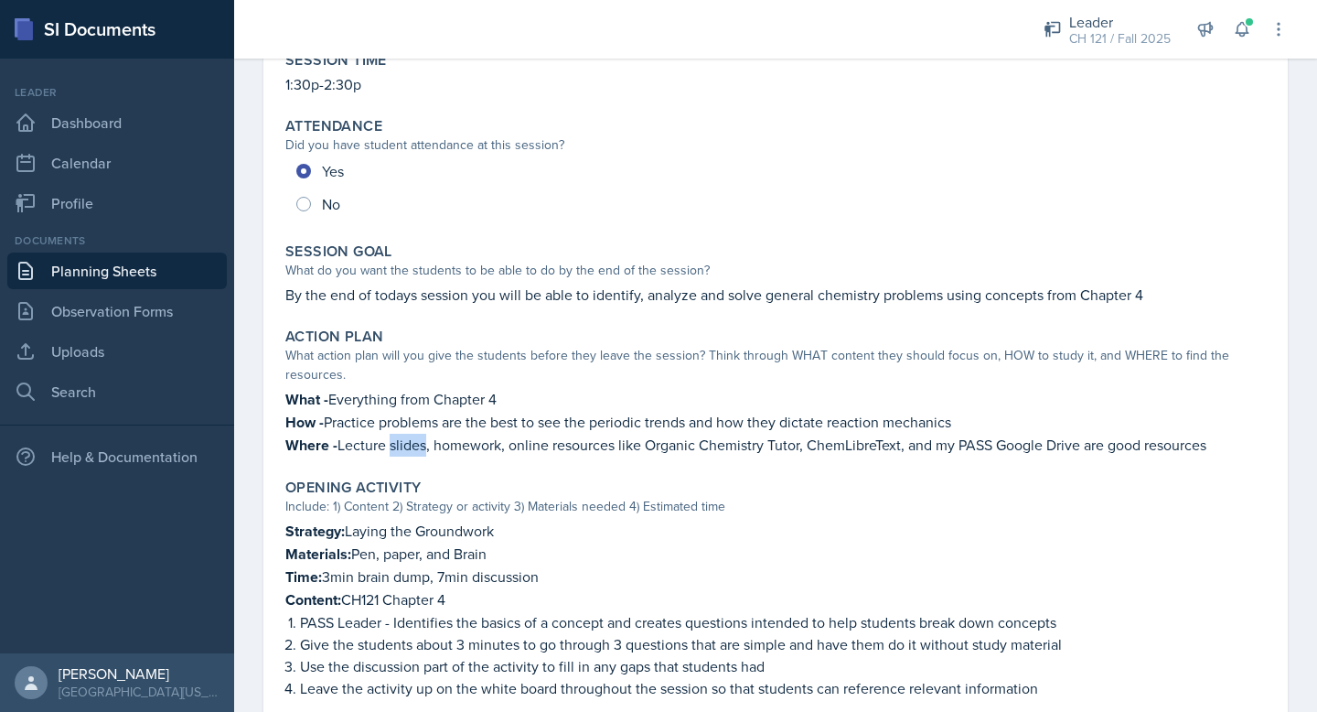
click at [410, 444] on p "Where - Lecture slides, homework, online resources like Organic Chemistry Tutor…" at bounding box center [775, 445] width 981 height 23
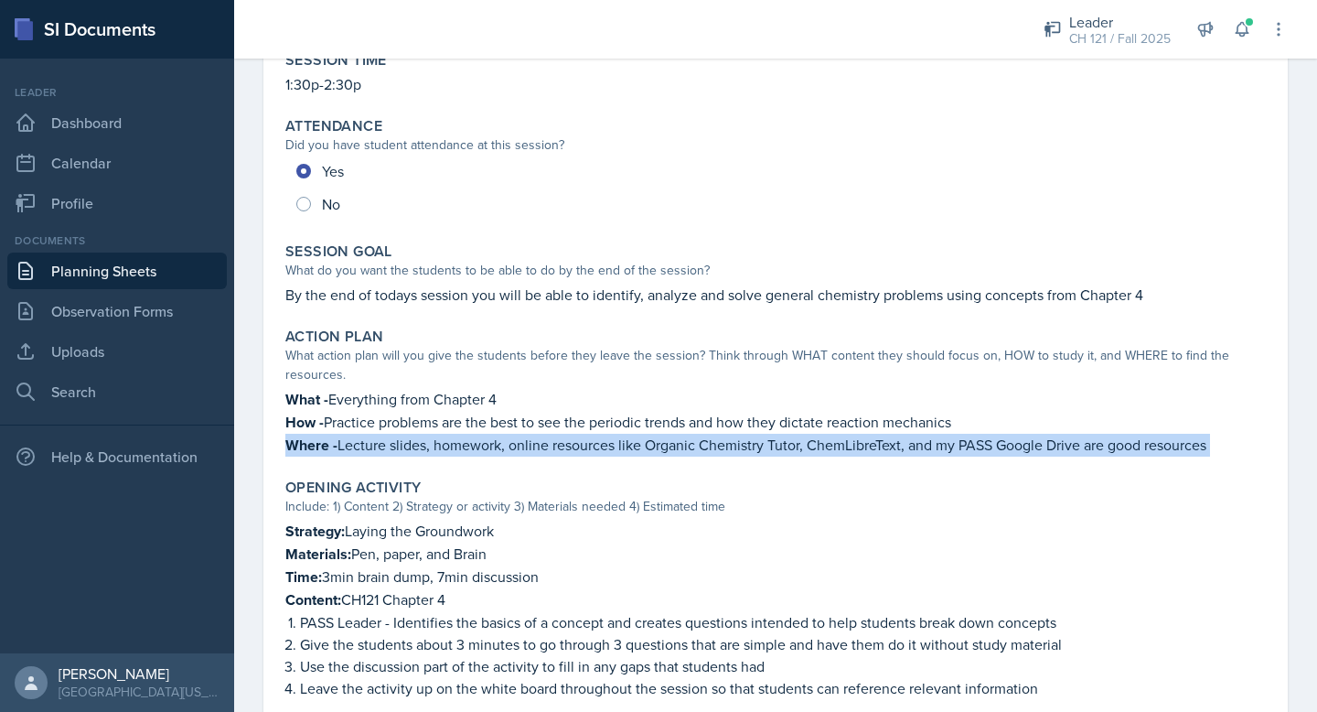
click at [410, 444] on p "Where - Lecture slides, homework, online resources like Organic Chemistry Tutor…" at bounding box center [775, 445] width 981 height 23
click at [1223, 417] on p "How - Practice problems are the best to see the periodic trends and how they di…" at bounding box center [775, 422] width 981 height 23
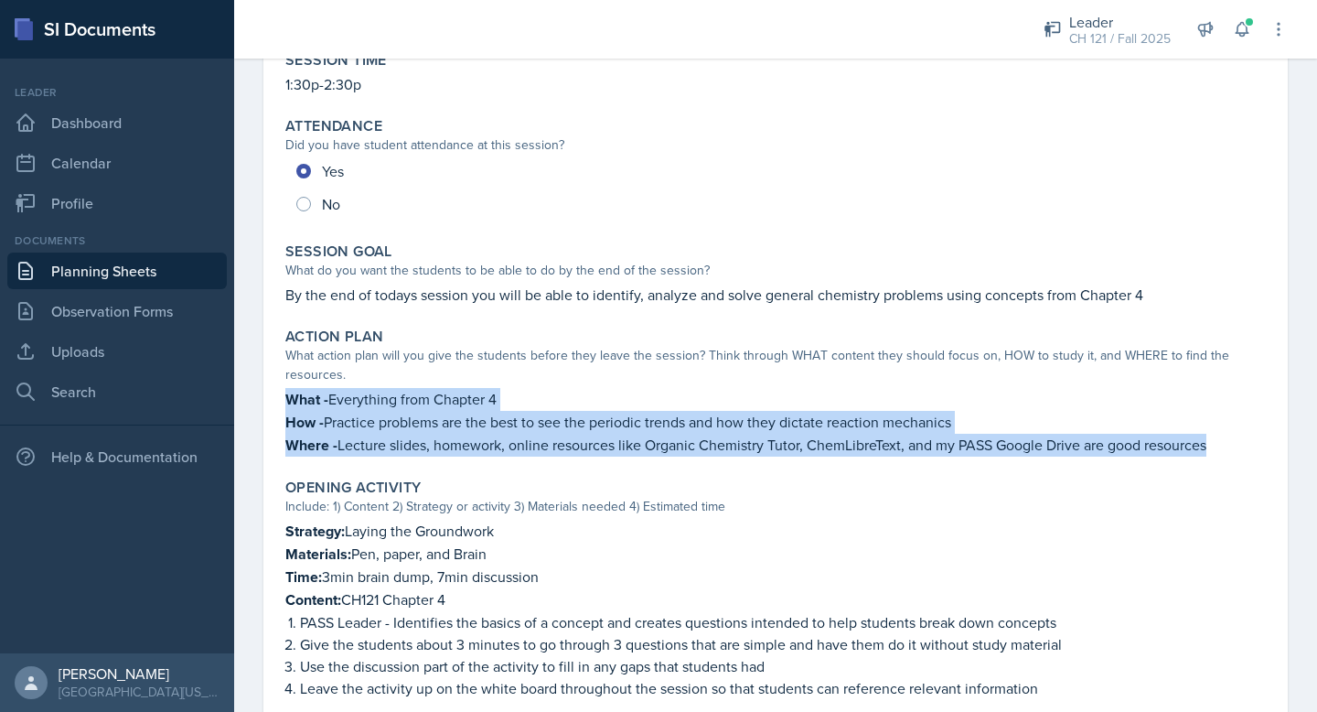
drag, startPoint x: 1198, startPoint y: 447, endPoint x: 282, endPoint y: 400, distance: 917.9
click at [282, 400] on div "Action Plan What action plan will you give the students before they leave the s…" at bounding box center [775, 392] width 995 height 144
copy div "What - Everything from Chapter 4 How - Practice problems are the best to see th…"
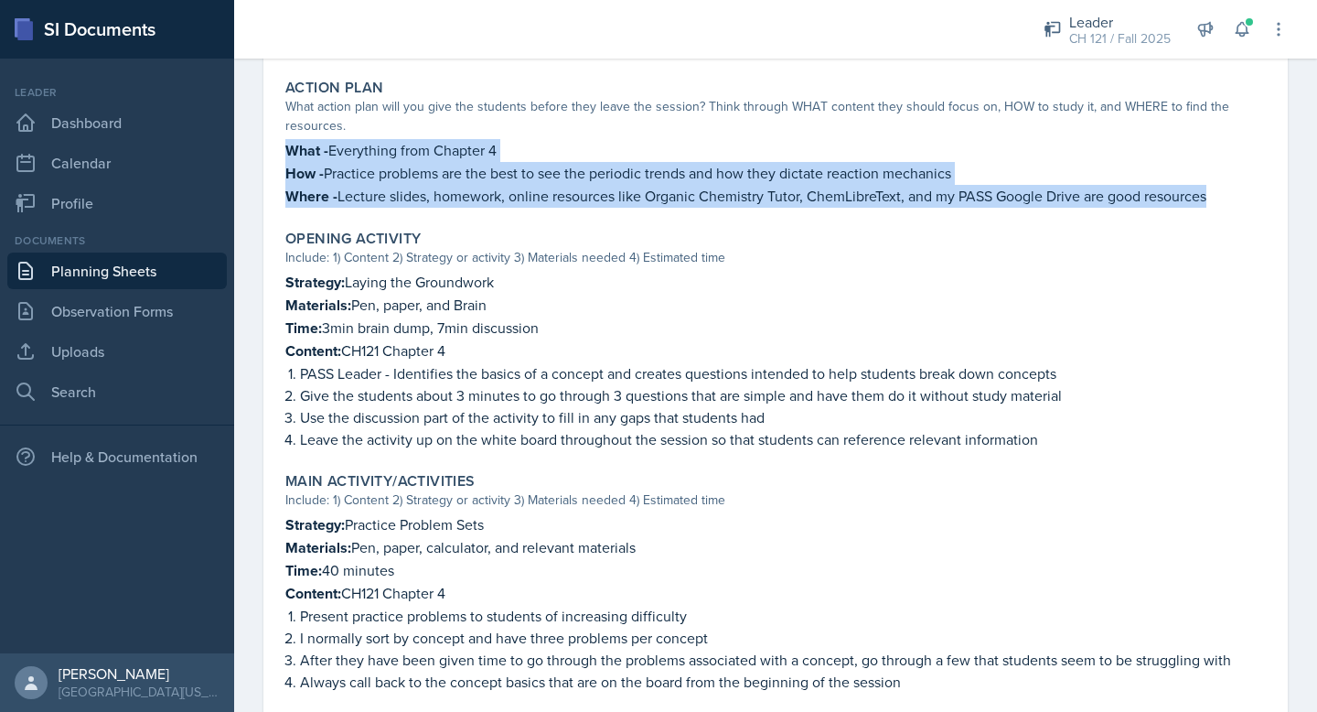
scroll to position [456, 0]
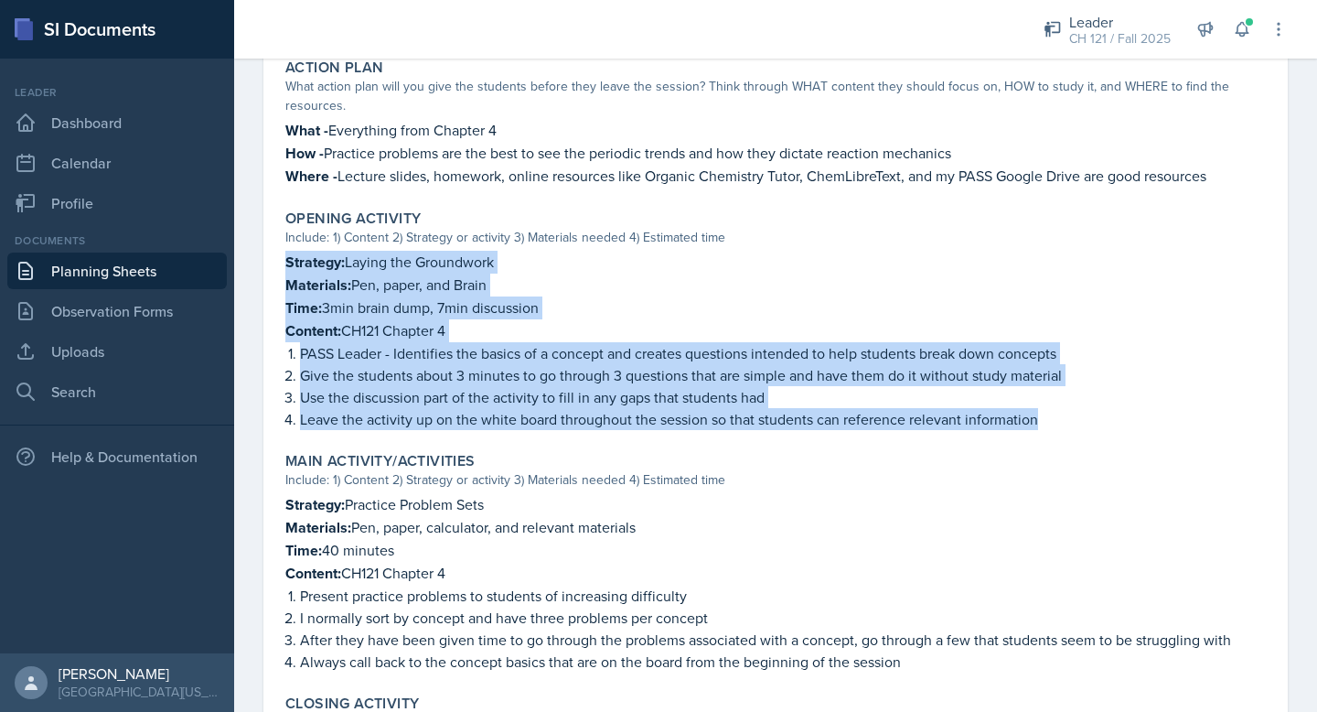
drag, startPoint x: 1043, startPoint y: 413, endPoint x: 284, endPoint y: 265, distance: 773.6
click at [284, 265] on div "Opening Activity Include: 1) Content 2) Strategy or activity 3) Materials neede…" at bounding box center [775, 319] width 995 height 235
copy div "Strategy: Laying the Groundwork Materials: Pen, paper, and Brain Time: 3min bra…"
